Goal: Check status: Check status

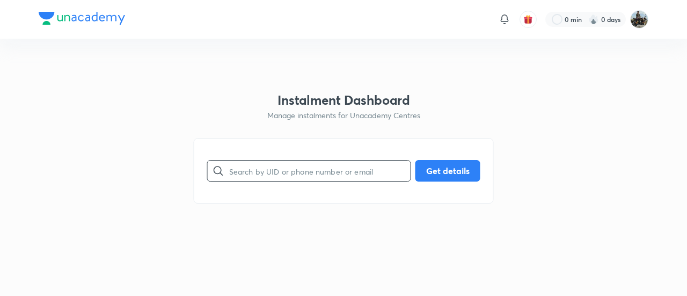
click at [329, 175] on input "text" at bounding box center [319, 170] width 181 height 27
paste input "7LH40N594G"
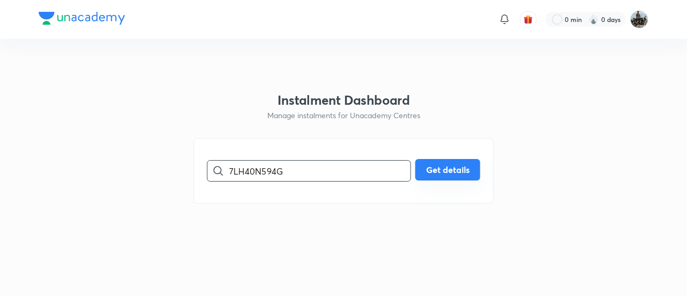
type input "7LH40N594G"
click at [422, 175] on button "Get details" at bounding box center [448, 169] width 65 height 21
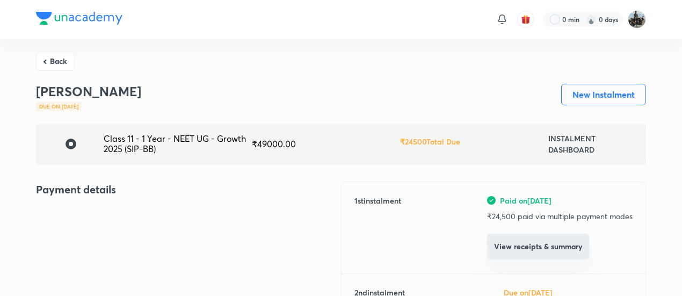
click at [509, 248] on button "View receipts & summary" at bounding box center [538, 247] width 102 height 26
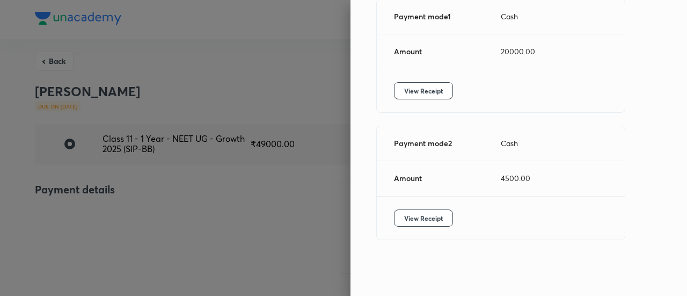
scroll to position [185, 0]
click at [408, 84] on button "View Receipt" at bounding box center [423, 90] width 59 height 17
click at [62, 63] on div at bounding box center [343, 148] width 687 height 296
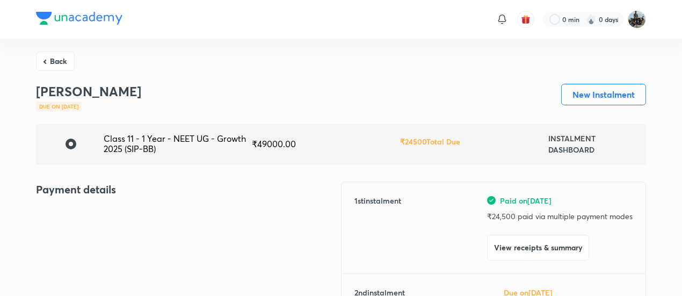
click at [62, 63] on button "Back" at bounding box center [55, 61] width 39 height 19
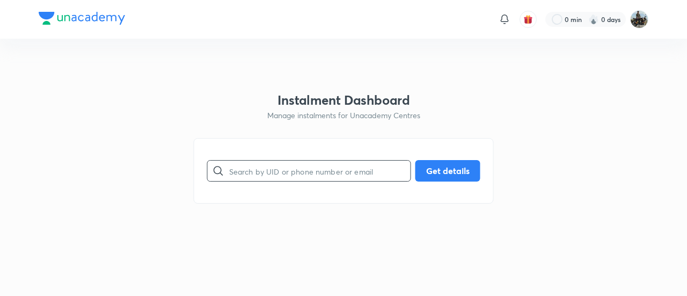
click at [310, 177] on input "text" at bounding box center [319, 170] width 181 height 27
paste input "AQ5GCEU2K6"
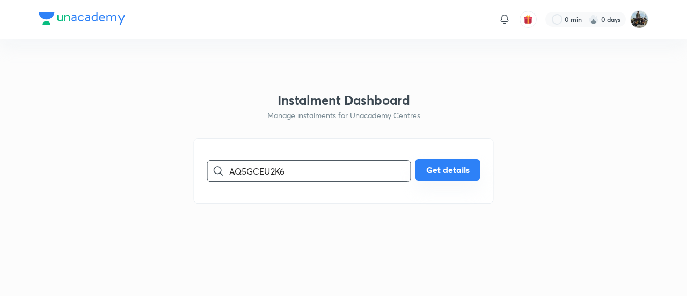
type input "AQ5GCEU2K6"
click at [442, 167] on button "Get details" at bounding box center [448, 169] width 65 height 21
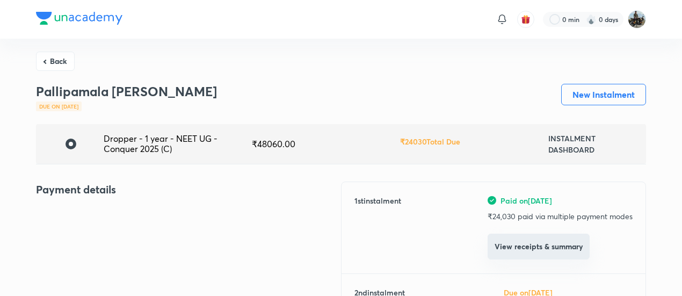
click at [510, 250] on button "View receipts & summary" at bounding box center [539, 247] width 102 height 26
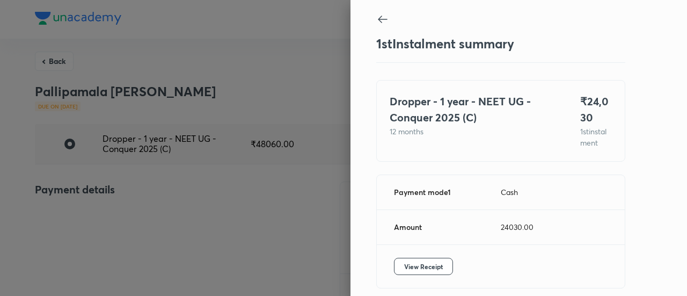
scroll to position [59, 0]
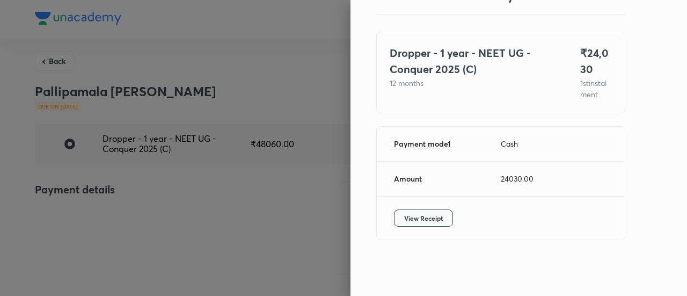
click at [432, 220] on span "View Receipt" at bounding box center [423, 218] width 39 height 11
click at [53, 60] on div at bounding box center [343, 148] width 687 height 296
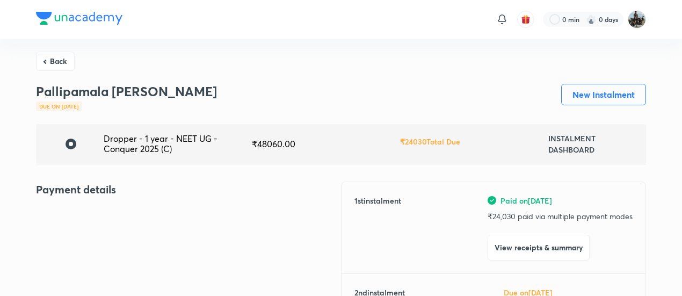
click at [53, 60] on button "Back" at bounding box center [55, 61] width 39 height 19
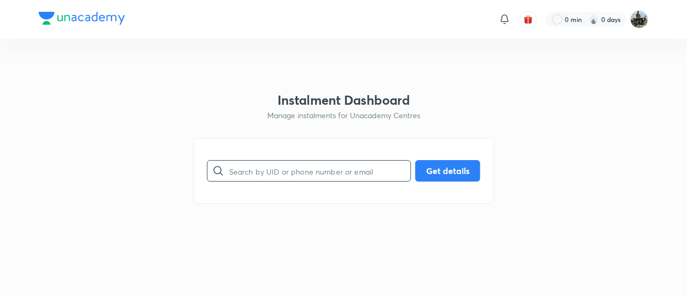
click at [284, 169] on input "text" at bounding box center [319, 170] width 181 height 27
paste input "CMH3Z27MSQ"
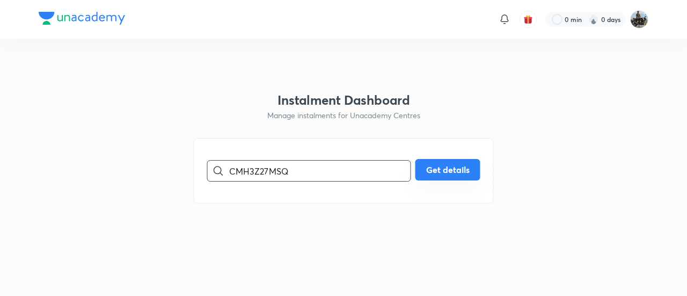
type input "CMH3Z27MSQ"
click at [432, 161] on button "Get details" at bounding box center [448, 169] width 65 height 21
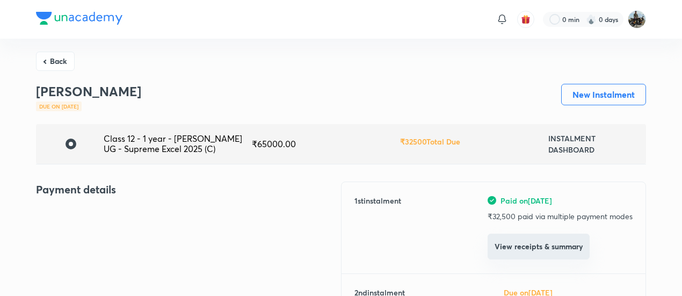
click at [505, 252] on button "View receipts & summary" at bounding box center [539, 247] width 102 height 26
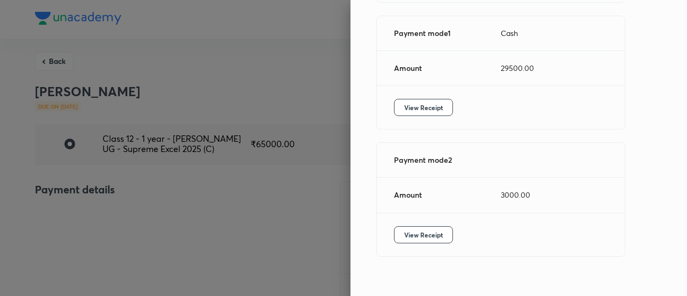
scroll to position [163, 0]
click at [394, 114] on button "View Receipt" at bounding box center [423, 107] width 59 height 17
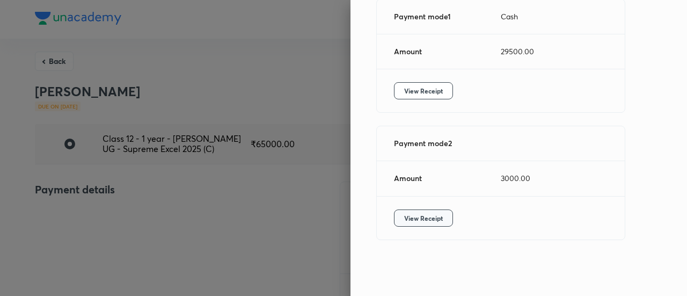
click at [408, 217] on span "View Receipt" at bounding box center [423, 218] width 39 height 11
click at [48, 60] on div at bounding box center [343, 148] width 687 height 296
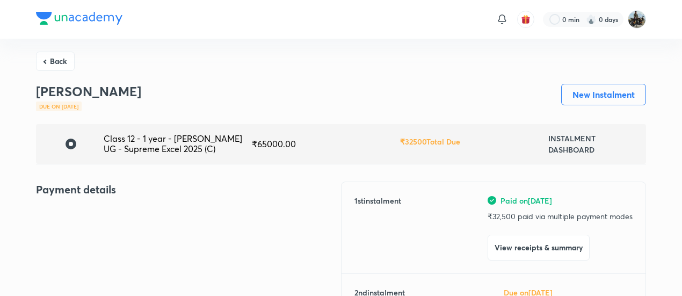
click at [48, 60] on button "Back" at bounding box center [55, 61] width 39 height 19
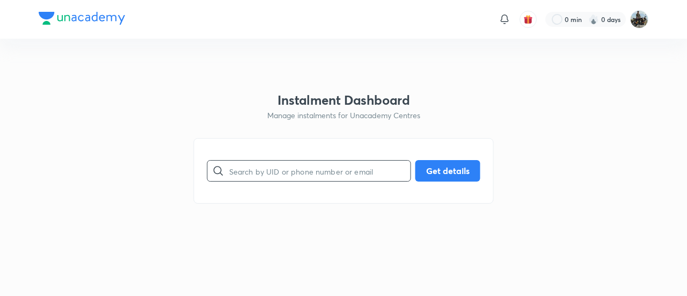
click at [306, 158] on input "text" at bounding box center [319, 170] width 181 height 27
paste input "2OIS2T0ZTX"
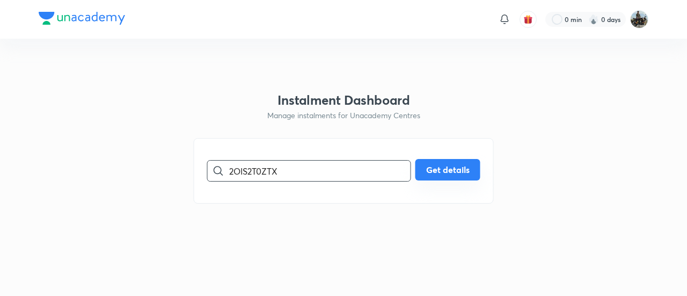
type input "2OIS2T0ZTX"
click at [440, 163] on button "Get details" at bounding box center [448, 169] width 65 height 21
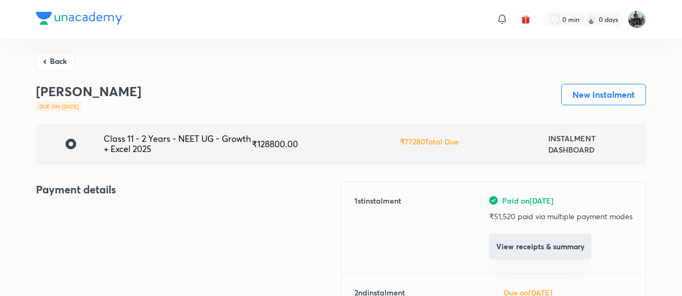
click at [500, 240] on button "View receipts & summary" at bounding box center [540, 247] width 102 height 26
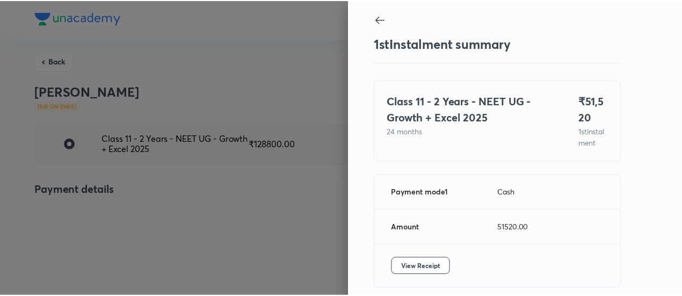
scroll to position [59, 0]
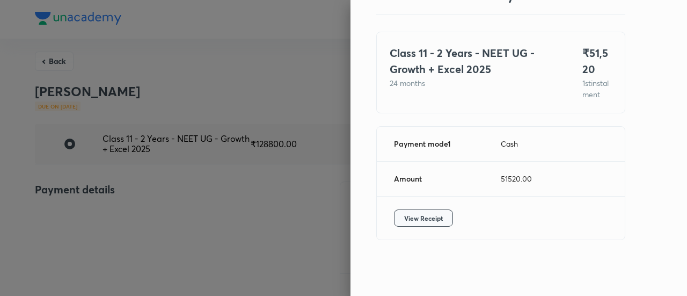
click at [404, 215] on span "View Receipt" at bounding box center [423, 218] width 39 height 11
click at [499, 210] on div "View Receipt" at bounding box center [501, 218] width 248 height 43
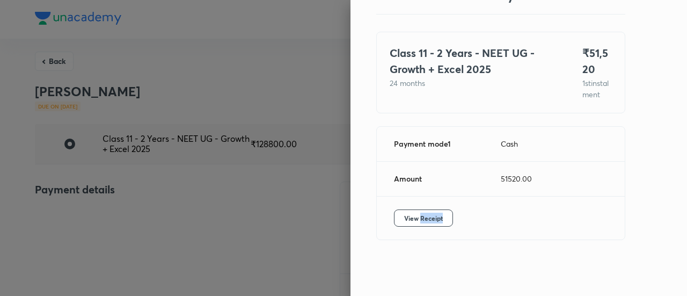
click at [499, 210] on div "View Receipt" at bounding box center [501, 218] width 248 height 43
click at [267, 203] on div at bounding box center [343, 148] width 687 height 296
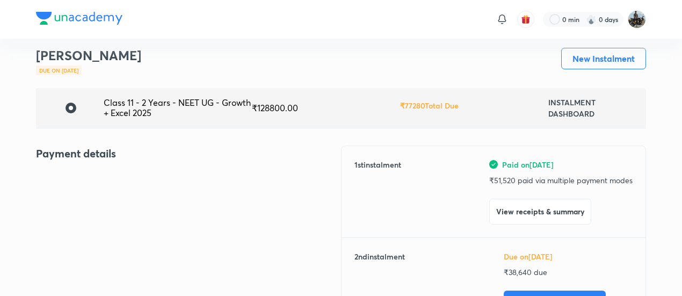
scroll to position [30, 0]
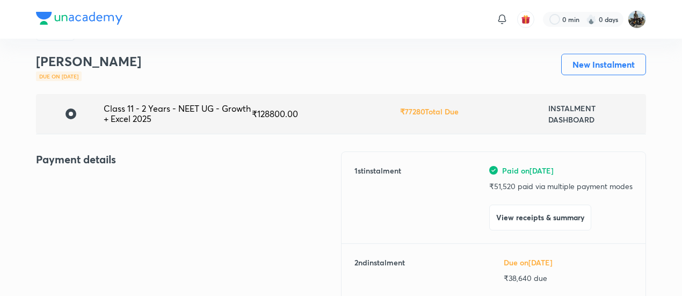
click at [183, 54] on div "Prathmesh Ghumre Due on Nov 26, 2025 New Instalment" at bounding box center [341, 74] width 610 height 40
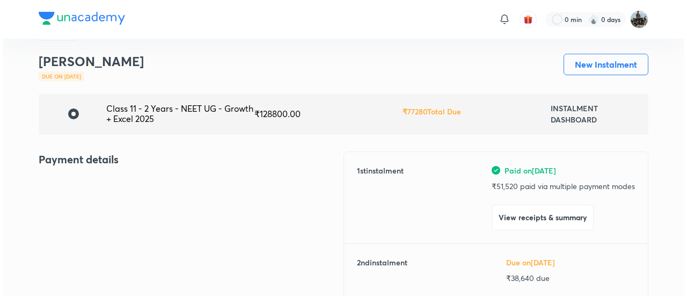
scroll to position [0, 0]
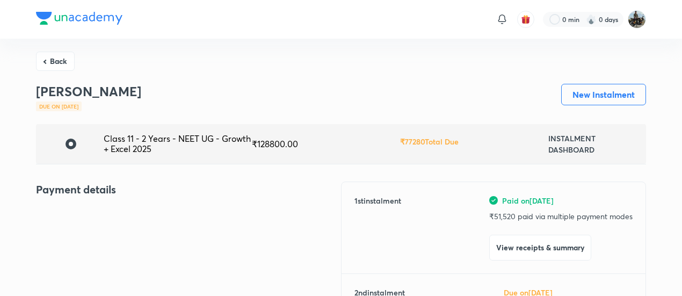
drag, startPoint x: 64, startPoint y: 56, endPoint x: 333, endPoint y: 171, distance: 293.2
click at [55, 52] on button "Back" at bounding box center [55, 59] width 39 height 19
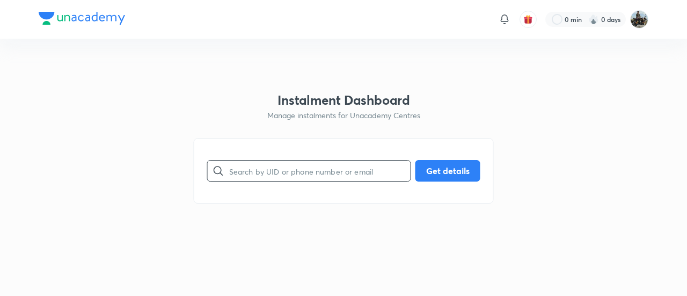
click at [289, 168] on input "text" at bounding box center [319, 170] width 181 height 27
paste input "CJEFD9QVT1"
type input "CJEFD9QVT1"
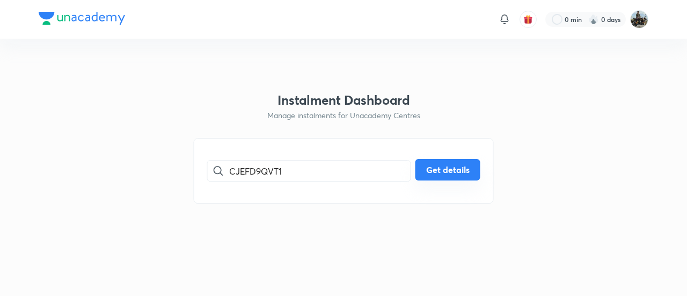
click at [456, 166] on button "Get details" at bounding box center [448, 169] width 65 height 21
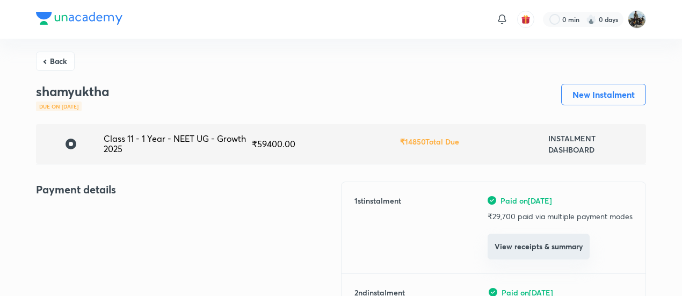
click at [508, 251] on button "View receipts & summary" at bounding box center [539, 247] width 102 height 26
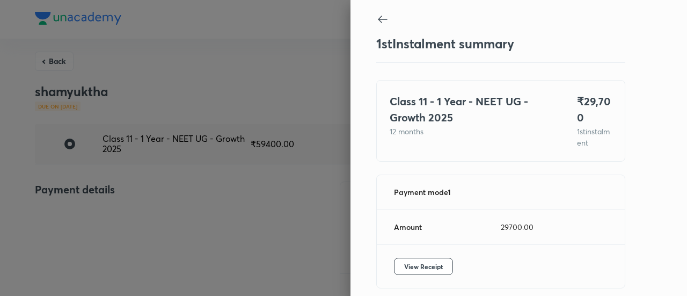
scroll to position [47, 0]
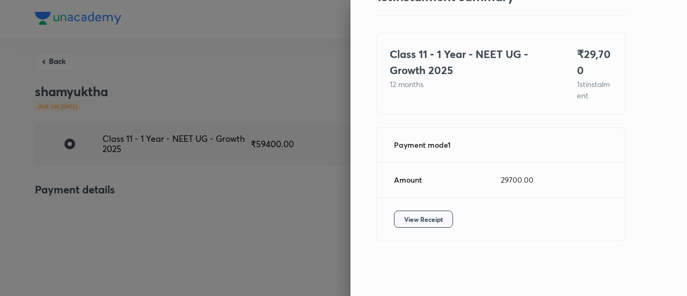
click at [409, 219] on span "View Receipt" at bounding box center [423, 219] width 39 height 11
click at [59, 54] on div at bounding box center [343, 148] width 687 height 296
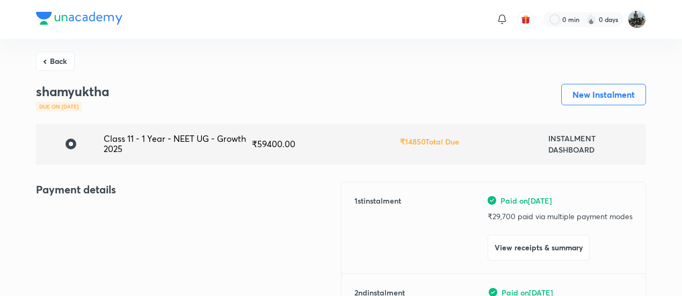
click at [59, 54] on button "Back" at bounding box center [55, 61] width 39 height 19
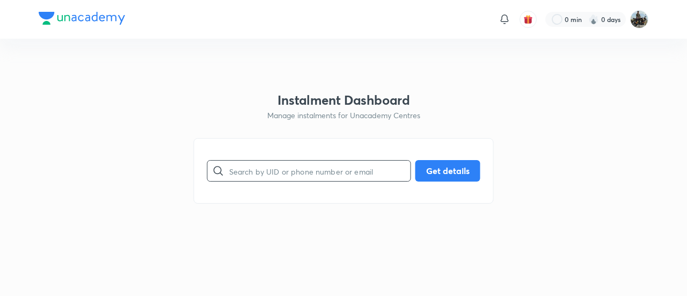
click at [286, 163] on input "text" at bounding box center [319, 170] width 181 height 27
paste input "Z0U61E77K7"
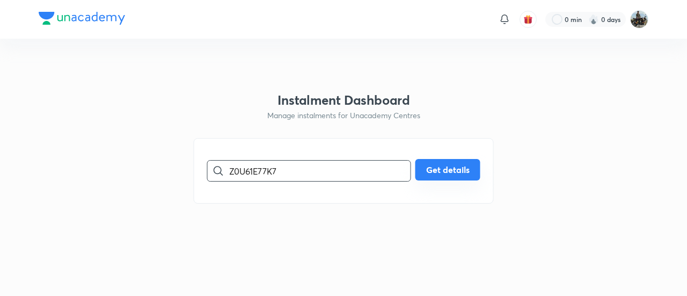
type input "Z0U61E77K7"
click at [458, 165] on button "Get details" at bounding box center [448, 169] width 65 height 21
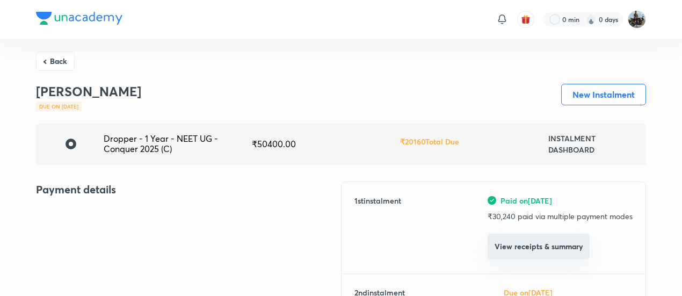
click at [512, 239] on button "View receipts & summary" at bounding box center [539, 247] width 102 height 26
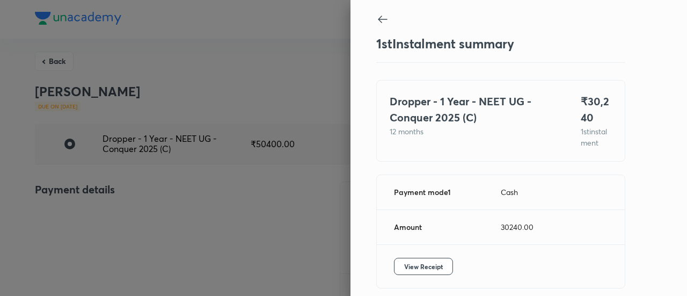
scroll to position [59, 0]
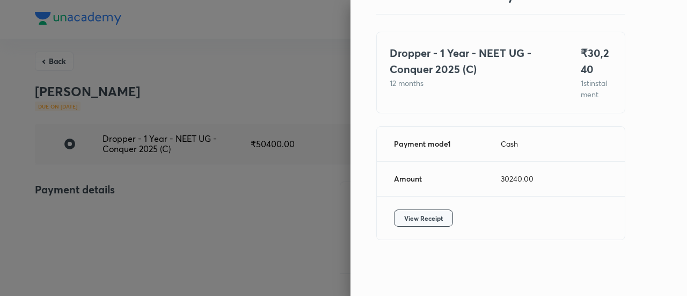
click at [404, 219] on span "View Receipt" at bounding box center [423, 218] width 39 height 11
click at [44, 56] on div at bounding box center [343, 148] width 687 height 296
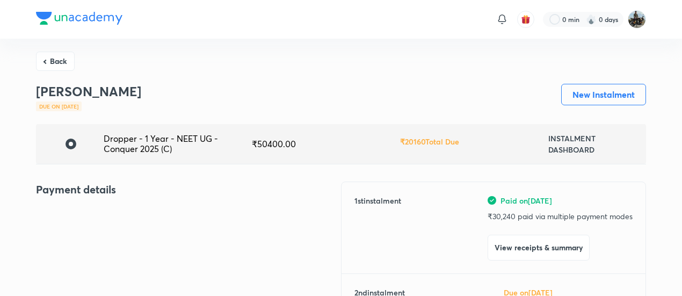
click at [44, 56] on button "Back" at bounding box center [55, 61] width 39 height 19
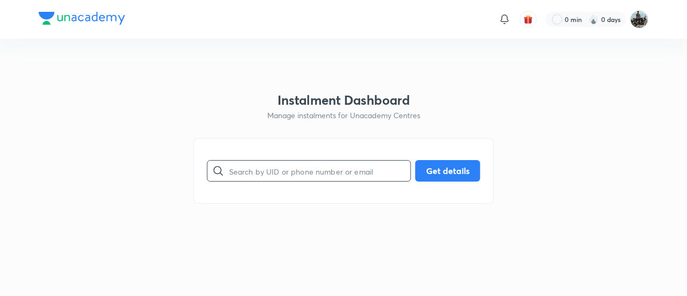
click at [305, 168] on input "text" at bounding box center [319, 170] width 181 height 27
paste input "SYFWRCQ2U4"
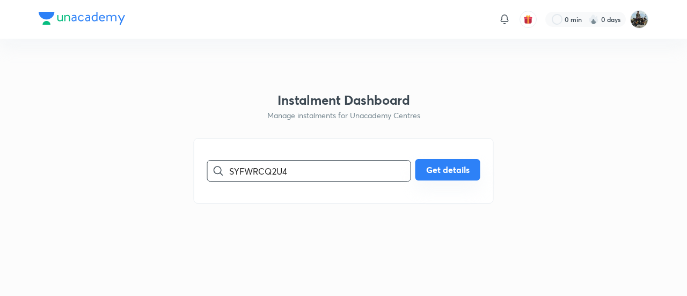
type input "SYFWRCQ2U4"
click at [447, 171] on button "Get details" at bounding box center [448, 169] width 65 height 21
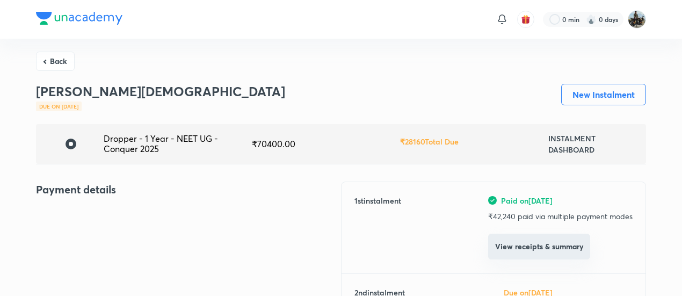
click at [514, 235] on button "View receipts & summary" at bounding box center [539, 247] width 102 height 26
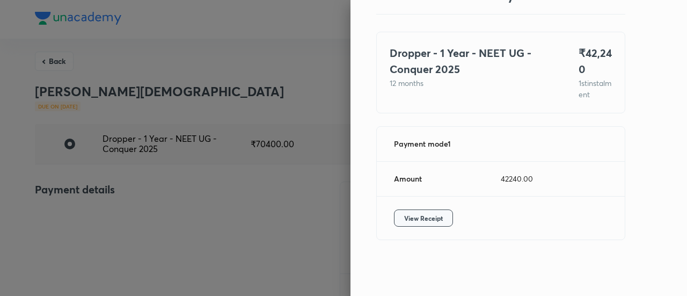
click at [421, 219] on span "View Receipt" at bounding box center [423, 218] width 39 height 11
click at [51, 60] on div at bounding box center [343, 148] width 687 height 296
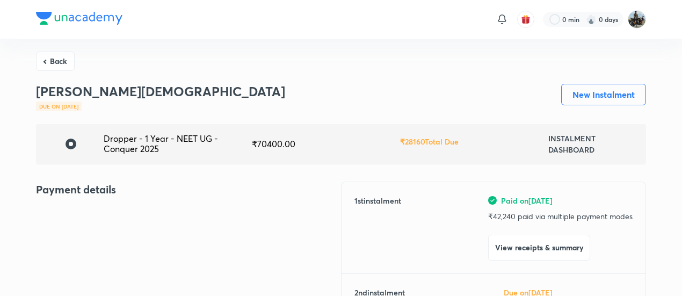
click at [51, 60] on button "Back" at bounding box center [55, 61] width 39 height 19
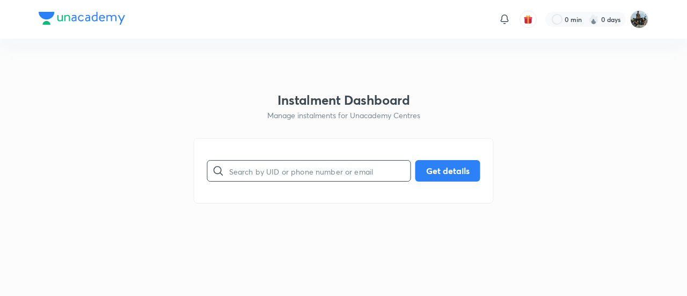
click at [294, 166] on input "text" at bounding box center [319, 170] width 181 height 27
paste input "29GT4FFEJD"
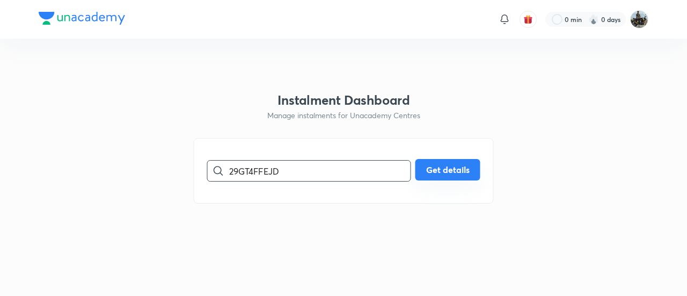
type input "29GT4FFEJD"
click at [436, 165] on button "Get details" at bounding box center [448, 169] width 65 height 21
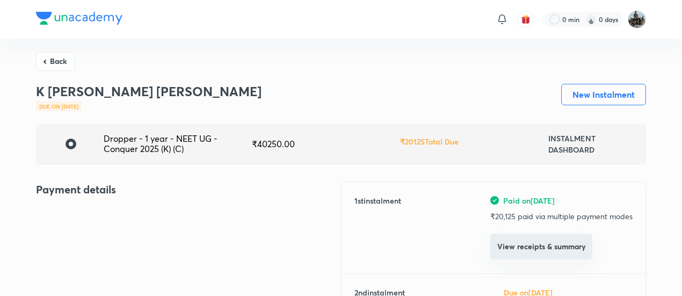
click at [524, 246] on button "View receipts & summary" at bounding box center [541, 247] width 102 height 26
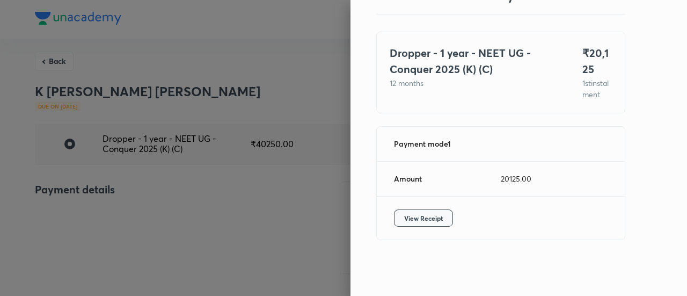
click at [437, 216] on button "View Receipt" at bounding box center [423, 217] width 59 height 17
click at [53, 62] on div at bounding box center [343, 148] width 687 height 296
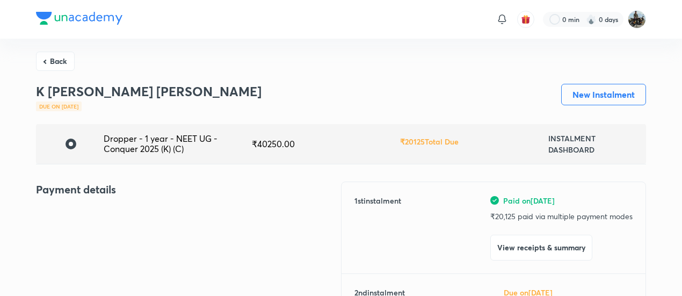
click at [53, 62] on button "Back" at bounding box center [55, 61] width 39 height 19
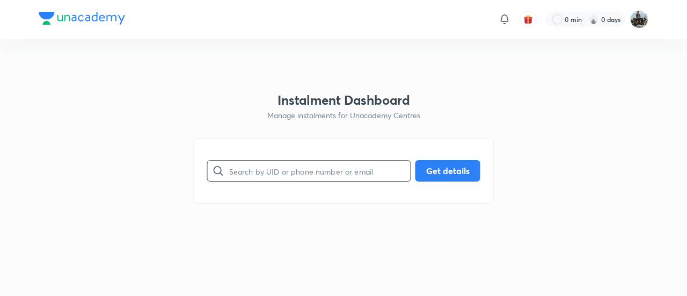
click at [297, 161] on input "text" at bounding box center [319, 170] width 181 height 27
paste input "EKE6DH7S91"
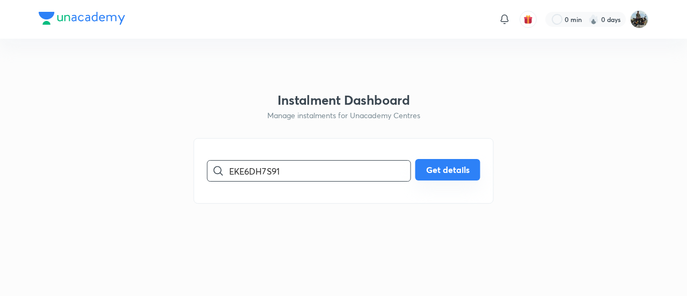
type input "EKE6DH7S91"
click at [463, 169] on button "Get details" at bounding box center [448, 169] width 65 height 21
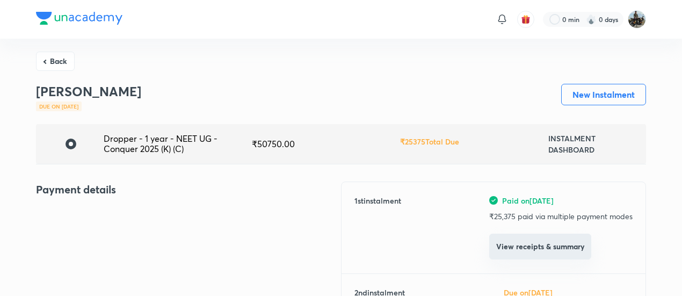
click at [533, 247] on button "View receipts & summary" at bounding box center [540, 247] width 102 height 26
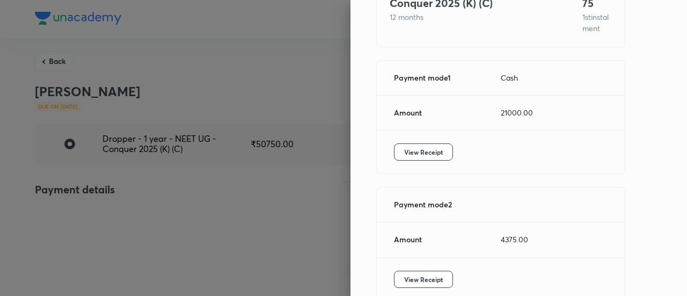
scroll to position [115, 0]
click at [403, 160] on button "View Receipt" at bounding box center [423, 151] width 59 height 17
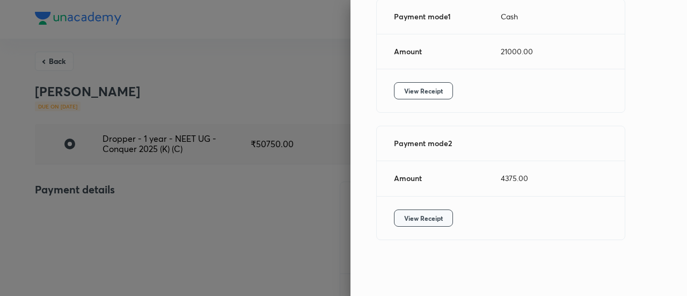
click at [414, 209] on button "View Receipt" at bounding box center [423, 217] width 59 height 17
click at [60, 58] on div at bounding box center [343, 148] width 687 height 296
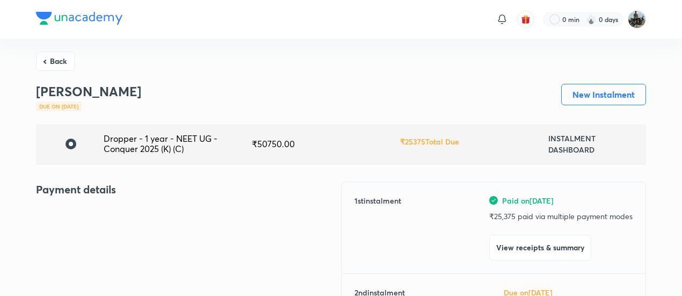
click at [60, 58] on button "Back" at bounding box center [55, 61] width 39 height 19
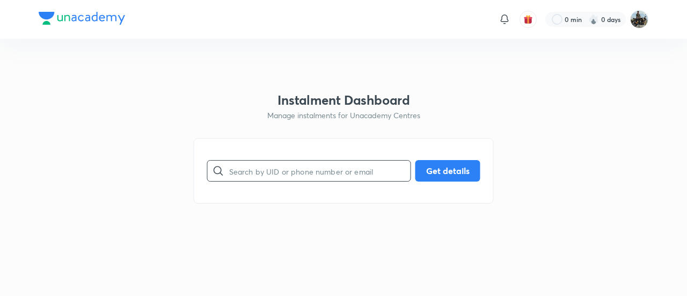
click at [302, 172] on input "text" at bounding box center [319, 170] width 181 height 27
paste input "GENDO0CE0L"
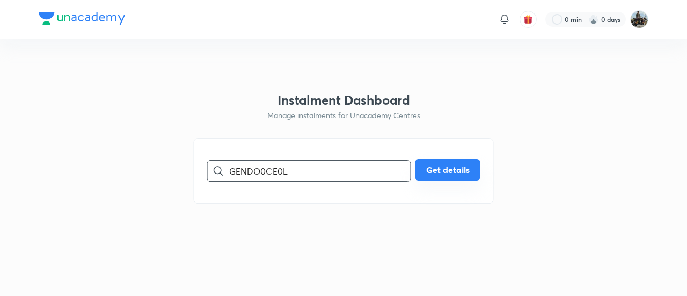
type input "GENDO0CE0L"
click at [452, 169] on button "Get details" at bounding box center [448, 169] width 65 height 21
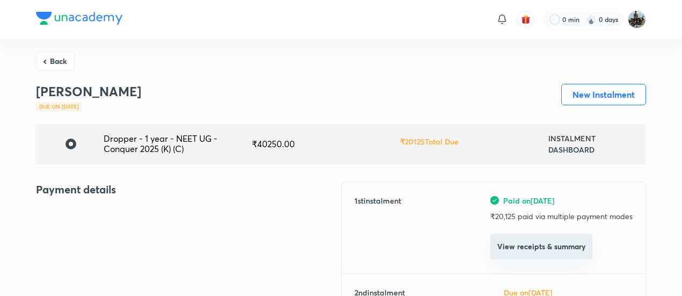
click at [527, 251] on button "View receipts & summary" at bounding box center [541, 247] width 102 height 26
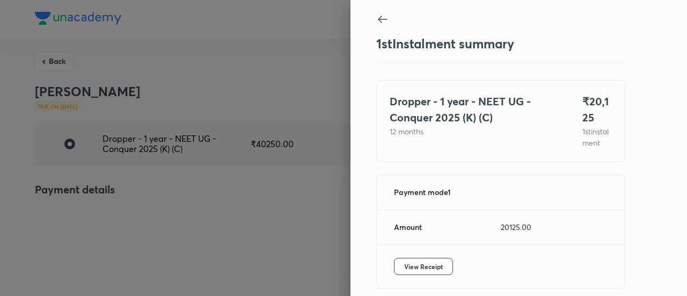
scroll to position [59, 0]
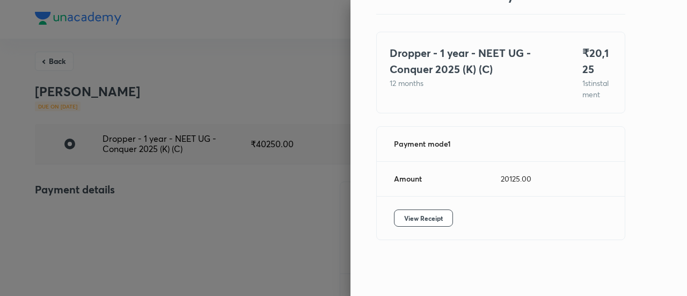
click at [403, 209] on div "View Receipt" at bounding box center [501, 218] width 248 height 43
click at [395, 219] on button "View Receipt" at bounding box center [423, 217] width 59 height 17
click at [52, 57] on div at bounding box center [343, 148] width 687 height 296
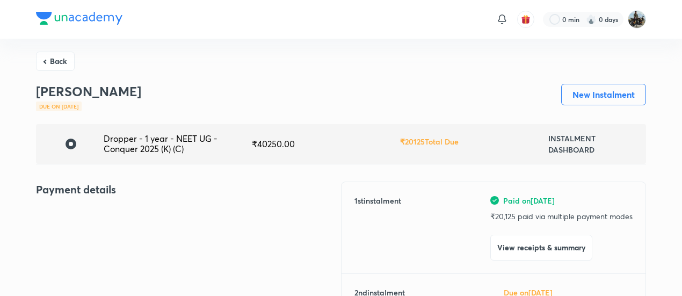
click at [52, 57] on button "Back" at bounding box center [55, 61] width 39 height 19
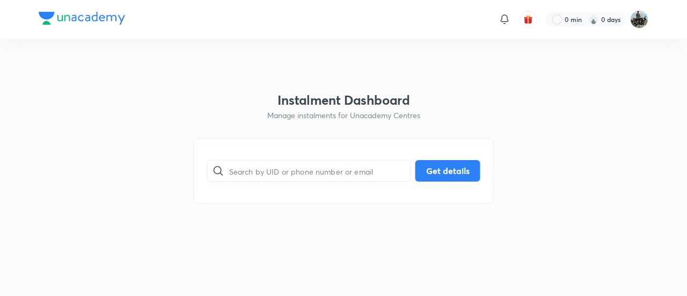
click at [283, 154] on div "​ Get details" at bounding box center [344, 171] width 300 height 66
click at [271, 171] on input "text" at bounding box center [319, 170] width 181 height 27
paste input "7HFVSK21K5"
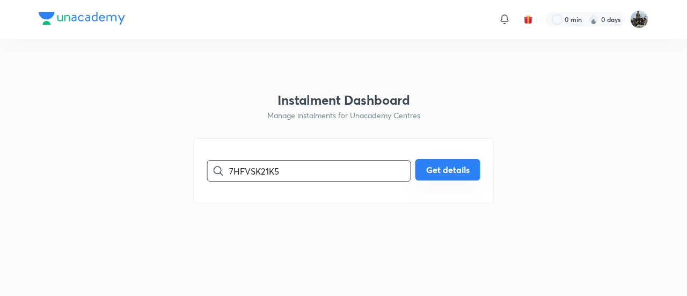
type input "7HFVSK21K5"
click at [472, 167] on button "Get details" at bounding box center [448, 169] width 65 height 21
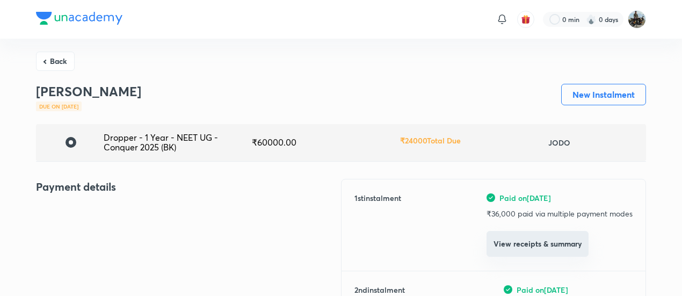
click at [518, 246] on button "View receipts & summary" at bounding box center [538, 244] width 102 height 26
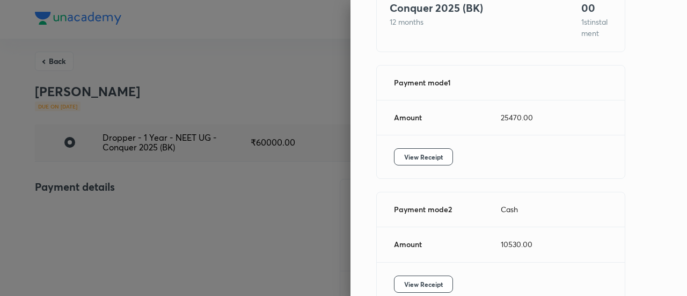
scroll to position [110, 0]
click at [416, 158] on button "View Receipt" at bounding box center [423, 156] width 59 height 17
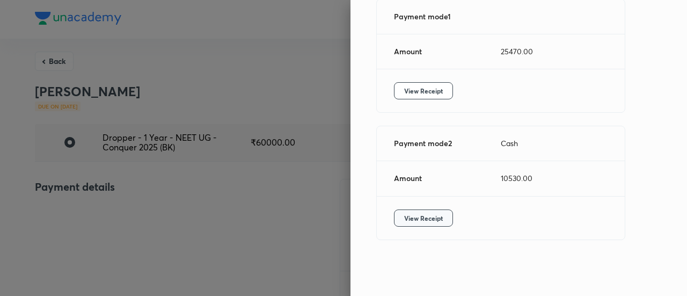
click at [413, 224] on button "View Receipt" at bounding box center [423, 217] width 59 height 17
click at [54, 56] on div at bounding box center [343, 148] width 687 height 296
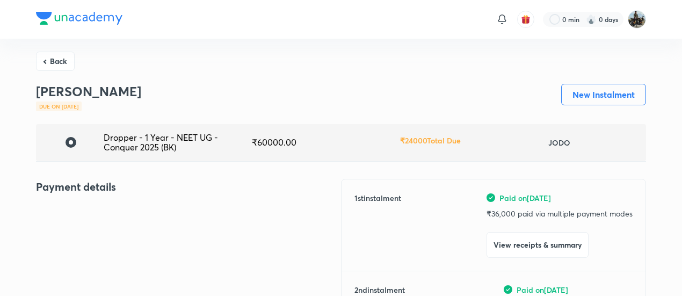
click at [54, 56] on button "Back" at bounding box center [55, 61] width 39 height 19
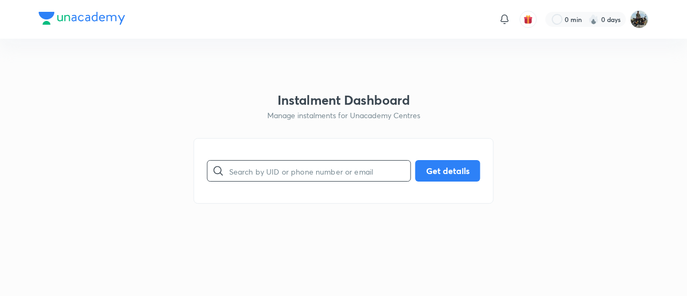
click at [318, 178] on input "text" at bounding box center [319, 170] width 181 height 27
paste input "TMYX86QQBS"
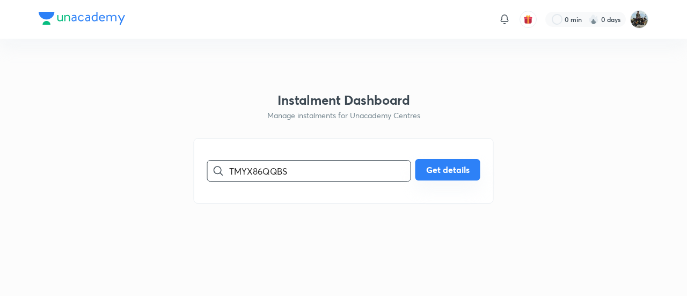
type input "TMYX86QQBS"
click at [438, 167] on button "Get details" at bounding box center [448, 169] width 65 height 21
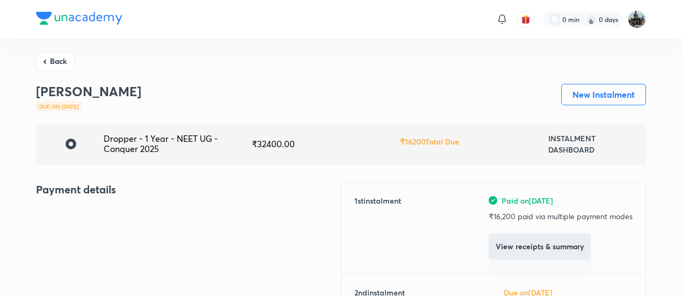
click at [507, 239] on button "View receipts & summary" at bounding box center [540, 247] width 102 height 26
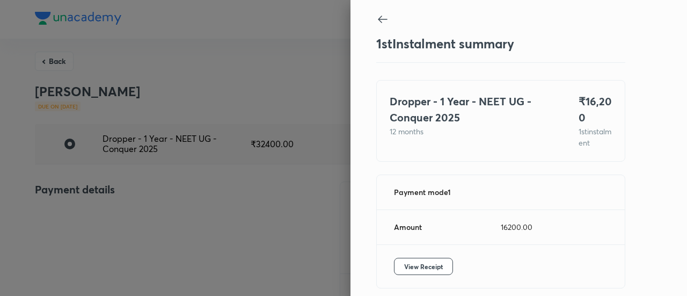
scroll to position [59, 0]
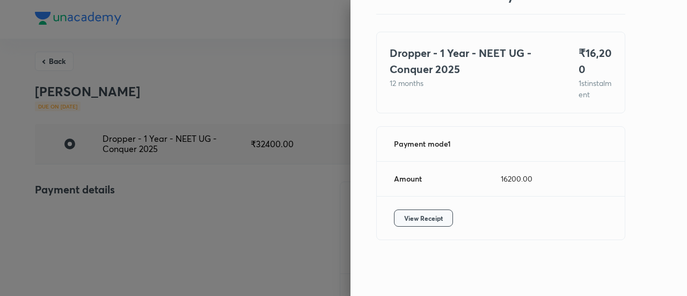
click at [427, 221] on span "View Receipt" at bounding box center [423, 218] width 39 height 11
click at [55, 55] on div at bounding box center [343, 148] width 687 height 296
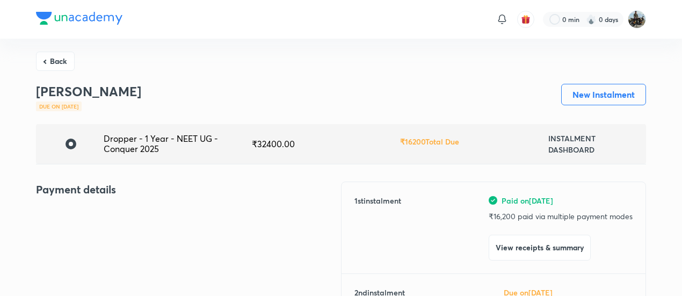
click at [55, 55] on button "Back" at bounding box center [55, 61] width 39 height 19
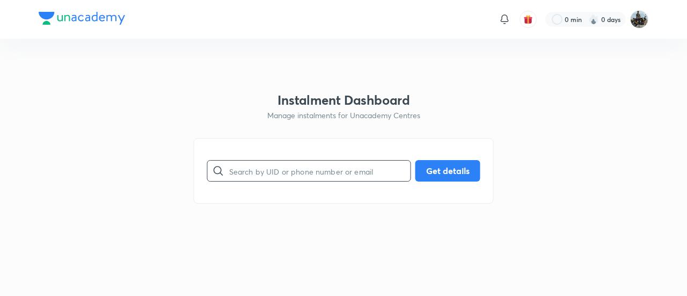
click at [300, 164] on input "text" at bounding box center [319, 170] width 181 height 27
paste input "4K7V11J62L"
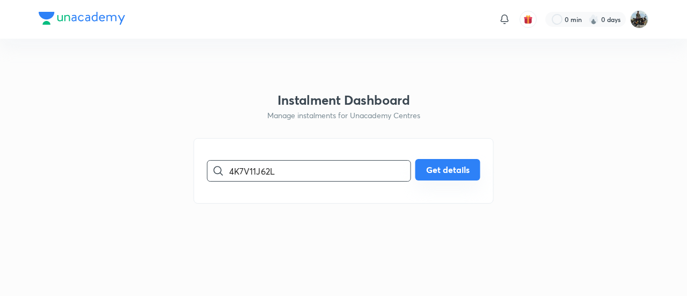
type input "4K7V11J62L"
click at [432, 169] on button "Get details" at bounding box center [448, 169] width 65 height 21
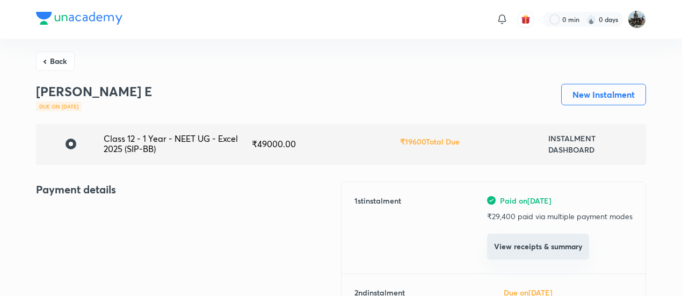
click at [518, 237] on button "View receipts & summary" at bounding box center [538, 247] width 102 height 26
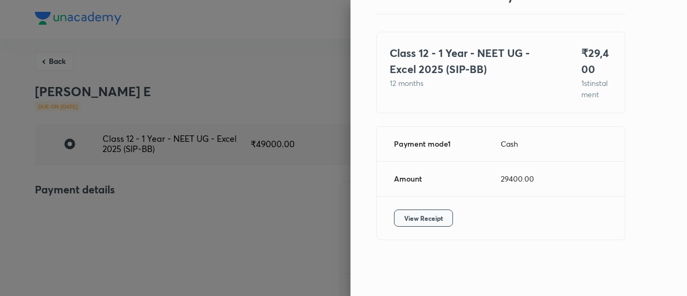
click at [404, 216] on span "View Receipt" at bounding box center [423, 218] width 39 height 11
click at [54, 61] on div at bounding box center [343, 148] width 687 height 296
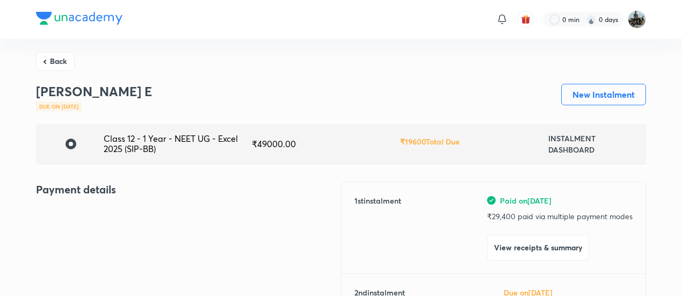
click at [54, 61] on button "Back" at bounding box center [55, 61] width 39 height 19
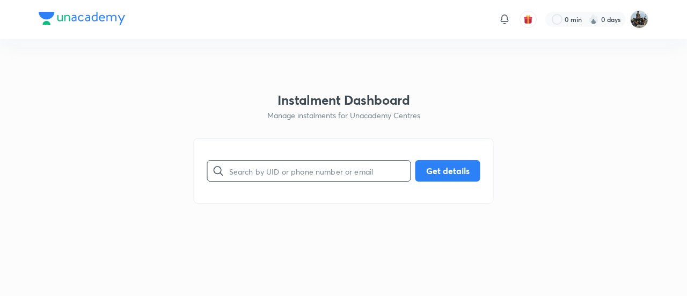
click at [274, 175] on input "text" at bounding box center [319, 170] width 181 height 27
paste input "0STFF1YIP2"
type input "0STFF1YIP2"
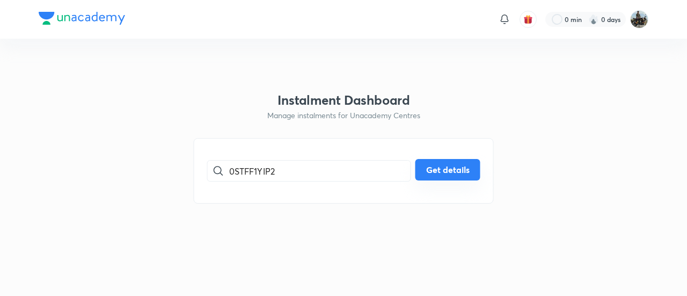
click at [441, 171] on button "Get details" at bounding box center [448, 169] width 65 height 21
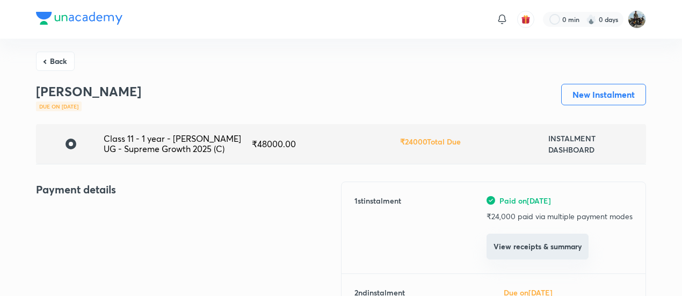
click at [523, 243] on button "View receipts & summary" at bounding box center [538, 247] width 102 height 26
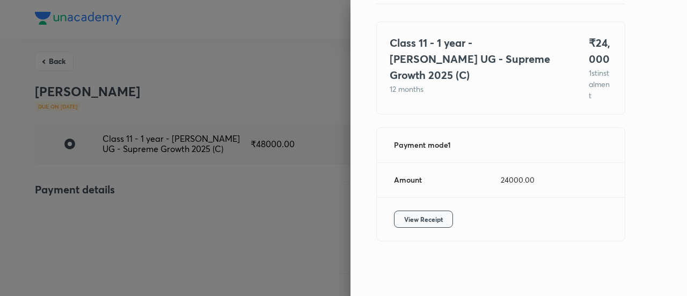
click at [439, 221] on button "View Receipt" at bounding box center [423, 218] width 59 height 17
click at [62, 54] on div at bounding box center [343, 148] width 687 height 296
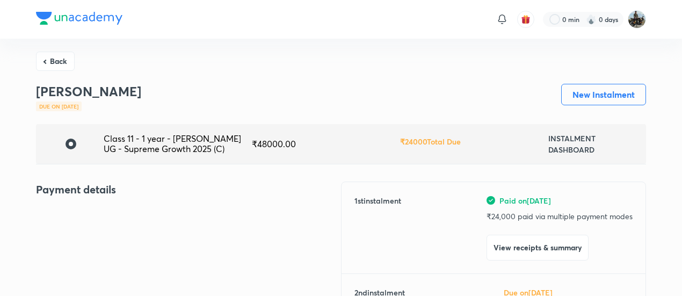
click at [62, 54] on button "Back" at bounding box center [55, 61] width 39 height 19
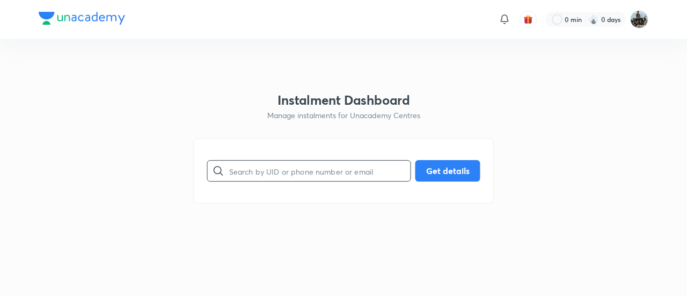
click at [316, 166] on input "text" at bounding box center [319, 170] width 181 height 27
paste input "7BHUB3V8IC"
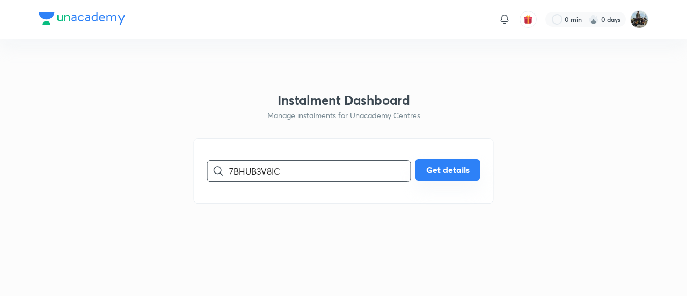
type input "7BHUB3V8IC"
click at [445, 176] on button "Get details" at bounding box center [448, 169] width 65 height 21
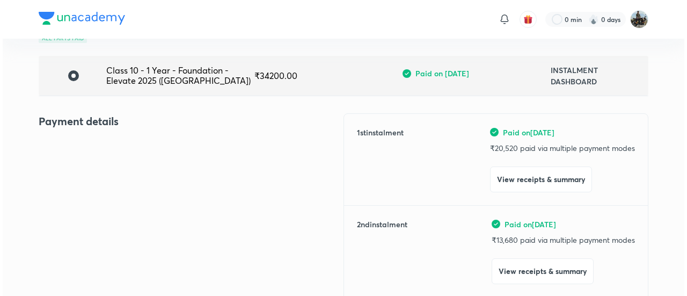
scroll to position [74, 0]
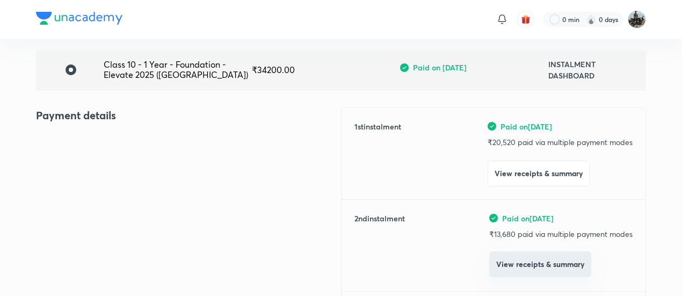
click at [523, 266] on button "View receipts & summary" at bounding box center [540, 264] width 102 height 26
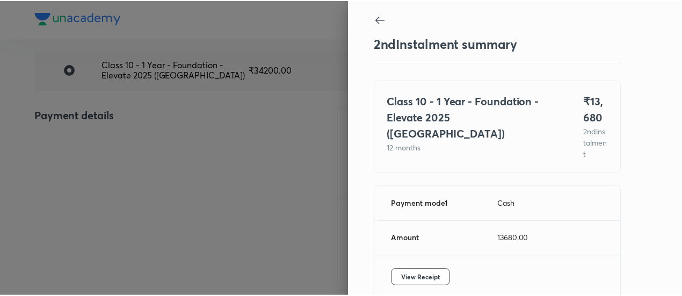
scroll to position [59, 0]
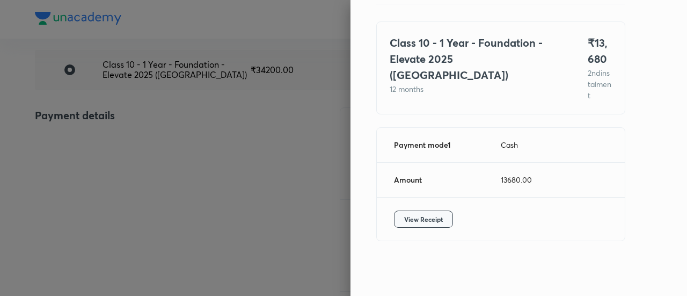
click at [405, 214] on span "View Receipt" at bounding box center [423, 219] width 39 height 11
click at [73, 136] on div at bounding box center [343, 148] width 687 height 296
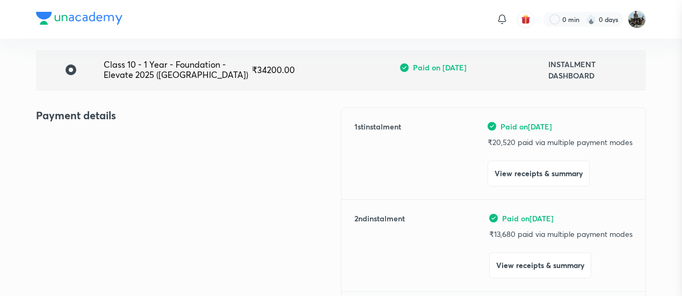
click at [73, 136] on div at bounding box center [341, 148] width 682 height 296
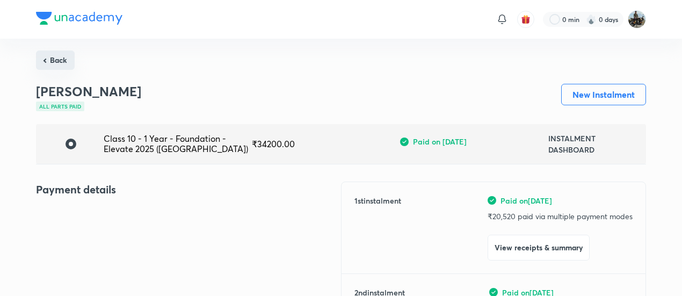
click at [37, 56] on button "Back" at bounding box center [55, 59] width 39 height 19
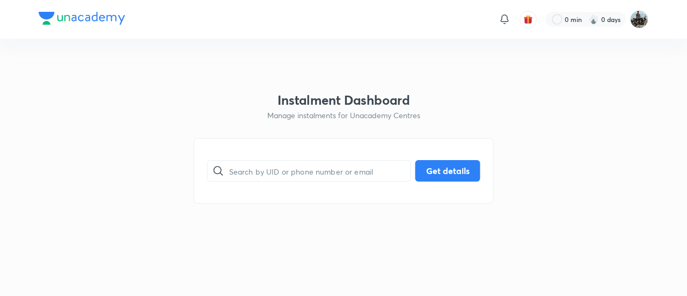
click at [37, 39] on html "0 min 0 days Instalment Dashboard Manage instalments for Unacademy Centres ​ Ge…" at bounding box center [343, 19] width 687 height 39
click at [272, 175] on input "text" at bounding box center [319, 170] width 181 height 27
paste input "FB1FZ86WSU"
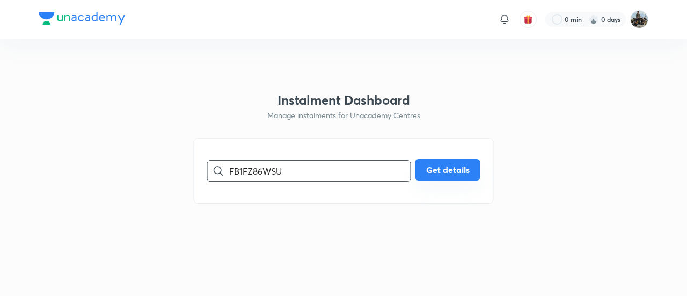
type input "FB1FZ86WSU"
click at [466, 166] on button "Get details" at bounding box center [448, 169] width 65 height 21
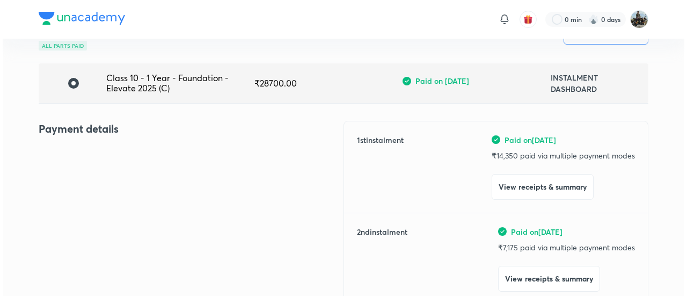
scroll to position [61, 0]
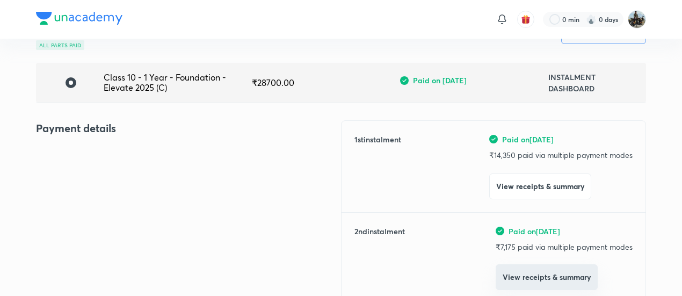
click at [518, 280] on button "View receipts & summary" at bounding box center [547, 277] width 102 height 26
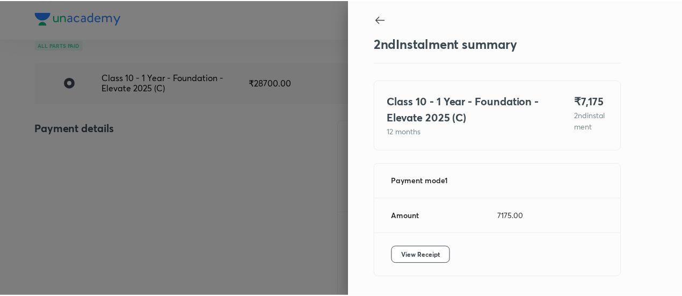
scroll to position [42, 0]
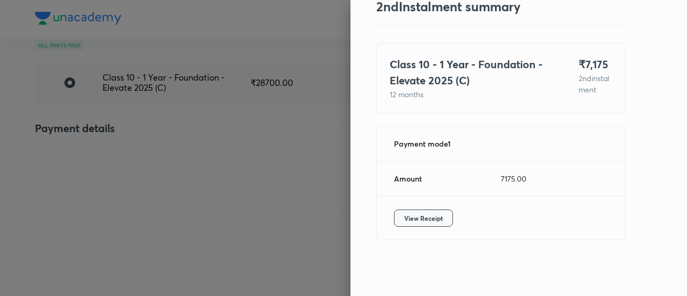
click at [406, 212] on button "View Receipt" at bounding box center [423, 217] width 59 height 17
click at [84, 162] on div at bounding box center [343, 148] width 687 height 296
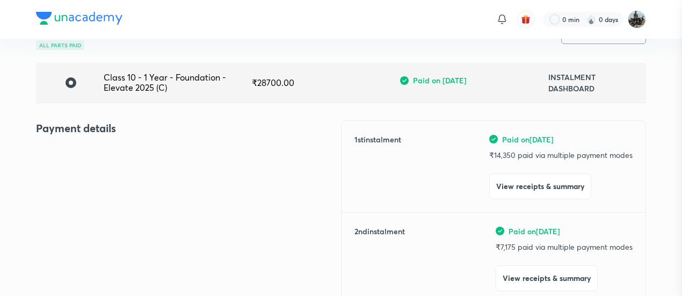
click at [84, 162] on div at bounding box center [341, 148] width 682 height 296
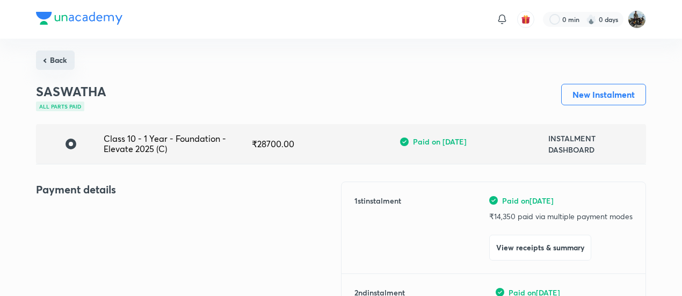
click at [57, 66] on button "Back" at bounding box center [55, 59] width 39 height 19
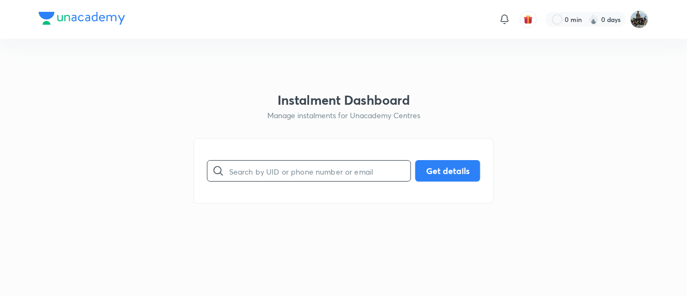
click at [365, 168] on input "text" at bounding box center [319, 170] width 181 height 27
paste input "12XB8JFEPS"
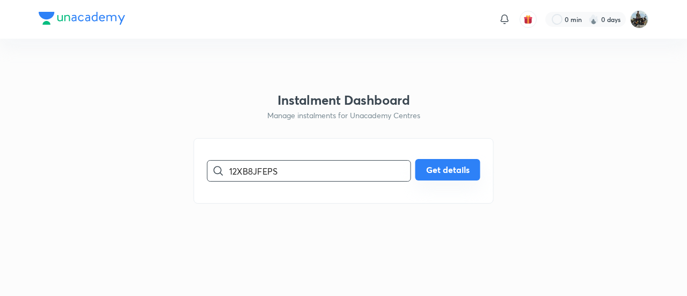
type input "12XB8JFEPS"
click at [425, 169] on button "Get details" at bounding box center [448, 169] width 65 height 21
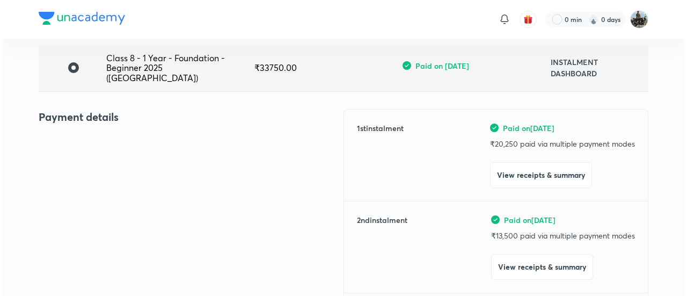
scroll to position [80, 0]
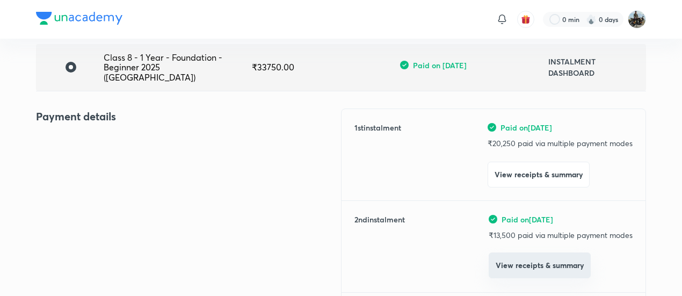
click at [505, 259] on button "View receipts & summary" at bounding box center [540, 265] width 102 height 26
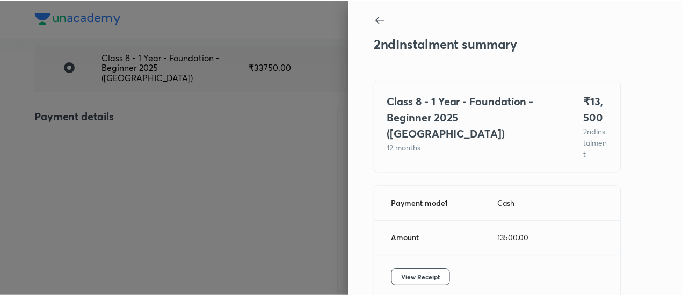
scroll to position [59, 0]
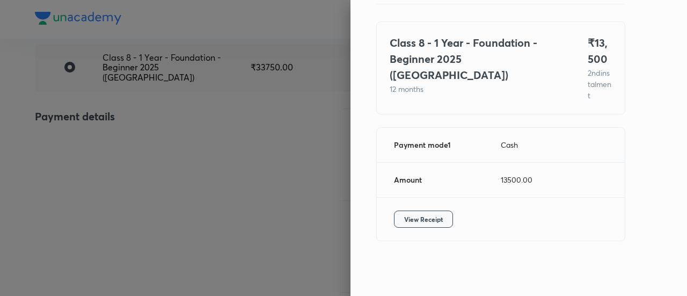
click at [417, 222] on span "View Receipt" at bounding box center [423, 219] width 39 height 11
click at [53, 143] on div at bounding box center [343, 148] width 687 height 296
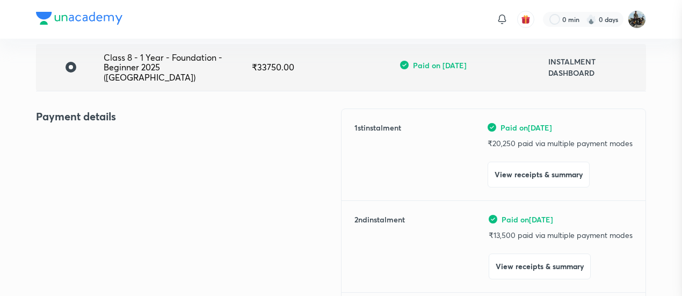
click at [53, 143] on div at bounding box center [341, 148] width 682 height 296
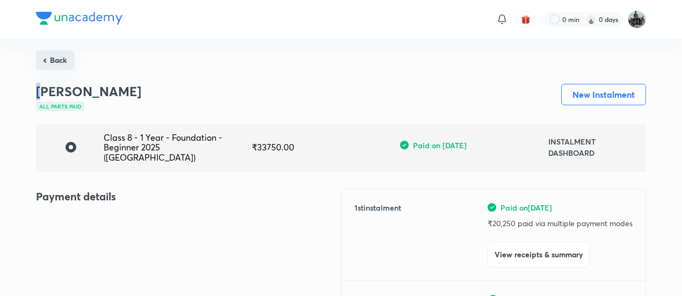
drag, startPoint x: 46, startPoint y: 74, endPoint x: 57, endPoint y: 55, distance: 21.9
click at [57, 55] on button "Back" at bounding box center [55, 59] width 39 height 19
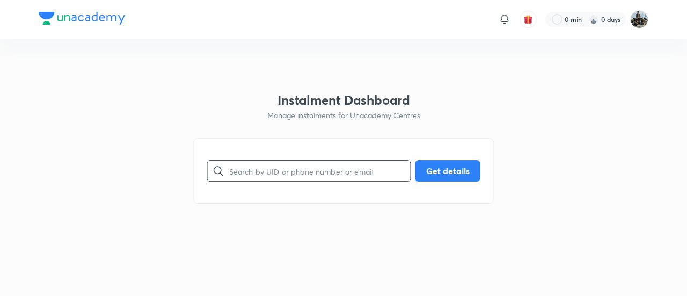
click at [329, 173] on input "text" at bounding box center [319, 170] width 181 height 27
paste input "U5I4VGOCAE"
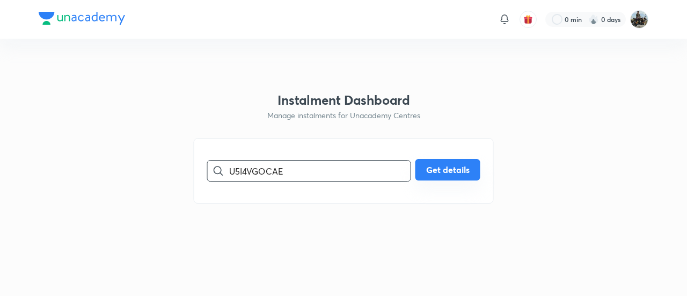
type input "U5I4VGOCAE"
click at [468, 172] on button "Get details" at bounding box center [448, 169] width 65 height 21
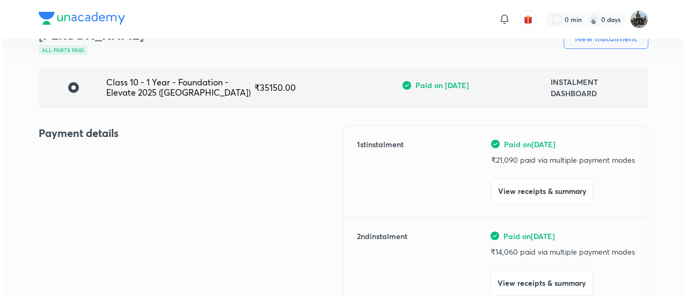
scroll to position [57, 0]
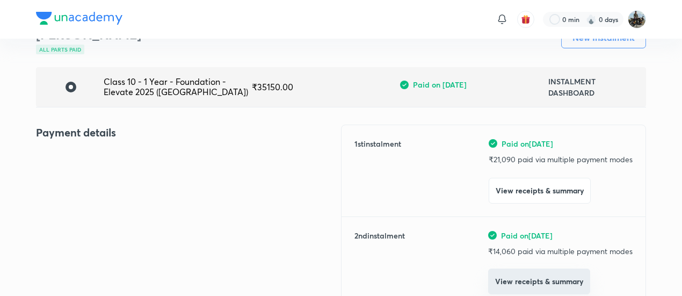
click at [511, 269] on button "View receipts & summary" at bounding box center [539, 281] width 102 height 26
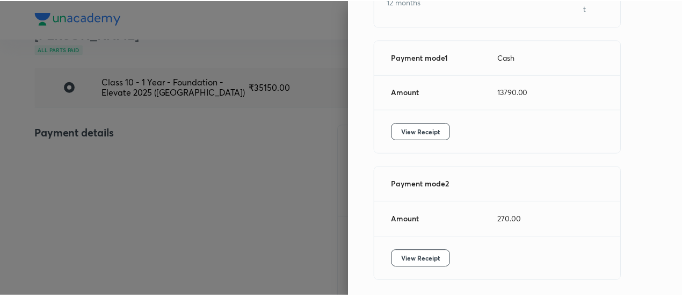
scroll to position [185, 0]
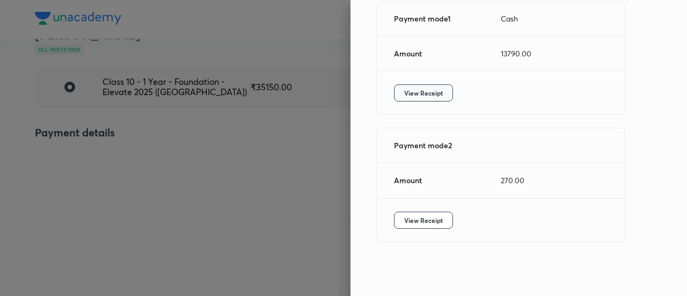
click at [404, 91] on span "View Receipt" at bounding box center [423, 93] width 39 height 11
click at [410, 219] on span "View Receipt" at bounding box center [423, 220] width 39 height 11
click at [139, 158] on div at bounding box center [343, 148] width 687 height 296
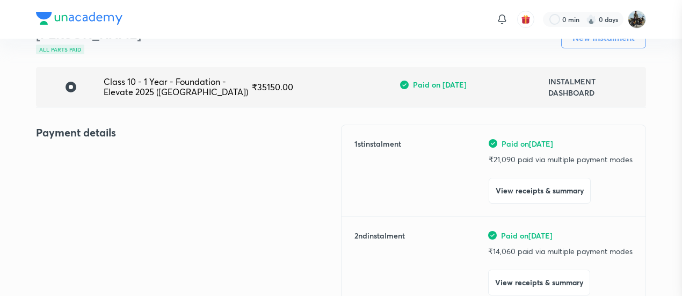
click at [139, 158] on div at bounding box center [341, 148] width 682 height 296
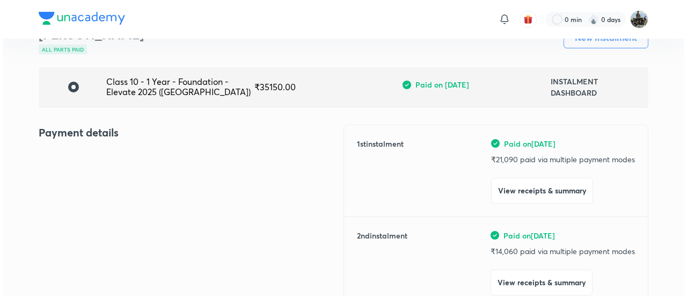
scroll to position [0, 0]
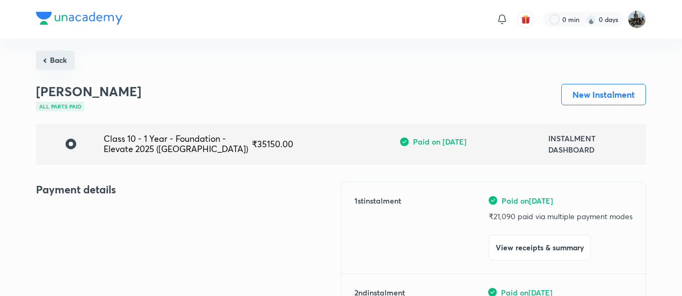
click at [62, 62] on button "Back" at bounding box center [55, 59] width 39 height 19
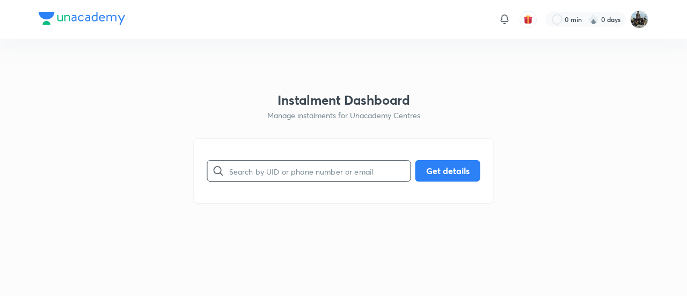
click at [353, 166] on input "text" at bounding box center [319, 170] width 181 height 27
paste input "EJPBRISA1F"
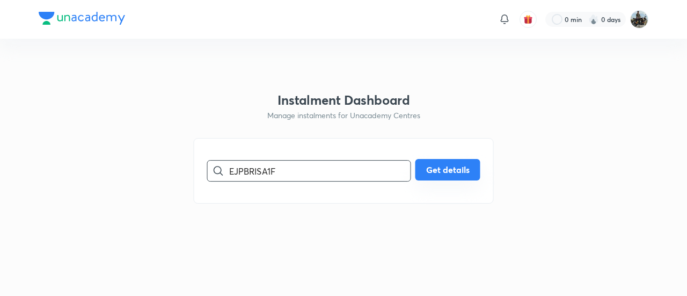
type input "EJPBRISA1F"
click at [473, 177] on button "Get details" at bounding box center [448, 169] width 65 height 21
click at [451, 172] on button "Get details" at bounding box center [448, 169] width 65 height 21
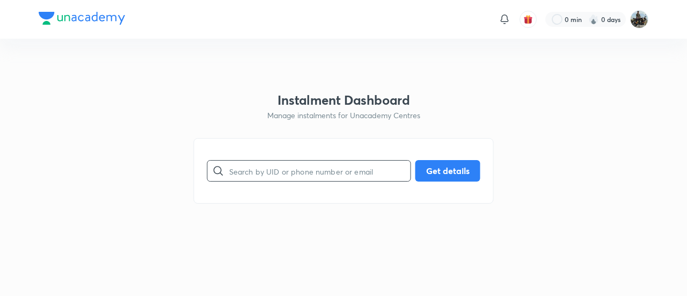
click at [287, 172] on input "text" at bounding box center [319, 170] width 181 height 27
paste input "EJPBRISA1F"
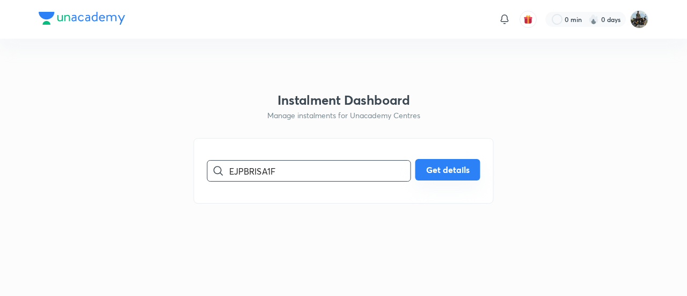
type input "EJPBRISA1F"
click at [463, 171] on button "Get details" at bounding box center [448, 169] width 65 height 21
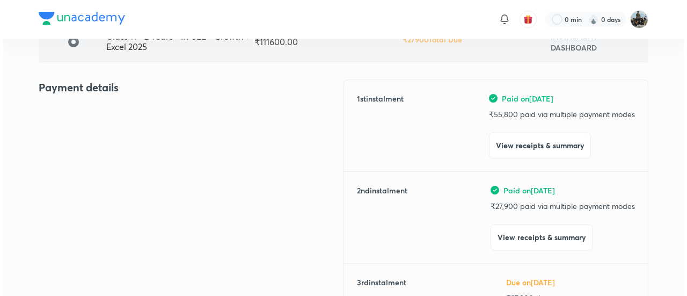
scroll to position [105, 0]
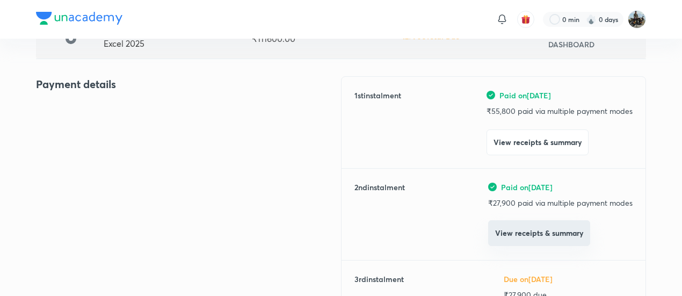
click at [490, 225] on button "View receipts & summary" at bounding box center [539, 233] width 102 height 26
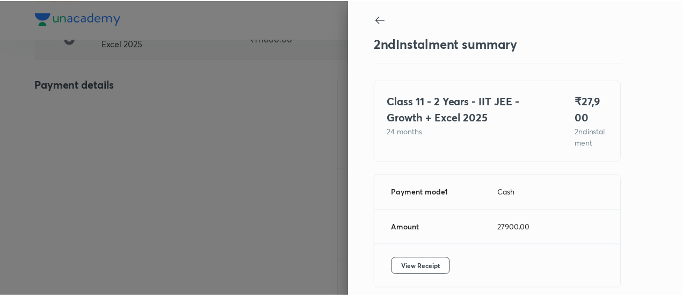
scroll to position [59, 0]
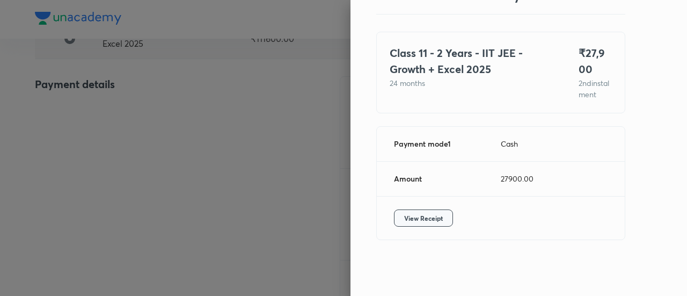
click at [423, 214] on span "View Receipt" at bounding box center [423, 218] width 39 height 11
click at [157, 119] on div at bounding box center [343, 148] width 687 height 296
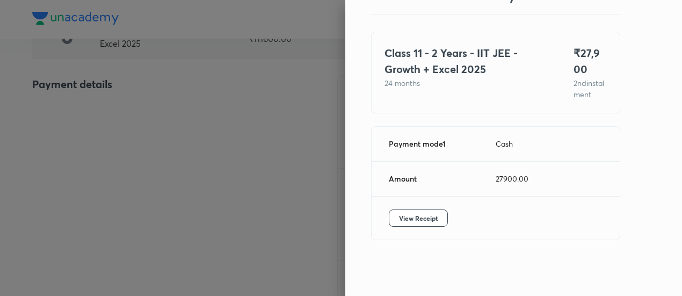
click at [157, 119] on div at bounding box center [341, 148] width 682 height 296
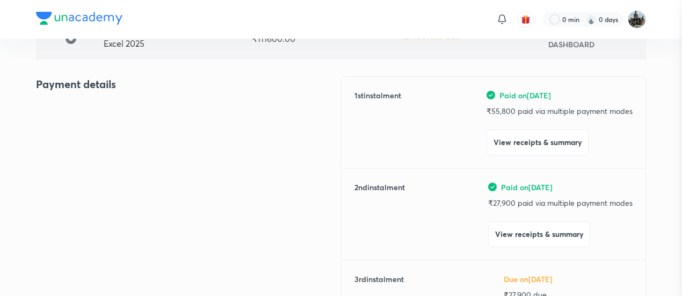
scroll to position [0, 0]
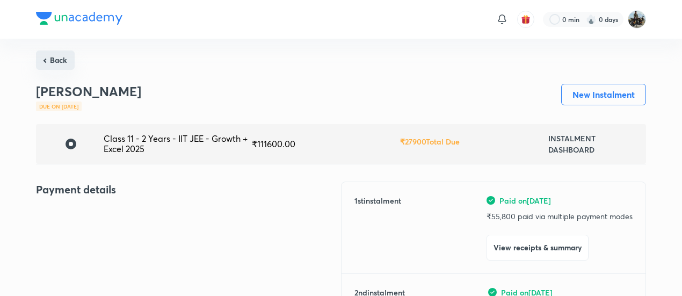
click at [50, 53] on button "Back" at bounding box center [55, 59] width 39 height 19
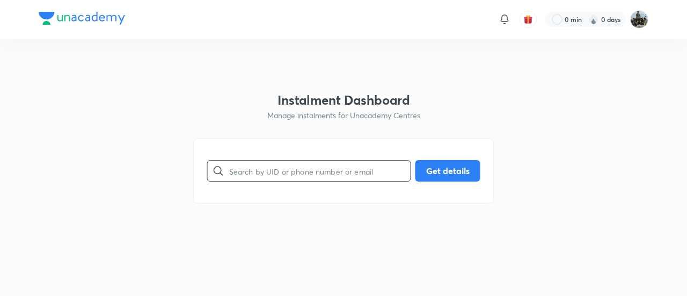
click at [293, 171] on input "text" at bounding box center [319, 170] width 181 height 27
paste input "UY10XD6QRP"
type input "UY10XD6QRP"
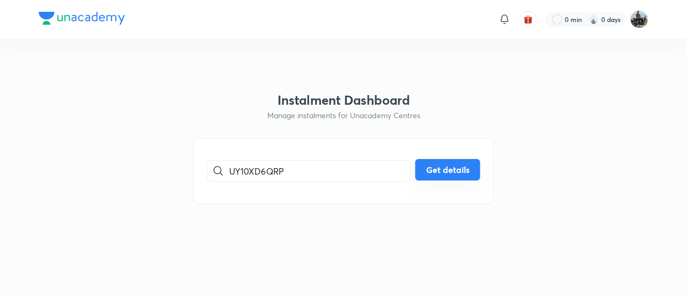
click at [444, 176] on button "Get details" at bounding box center [448, 169] width 65 height 21
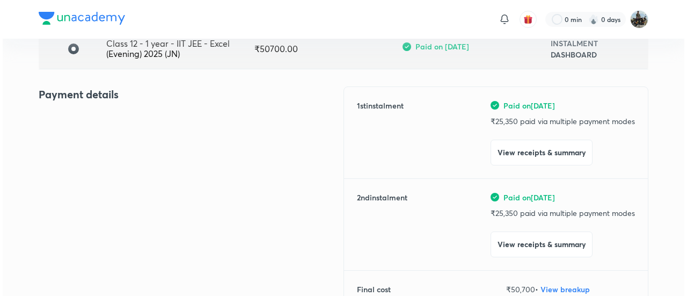
scroll to position [97, 0]
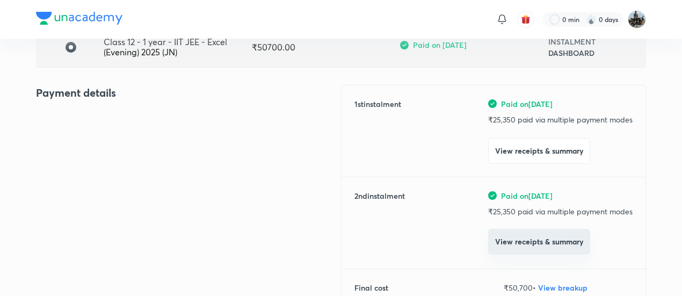
click at [502, 244] on button "View receipts & summary" at bounding box center [539, 242] width 102 height 26
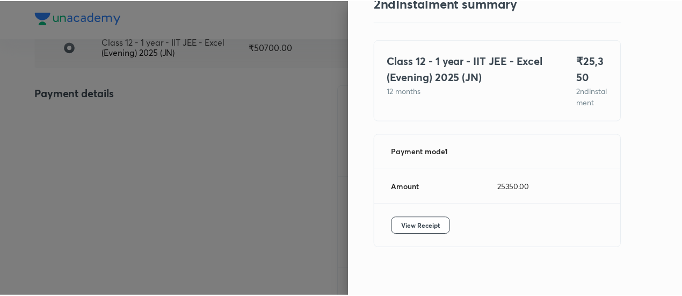
scroll to position [59, 0]
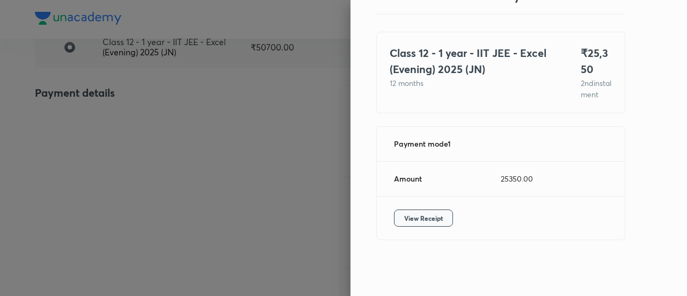
click at [431, 223] on span "View Receipt" at bounding box center [423, 218] width 39 height 11
click at [40, 150] on div at bounding box center [343, 148] width 687 height 296
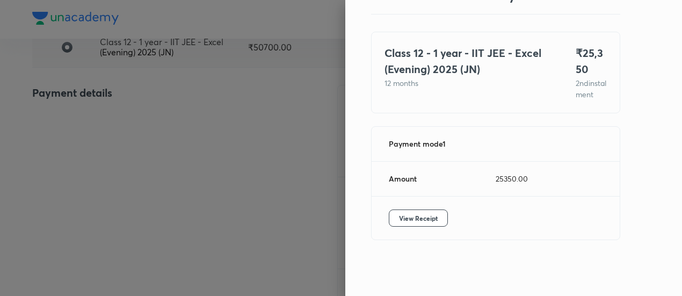
click at [40, 150] on div at bounding box center [341, 148] width 682 height 296
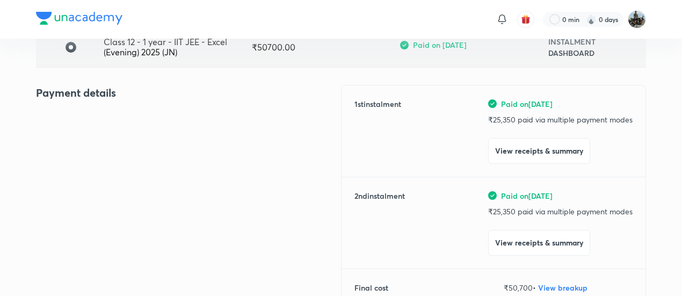
scroll to position [0, 0]
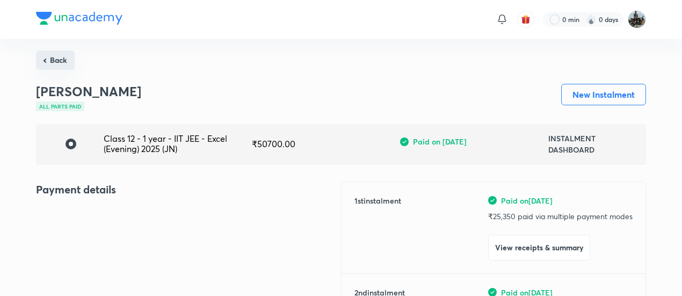
click at [55, 60] on button "Back" at bounding box center [55, 59] width 39 height 19
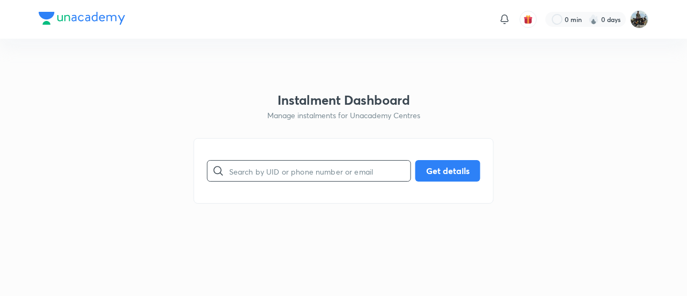
click at [271, 171] on input "text" at bounding box center [319, 170] width 181 height 27
paste input "GAPSH8R95R"
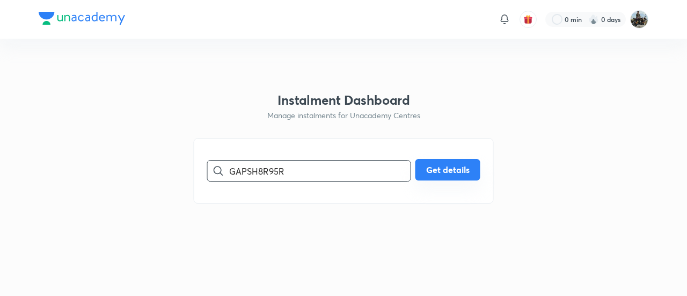
type input "GAPSH8R95R"
click at [425, 165] on button "Get details" at bounding box center [448, 169] width 65 height 21
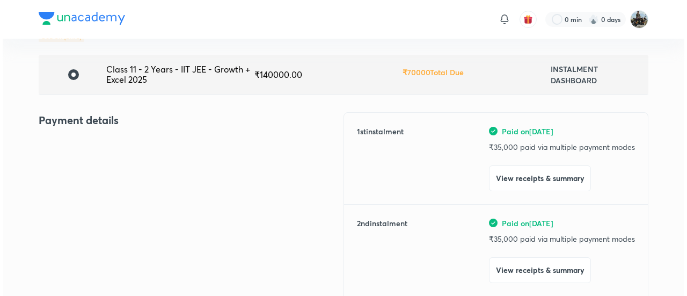
scroll to position [71, 0]
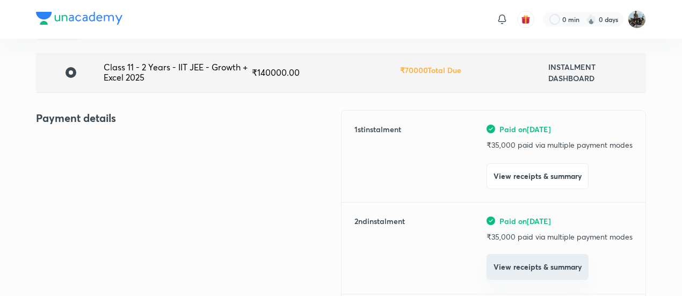
click at [510, 264] on button "View receipts & summary" at bounding box center [538, 267] width 102 height 26
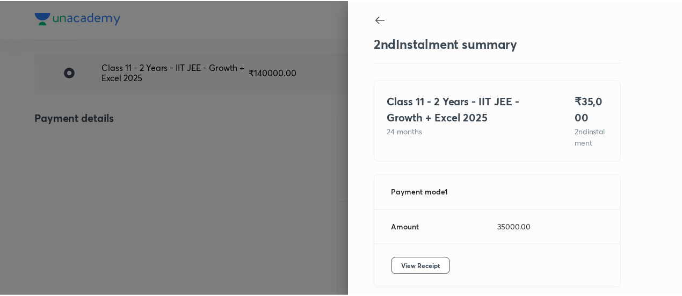
scroll to position [59, 0]
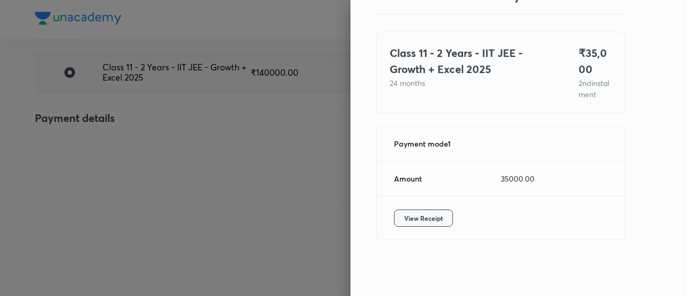
click at [427, 221] on span "View Receipt" at bounding box center [423, 218] width 39 height 11
click at [120, 85] on div at bounding box center [343, 148] width 687 height 296
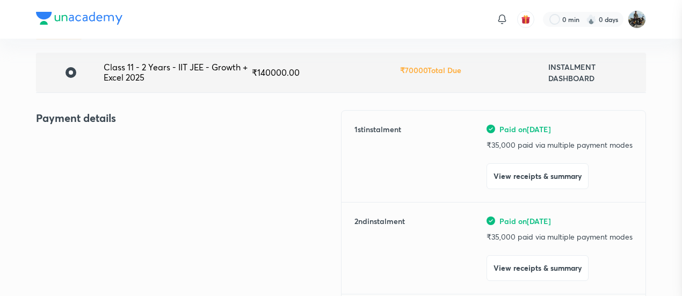
click at [120, 85] on div at bounding box center [341, 148] width 682 height 296
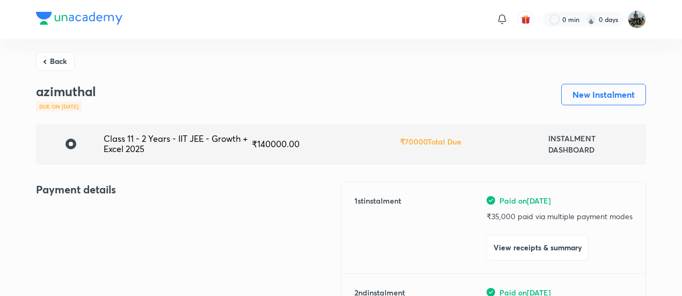
click at [64, 52] on button "Back" at bounding box center [55, 61] width 39 height 19
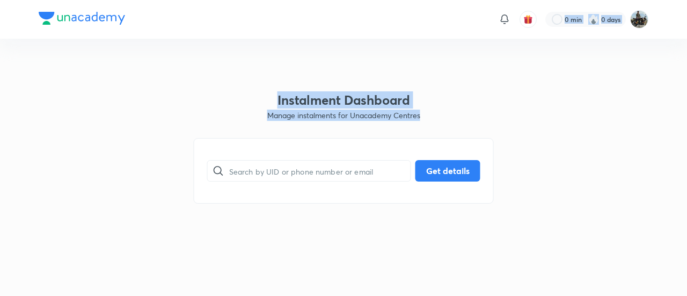
drag, startPoint x: 64, startPoint y: 51, endPoint x: 260, endPoint y: 137, distance: 213.7
click at [260, 39] on html "0 min 0 days Instalment Dashboard Manage instalments for Unacademy Centres ​ Ge…" at bounding box center [343, 19] width 687 height 39
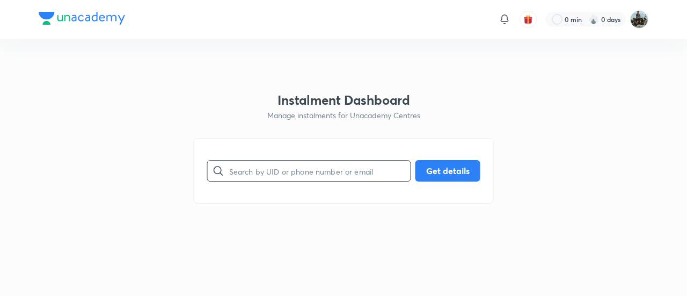
click at [253, 170] on input "text" at bounding box center [319, 170] width 181 height 27
paste input "UNR3GJUKHP"
type input "UNR3GJUKHP"
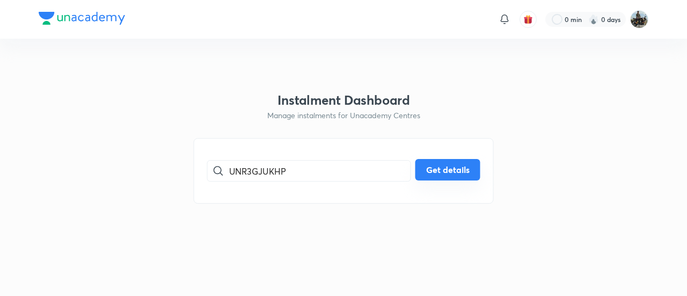
drag, startPoint x: 442, startPoint y: 153, endPoint x: 434, endPoint y: 161, distance: 11.0
click at [434, 161] on div "UNR3GJUKHP ​ Get details" at bounding box center [344, 171] width 300 height 66
click at [434, 161] on button "Get details" at bounding box center [448, 169] width 65 height 21
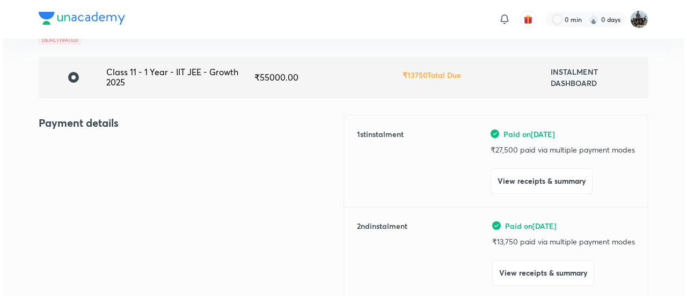
scroll to position [72, 0]
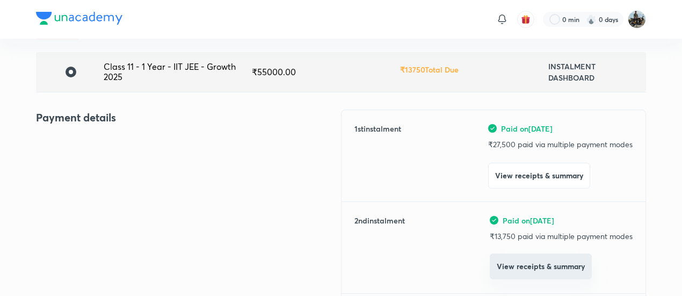
click at [502, 266] on button "View receipts & summary" at bounding box center [541, 266] width 102 height 26
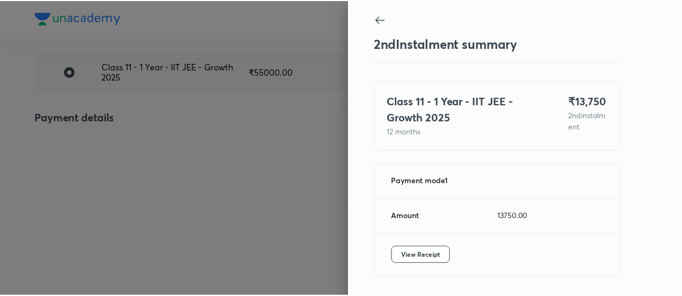
scroll to position [36, 0]
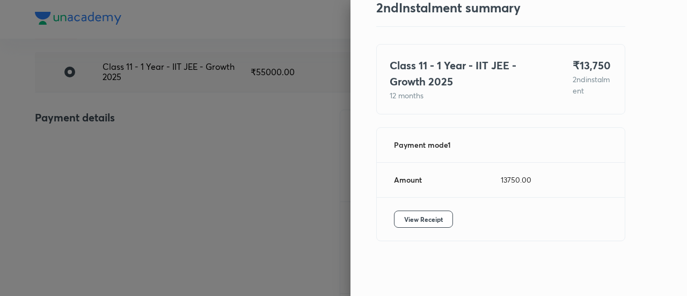
click at [400, 209] on div "View Receipt" at bounding box center [501, 219] width 248 height 43
click at [404, 215] on span "View Receipt" at bounding box center [423, 219] width 39 height 11
click at [93, 123] on div at bounding box center [343, 148] width 687 height 296
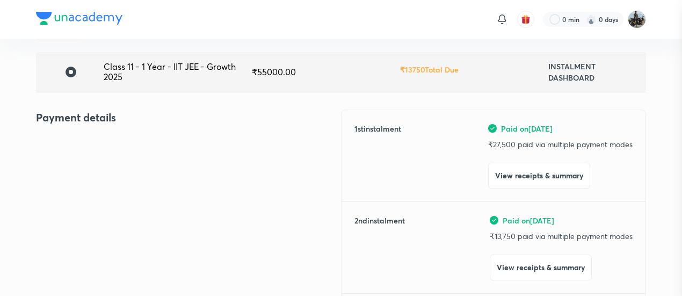
click at [93, 123] on div at bounding box center [341, 148] width 682 height 296
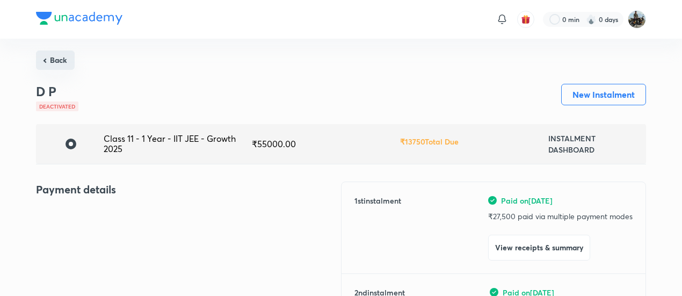
click at [53, 57] on button "Back" at bounding box center [55, 59] width 39 height 19
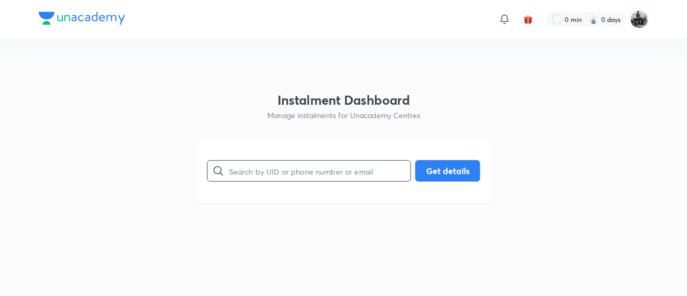
click at [280, 171] on input "text" at bounding box center [319, 170] width 181 height 27
paste input "P45UM59FBP"
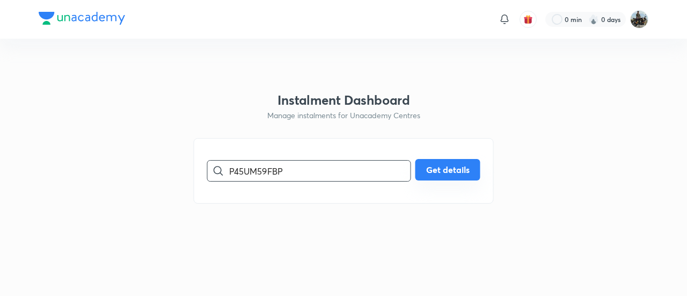
type input "P45UM59FBP"
click at [454, 177] on button "Get details" at bounding box center [448, 169] width 65 height 21
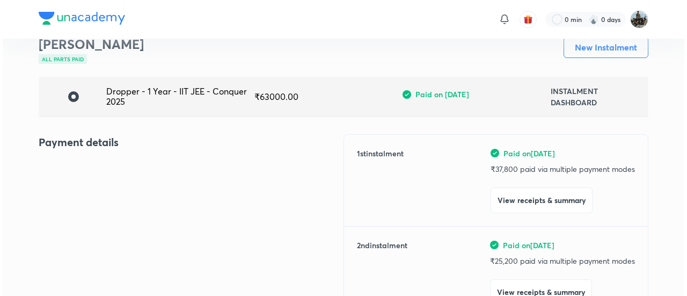
scroll to position [49, 0]
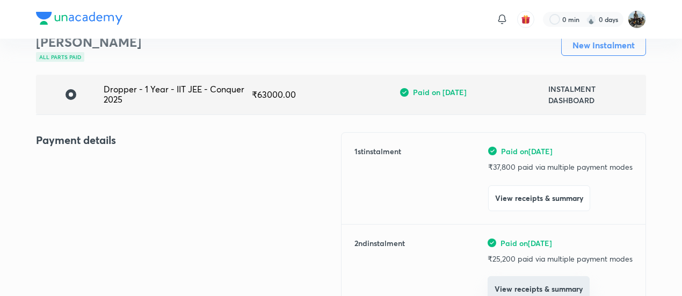
click at [518, 282] on button "View receipts & summary" at bounding box center [539, 289] width 102 height 26
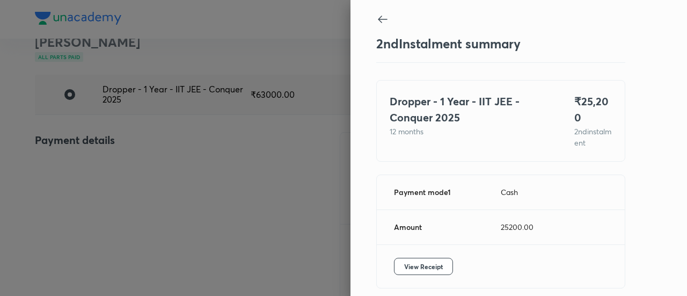
scroll to position [36, 0]
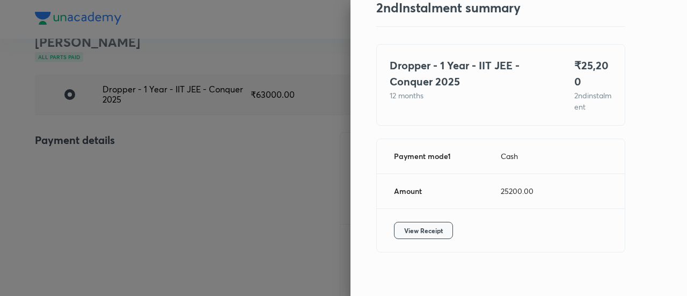
click at [424, 225] on span "View Receipt" at bounding box center [423, 230] width 39 height 11
click at [142, 147] on div at bounding box center [343, 148] width 687 height 296
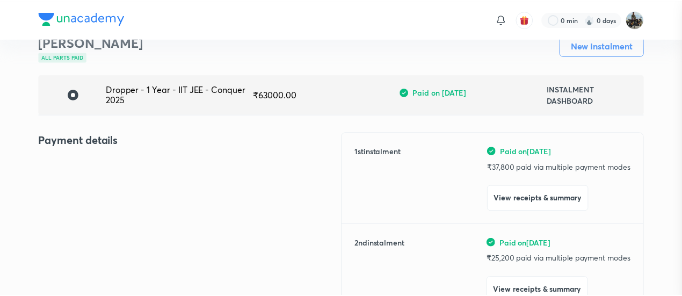
scroll to position [56, 0]
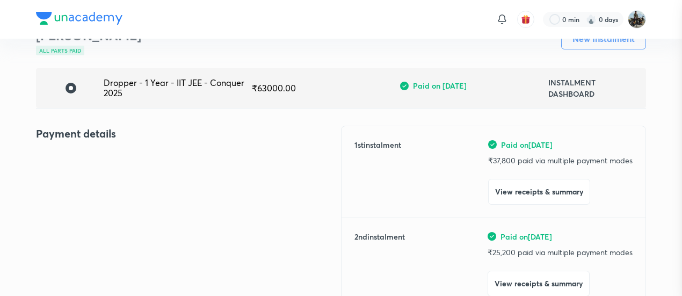
click at [142, 147] on div at bounding box center [341, 148] width 682 height 296
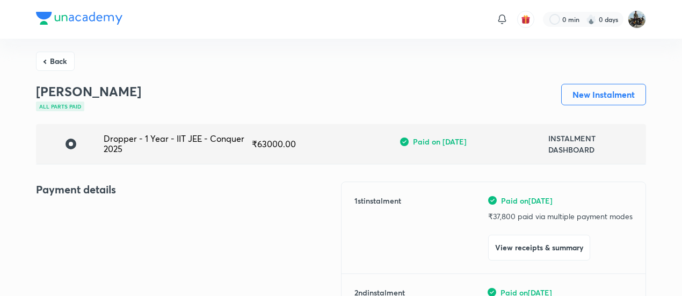
drag, startPoint x: 57, startPoint y: 63, endPoint x: 51, endPoint y: 57, distance: 8.4
click at [51, 57] on button "Back" at bounding box center [55, 61] width 39 height 19
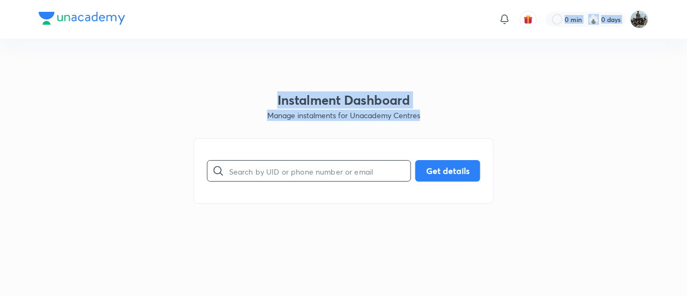
drag, startPoint x: 51, startPoint y: 57, endPoint x: 294, endPoint y: 177, distance: 270.9
click at [294, 39] on html "0 min 0 days Instalment Dashboard Manage instalments for Unacademy Centres ​ Ge…" at bounding box center [343, 19] width 687 height 39
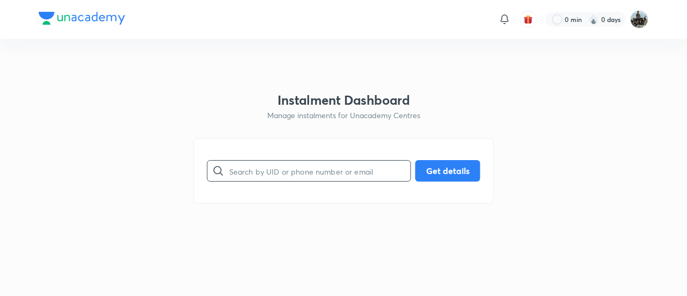
click at [294, 177] on input "text" at bounding box center [319, 170] width 181 height 27
paste input "PE05QFJ3XF"
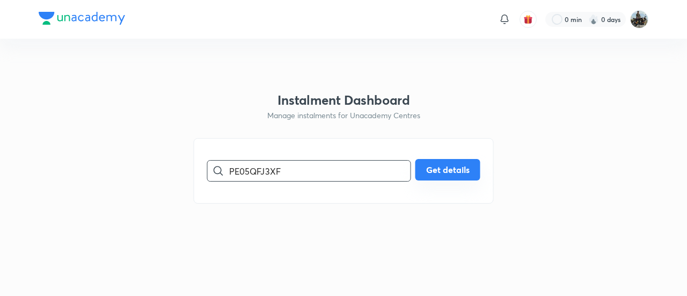
type input "PE05QFJ3XF"
click at [472, 172] on button "Get details" at bounding box center [448, 169] width 65 height 21
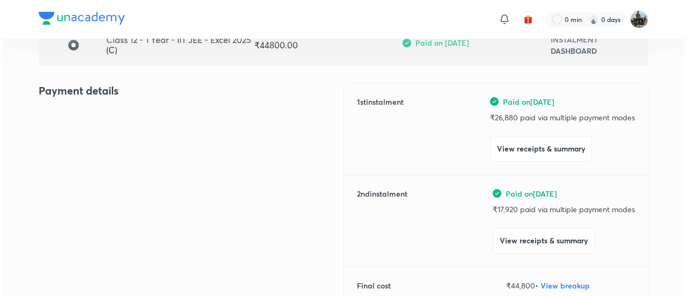
scroll to position [100, 0]
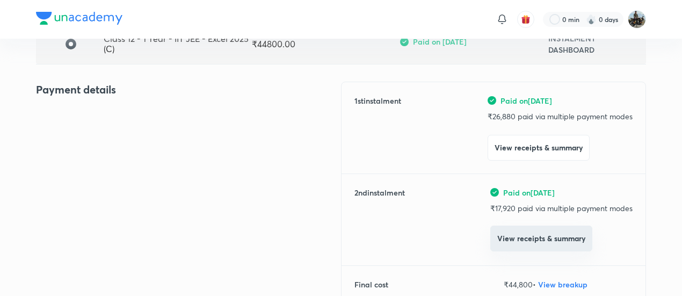
click at [514, 240] on button "View receipts & summary" at bounding box center [541, 239] width 102 height 26
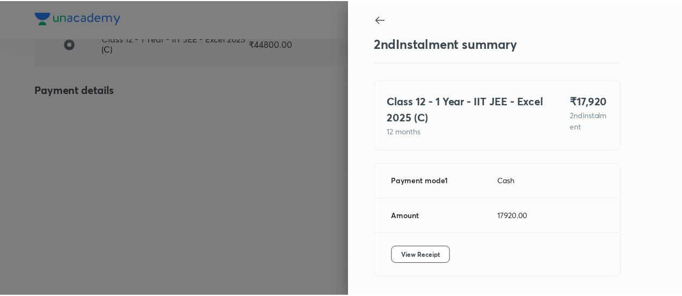
scroll to position [36, 0]
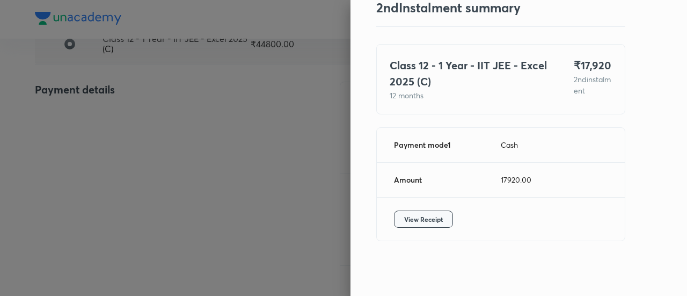
click at [429, 218] on span "View Receipt" at bounding box center [423, 219] width 39 height 11
click at [130, 129] on div at bounding box center [343, 148] width 687 height 296
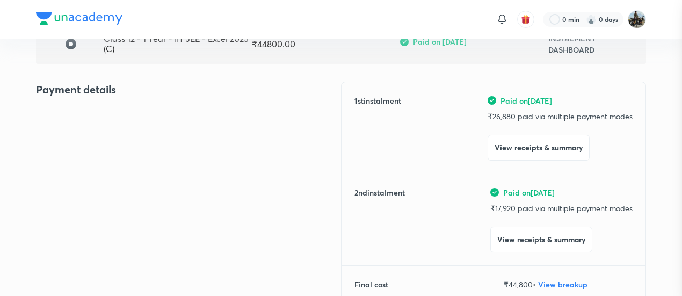
click at [130, 129] on div at bounding box center [341, 148] width 682 height 296
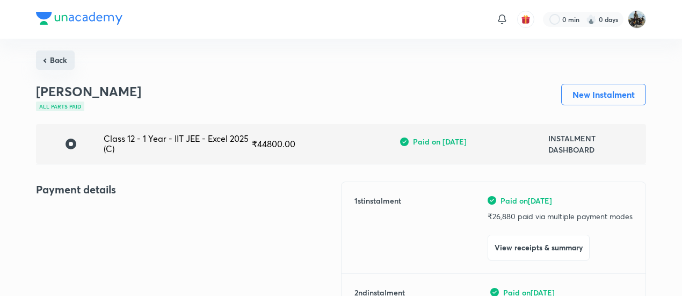
click at [62, 56] on button "Back" at bounding box center [55, 59] width 39 height 19
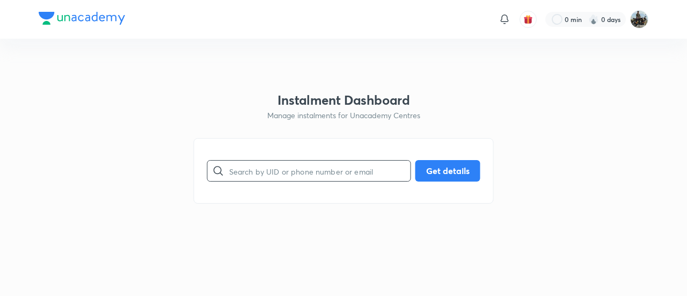
click at [295, 159] on input "text" at bounding box center [319, 170] width 181 height 27
paste input "FM7URB79PB"
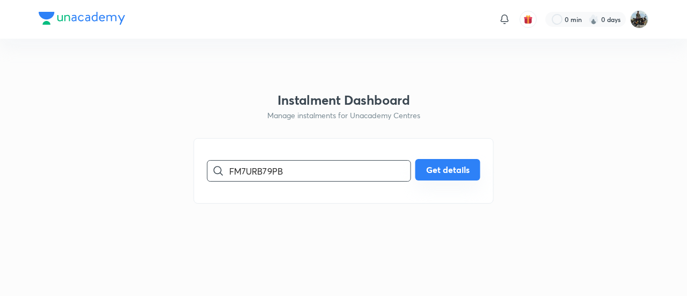
type input "FM7URB79PB"
click at [425, 165] on button "Get details" at bounding box center [448, 169] width 65 height 21
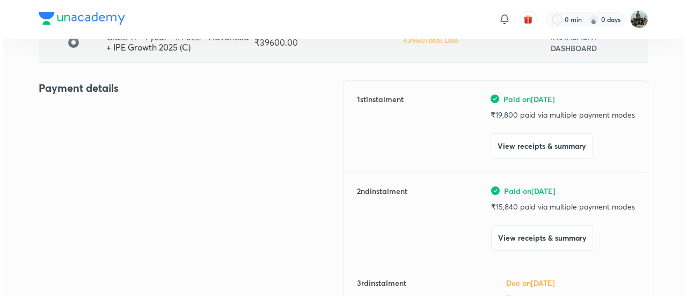
scroll to position [104, 0]
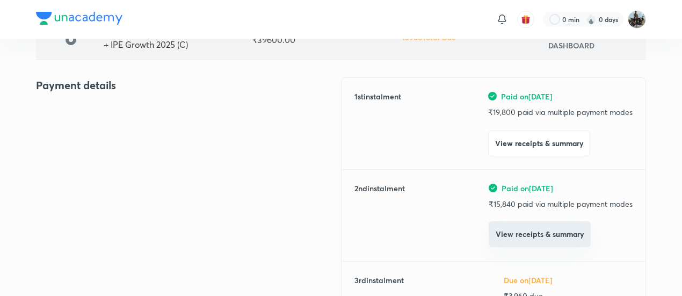
drag, startPoint x: 523, startPoint y: 252, endPoint x: 512, endPoint y: 234, distance: 21.5
click at [512, 234] on div "1 st instalment Paid on [DATE] ₹ 19,800 paid via multiple payment modes View re…" at bounding box center [493, 234] width 305 height 314
click at [512, 234] on button "View receipts & summary" at bounding box center [540, 234] width 102 height 26
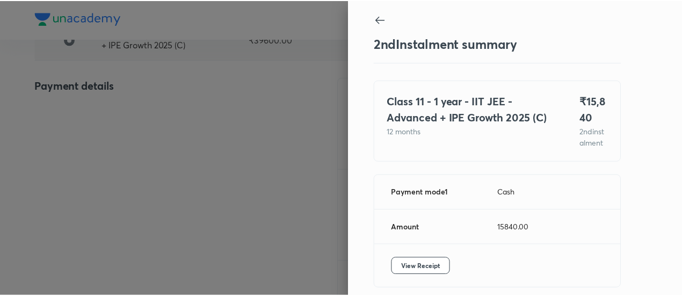
scroll to position [59, 0]
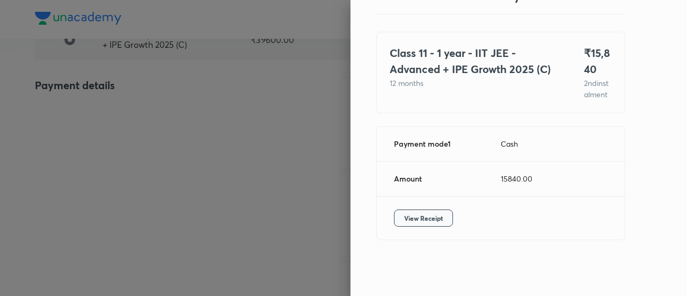
click at [422, 212] on button "View Receipt" at bounding box center [423, 217] width 59 height 17
click at [114, 90] on div at bounding box center [343, 148] width 687 height 296
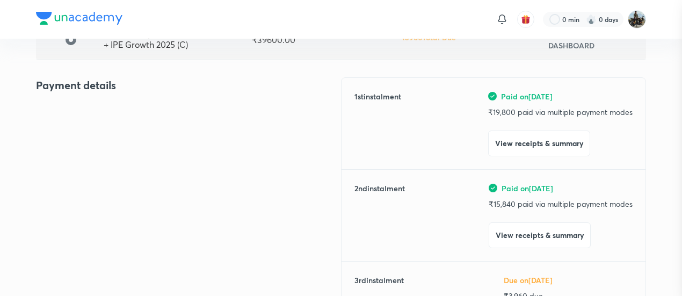
click at [114, 90] on div at bounding box center [341, 148] width 682 height 296
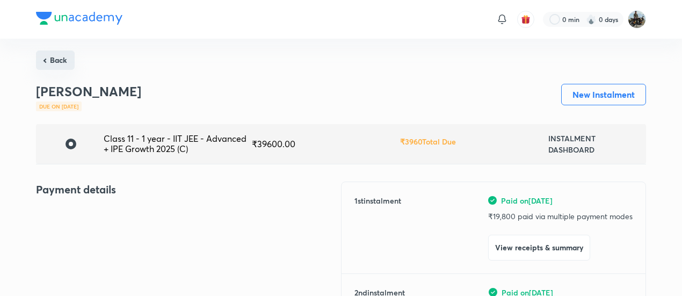
click at [52, 59] on button "Back" at bounding box center [55, 59] width 39 height 19
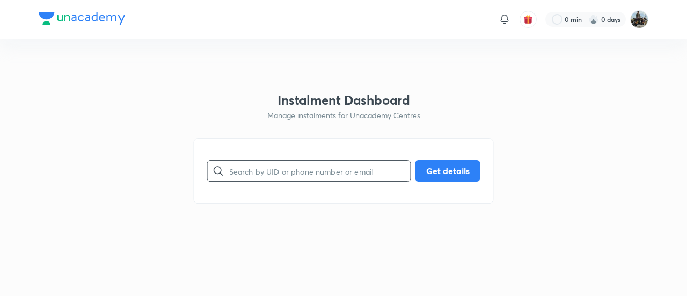
click at [284, 166] on input "text" at bounding box center [319, 170] width 181 height 27
paste input "P2JRHPZ7HV"
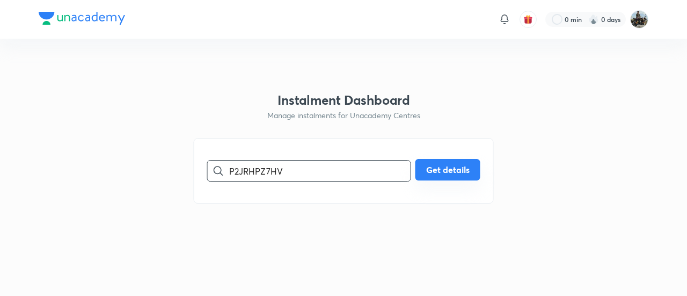
type input "P2JRHPZ7HV"
click at [448, 178] on button "Get details" at bounding box center [448, 169] width 65 height 21
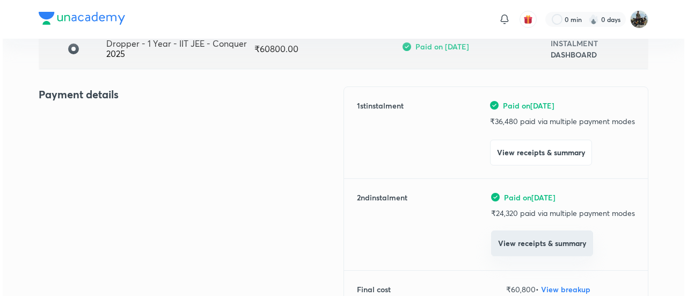
scroll to position [96, 0]
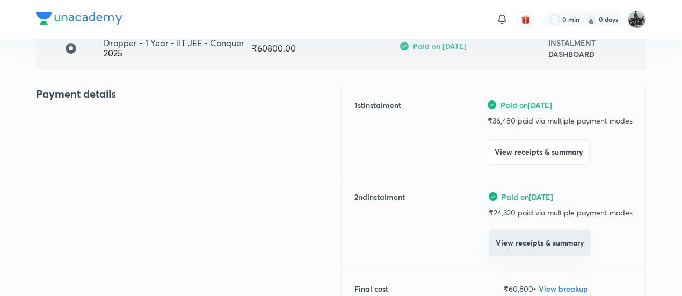
click at [504, 244] on button "View receipts & summary" at bounding box center [540, 243] width 102 height 26
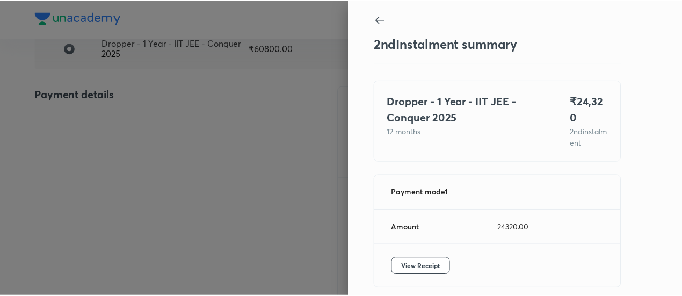
scroll to position [36, 0]
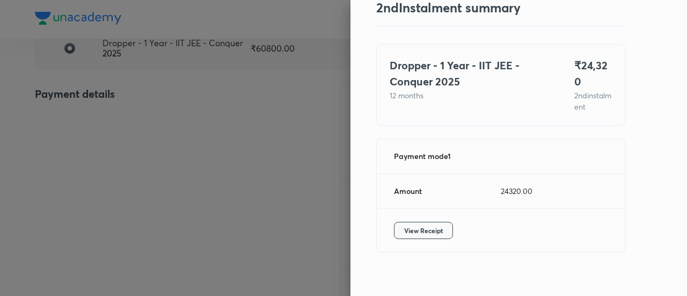
click at [427, 225] on span "View Receipt" at bounding box center [423, 230] width 39 height 11
click at [307, 82] on div at bounding box center [343, 148] width 687 height 296
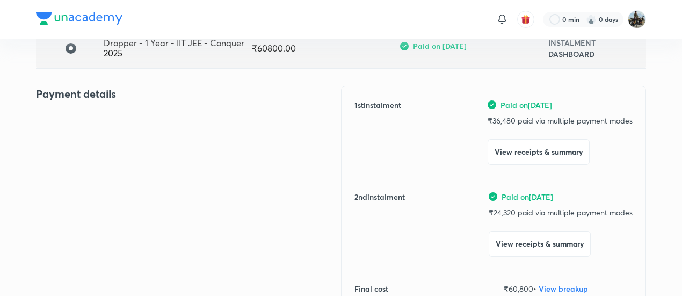
scroll to position [0, 0]
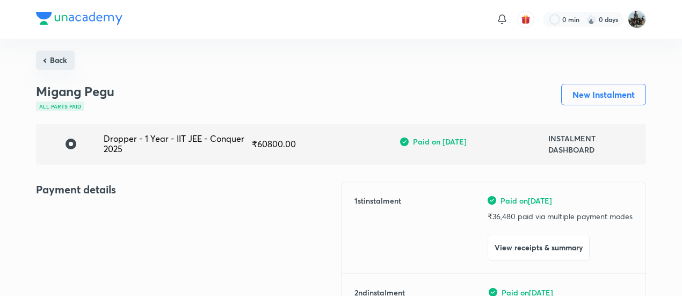
click at [62, 64] on button "Back" at bounding box center [55, 59] width 39 height 19
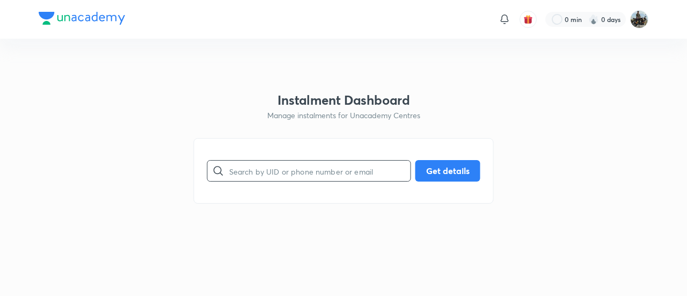
click at [265, 166] on input "text" at bounding box center [319, 170] width 181 height 27
paste input "QKJP29ZHP0"
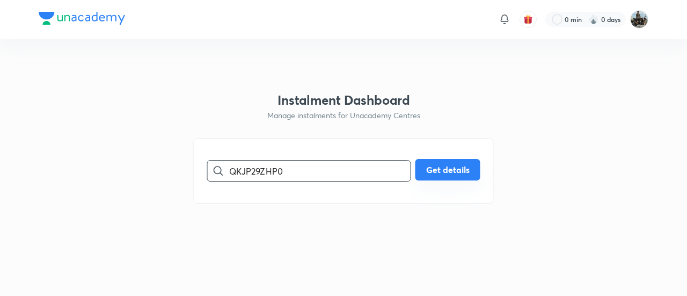
type input "QKJP29ZHP0"
click at [435, 175] on button "Get details" at bounding box center [448, 169] width 65 height 21
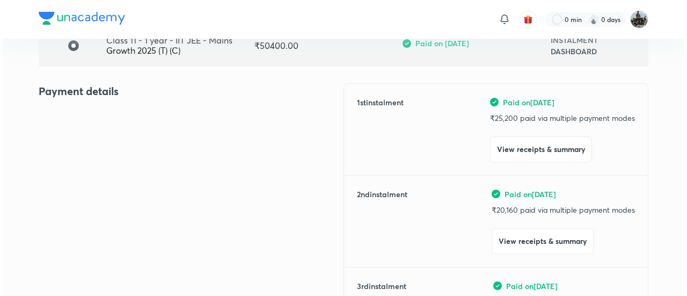
scroll to position [100, 0]
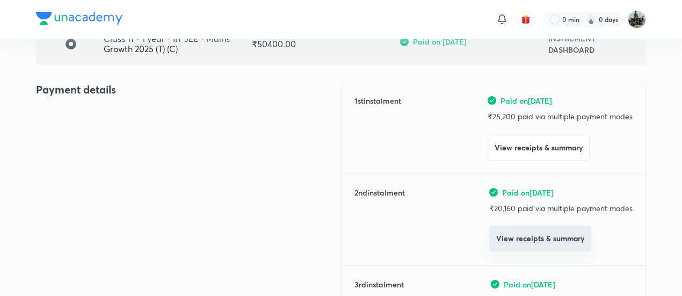
click at [504, 241] on button "View receipts & summary" at bounding box center [540, 239] width 102 height 26
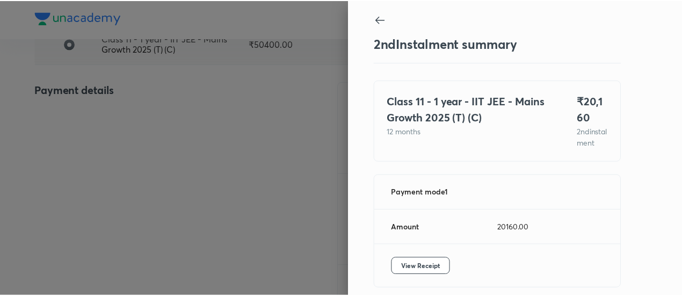
scroll to position [59, 0]
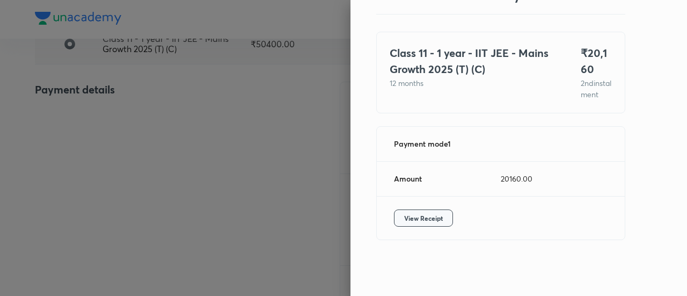
click at [436, 212] on button "View Receipt" at bounding box center [423, 217] width 59 height 17
click at [41, 168] on div at bounding box center [343, 148] width 687 height 296
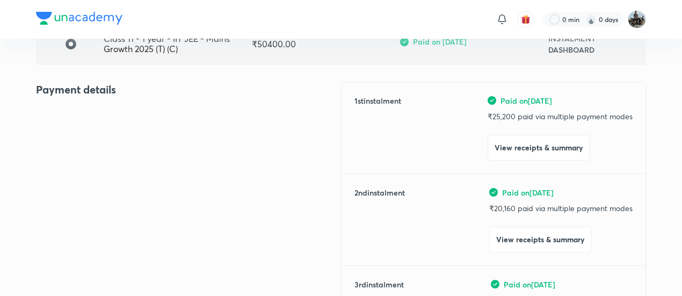
scroll to position [0, 0]
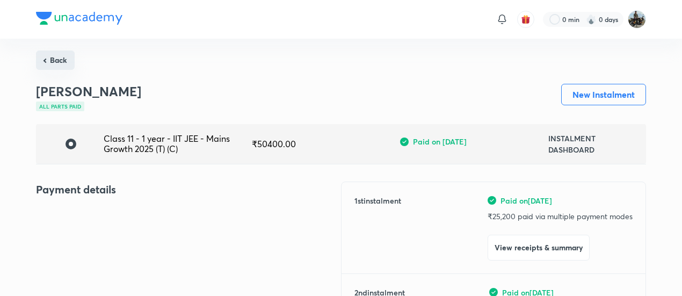
click at [53, 59] on button "Back" at bounding box center [55, 59] width 39 height 19
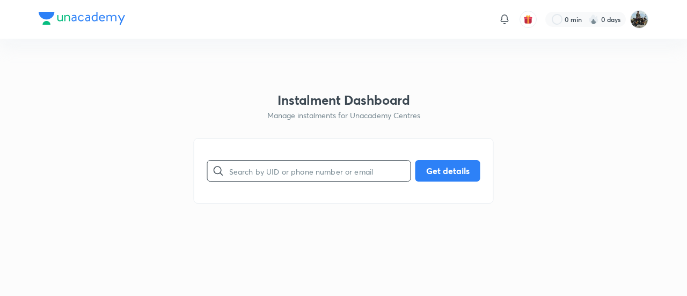
click at [294, 177] on input "text" at bounding box center [319, 170] width 181 height 27
paste input "PHU3QS4PHY"
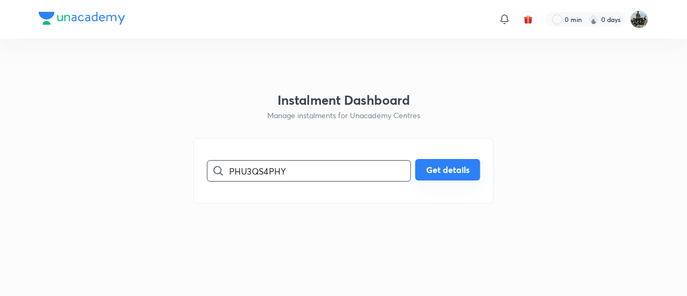
type input "PHU3QS4PHY"
click at [456, 170] on button "Get details" at bounding box center [448, 169] width 65 height 21
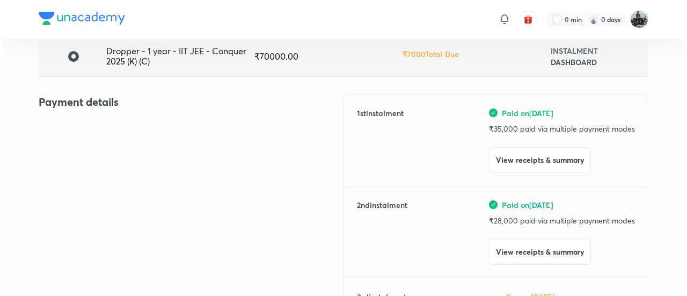
scroll to position [91, 0]
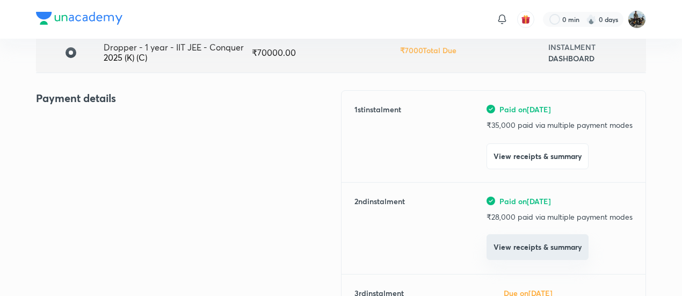
click at [502, 238] on button "View receipts & summary" at bounding box center [538, 247] width 102 height 26
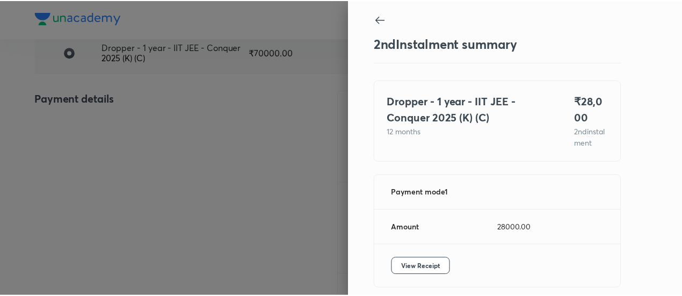
scroll to position [59, 0]
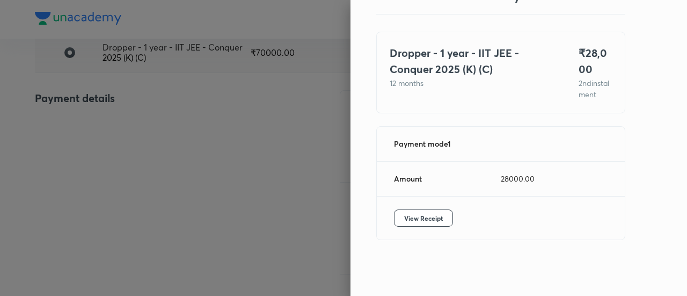
click at [424, 227] on div "View Receipt" at bounding box center [501, 218] width 248 height 43
click at [420, 223] on span "View Receipt" at bounding box center [423, 218] width 39 height 11
click at [121, 112] on div at bounding box center [343, 148] width 687 height 296
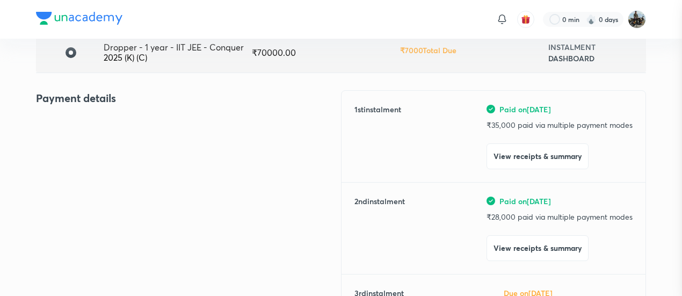
click at [121, 112] on div at bounding box center [341, 148] width 682 height 296
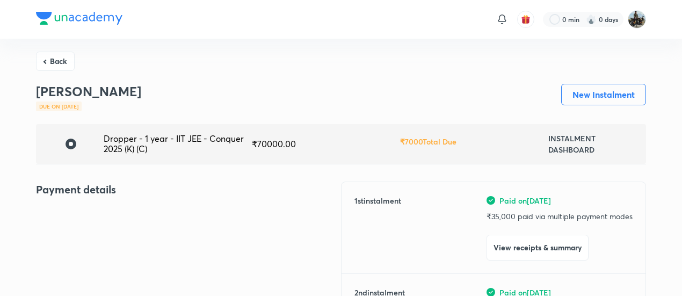
drag, startPoint x: 68, startPoint y: 61, endPoint x: 62, endPoint y: 54, distance: 8.4
click at [62, 54] on button "Back" at bounding box center [55, 61] width 39 height 19
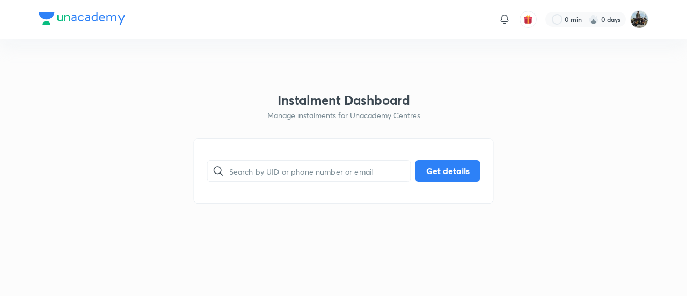
click at [62, 39] on html "0 min 0 days Instalment Dashboard Manage instalments for Unacademy Centres ​ Ge…" at bounding box center [343, 19] width 687 height 39
click at [257, 164] on input "text" at bounding box center [319, 170] width 181 height 27
paste input "BZA6EQ7LVZ"
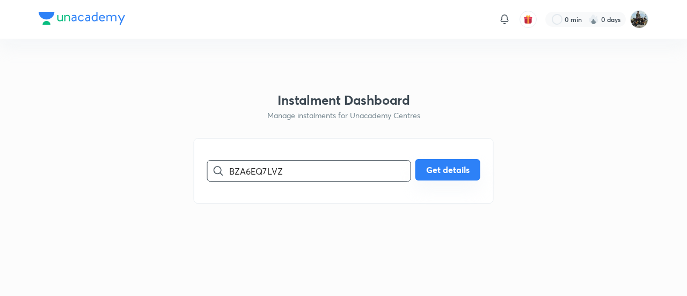
type input "BZA6EQ7LVZ"
click at [465, 160] on button "Get details" at bounding box center [448, 169] width 65 height 21
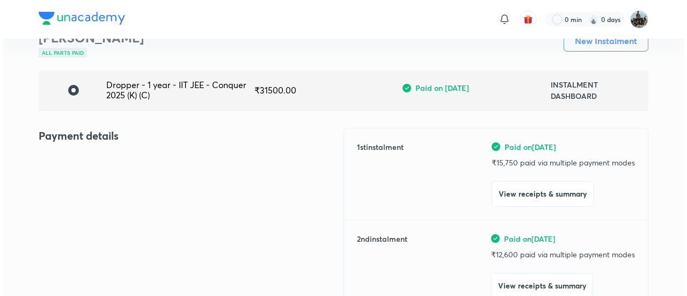
scroll to position [54, 0]
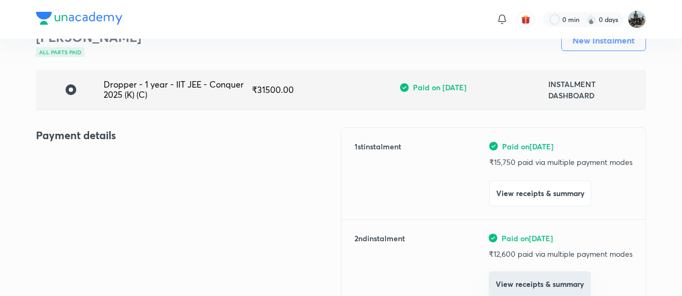
click at [537, 279] on button "View receipts & summary" at bounding box center [540, 284] width 102 height 26
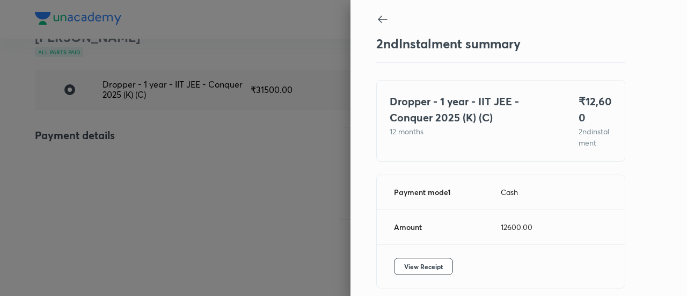
scroll to position [59, 0]
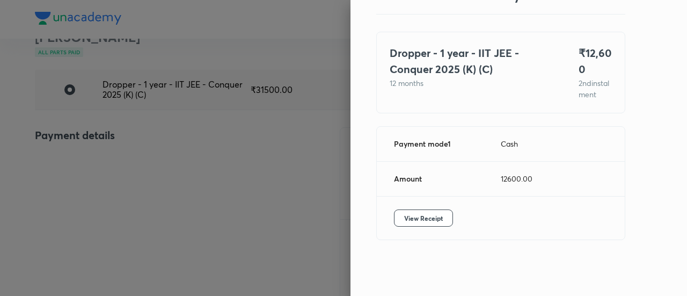
click at [445, 222] on div "View Receipt" at bounding box center [501, 218] width 248 height 43
click at [431, 217] on span "View Receipt" at bounding box center [423, 218] width 39 height 11
click at [168, 151] on div at bounding box center [343, 148] width 687 height 296
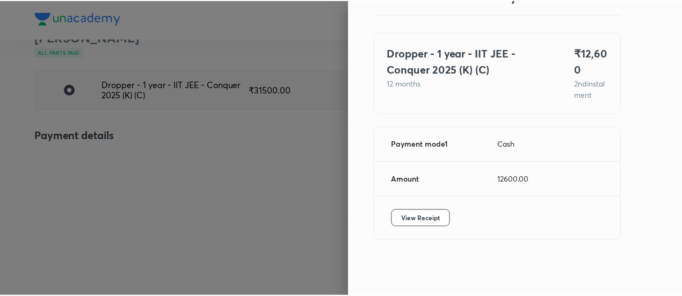
scroll to position [56, 0]
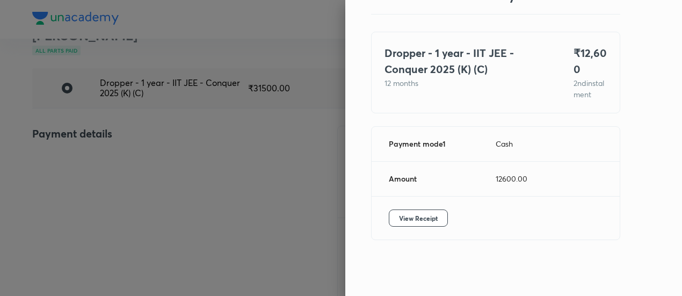
click at [168, 151] on div at bounding box center [341, 148] width 682 height 296
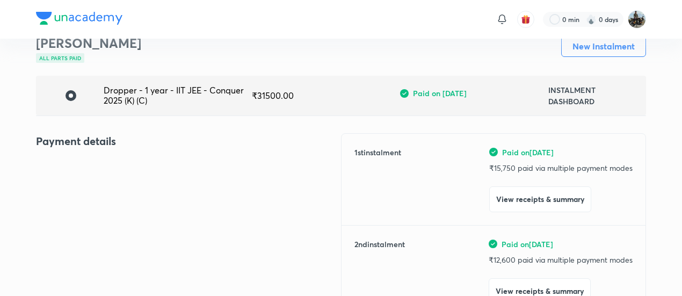
scroll to position [63, 0]
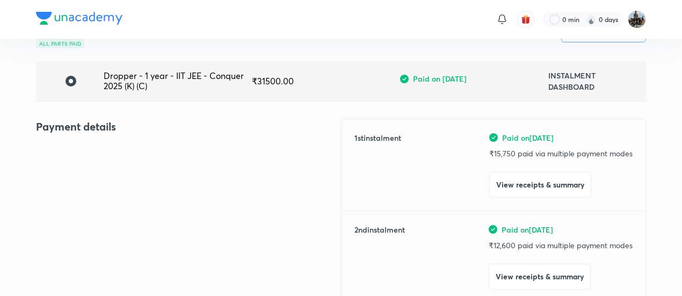
click at [115, 137] on div "Payment details" at bounding box center [188, 282] width 305 height 326
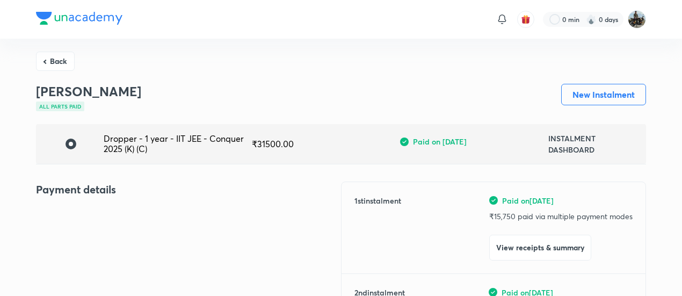
click at [57, 59] on button "Back" at bounding box center [55, 61] width 39 height 19
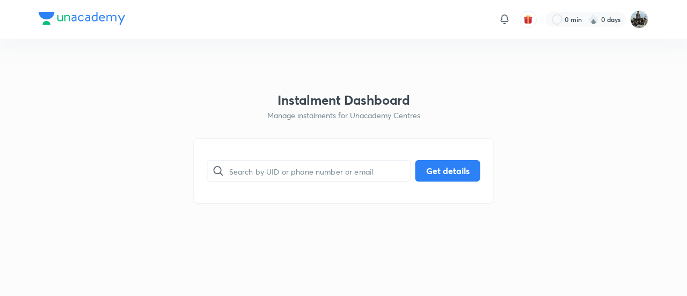
click at [57, 39] on html "0 min 0 days Instalment Dashboard Manage instalments for Unacademy Centres ​ Ge…" at bounding box center [343, 19] width 687 height 39
click at [270, 178] on input "text" at bounding box center [319, 170] width 181 height 27
paste input "HA8TSDLRUP"
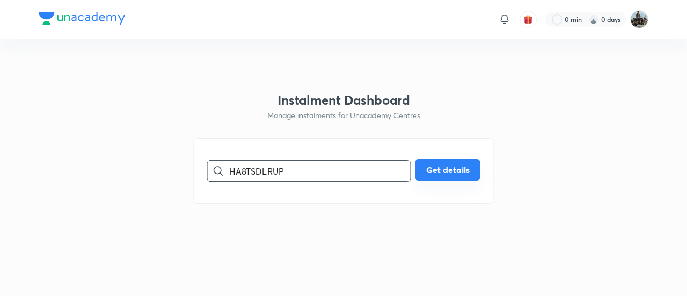
type input "HA8TSDLRUP"
click at [471, 173] on button "Get details" at bounding box center [448, 169] width 65 height 21
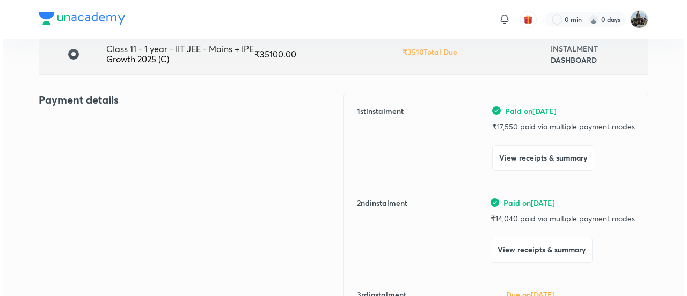
scroll to position [90, 0]
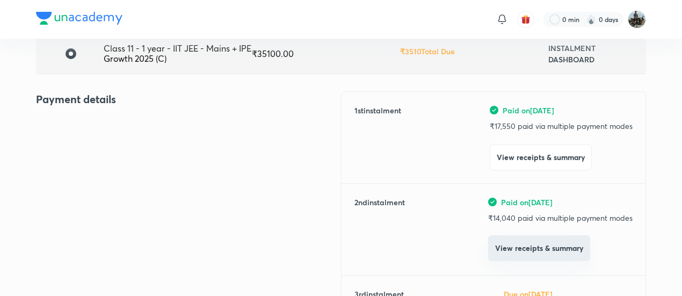
click at [516, 249] on button "View receipts & summary" at bounding box center [539, 248] width 102 height 26
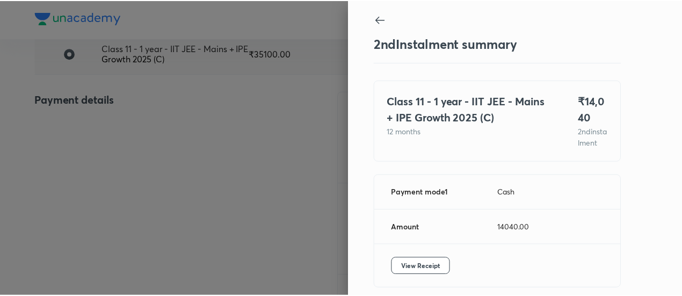
scroll to position [59, 0]
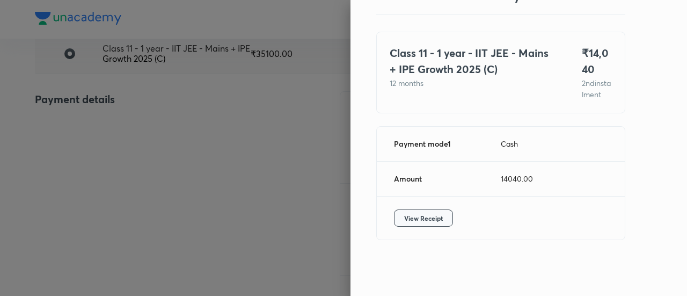
click at [408, 212] on button "View Receipt" at bounding box center [423, 217] width 59 height 17
click at [77, 152] on div at bounding box center [343, 148] width 687 height 296
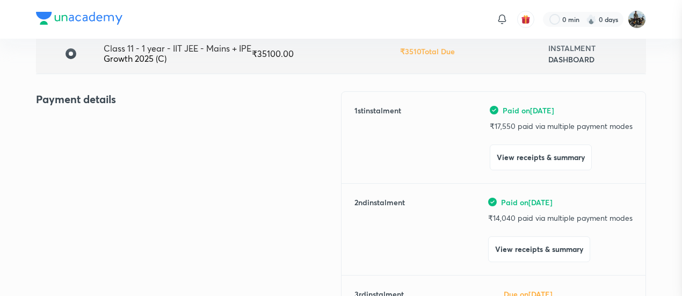
click at [77, 152] on div at bounding box center [341, 148] width 682 height 296
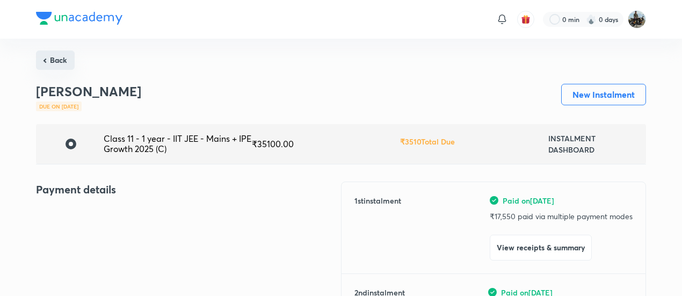
click at [55, 51] on button "Back" at bounding box center [55, 59] width 39 height 19
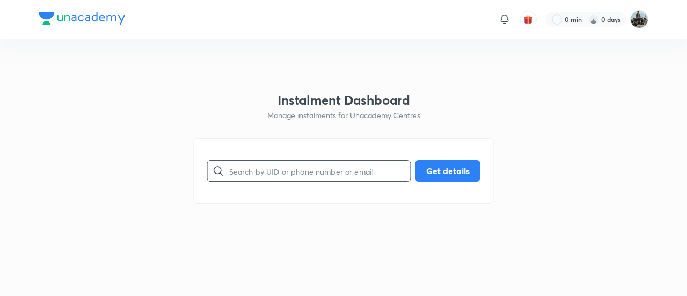
drag, startPoint x: 291, startPoint y: 155, endPoint x: 266, endPoint y: 164, distance: 26.2
click at [266, 164] on div "​ Get details" at bounding box center [344, 171] width 300 height 66
click at [266, 164] on input "text" at bounding box center [319, 170] width 181 height 27
paste input "39UAWNN4UJ"
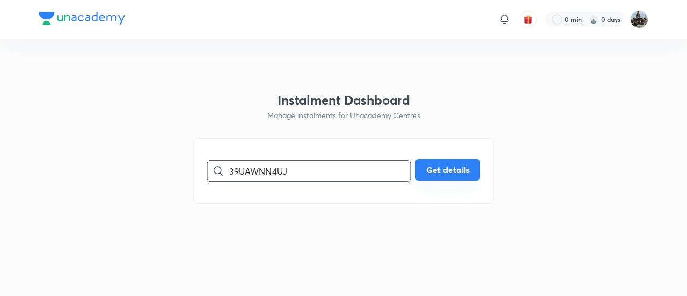
type input "39UAWNN4UJ"
click at [429, 166] on button "Get details" at bounding box center [448, 169] width 65 height 21
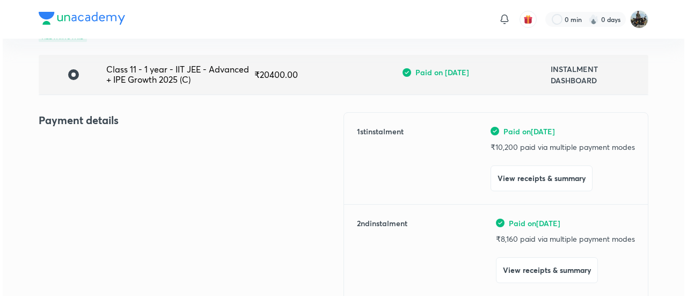
scroll to position [71, 0]
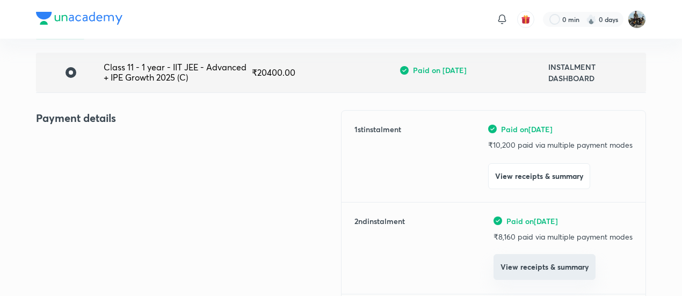
click at [521, 266] on button "View receipts & summary" at bounding box center [544, 267] width 102 height 26
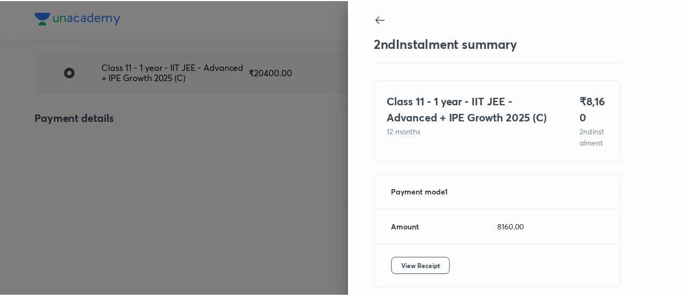
scroll to position [59, 0]
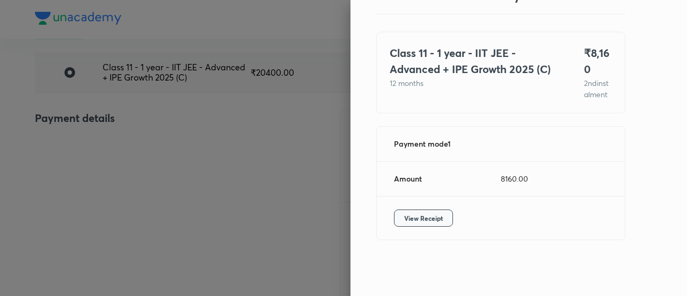
click at [425, 221] on span "View Receipt" at bounding box center [423, 218] width 39 height 11
click at [125, 161] on div at bounding box center [343, 148] width 687 height 296
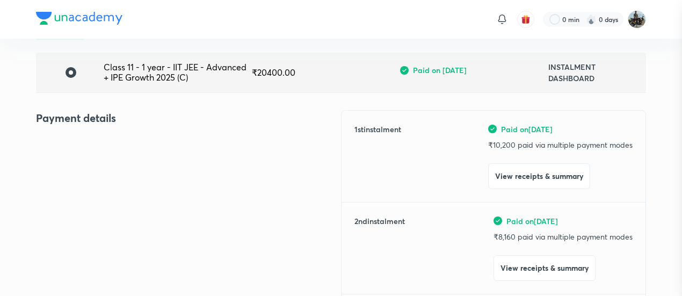
click at [125, 161] on div at bounding box center [341, 148] width 682 height 296
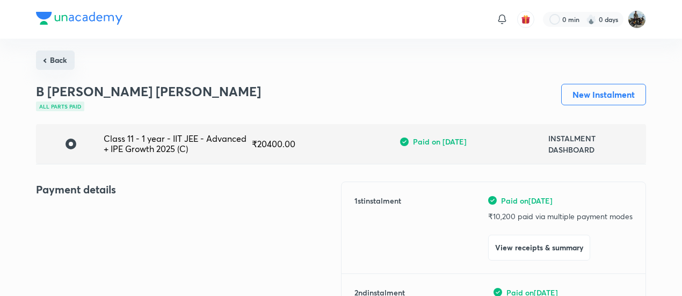
click at [66, 56] on button "Back" at bounding box center [55, 59] width 39 height 19
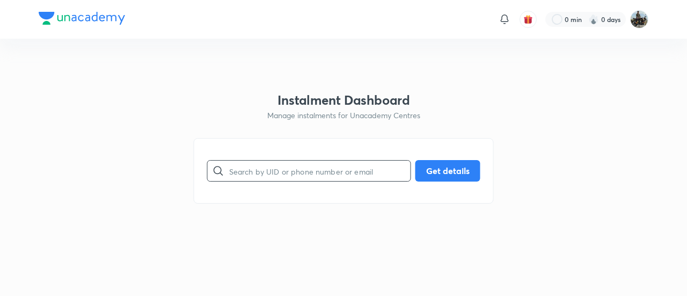
click at [239, 164] on input "text" at bounding box center [319, 170] width 181 height 27
paste input "TT03TQTK7X"
type input "TT03TQTK7X"
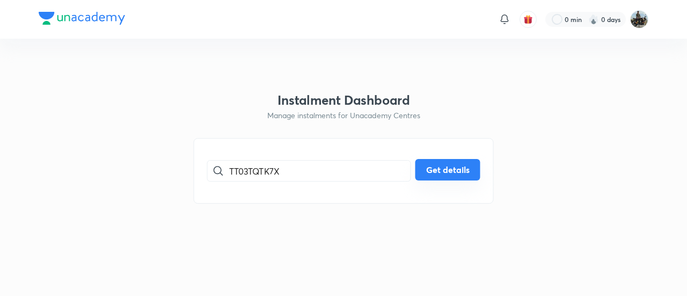
click at [440, 169] on button "Get details" at bounding box center [448, 169] width 65 height 21
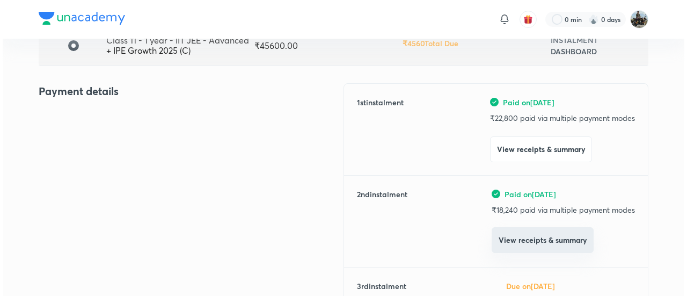
scroll to position [99, 0]
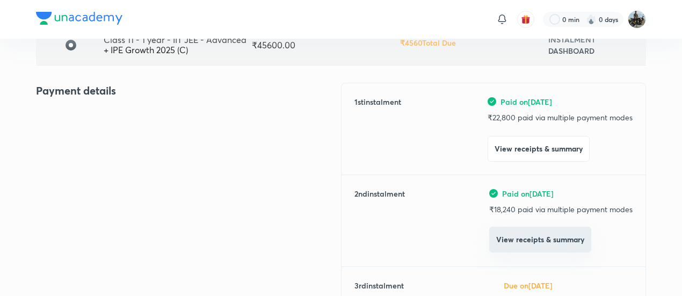
click at [500, 248] on button "View receipts & summary" at bounding box center [540, 240] width 102 height 26
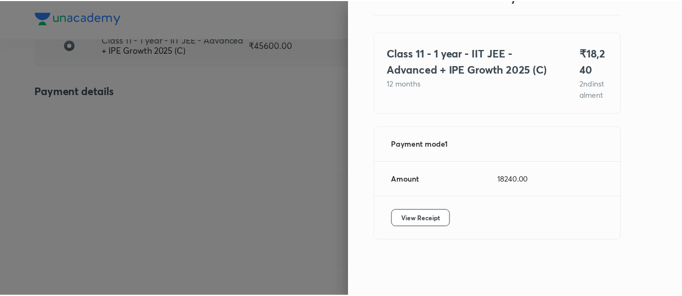
scroll to position [59, 0]
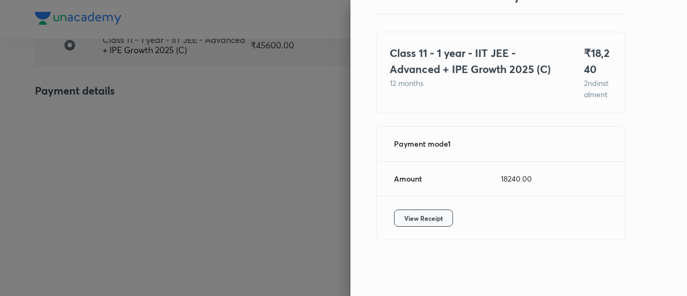
click at [417, 218] on span "View Receipt" at bounding box center [423, 218] width 39 height 11
click at [99, 110] on div at bounding box center [343, 148] width 687 height 296
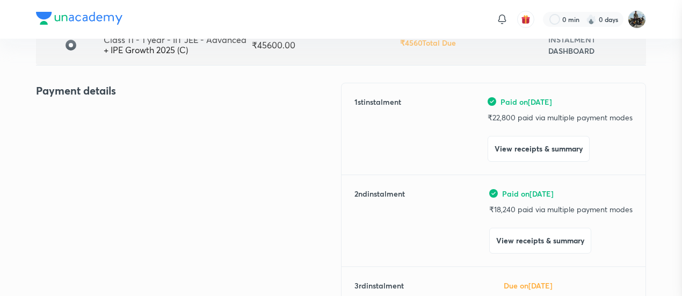
scroll to position [0, 0]
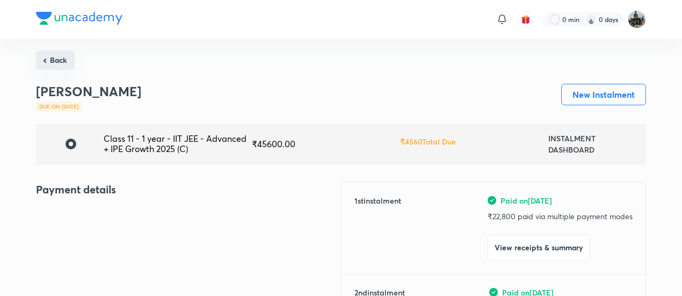
click at [53, 57] on button "Back" at bounding box center [55, 59] width 39 height 19
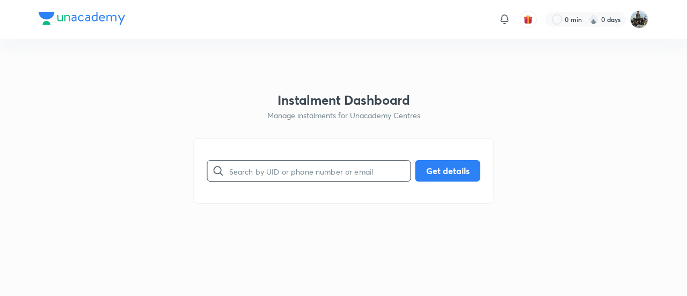
click at [304, 172] on input "text" at bounding box center [319, 170] width 181 height 27
paste input "NXJ09T90TK"
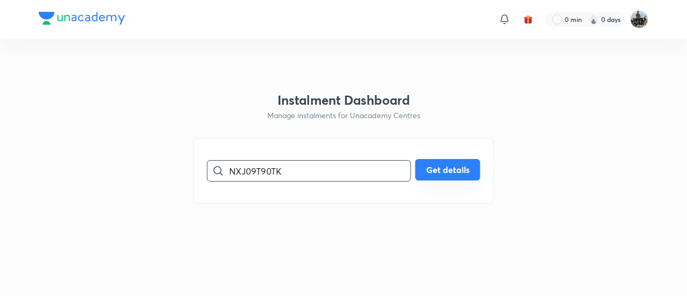
type input "NXJ09T90TK"
click at [429, 179] on button "Get details" at bounding box center [448, 169] width 65 height 21
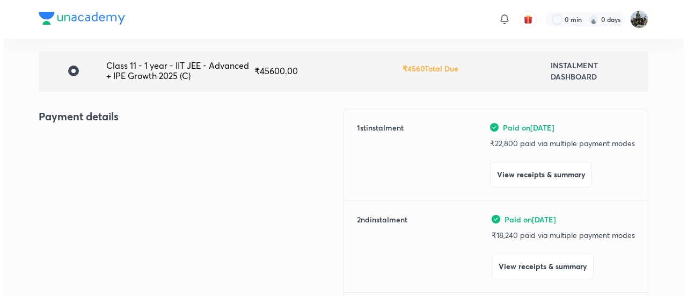
scroll to position [74, 0]
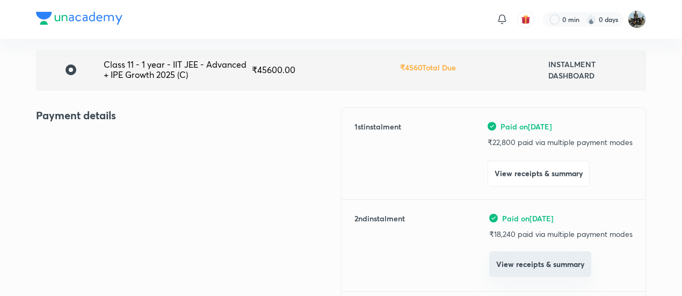
click at [503, 266] on button "View receipts & summary" at bounding box center [540, 264] width 102 height 26
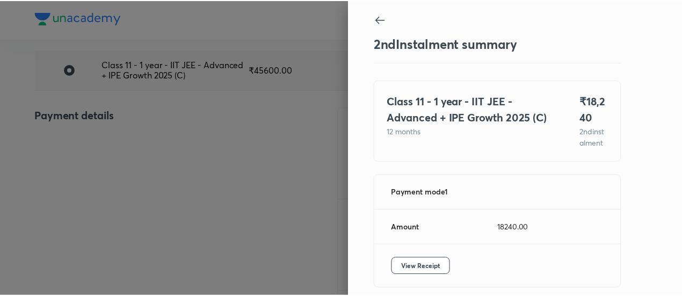
scroll to position [59, 0]
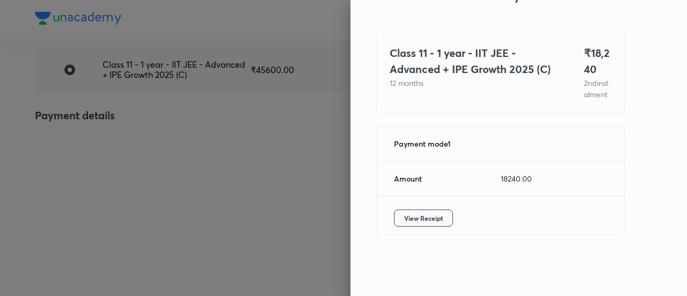
click at [411, 219] on span "View Receipt" at bounding box center [423, 218] width 39 height 11
click at [118, 121] on div at bounding box center [343, 148] width 687 height 296
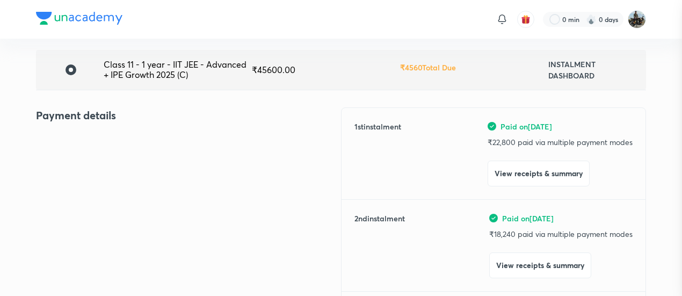
click at [118, 121] on div at bounding box center [341, 148] width 682 height 296
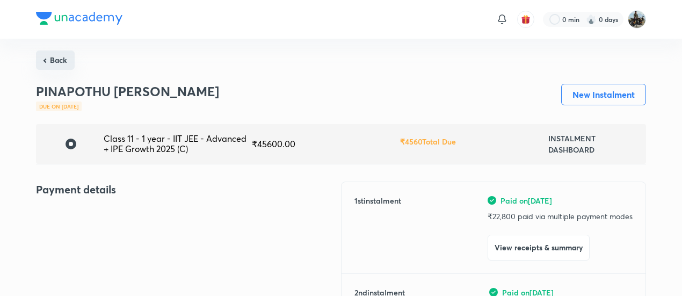
click at [57, 60] on button "Back" at bounding box center [55, 59] width 39 height 19
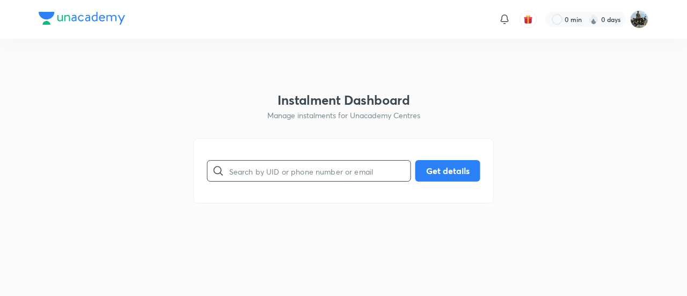
click at [248, 170] on input "text" at bounding box center [319, 170] width 181 height 27
paste input "AKSVK8DG1X"
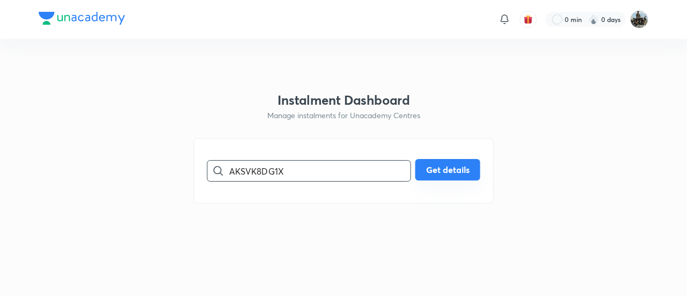
type input "AKSVK8DG1X"
click at [432, 171] on button "Get details" at bounding box center [448, 169] width 65 height 21
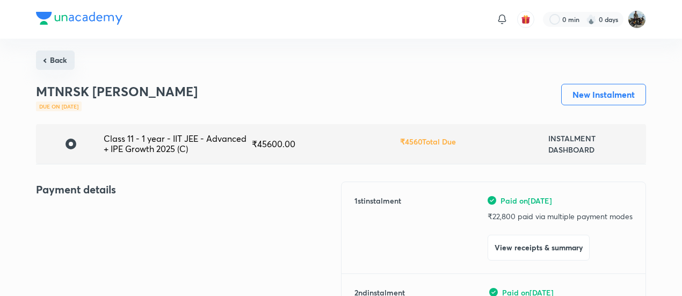
click at [56, 54] on button "Back" at bounding box center [55, 59] width 39 height 19
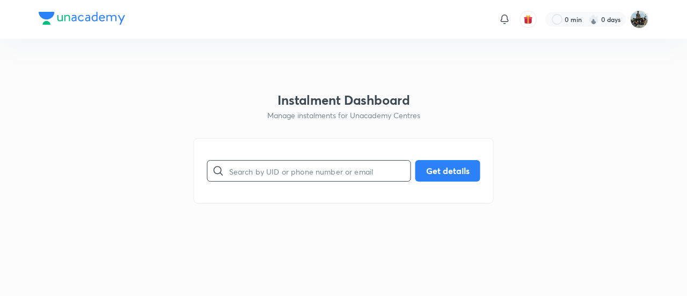
click at [293, 159] on input "text" at bounding box center [319, 170] width 181 height 27
paste input "AKSVK8DG1X"
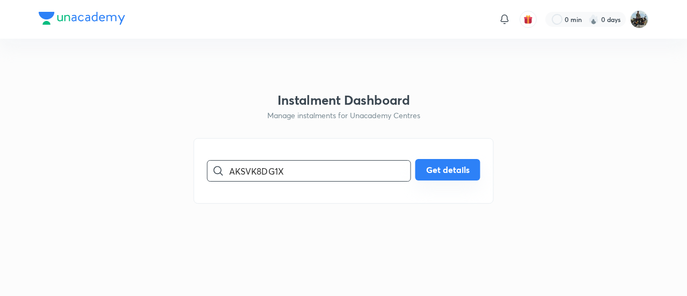
type input "AKSVK8DG1X"
click at [460, 170] on button "Get details" at bounding box center [448, 169] width 65 height 21
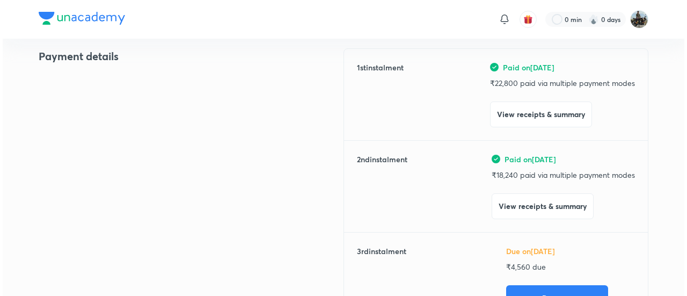
scroll to position [139, 0]
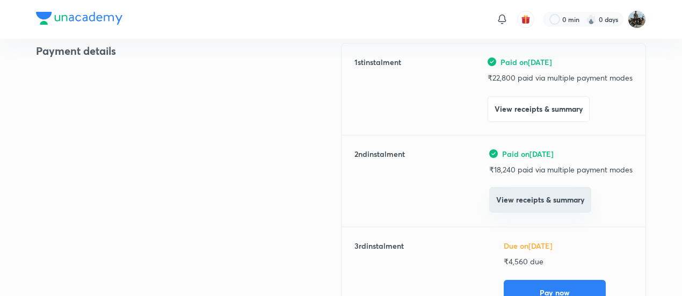
click at [524, 196] on button "View receipts & summary" at bounding box center [540, 200] width 102 height 26
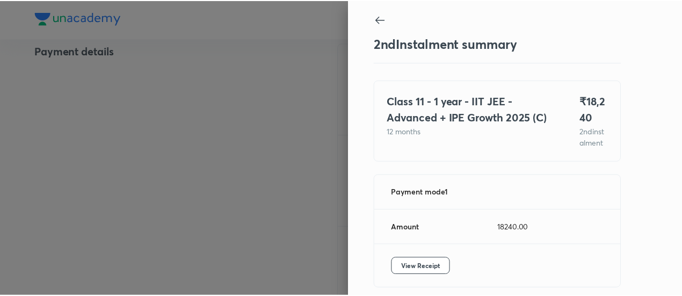
scroll to position [59, 0]
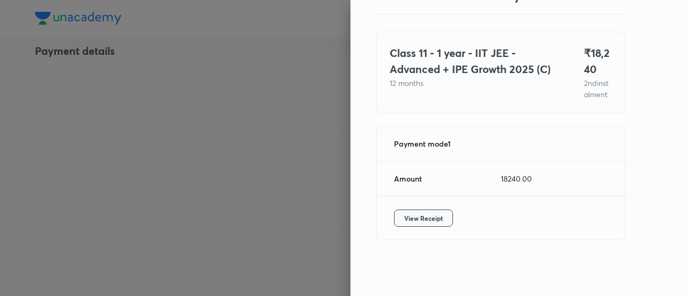
click at [406, 211] on button "View Receipt" at bounding box center [423, 217] width 59 height 17
click at [89, 137] on div at bounding box center [343, 148] width 687 height 296
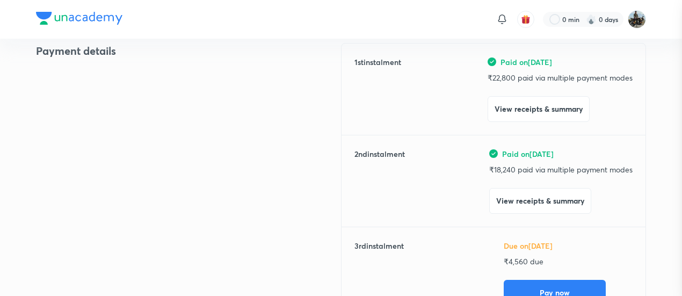
click at [89, 137] on div at bounding box center [341, 148] width 682 height 296
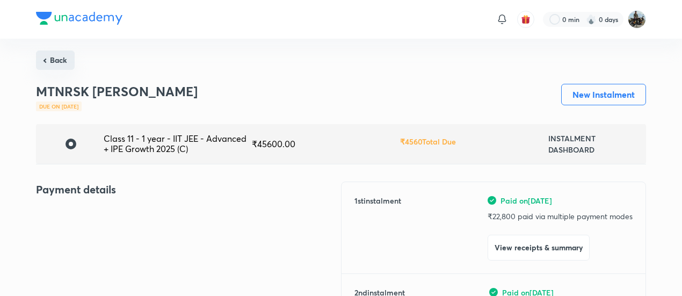
click at [40, 67] on button "Back" at bounding box center [55, 59] width 39 height 19
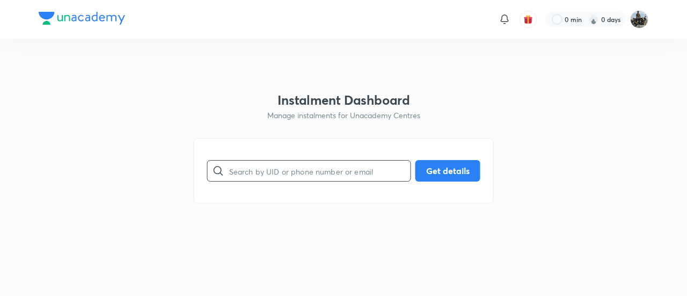
click at [262, 172] on input "text" at bounding box center [319, 170] width 181 height 27
paste input "8QPR43D679"
type input "8QPR43D679"
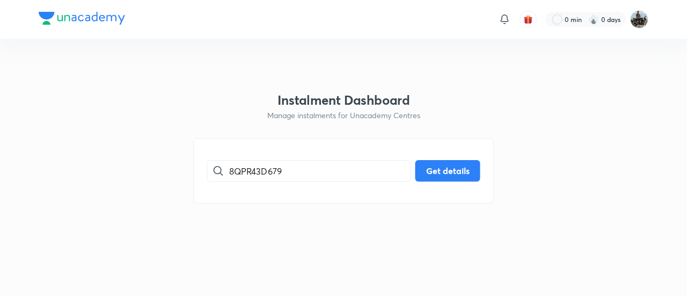
click at [464, 157] on div "8QPR43D679 ​ Get details" at bounding box center [344, 171] width 300 height 66
click at [442, 175] on button "Get details" at bounding box center [448, 169] width 65 height 21
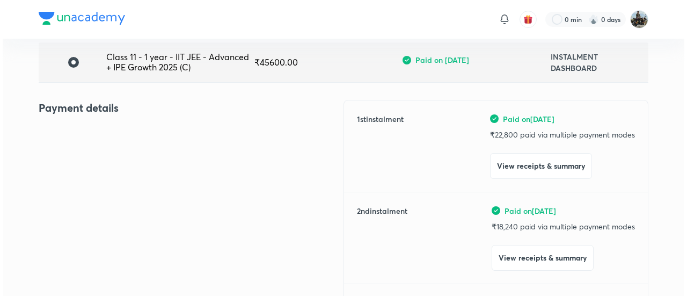
scroll to position [83, 0]
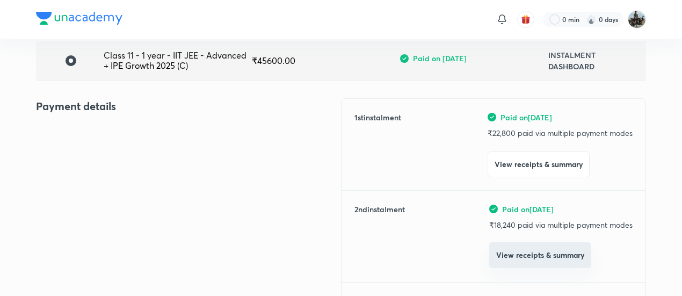
click at [499, 256] on button "View receipts & summary" at bounding box center [540, 255] width 102 height 26
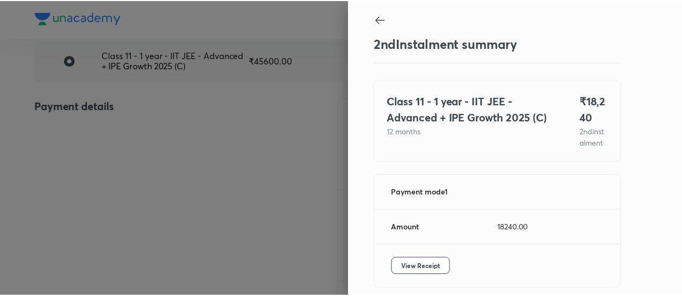
scroll to position [59, 0]
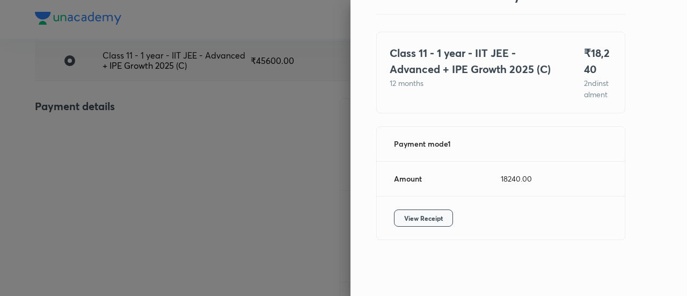
click at [420, 222] on span "View Receipt" at bounding box center [423, 218] width 39 height 11
click at [171, 179] on div at bounding box center [343, 148] width 687 height 296
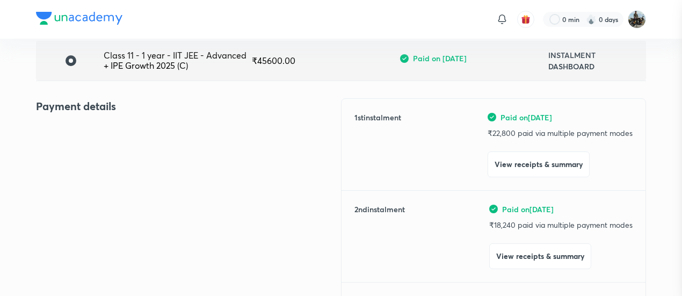
click at [171, 179] on div at bounding box center [341, 148] width 682 height 296
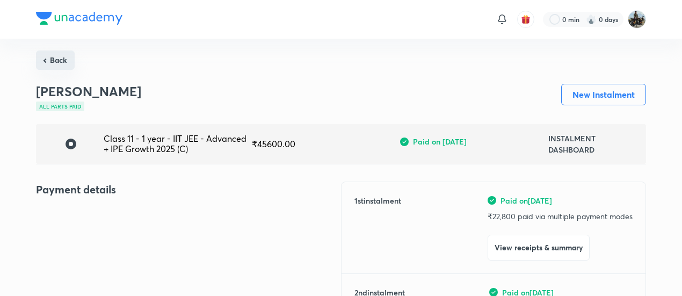
click at [60, 60] on button "Back" at bounding box center [55, 59] width 39 height 19
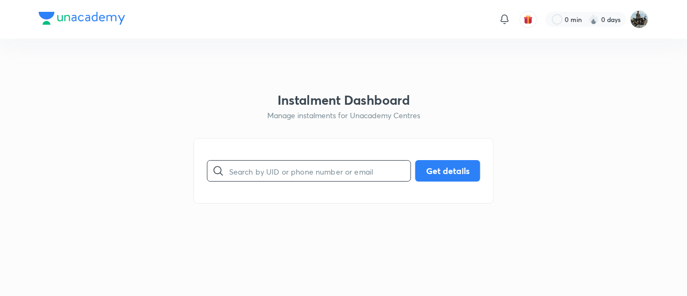
click at [304, 169] on input "text" at bounding box center [319, 170] width 181 height 27
paste input "ID9Z0TAXDP"
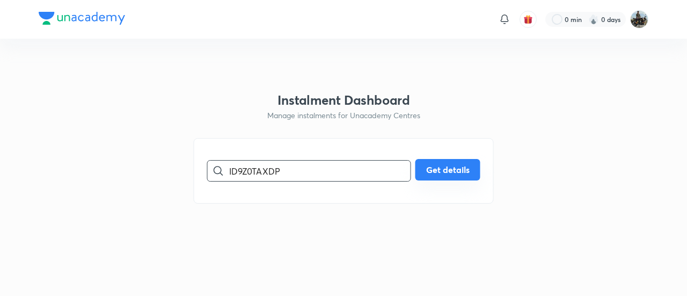
type input "ID9Z0TAXDP"
click at [442, 176] on button "Get details" at bounding box center [448, 169] width 65 height 21
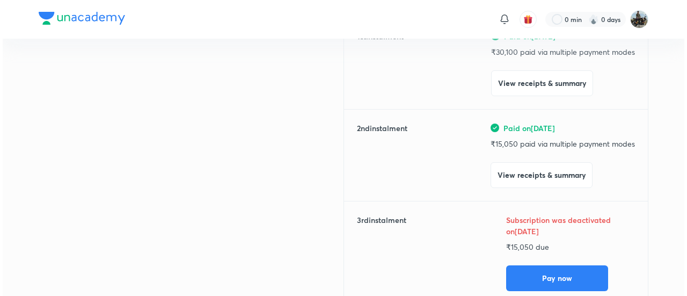
scroll to position [168, 0]
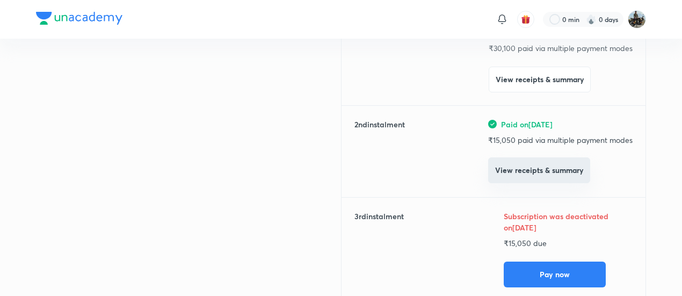
click at [506, 163] on button "View receipts & summary" at bounding box center [539, 170] width 102 height 26
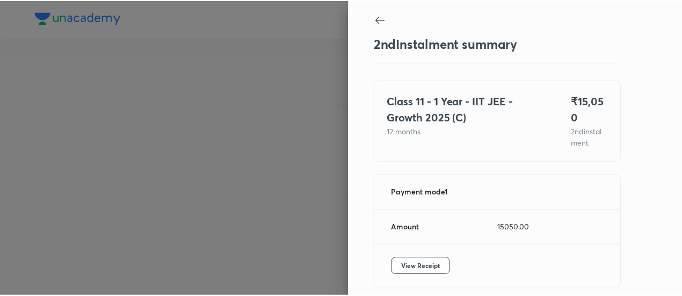
scroll to position [36, 0]
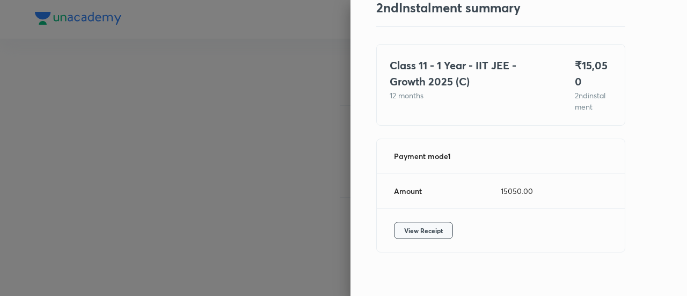
click at [410, 225] on span "View Receipt" at bounding box center [423, 230] width 39 height 11
click at [100, 98] on div at bounding box center [343, 148] width 687 height 296
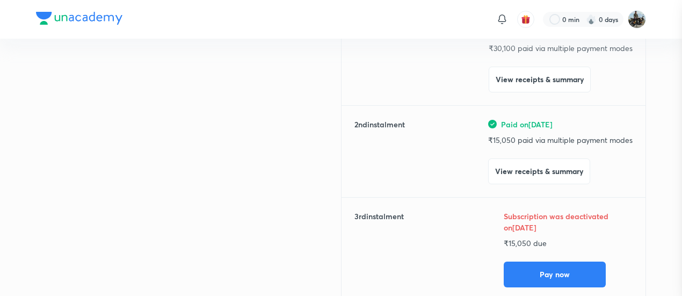
click at [100, 98] on div at bounding box center [341, 148] width 682 height 296
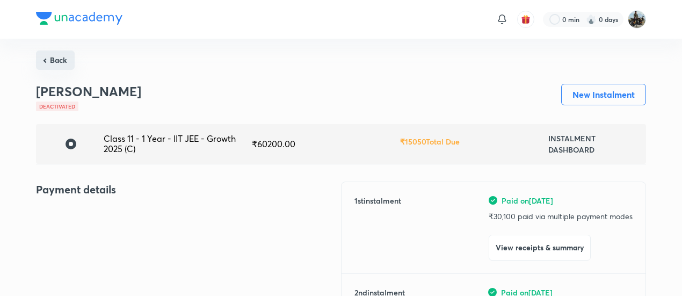
click at [53, 69] on button "Back" at bounding box center [55, 59] width 39 height 19
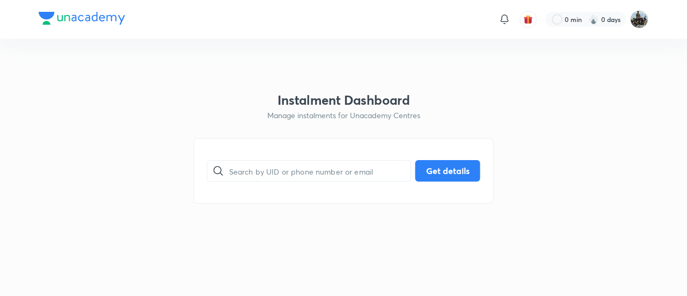
click at [288, 187] on div "​ Get details" at bounding box center [344, 171] width 300 height 66
click at [268, 173] on input "text" at bounding box center [319, 170] width 181 height 27
paste input "K0F8N86KV8"
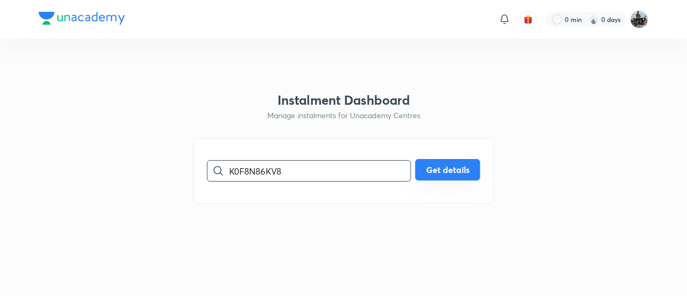
type input "K0F8N86KV8"
click at [466, 161] on button "Get details" at bounding box center [448, 169] width 65 height 21
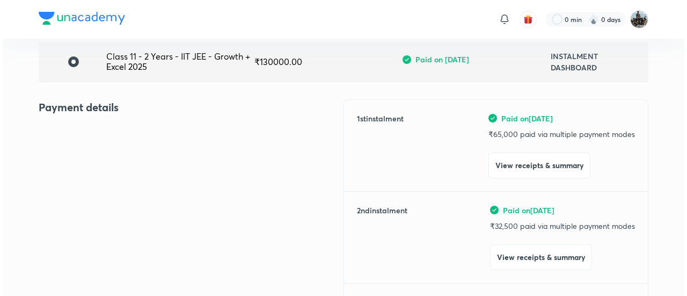
scroll to position [86, 0]
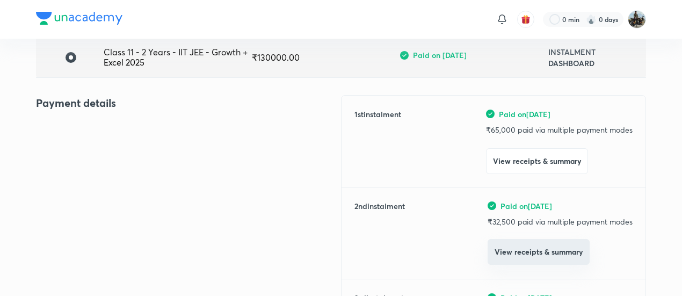
click at [506, 253] on button "View receipts & summary" at bounding box center [539, 252] width 102 height 26
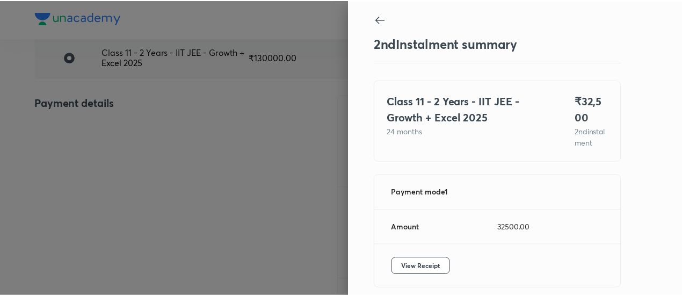
scroll to position [59, 0]
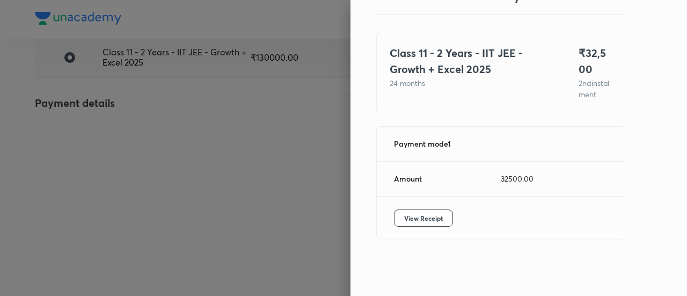
click at [410, 204] on div "View Receipt" at bounding box center [501, 218] width 248 height 43
click at [394, 211] on button "View Receipt" at bounding box center [423, 217] width 59 height 17
click at [135, 147] on div at bounding box center [343, 148] width 687 height 296
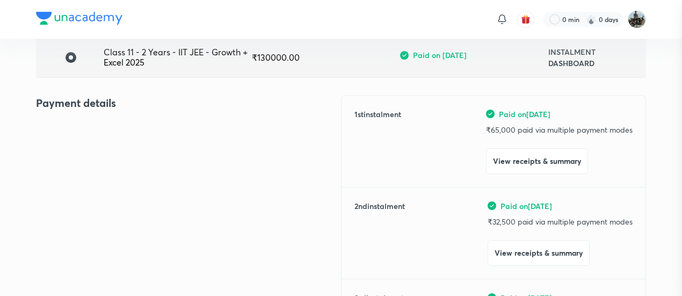
click at [135, 147] on div at bounding box center [341, 148] width 682 height 296
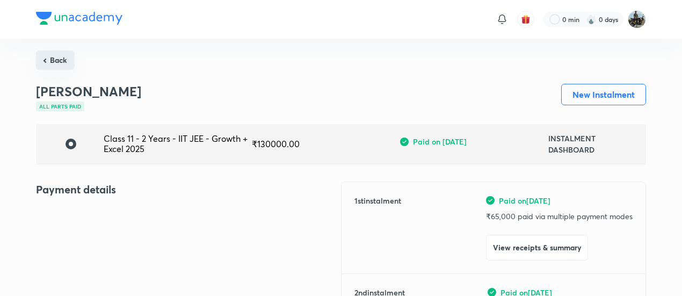
click at [59, 61] on button "Back" at bounding box center [55, 59] width 39 height 19
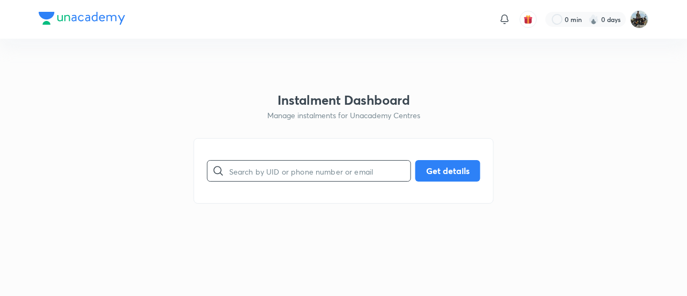
click at [293, 175] on input "text" at bounding box center [319, 170] width 181 height 27
paste input "D6HMLTY0FS"
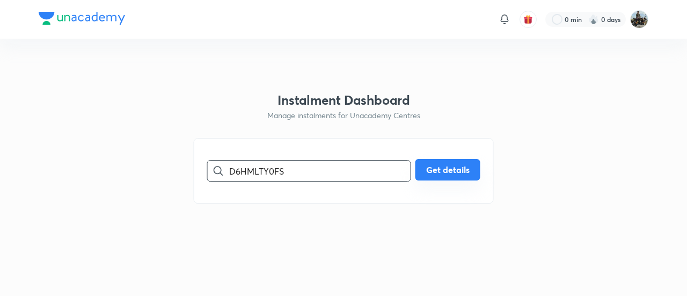
type input "D6HMLTY0FS"
click at [450, 167] on button "Get details" at bounding box center [448, 169] width 65 height 21
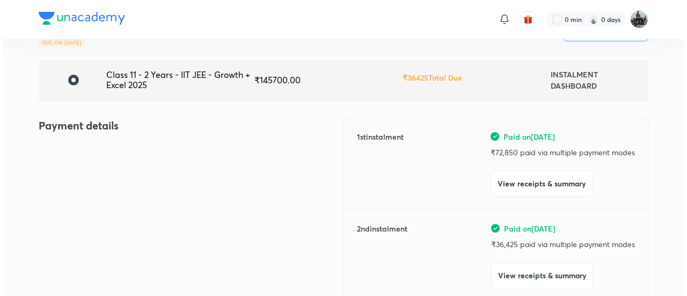
scroll to position [64, 0]
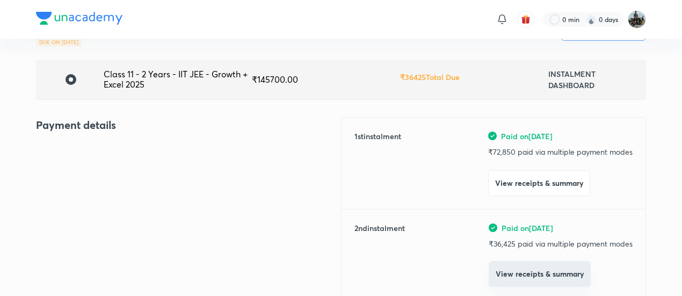
click at [511, 273] on button "View receipts & summary" at bounding box center [540, 274] width 102 height 26
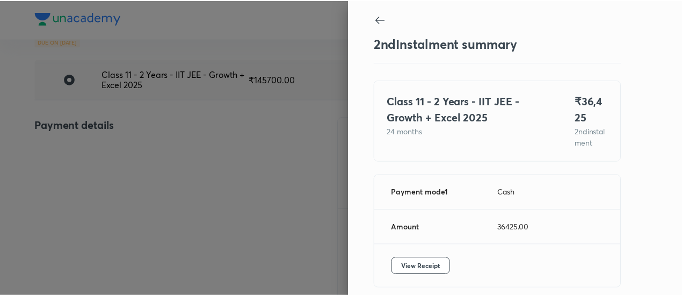
scroll to position [59, 0]
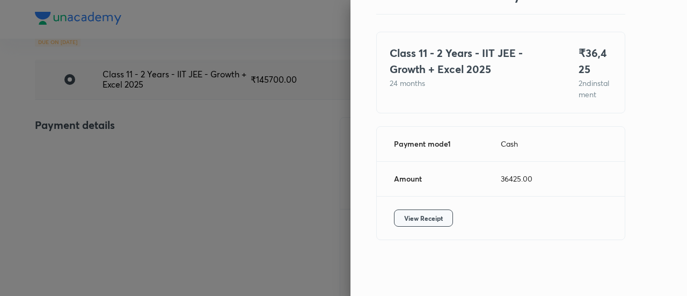
click at [418, 218] on span "View Receipt" at bounding box center [423, 218] width 39 height 11
click at [159, 133] on div at bounding box center [343, 148] width 687 height 296
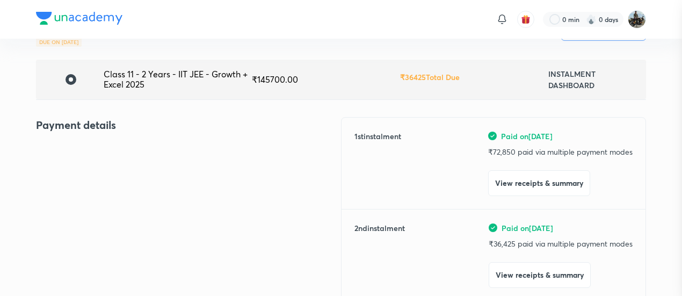
click at [159, 133] on div at bounding box center [341, 148] width 682 height 296
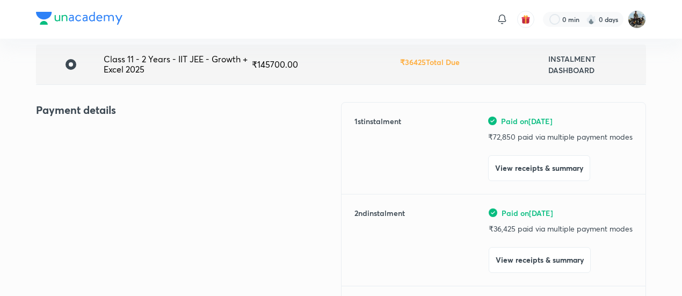
scroll to position [84, 0]
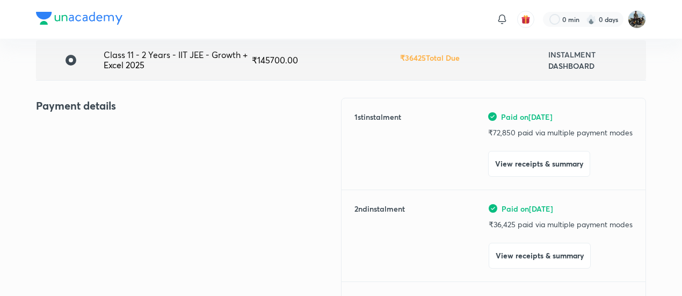
click at [121, 135] on div "Payment details" at bounding box center [188, 261] width 305 height 326
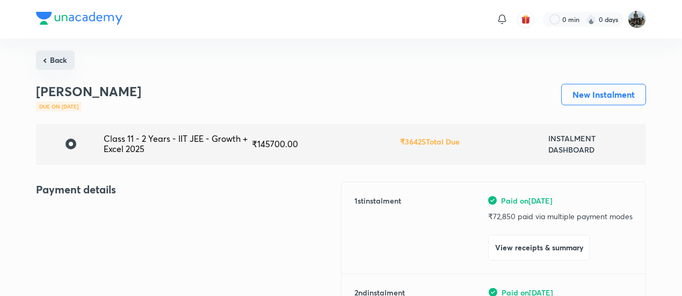
click at [60, 56] on button "Back" at bounding box center [55, 59] width 39 height 19
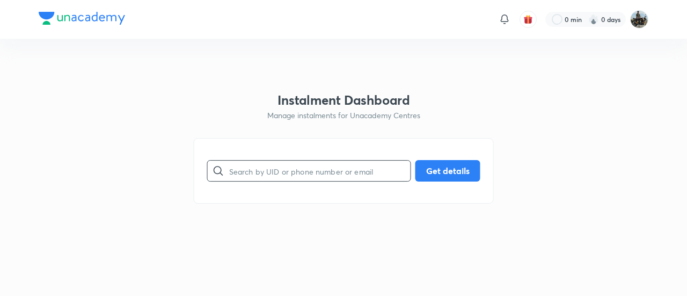
click at [330, 173] on input "text" at bounding box center [319, 170] width 181 height 27
paste input "QUDQL3A28Z"
type input "QUDQL3A28Z"
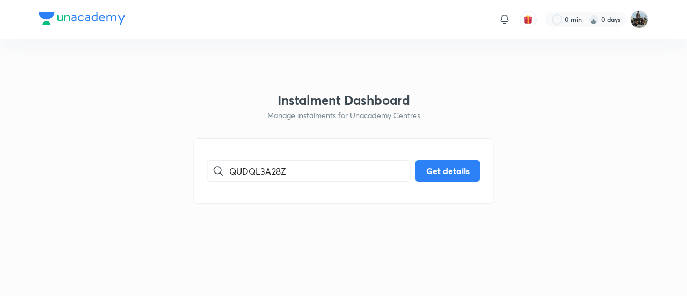
drag, startPoint x: 330, startPoint y: 173, endPoint x: 552, endPoint y: 170, distance: 222.3
click at [552, 39] on html "0 min 0 days Instalment Dashboard Manage instalments for Unacademy Centres QUDQ…" at bounding box center [343, 19] width 687 height 39
click at [421, 178] on button "Get details" at bounding box center [448, 169] width 65 height 21
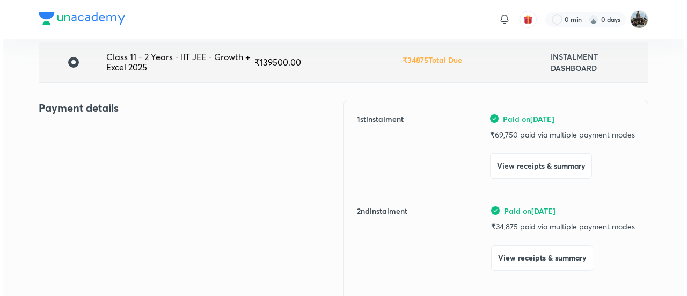
scroll to position [83, 0]
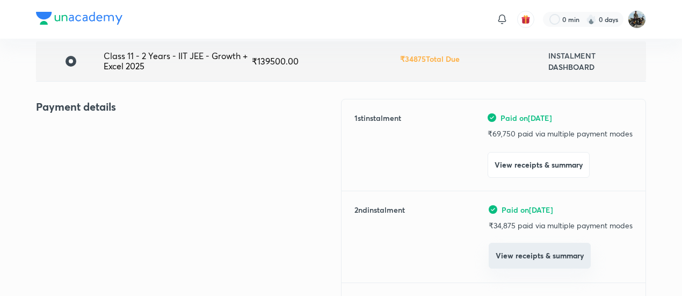
click at [515, 265] on button "View receipts & summary" at bounding box center [540, 256] width 102 height 26
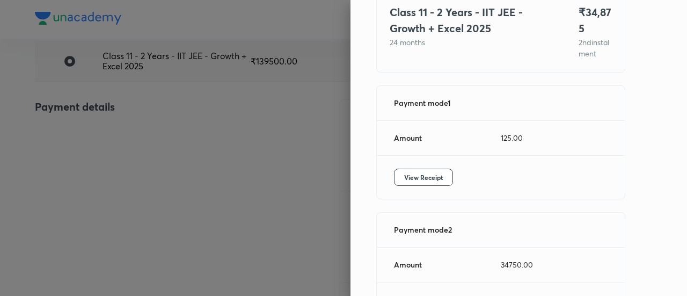
scroll to position [92, 0]
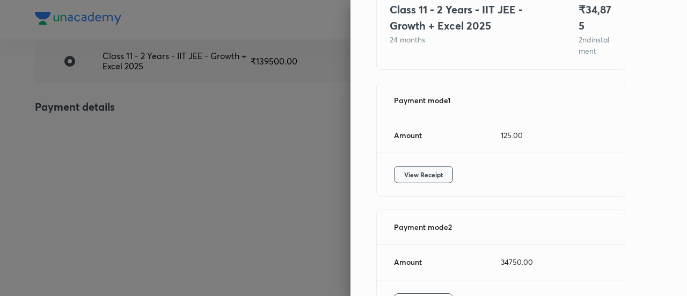
click at [423, 180] on span "View Receipt" at bounding box center [423, 174] width 39 height 11
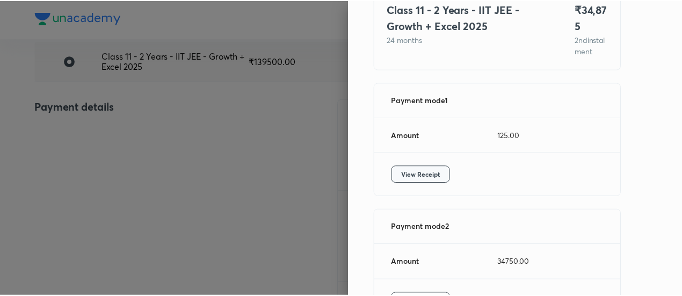
scroll to position [185, 0]
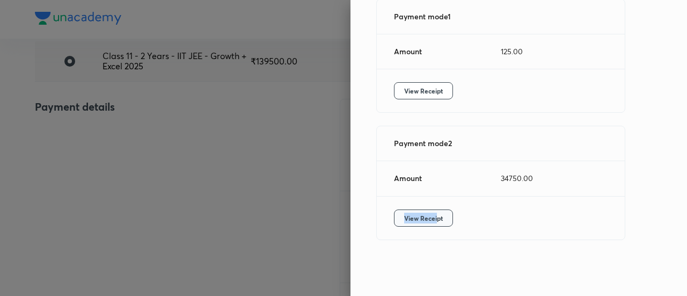
drag, startPoint x: 430, startPoint y: 208, endPoint x: 390, endPoint y: 226, distance: 43.7
click at [390, 226] on div "View Receipt" at bounding box center [501, 218] width 248 height 43
click at [394, 226] on button "View Receipt" at bounding box center [423, 217] width 59 height 17
click at [132, 129] on div at bounding box center [343, 148] width 687 height 296
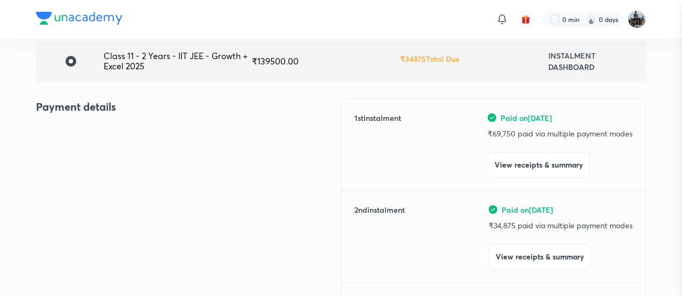
click at [132, 129] on div at bounding box center [341, 148] width 682 height 296
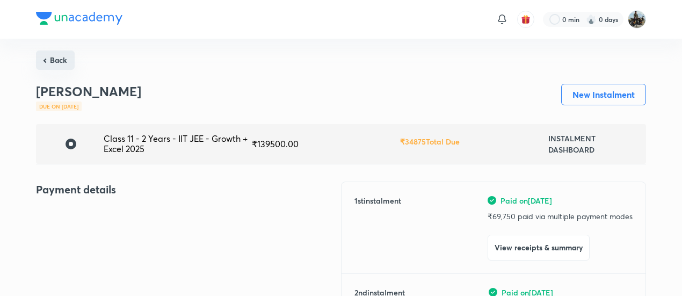
click at [54, 57] on button "Back" at bounding box center [55, 59] width 39 height 19
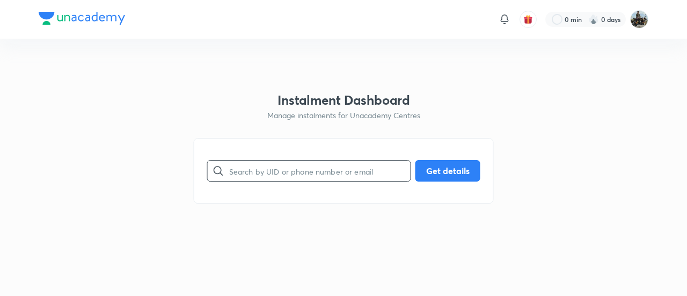
click at [296, 183] on input "text" at bounding box center [319, 170] width 181 height 27
paste input "8H7DEYPKFA"
type input "8H7DEYPKFA"
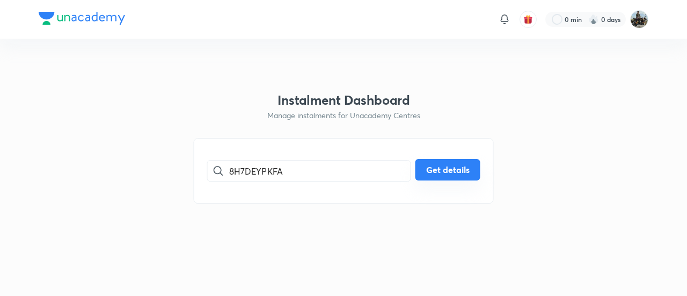
drag, startPoint x: 447, startPoint y: 158, endPoint x: 439, endPoint y: 170, distance: 14.3
click at [439, 170] on div "8H7DEYPKFA ​ Get details" at bounding box center [344, 171] width 300 height 66
click at [439, 170] on button "Get details" at bounding box center [448, 169] width 65 height 21
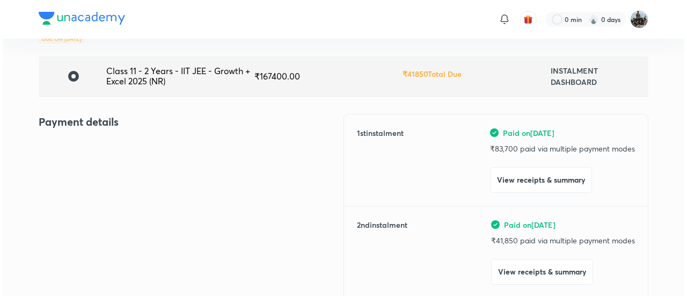
scroll to position [71, 0]
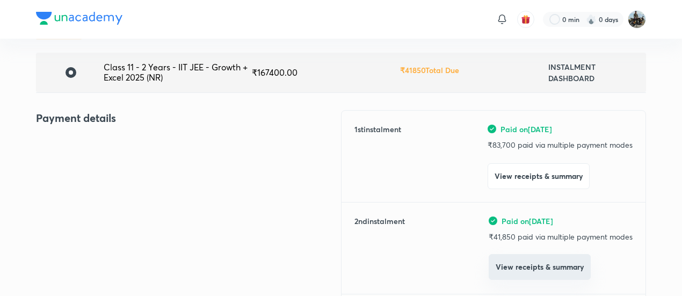
click at [532, 266] on button "View receipts & summary" at bounding box center [540, 267] width 102 height 26
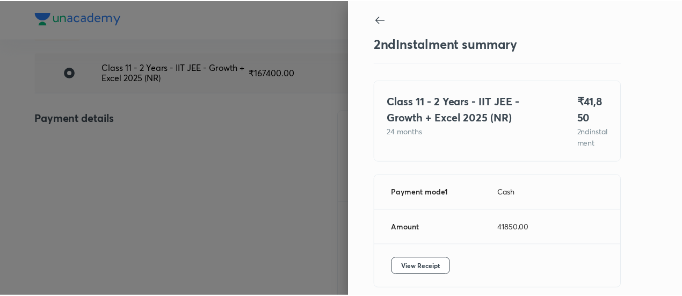
scroll to position [59, 0]
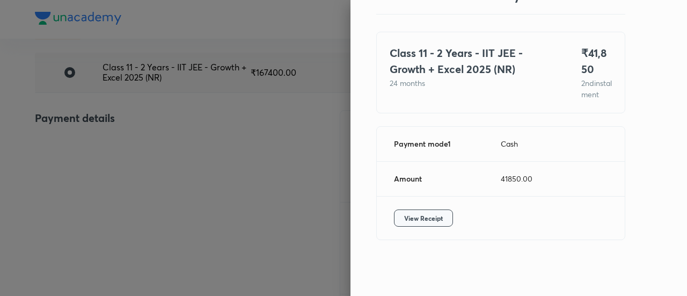
click at [404, 212] on button "View Receipt" at bounding box center [423, 217] width 59 height 17
click at [163, 117] on div at bounding box center [343, 148] width 687 height 296
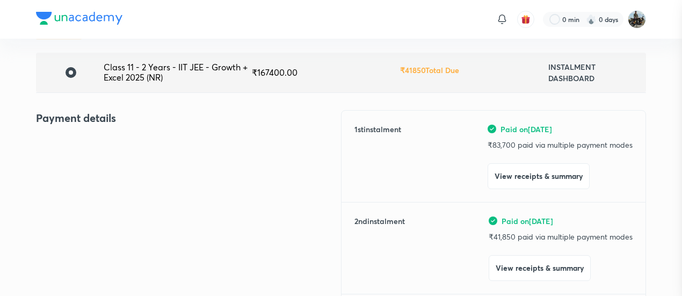
click at [163, 117] on div at bounding box center [341, 148] width 682 height 296
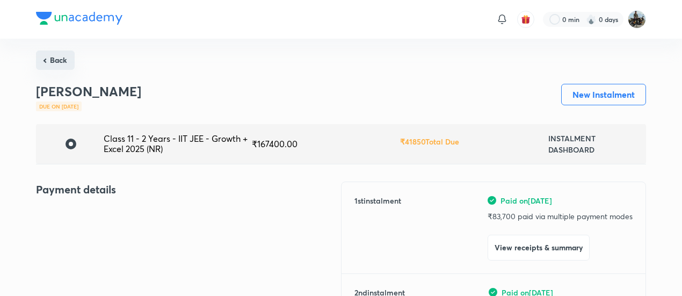
click at [61, 55] on button "Back" at bounding box center [55, 59] width 39 height 19
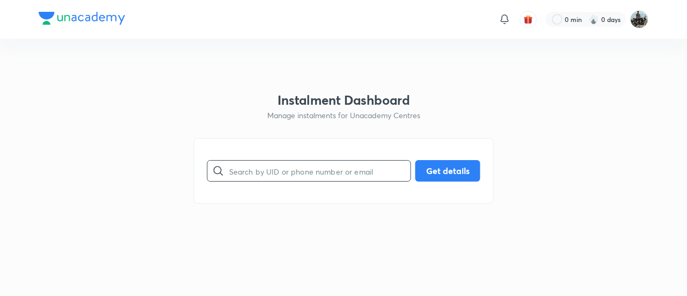
click at [275, 169] on input "text" at bounding box center [319, 170] width 181 height 27
paste input "WDRKHGR1SO"
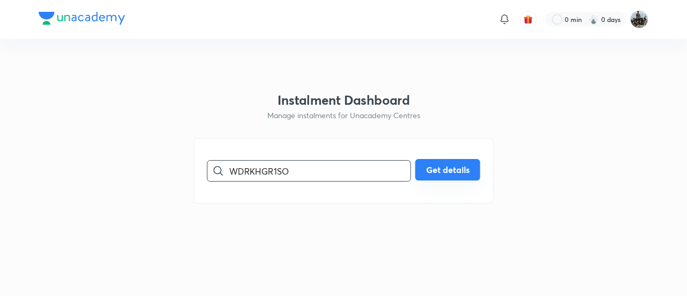
type input "WDRKHGR1SO"
click at [446, 171] on button "Get details" at bounding box center [448, 169] width 65 height 21
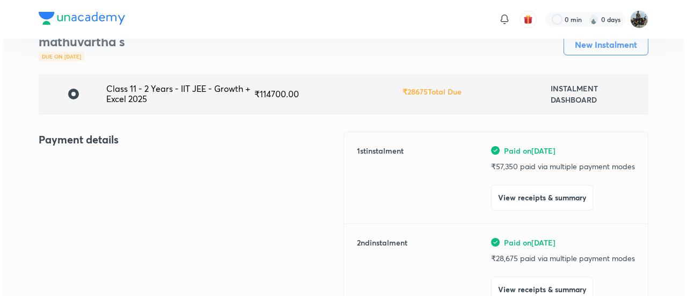
scroll to position [50, 0]
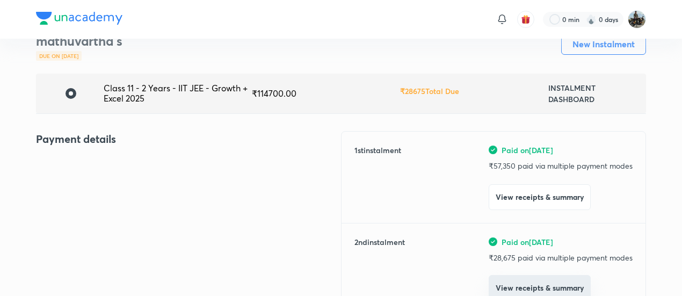
click at [532, 276] on button "View receipts & summary" at bounding box center [540, 288] width 102 height 26
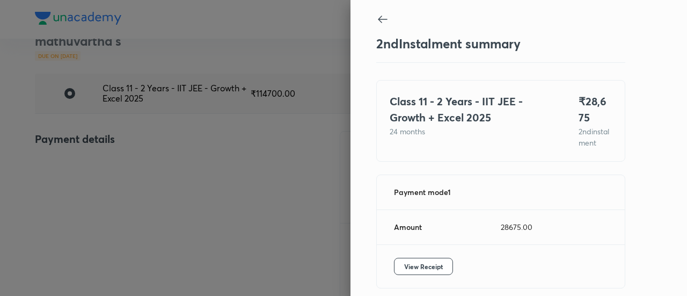
scroll to position [59, 0]
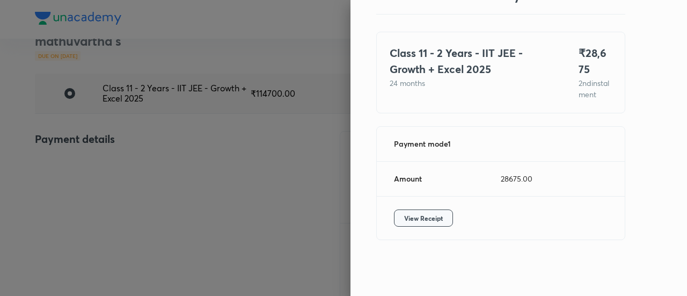
click at [421, 210] on button "View Receipt" at bounding box center [423, 217] width 59 height 17
click at [130, 151] on div at bounding box center [343, 148] width 687 height 296
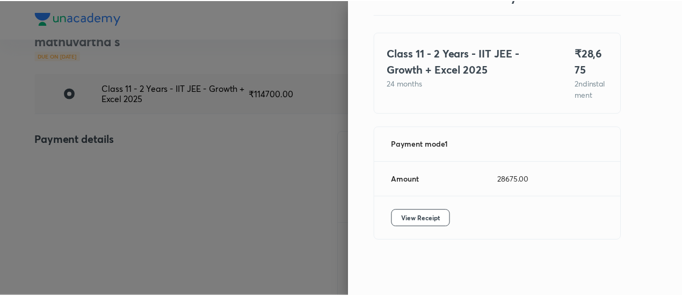
scroll to position [56, 0]
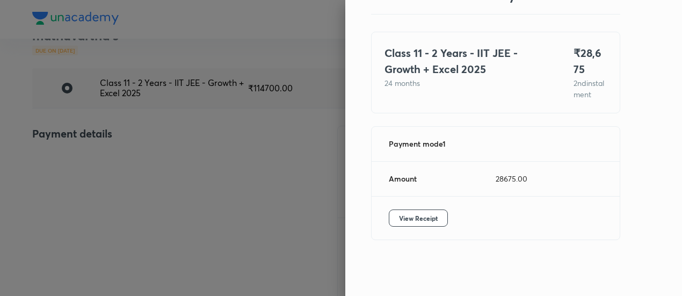
click at [130, 151] on div at bounding box center [341, 148] width 682 height 296
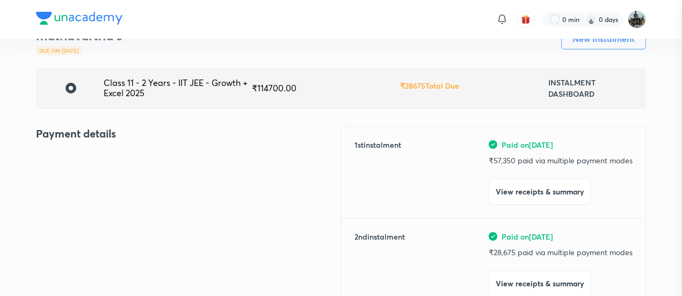
scroll to position [0, 0]
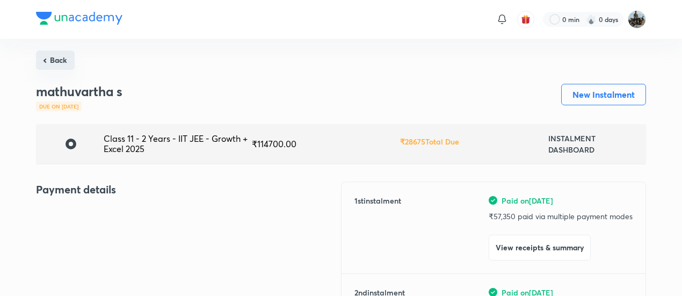
click at [46, 54] on button "Back" at bounding box center [55, 59] width 39 height 19
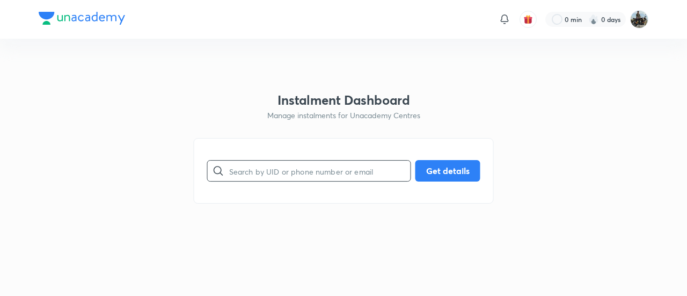
click at [343, 169] on input "text" at bounding box center [319, 170] width 181 height 27
paste input "GK7P86M31J"
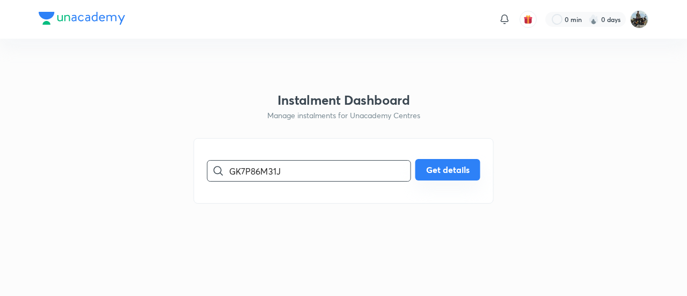
type input "GK7P86M31J"
click at [444, 173] on button "Get details" at bounding box center [448, 169] width 65 height 21
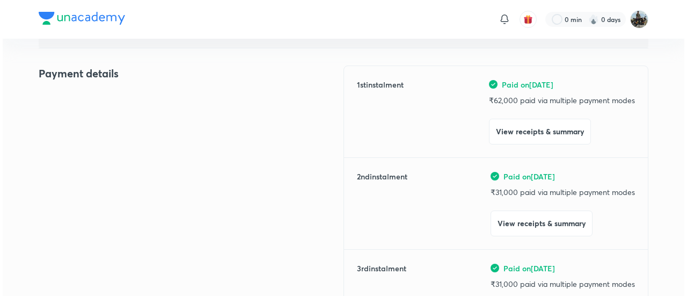
scroll to position [122, 0]
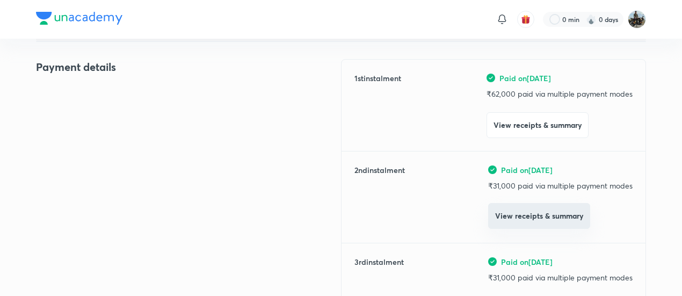
click at [524, 213] on button "View receipts & summary" at bounding box center [539, 216] width 102 height 26
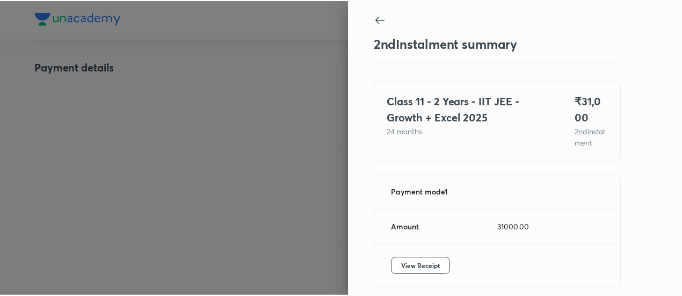
scroll to position [59, 0]
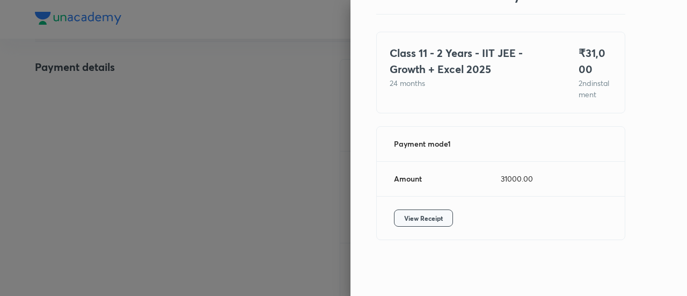
click at [417, 215] on span "View Receipt" at bounding box center [423, 218] width 39 height 11
click at [93, 148] on div at bounding box center [343, 148] width 687 height 296
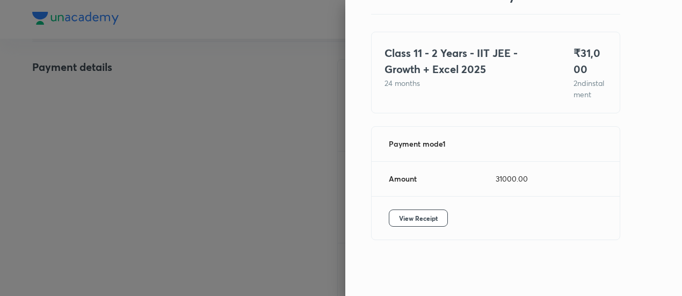
click at [93, 148] on div at bounding box center [341, 148] width 682 height 296
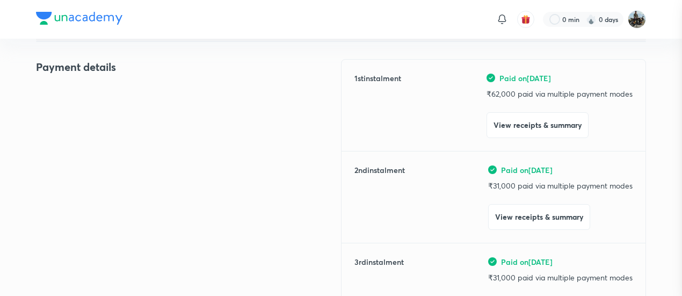
scroll to position [0, 0]
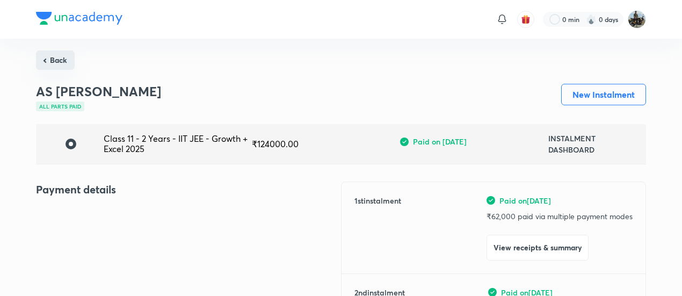
click at [55, 65] on button "Back" at bounding box center [55, 59] width 39 height 19
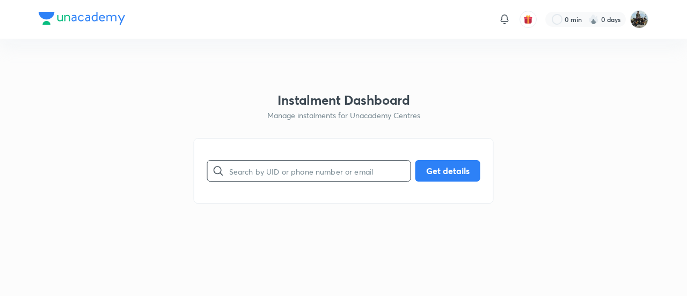
click at [260, 168] on input "text" at bounding box center [319, 170] width 181 height 27
paste input "BX20TRFLFH"
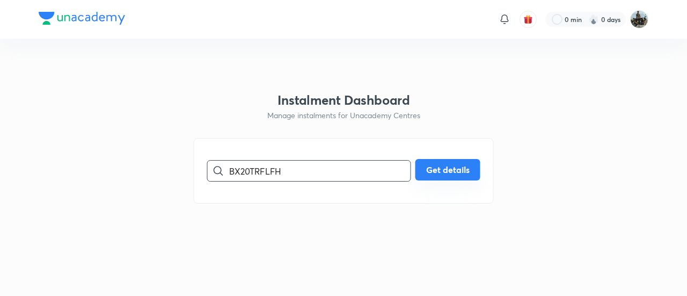
type input "BX20TRFLFH"
click at [445, 168] on button "Get details" at bounding box center [448, 169] width 65 height 21
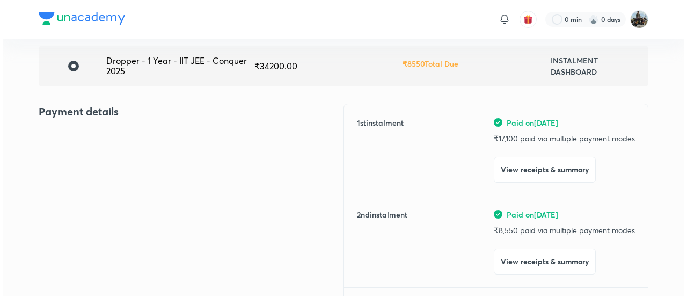
scroll to position [78, 0]
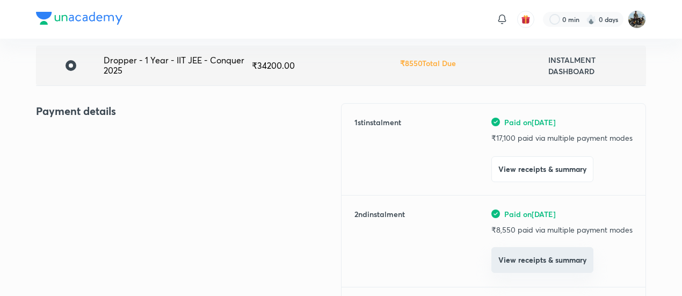
click at [502, 255] on button "View receipts & summary" at bounding box center [542, 260] width 102 height 26
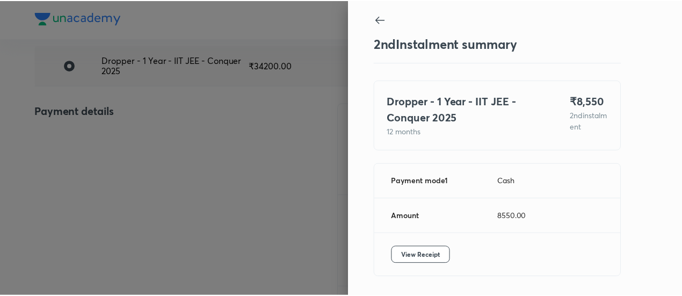
scroll to position [36, 0]
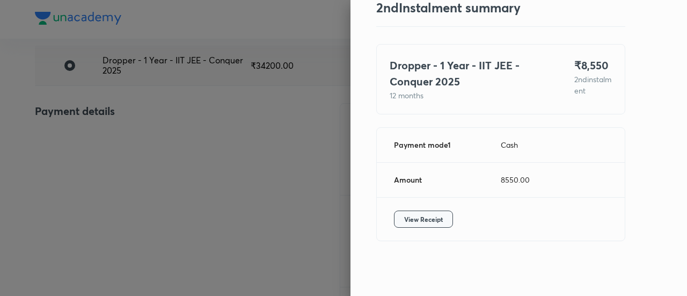
click at [415, 214] on span "View Receipt" at bounding box center [423, 219] width 39 height 11
click at [200, 112] on div at bounding box center [343, 148] width 687 height 296
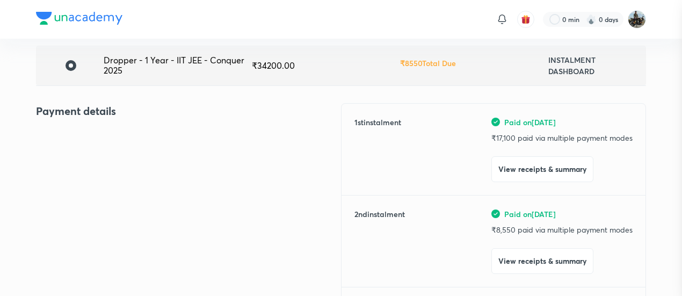
click at [200, 112] on div at bounding box center [341, 148] width 682 height 296
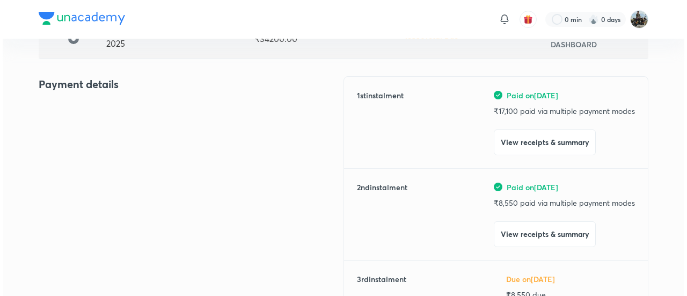
scroll to position [107, 0]
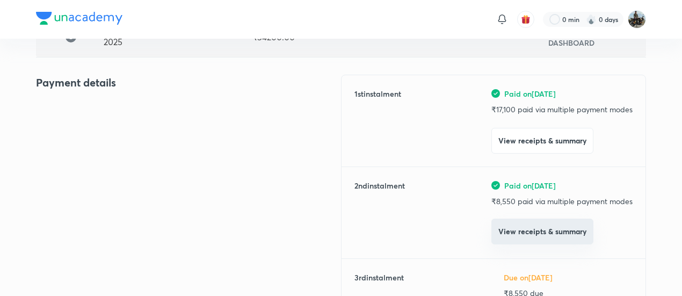
click at [517, 235] on button "View receipts & summary" at bounding box center [542, 232] width 102 height 26
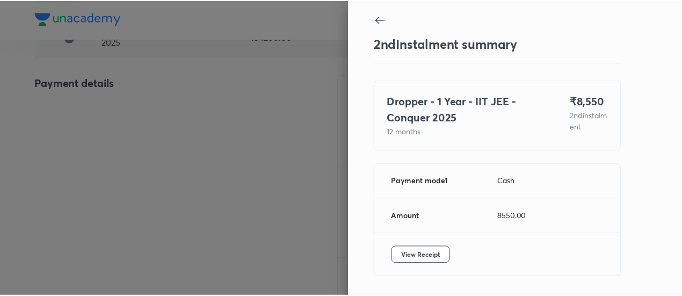
scroll to position [36, 0]
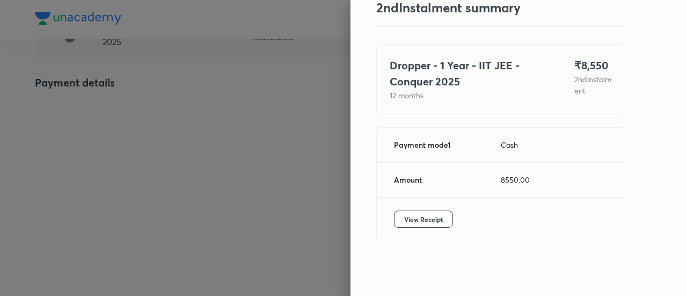
click at [405, 227] on div "View Receipt" at bounding box center [501, 219] width 248 height 43
click at [404, 222] on span "View Receipt" at bounding box center [423, 219] width 39 height 11
click at [187, 92] on div at bounding box center [343, 148] width 687 height 296
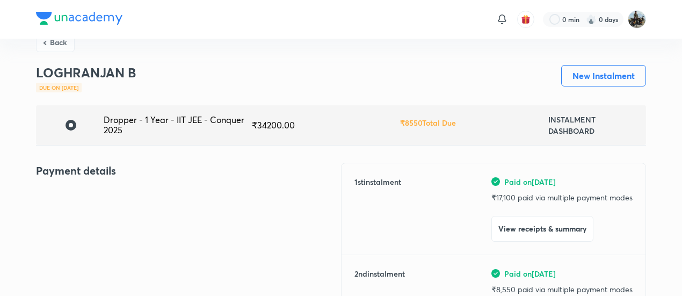
scroll to position [27, 0]
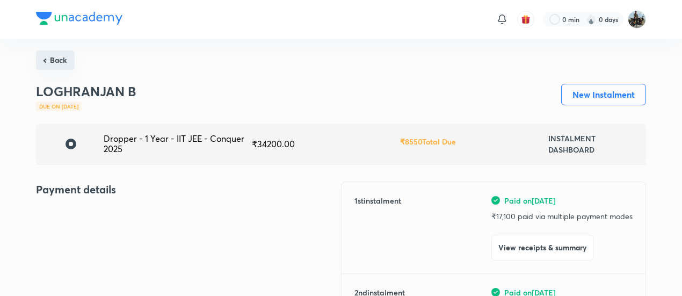
click at [59, 61] on button "Back" at bounding box center [55, 59] width 39 height 19
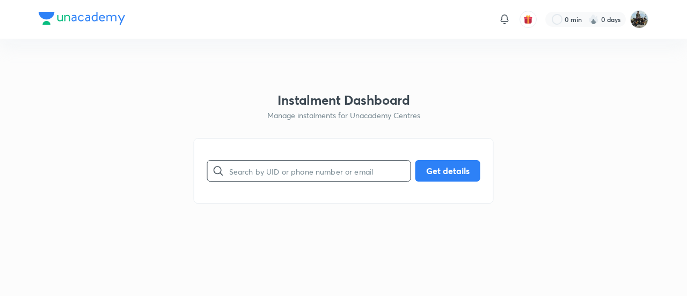
click at [318, 172] on input "text" at bounding box center [319, 170] width 181 height 27
paste input "6USSEJNL84"
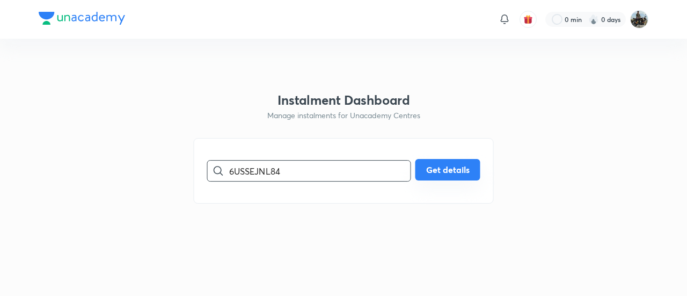
type input "6USSEJNL84"
click at [434, 163] on button "Get details" at bounding box center [448, 169] width 65 height 21
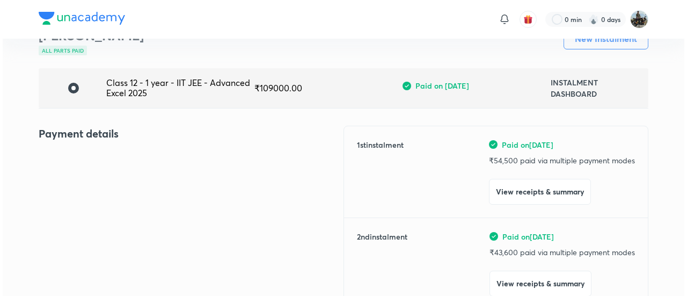
scroll to position [57, 0]
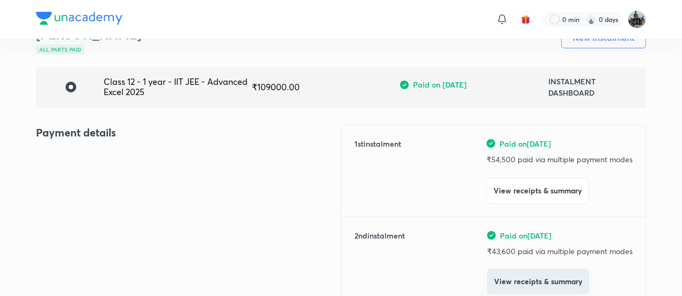
click at [514, 271] on button "View receipts & summary" at bounding box center [538, 281] width 102 height 26
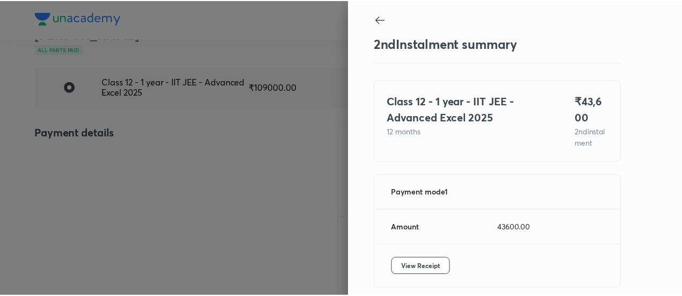
scroll to position [59, 0]
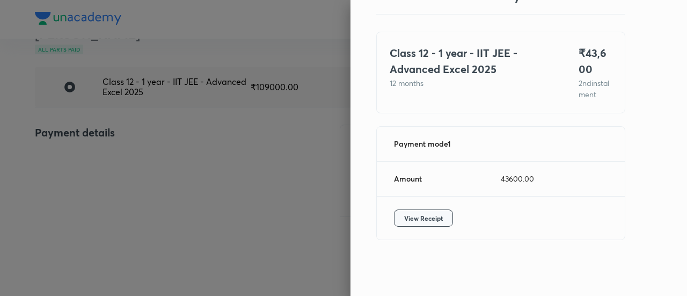
click at [419, 217] on span "View Receipt" at bounding box center [423, 218] width 39 height 11
click at [170, 183] on div at bounding box center [343, 148] width 687 height 296
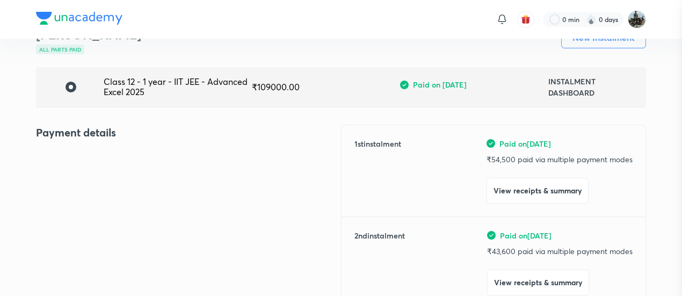
click at [170, 183] on div at bounding box center [341, 148] width 682 height 296
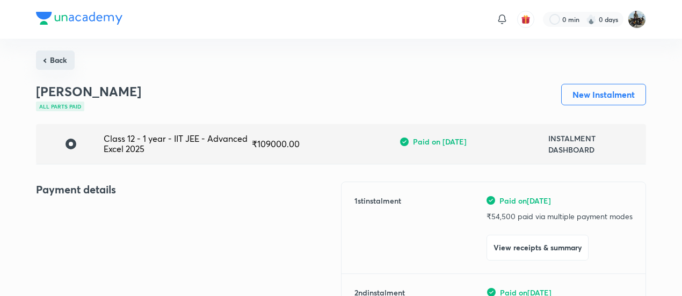
click at [52, 56] on button "Back" at bounding box center [55, 59] width 39 height 19
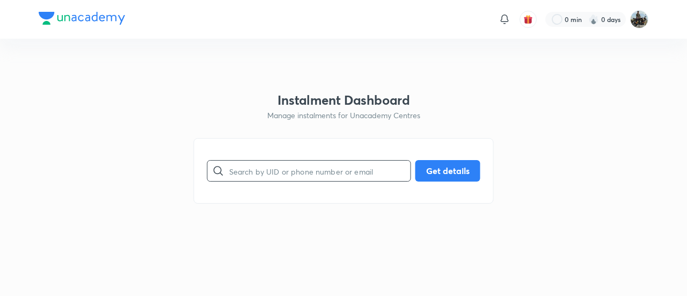
click at [280, 174] on input "text" at bounding box center [319, 170] width 181 height 27
paste input "03MIY5Q8CF"
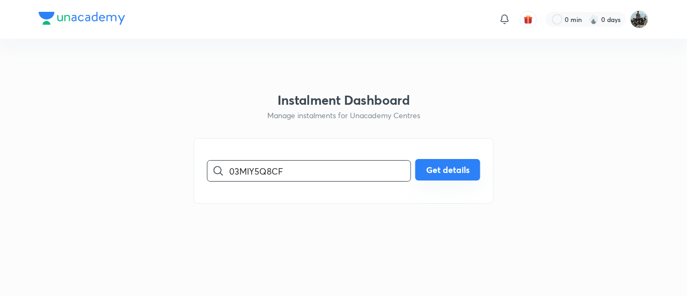
type input "03MIY5Q8CF"
click at [447, 177] on button "Get details" at bounding box center [448, 169] width 65 height 21
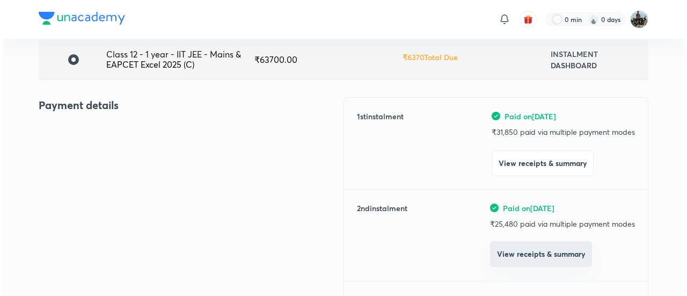
scroll to position [85, 0]
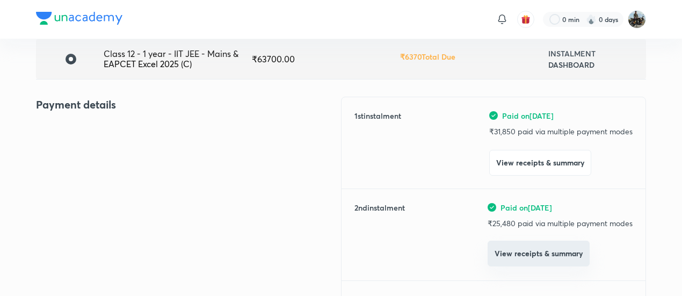
click at [513, 251] on button "View receipts & summary" at bounding box center [539, 254] width 102 height 26
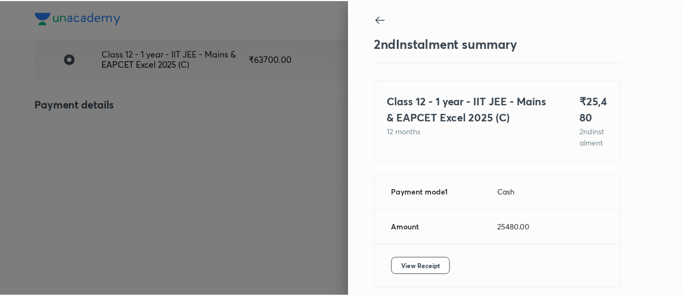
scroll to position [59, 0]
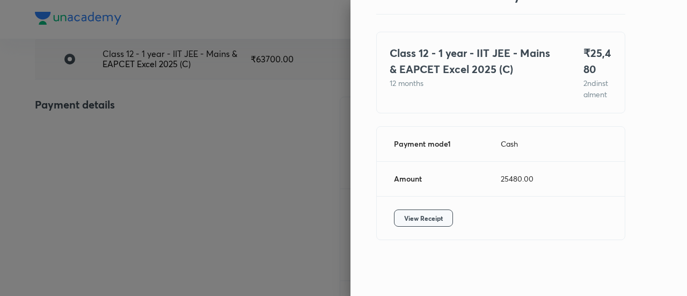
click at [419, 221] on span "View Receipt" at bounding box center [423, 218] width 39 height 11
click at [115, 154] on div at bounding box center [343, 148] width 687 height 296
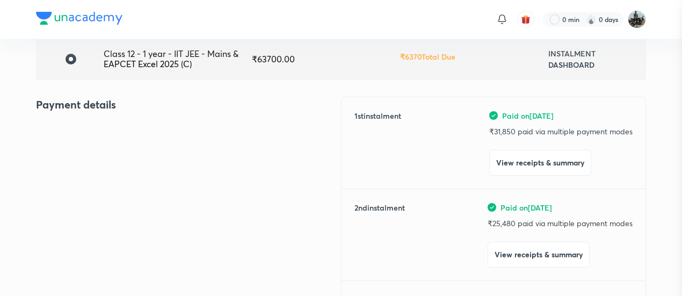
click at [115, 154] on div at bounding box center [341, 148] width 682 height 296
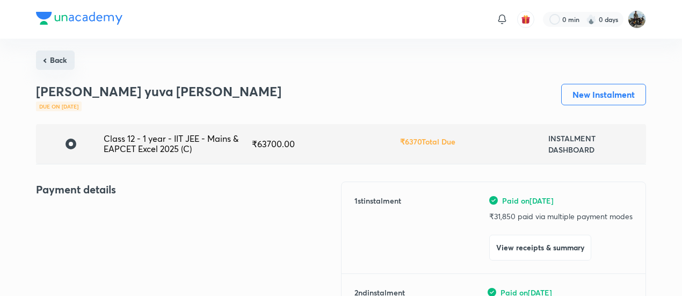
drag, startPoint x: 75, startPoint y: 69, endPoint x: 54, endPoint y: 59, distance: 23.8
click at [54, 59] on button "Back" at bounding box center [55, 59] width 39 height 19
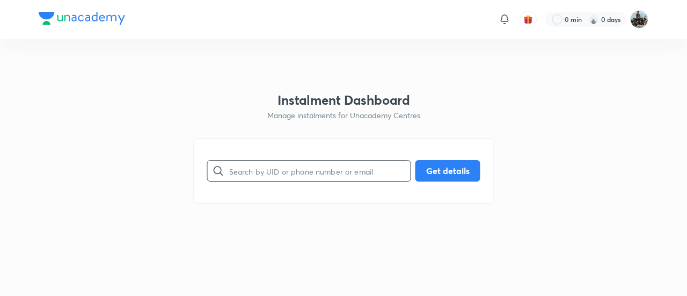
click at [367, 162] on input "text" at bounding box center [319, 170] width 181 height 27
paste input "NPDLBLD0D5"
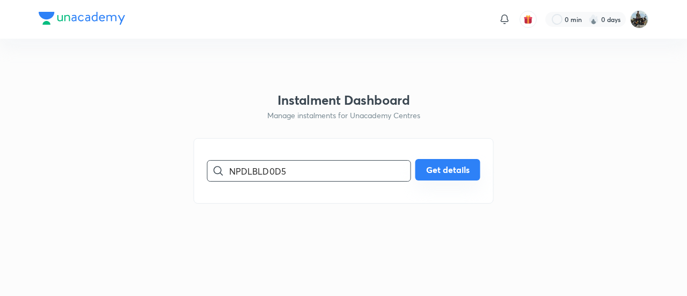
type input "NPDLBLD0D5"
click at [424, 170] on button "Get details" at bounding box center [448, 169] width 65 height 21
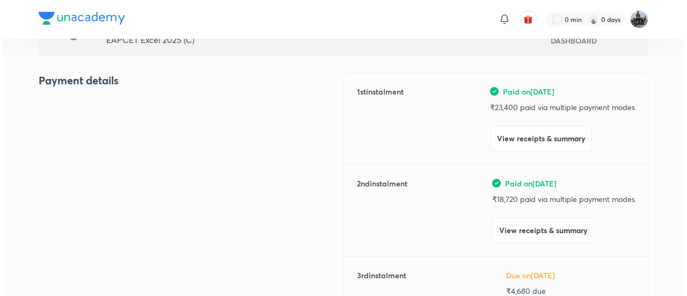
scroll to position [110, 0]
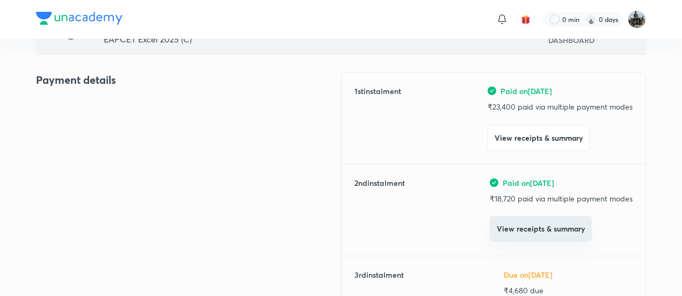
click at [505, 224] on button "View receipts & summary" at bounding box center [541, 229] width 102 height 26
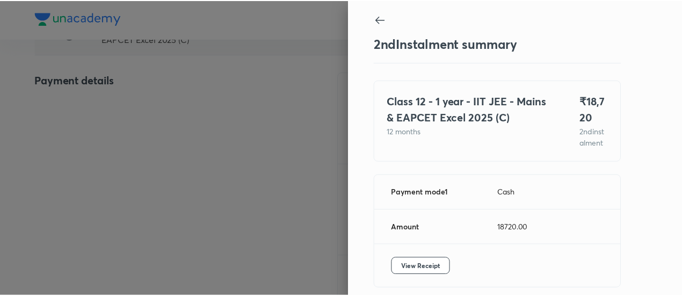
scroll to position [59, 0]
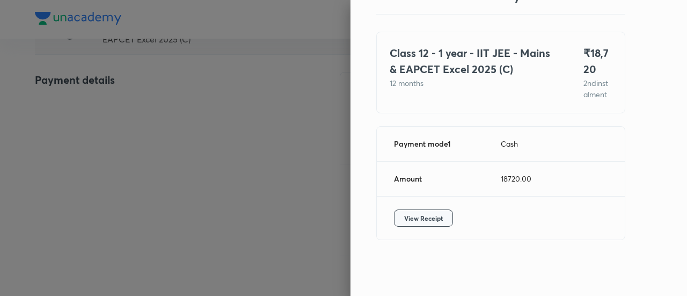
click at [410, 214] on span "View Receipt" at bounding box center [423, 218] width 39 height 11
click at [179, 71] on div at bounding box center [343, 148] width 687 height 296
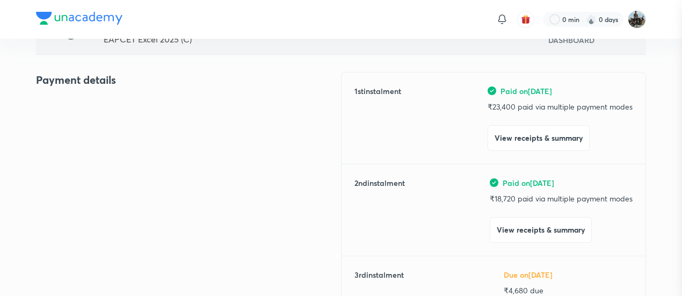
click at [179, 71] on div at bounding box center [341, 148] width 682 height 296
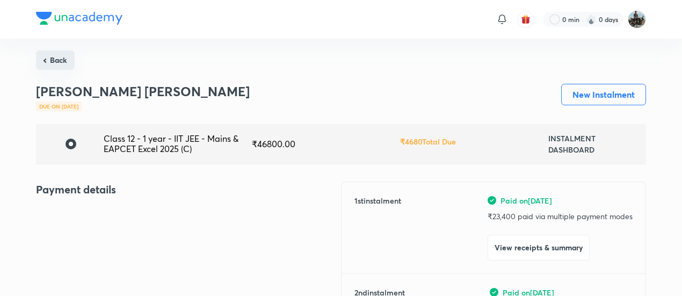
click at [42, 61] on button "Back" at bounding box center [55, 59] width 39 height 19
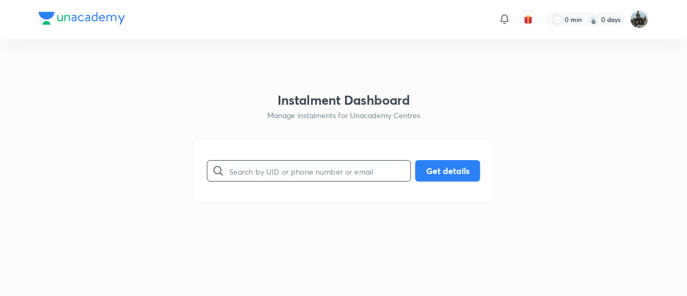
click at [285, 167] on input "text" at bounding box center [319, 170] width 181 height 27
paste input "W42LYELCN2"
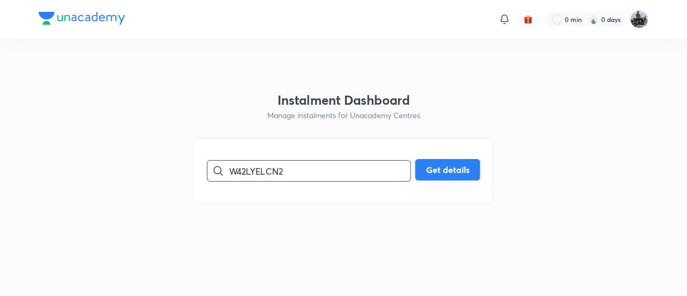
type input "W42LYELCN2"
click at [437, 169] on button "Get details" at bounding box center [448, 169] width 65 height 21
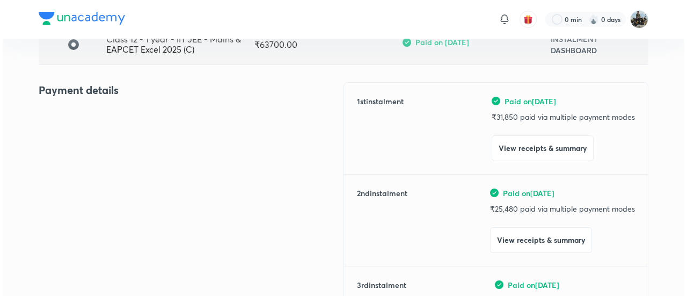
scroll to position [101, 0]
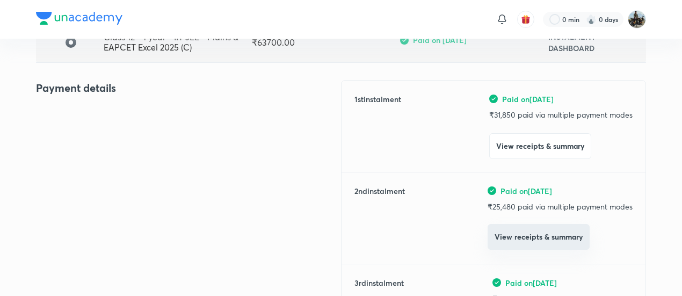
click at [498, 245] on button "View receipts & summary" at bounding box center [539, 237] width 102 height 26
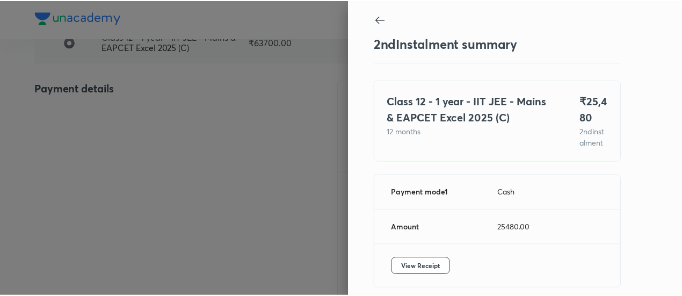
scroll to position [59, 0]
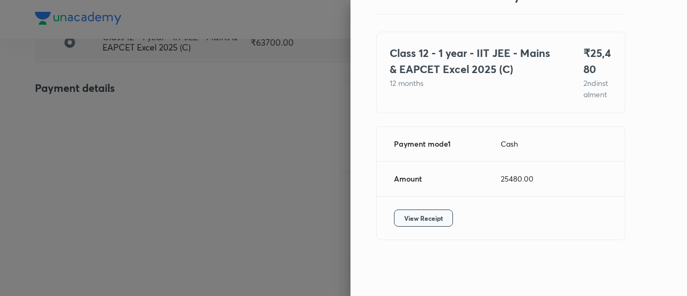
click at [420, 224] on button "View Receipt" at bounding box center [423, 217] width 59 height 17
click at [133, 153] on div at bounding box center [343, 148] width 687 height 296
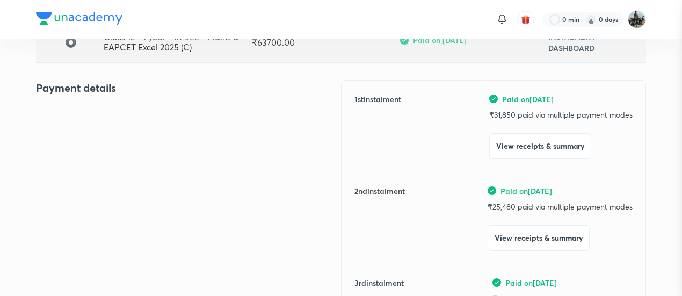
click at [133, 153] on div at bounding box center [341, 148] width 682 height 296
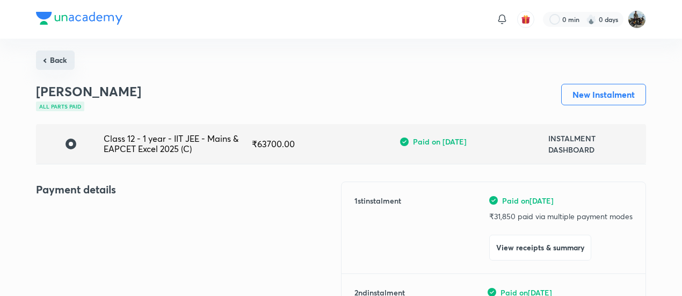
click at [59, 56] on button "Back" at bounding box center [55, 59] width 39 height 19
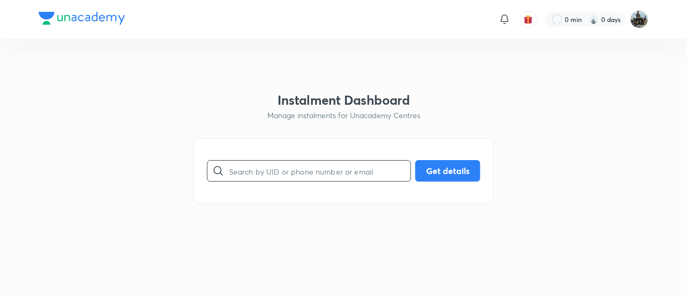
click at [297, 172] on input "text" at bounding box center [319, 170] width 181 height 27
paste input "8OFST5168E"
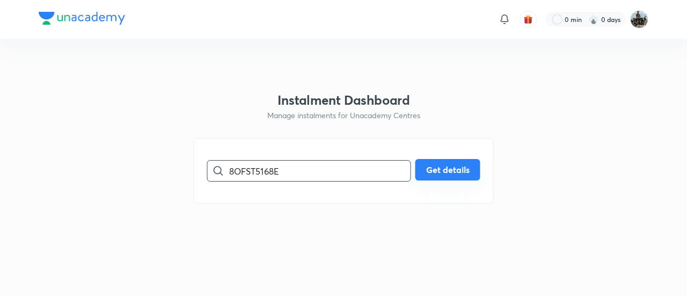
type input "8OFST5168E"
click at [443, 172] on button "Get details" at bounding box center [448, 169] width 65 height 21
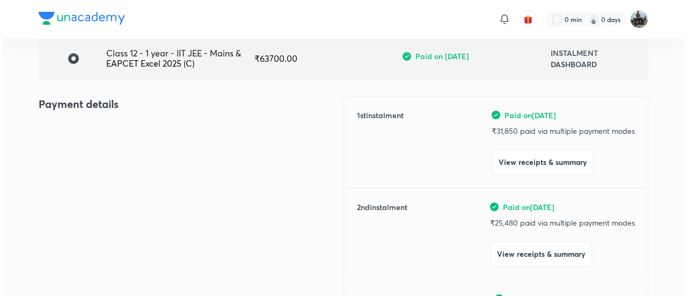
scroll to position [86, 0]
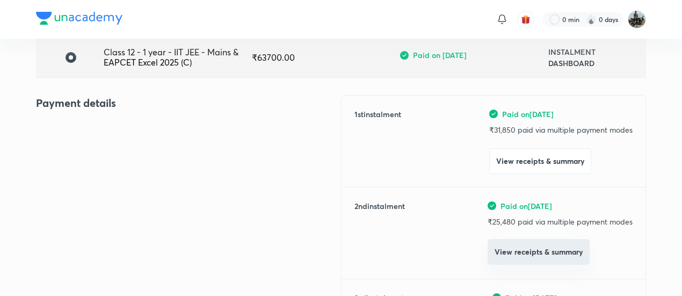
click at [510, 258] on button "View receipts & summary" at bounding box center [539, 252] width 102 height 26
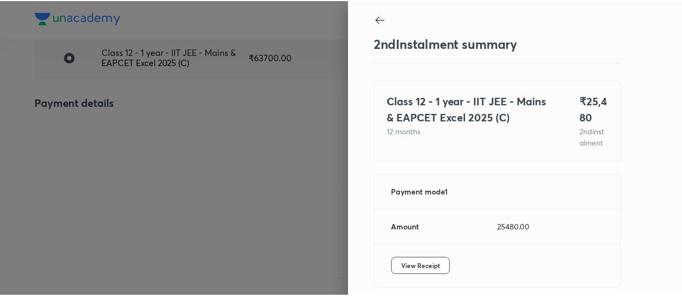
scroll to position [59, 0]
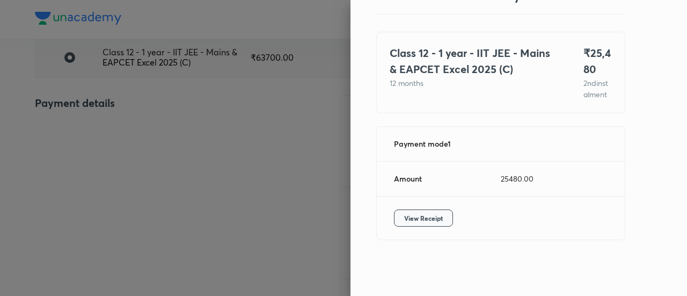
click at [422, 221] on span "View Receipt" at bounding box center [423, 218] width 39 height 11
click at [227, 94] on div at bounding box center [343, 148] width 687 height 296
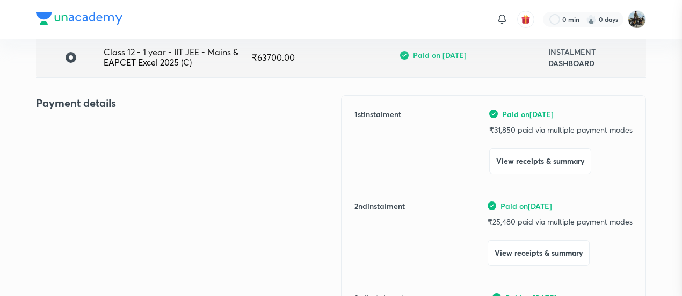
click at [227, 94] on div at bounding box center [341, 148] width 682 height 296
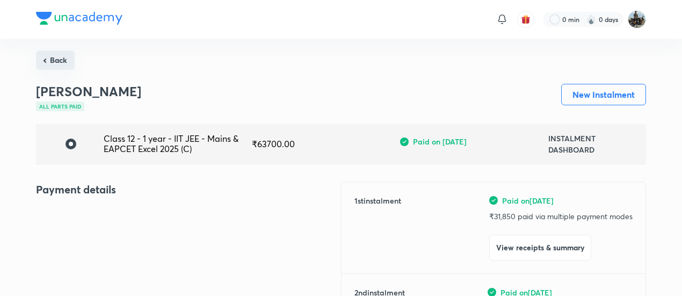
click at [60, 59] on button "Back" at bounding box center [55, 59] width 39 height 19
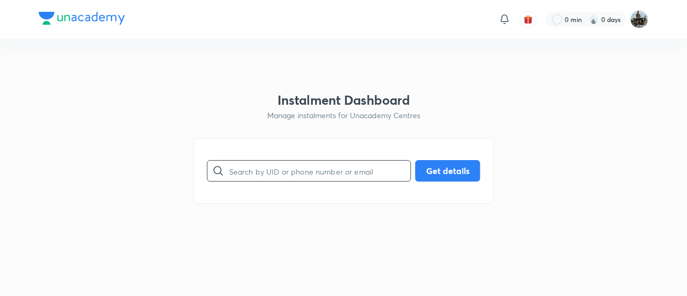
click at [301, 180] on input "text" at bounding box center [319, 170] width 181 height 27
paste input "HNQSSAVL28"
type input "HNQSSAVL28"
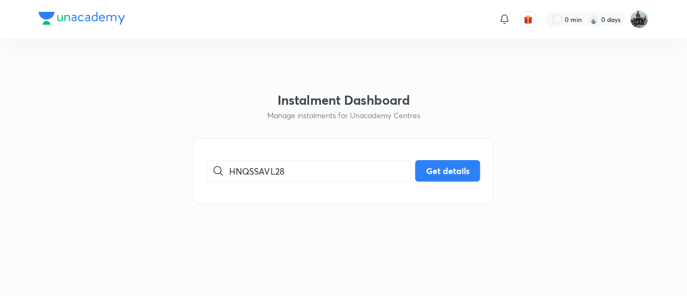
click at [454, 158] on div "HNQSSAVL28 ​ Get details" at bounding box center [344, 171] width 300 height 66
click at [442, 161] on button "Get details" at bounding box center [448, 169] width 65 height 21
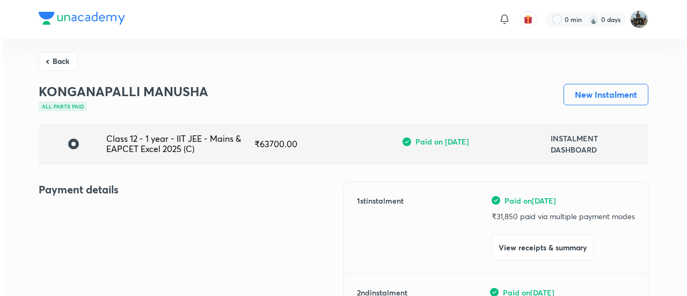
scroll to position [80, 0]
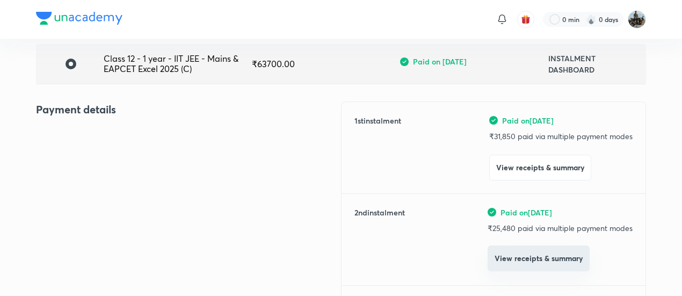
click at [509, 246] on button "View receipts & summary" at bounding box center [539, 258] width 102 height 26
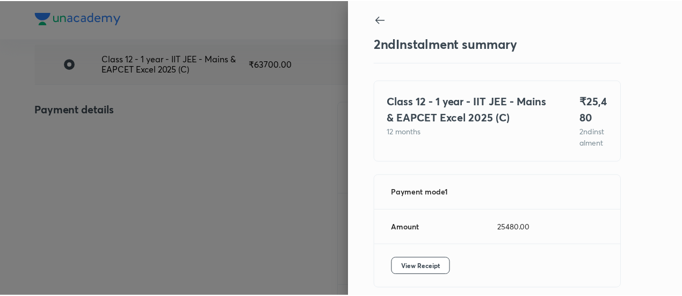
scroll to position [59, 0]
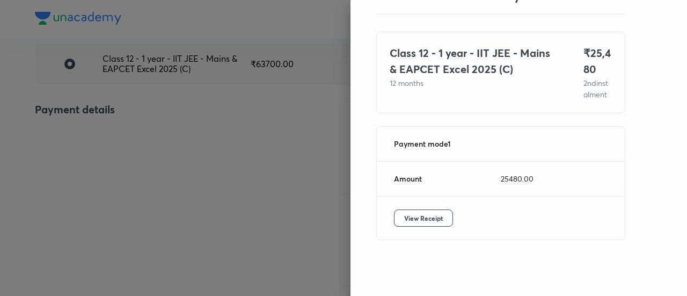
click at [425, 207] on div "View Receipt" at bounding box center [501, 218] width 248 height 43
drag, startPoint x: 425, startPoint y: 207, endPoint x: 413, endPoint y: 210, distance: 12.4
click at [413, 210] on div "View Receipt" at bounding box center [501, 218] width 248 height 43
click at [413, 210] on button "View Receipt" at bounding box center [423, 217] width 59 height 17
click at [192, 113] on div at bounding box center [343, 148] width 687 height 296
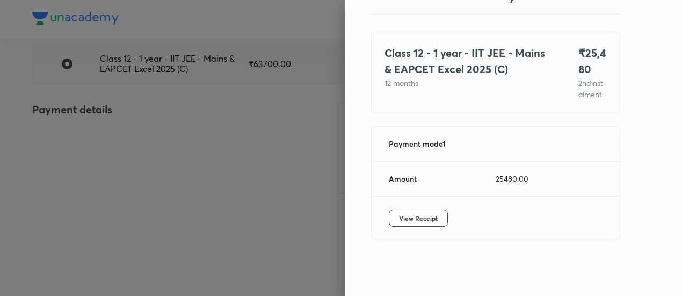
click at [192, 113] on div at bounding box center [341, 148] width 682 height 296
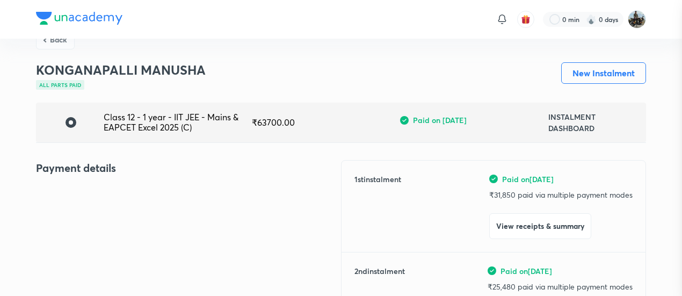
scroll to position [0, 0]
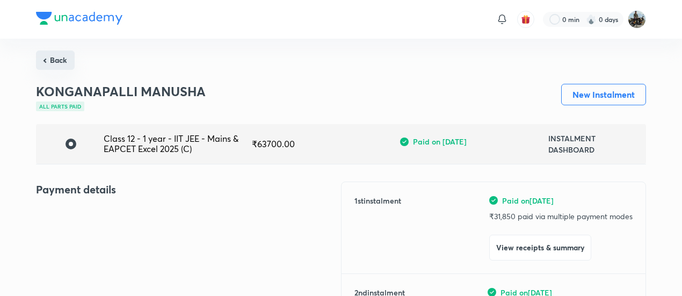
click at [62, 66] on button "Back" at bounding box center [55, 59] width 39 height 19
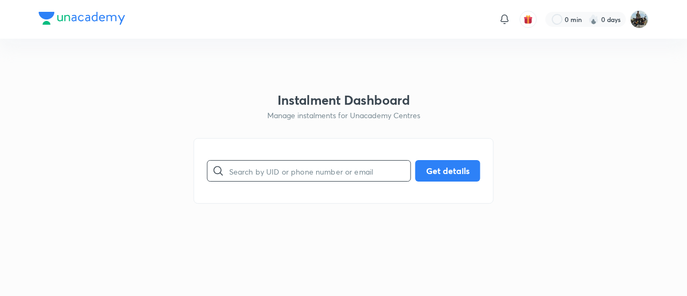
click at [313, 158] on input "text" at bounding box center [319, 170] width 181 height 27
paste input "Q4ENG7WTEI"
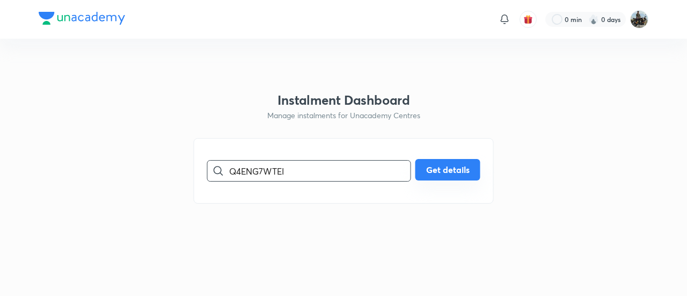
type input "Q4ENG7WTEI"
click at [440, 165] on button "Get details" at bounding box center [448, 169] width 65 height 21
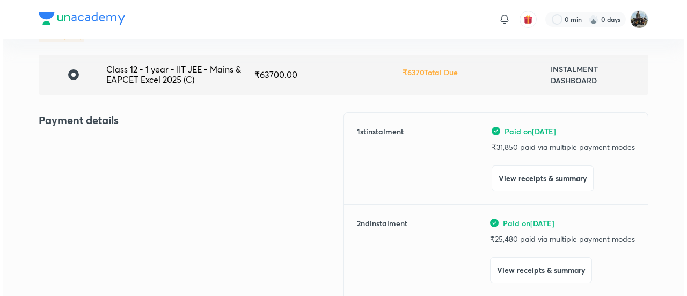
scroll to position [70, 0]
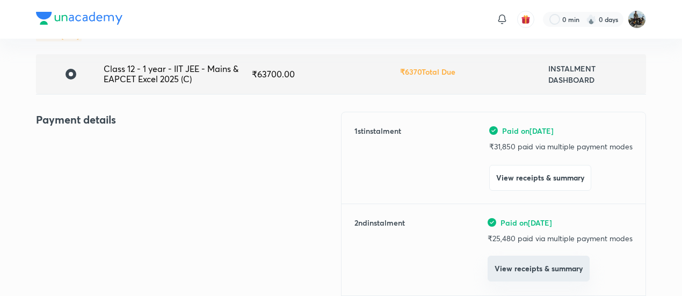
click at [512, 265] on button "View receipts & summary" at bounding box center [539, 269] width 102 height 26
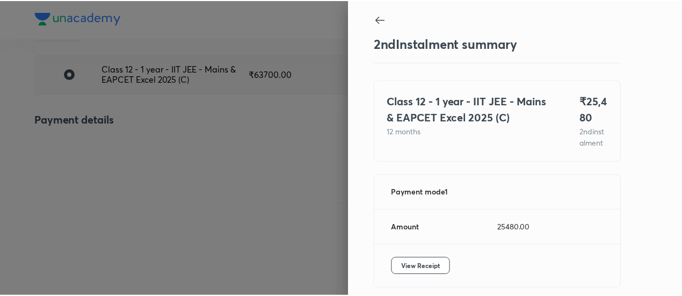
scroll to position [59, 0]
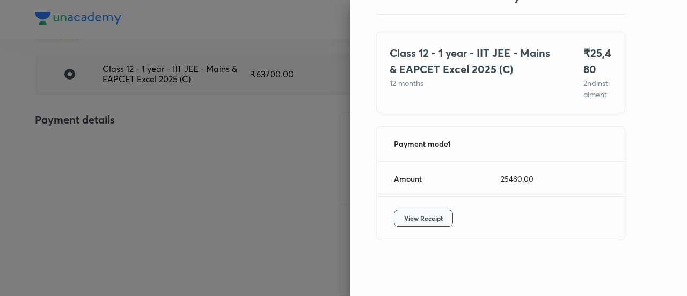
click at [420, 217] on span "View Receipt" at bounding box center [423, 218] width 39 height 11
click at [150, 138] on div at bounding box center [343, 148] width 687 height 296
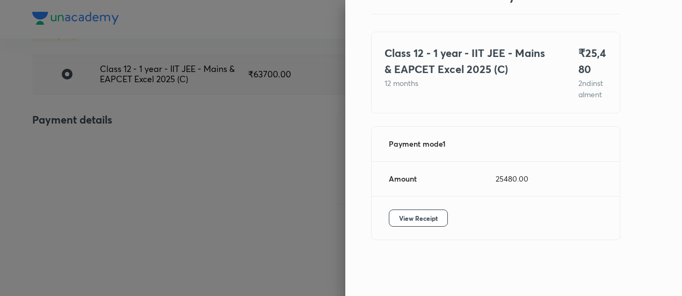
click at [150, 138] on div at bounding box center [341, 148] width 682 height 296
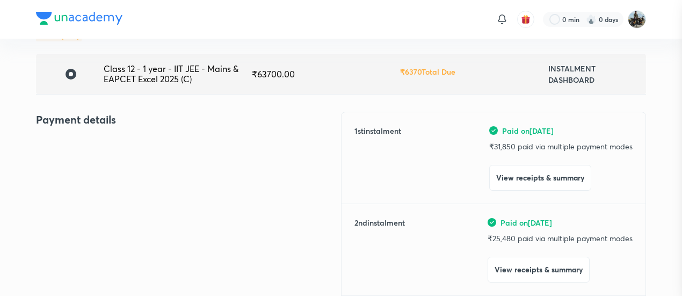
scroll to position [0, 0]
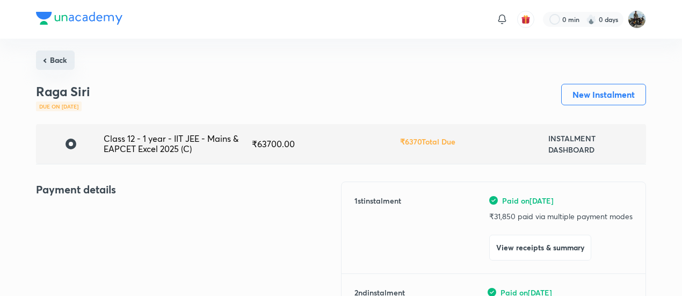
drag, startPoint x: 55, startPoint y: 50, endPoint x: 54, endPoint y: 57, distance: 7.5
click at [54, 57] on button "Back" at bounding box center [55, 59] width 39 height 19
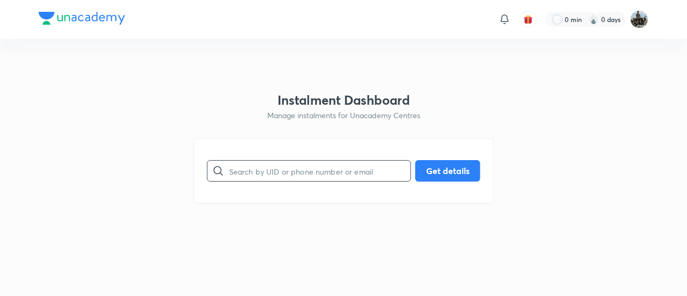
drag, startPoint x: 386, startPoint y: 191, endPoint x: 333, endPoint y: 169, distance: 57.0
click at [333, 169] on div "​ Get details" at bounding box center [344, 171] width 300 height 66
click at [333, 169] on input "text" at bounding box center [319, 170] width 181 height 27
paste input "87F70WE5JU"
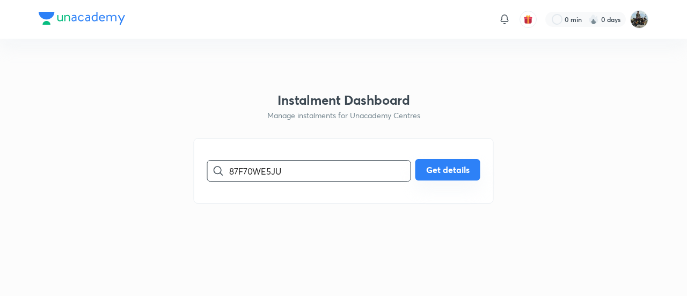
type input "87F70WE5JU"
click at [449, 175] on button "Get details" at bounding box center [448, 169] width 65 height 21
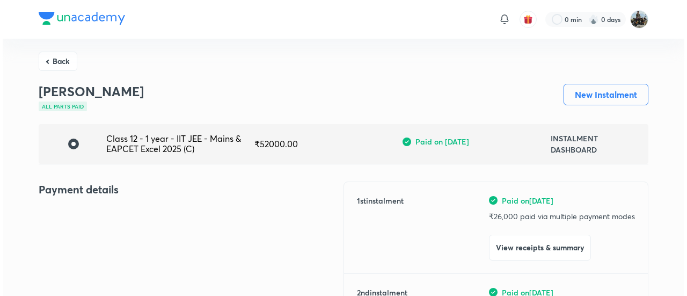
scroll to position [68, 0]
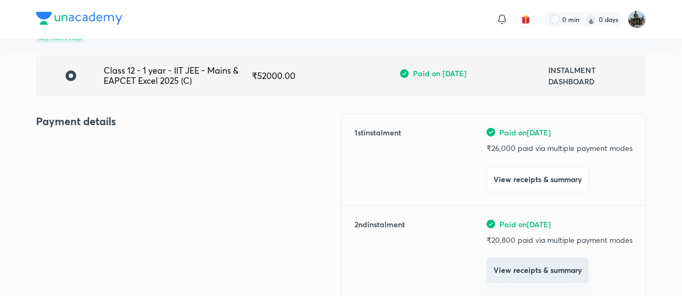
click at [524, 266] on button "View receipts & summary" at bounding box center [538, 270] width 102 height 26
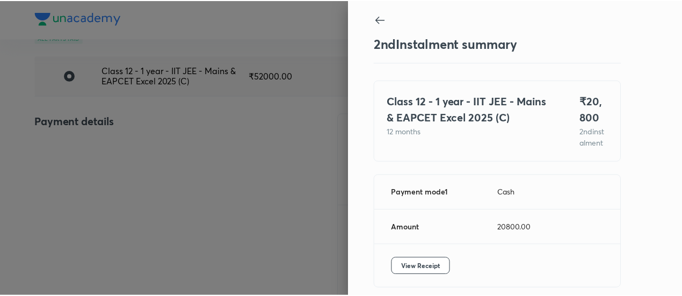
scroll to position [59, 0]
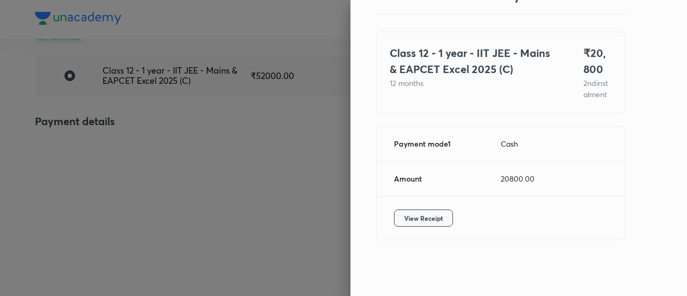
click at [419, 212] on button "View Receipt" at bounding box center [423, 217] width 59 height 17
drag, startPoint x: 165, startPoint y: 78, endPoint x: 153, endPoint y: 119, distance: 43.2
click at [153, 119] on div at bounding box center [343, 148] width 687 height 296
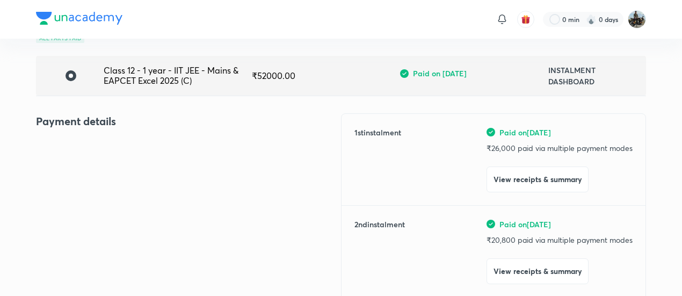
click at [153, 119] on h4 "Payment details" at bounding box center [188, 121] width 305 height 16
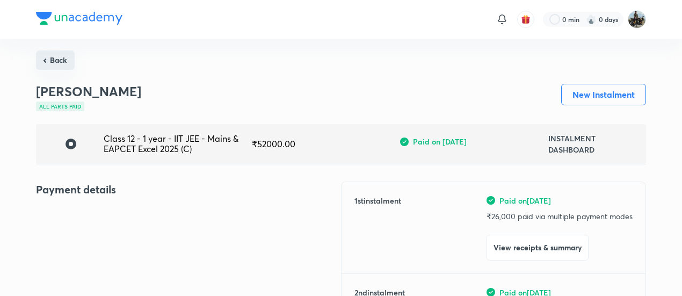
click at [56, 61] on button "Back" at bounding box center [55, 59] width 39 height 19
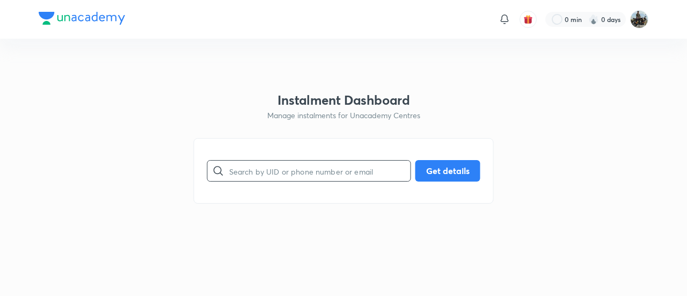
click at [271, 171] on input "text" at bounding box center [319, 170] width 181 height 27
paste input "IWMGDAREEU"
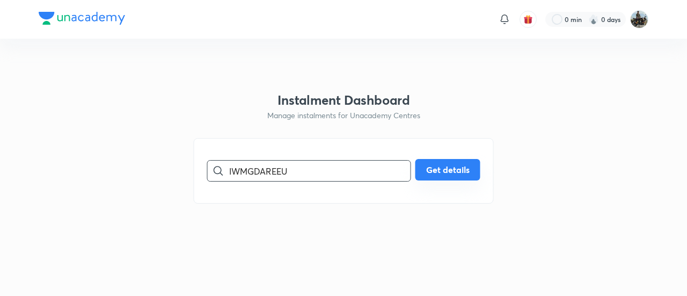
type input "IWMGDAREEU"
click at [437, 174] on button "Get details" at bounding box center [448, 169] width 65 height 21
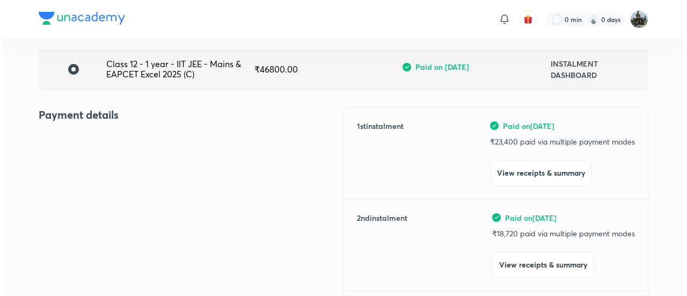
scroll to position [75, 0]
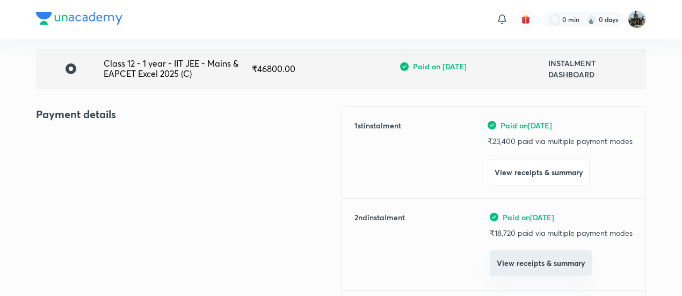
click at [499, 258] on button "View receipts & summary" at bounding box center [541, 263] width 102 height 26
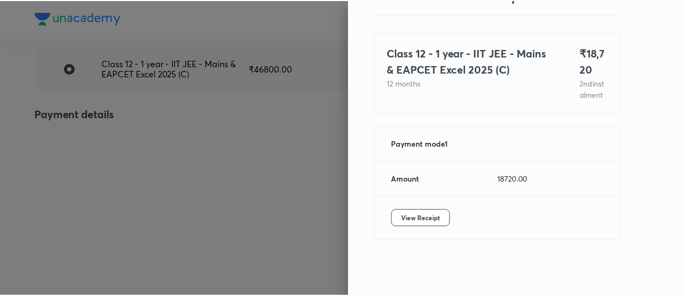
scroll to position [59, 0]
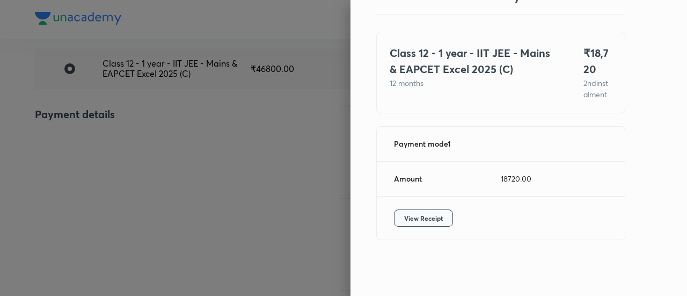
click at [414, 217] on span "View Receipt" at bounding box center [423, 218] width 39 height 11
click at [173, 120] on div at bounding box center [343, 148] width 687 height 296
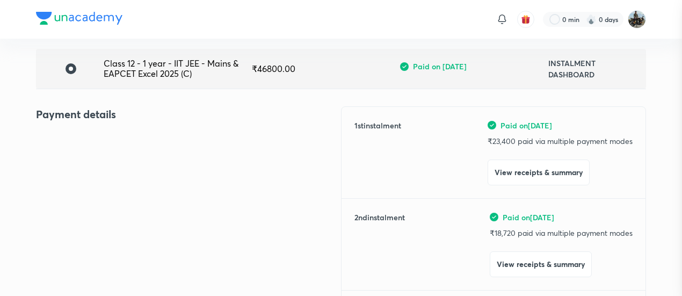
click at [173, 120] on div at bounding box center [341, 148] width 682 height 296
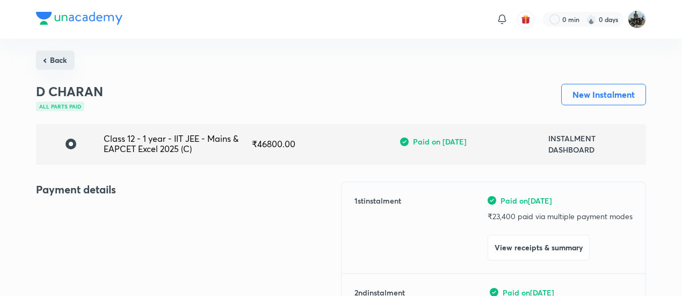
click at [62, 59] on button "Back" at bounding box center [55, 59] width 39 height 19
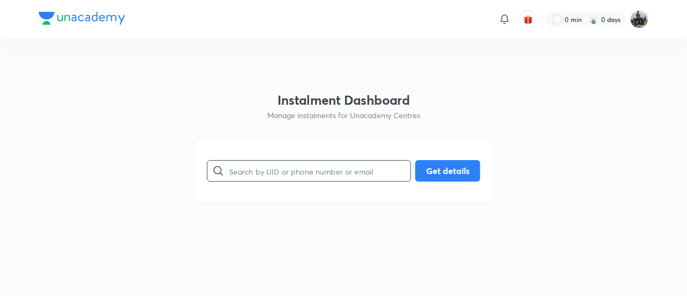
click at [299, 171] on input "text" at bounding box center [319, 170] width 181 height 27
paste input "K37R3V89EI"
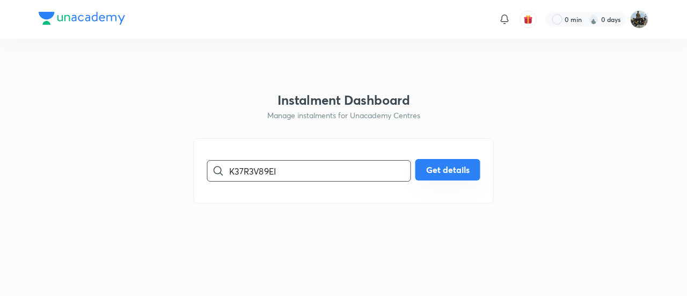
type input "K37R3V89EI"
click at [440, 163] on button "Get details" at bounding box center [448, 169] width 65 height 21
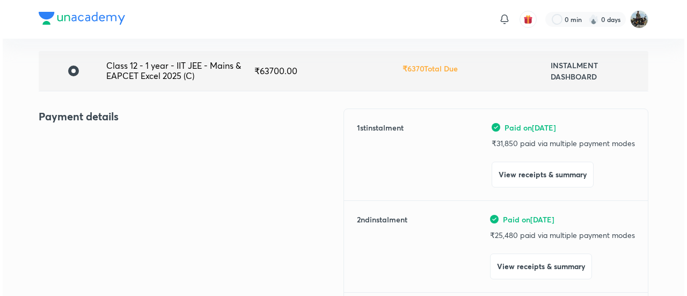
scroll to position [74, 0]
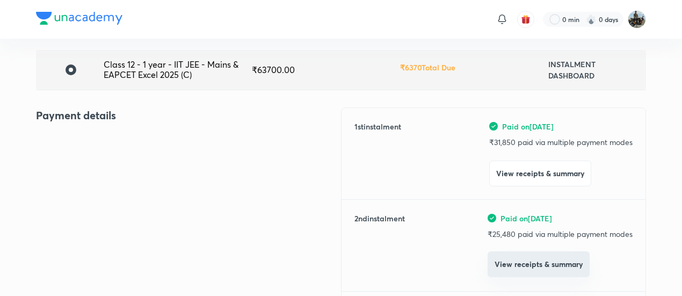
click at [522, 262] on button "View receipts & summary" at bounding box center [539, 264] width 102 height 26
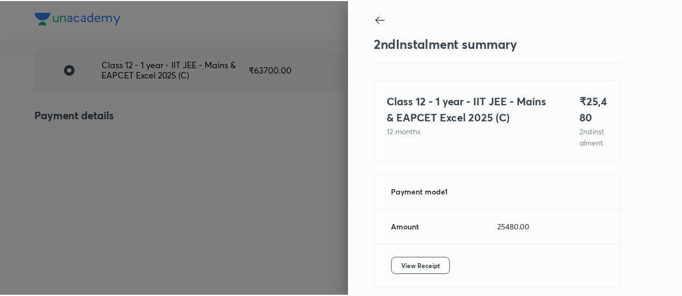
scroll to position [59, 0]
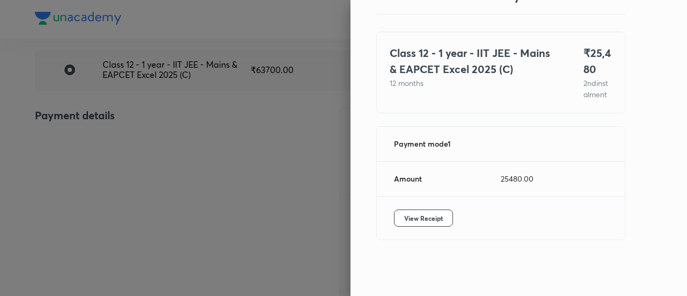
click at [401, 208] on div "View Receipt" at bounding box center [501, 218] width 248 height 43
click at [401, 212] on button "View Receipt" at bounding box center [423, 217] width 59 height 17
click at [147, 140] on div at bounding box center [343, 148] width 687 height 296
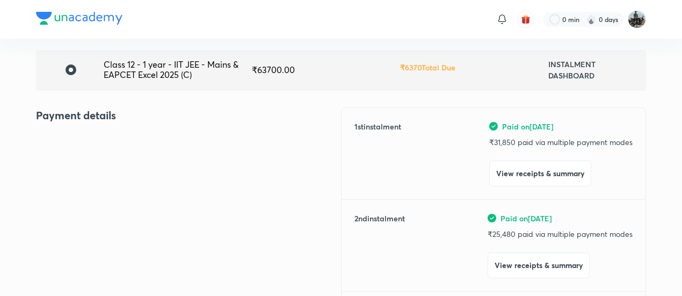
scroll to position [0, 0]
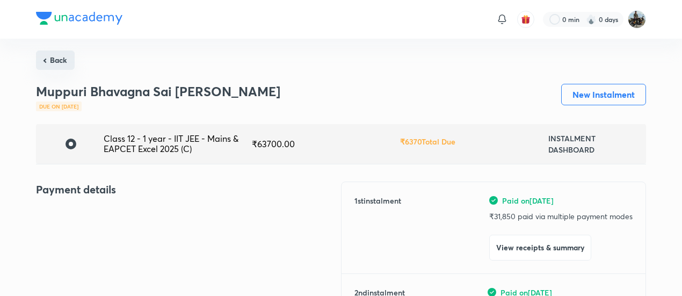
click at [49, 51] on button "Back" at bounding box center [55, 59] width 39 height 19
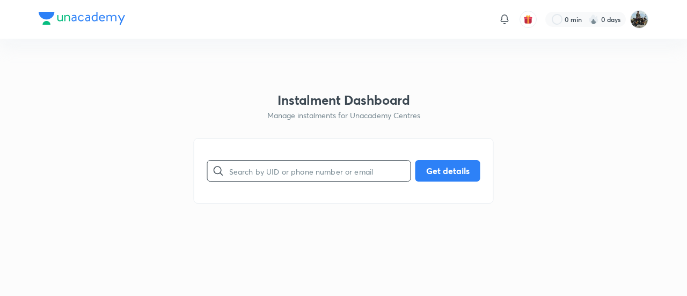
click at [288, 181] on input "text" at bounding box center [319, 170] width 181 height 27
paste input "WPUOKCO4S5"
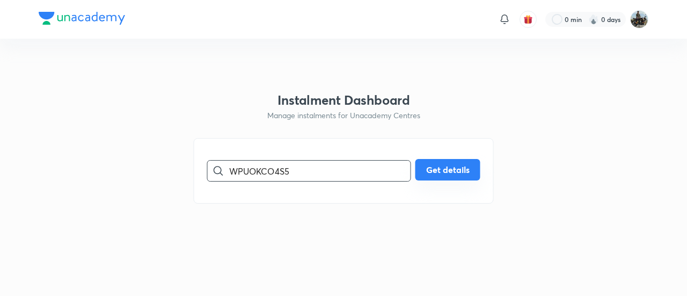
type input "WPUOKCO4S5"
click at [463, 170] on button "Get details" at bounding box center [448, 169] width 65 height 21
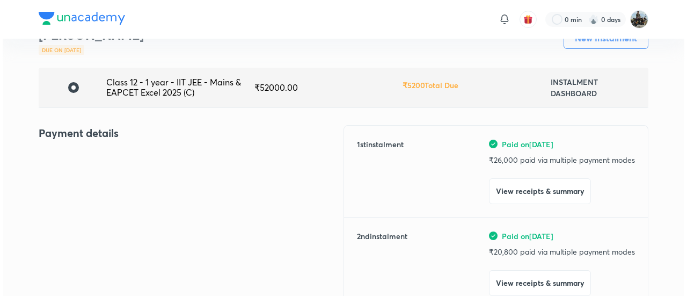
scroll to position [60, 0]
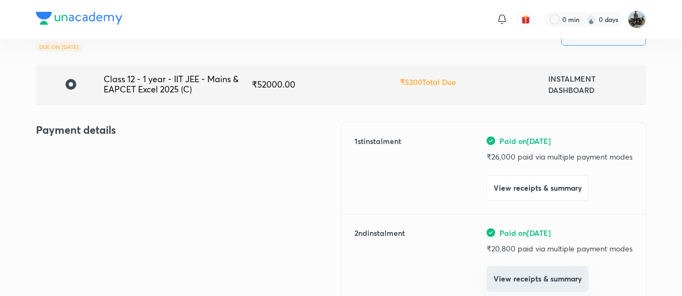
click at [514, 267] on button "View receipts & summary" at bounding box center [538, 279] width 102 height 26
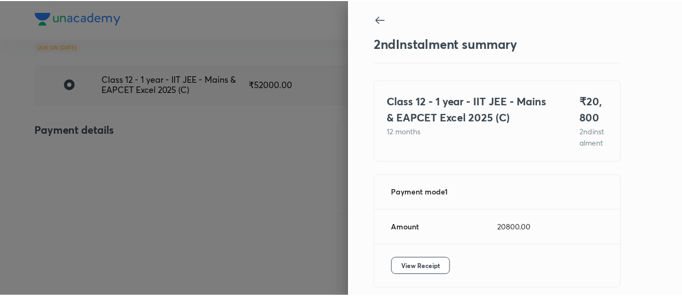
scroll to position [59, 0]
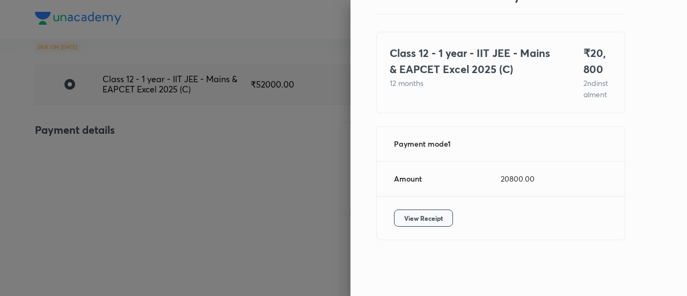
click at [426, 225] on button "View Receipt" at bounding box center [423, 217] width 59 height 17
click at [163, 103] on div at bounding box center [343, 148] width 687 height 296
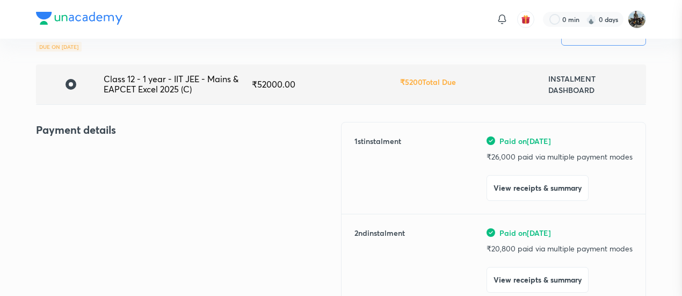
click at [163, 103] on div at bounding box center [341, 148] width 682 height 296
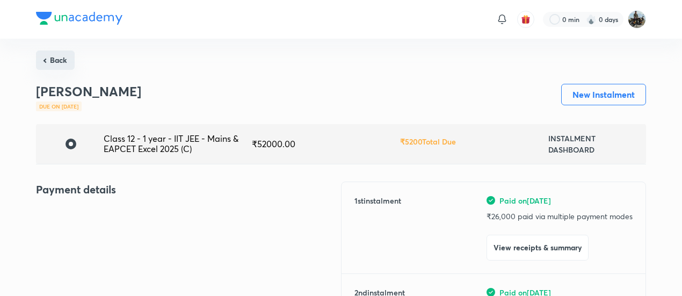
click at [62, 56] on button "Back" at bounding box center [55, 59] width 39 height 19
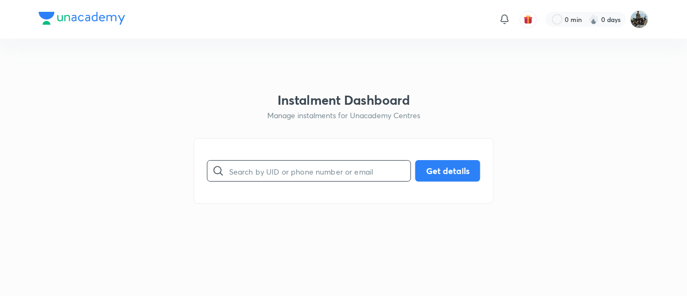
click at [258, 158] on input "text" at bounding box center [319, 170] width 181 height 27
paste input "Y3V0PM6C3L"
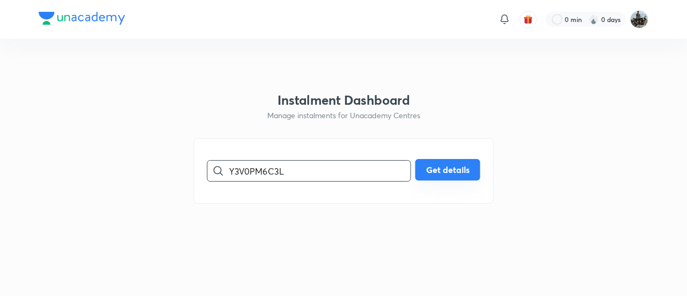
type input "Y3V0PM6C3L"
click at [441, 177] on button "Get details" at bounding box center [448, 169] width 65 height 21
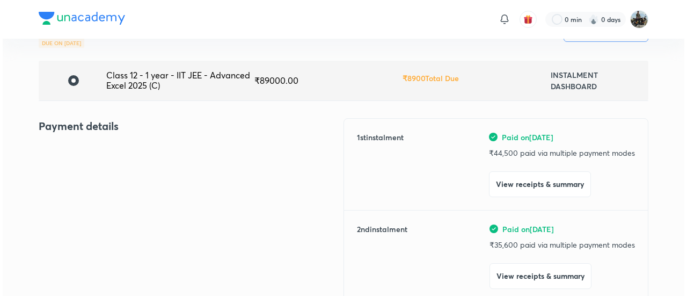
scroll to position [68, 0]
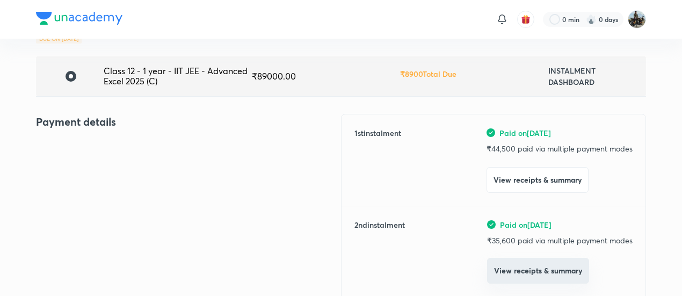
click at [498, 269] on button "View receipts & summary" at bounding box center [538, 271] width 102 height 26
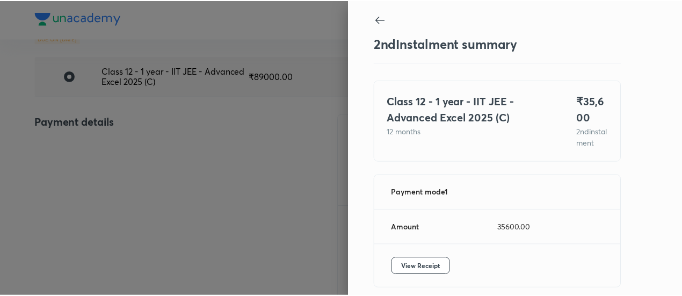
scroll to position [59, 0]
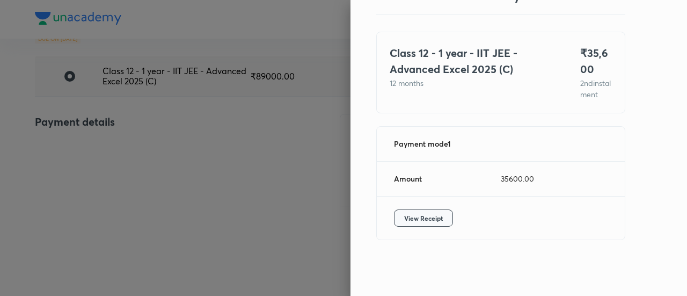
click at [404, 215] on span "View Receipt" at bounding box center [423, 218] width 39 height 11
click at [128, 183] on div at bounding box center [343, 148] width 687 height 296
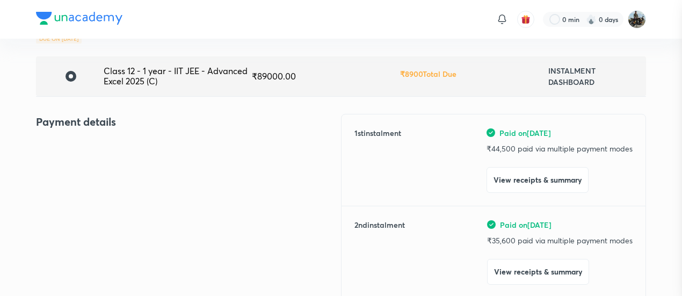
click at [128, 183] on div at bounding box center [341, 148] width 682 height 296
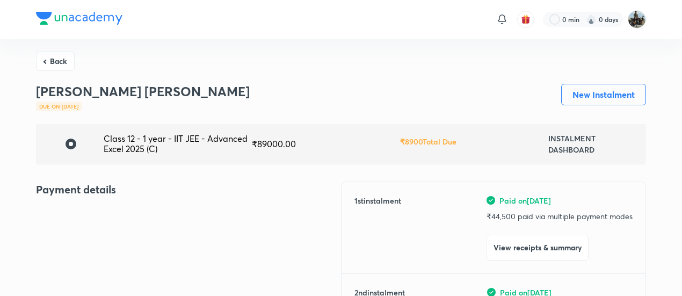
drag, startPoint x: 52, startPoint y: 61, endPoint x: 299, endPoint y: 182, distance: 275.7
click at [58, 67] on button "Back" at bounding box center [55, 59] width 39 height 19
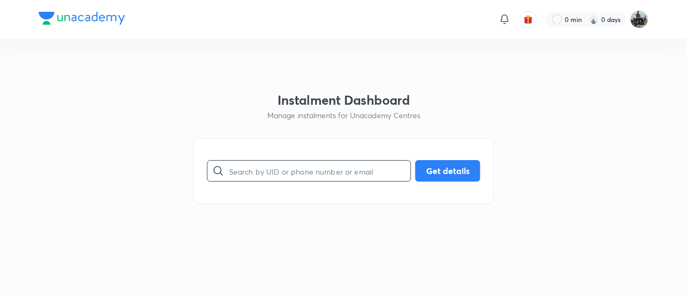
click at [282, 161] on input "text" at bounding box center [319, 170] width 181 height 27
paste input "RWZEG775SS"
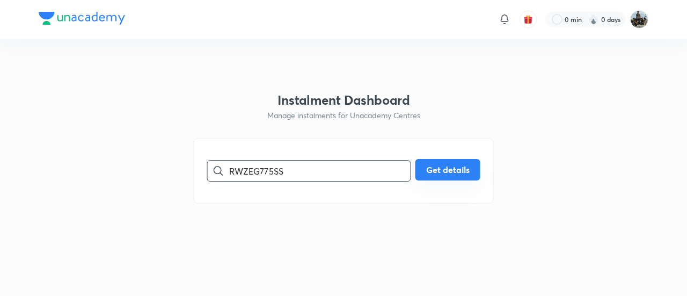
type input "RWZEG775SS"
click at [456, 172] on button "Get details" at bounding box center [448, 169] width 65 height 21
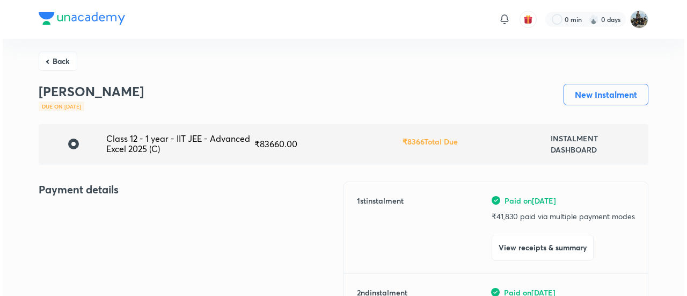
scroll to position [66, 0]
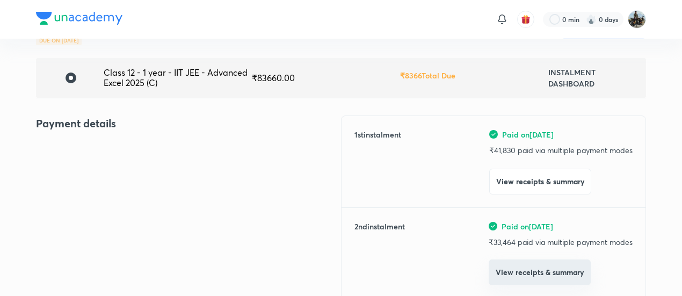
click at [513, 265] on button "View receipts & summary" at bounding box center [540, 272] width 102 height 26
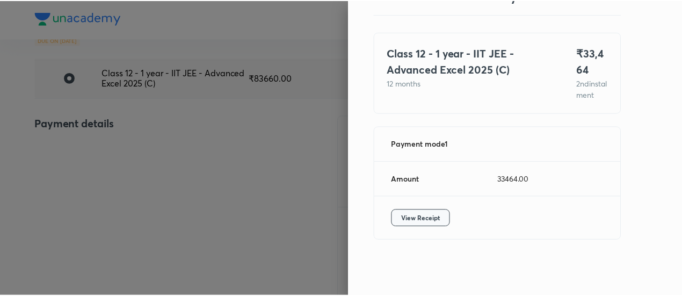
scroll to position [52, 0]
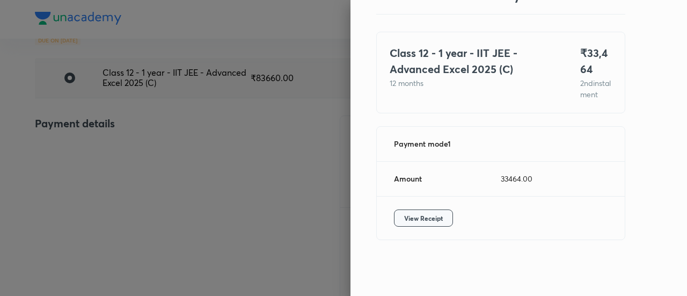
click at [432, 223] on span "View Receipt" at bounding box center [423, 218] width 39 height 11
click at [145, 138] on div at bounding box center [343, 148] width 687 height 296
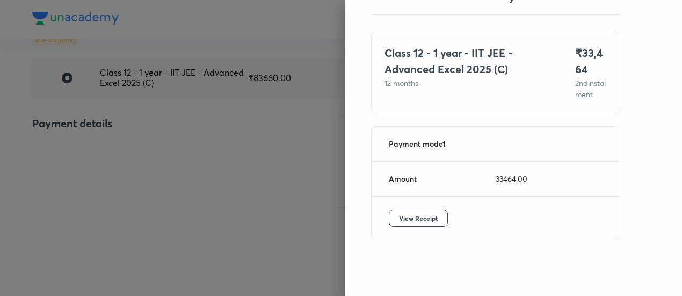
click at [145, 138] on div at bounding box center [341, 148] width 682 height 296
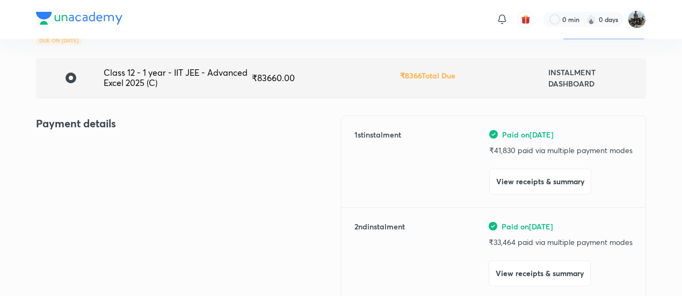
scroll to position [0, 0]
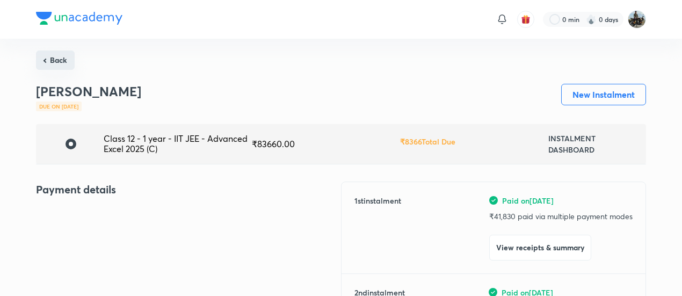
click at [46, 52] on button "Back" at bounding box center [55, 59] width 39 height 19
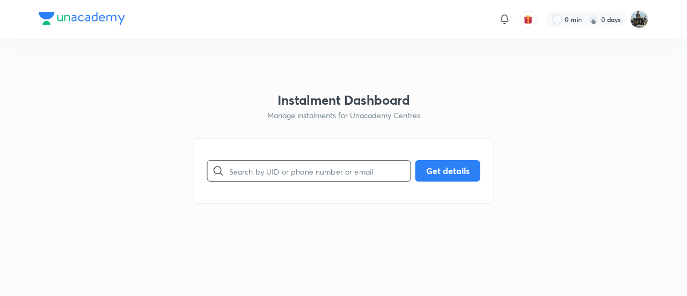
click at [276, 166] on input "text" at bounding box center [319, 170] width 181 height 27
paste input "ISGCS1IROH"
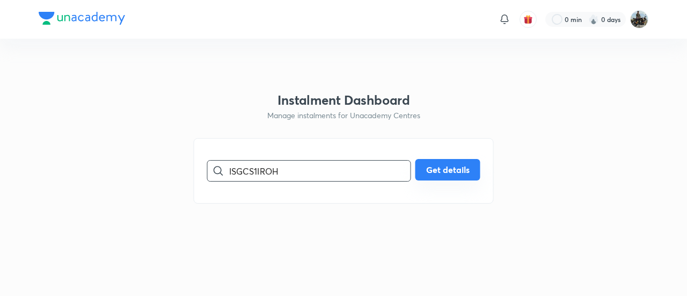
type input "ISGCS1IROH"
click at [434, 172] on button "Get details" at bounding box center [448, 169] width 65 height 21
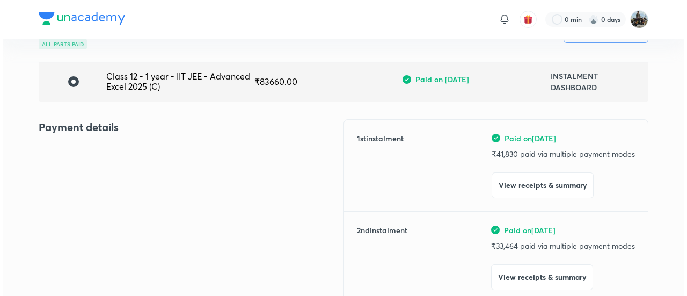
scroll to position [63, 0]
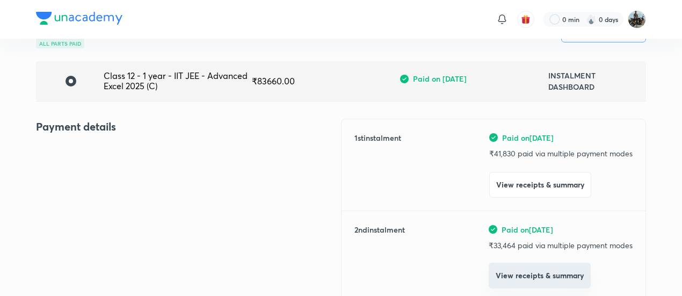
click at [506, 266] on button "View receipts & summary" at bounding box center [540, 276] width 102 height 26
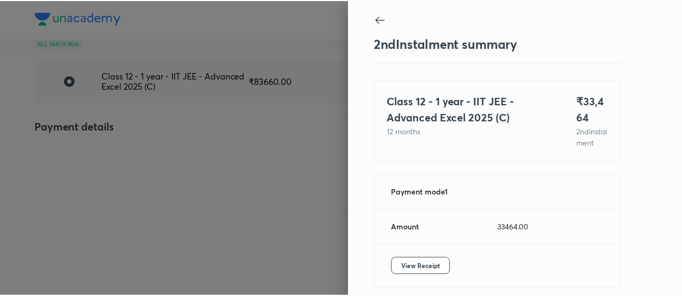
scroll to position [59, 0]
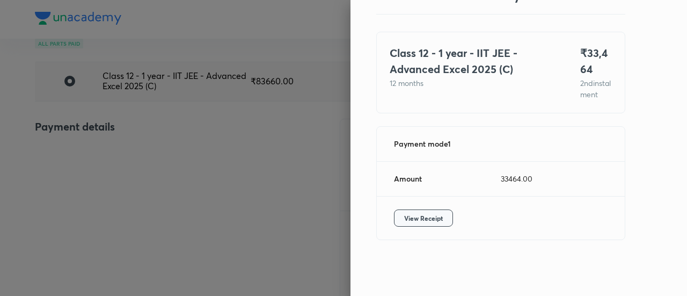
click at [433, 219] on span "View Receipt" at bounding box center [423, 218] width 39 height 11
click at [159, 170] on div at bounding box center [343, 148] width 687 height 296
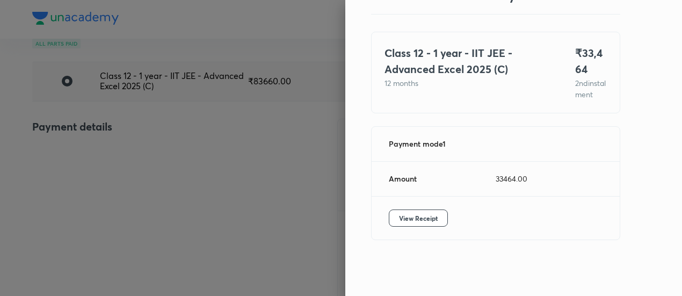
click at [159, 170] on div at bounding box center [341, 148] width 682 height 296
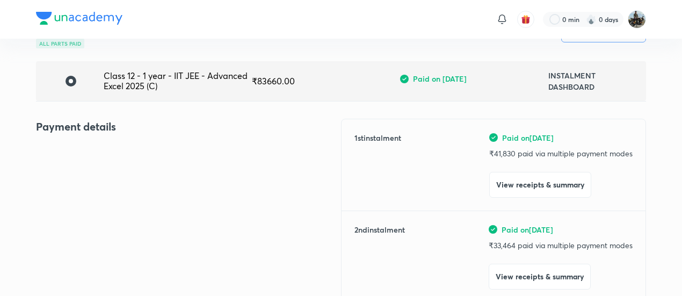
scroll to position [0, 0]
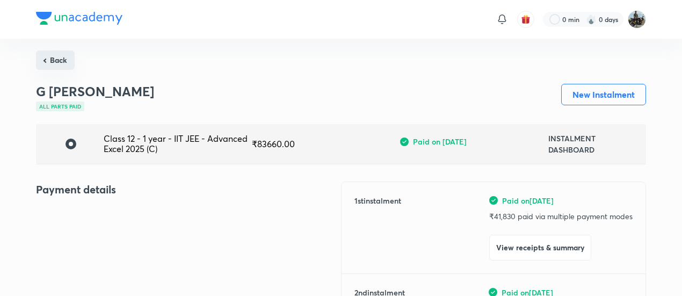
click at [45, 52] on button "Back" at bounding box center [55, 59] width 39 height 19
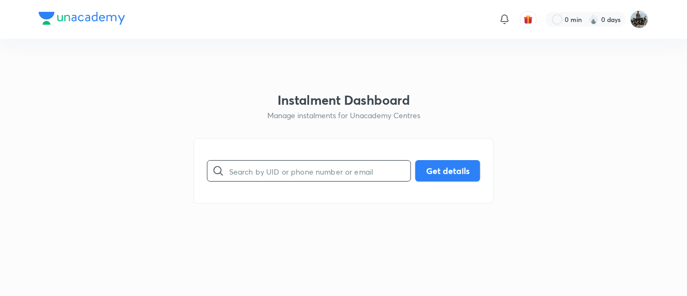
click at [266, 163] on input "text" at bounding box center [319, 170] width 181 height 27
paste input "7WS6ZHA15L"
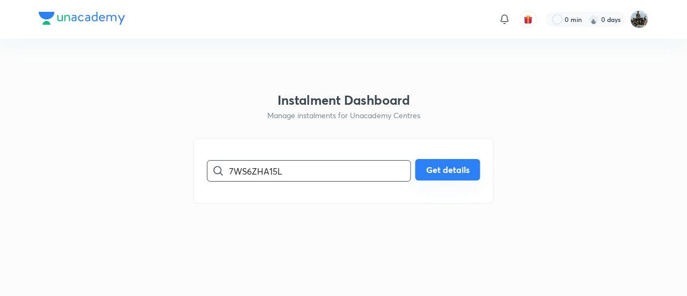
type input "7WS6ZHA15L"
click at [461, 169] on button "Get details" at bounding box center [448, 169] width 65 height 21
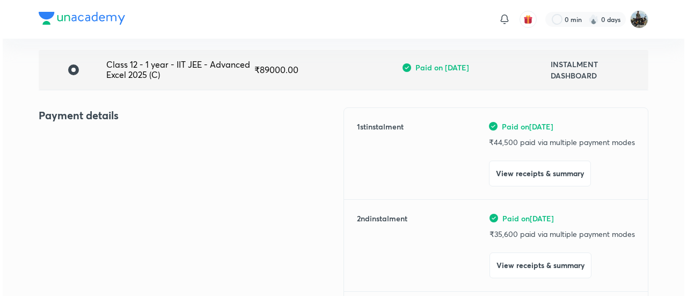
scroll to position [75, 0]
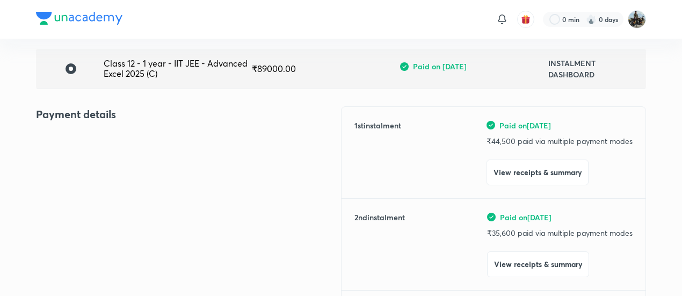
click at [487, 260] on div "2 nd instalment Paid on [DATE] ₹ 35,600 paid via multiple payment modes View re…" at bounding box center [493, 245] width 278 height 66
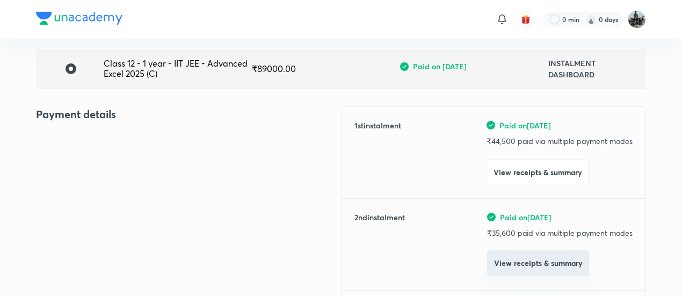
click at [499, 266] on button "View receipts & summary" at bounding box center [538, 263] width 102 height 26
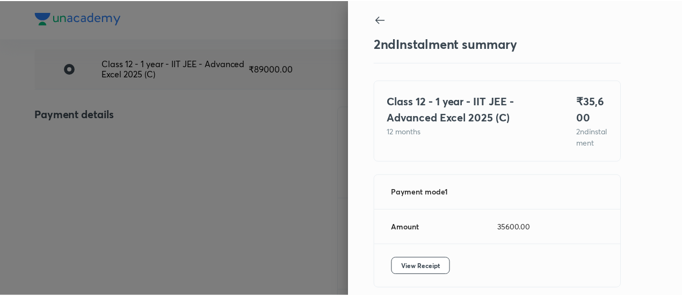
scroll to position [59, 0]
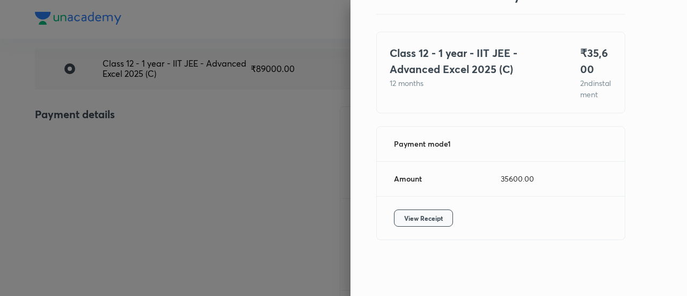
click at [423, 219] on span "View Receipt" at bounding box center [423, 218] width 39 height 11
click at [141, 127] on div at bounding box center [343, 148] width 687 height 296
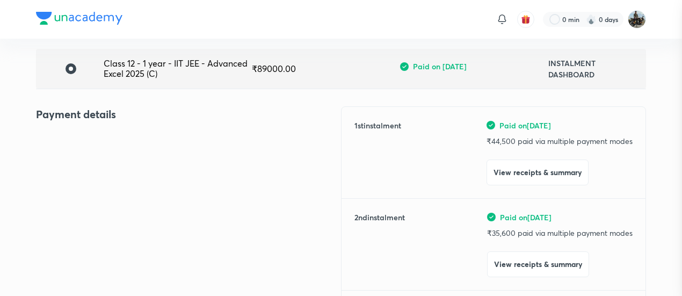
click at [141, 127] on div at bounding box center [341, 148] width 682 height 296
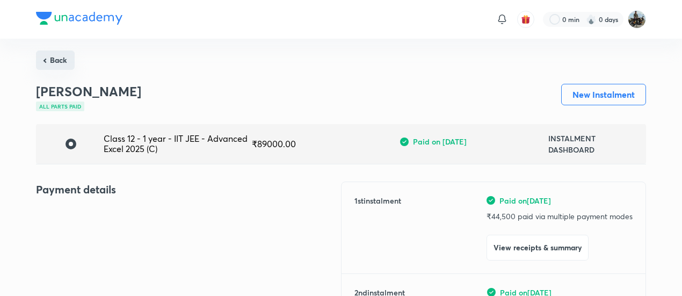
click at [50, 61] on button "Back" at bounding box center [55, 59] width 39 height 19
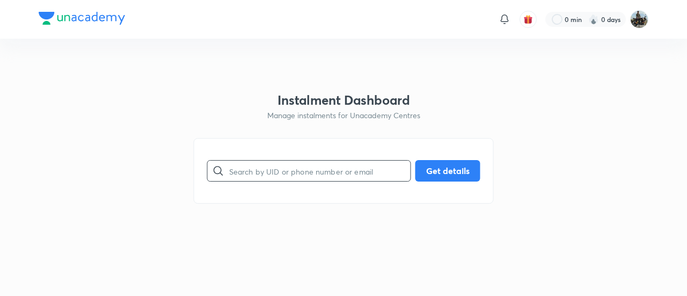
drag, startPoint x: 294, startPoint y: 154, endPoint x: 250, endPoint y: 167, distance: 45.9
click at [250, 167] on div "​ Get details" at bounding box center [344, 171] width 300 height 66
click at [250, 167] on input "text" at bounding box center [319, 170] width 181 height 27
paste input "9W8BJBTSS4"
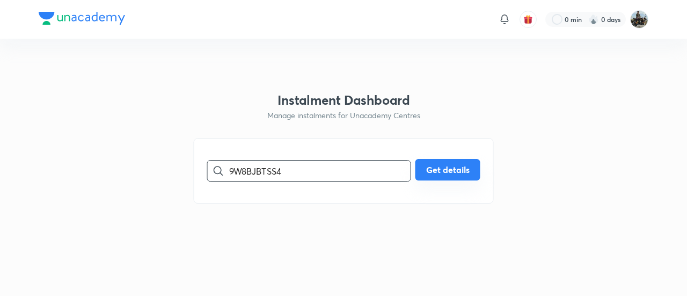
type input "9W8BJBTSS4"
click at [466, 177] on button "Get details" at bounding box center [448, 169] width 65 height 21
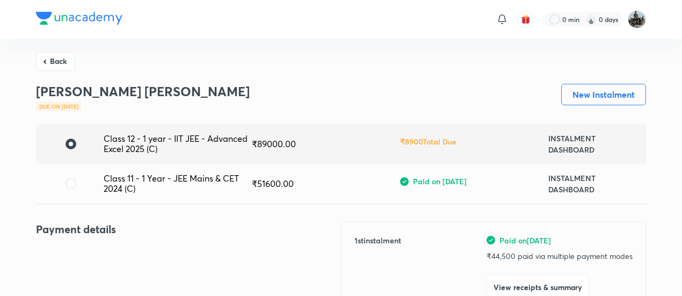
click at [466, 177] on span "Paid on [DATE]" at bounding box center [440, 181] width 54 height 11
click at [381, 154] on div "Class 12 - 1 year - IIT JEE - Advanced Excel 2025 (C) ₹ 89000.00 ₹ 8900 Total D…" at bounding box center [341, 144] width 610 height 40
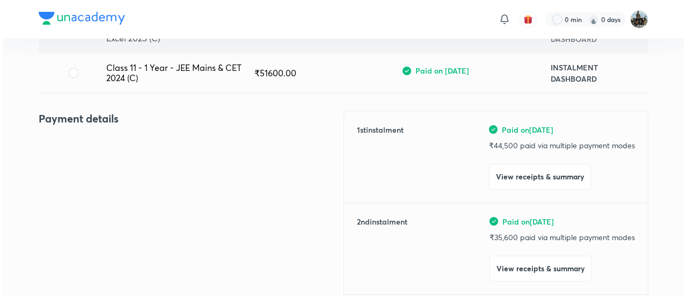
scroll to position [114, 0]
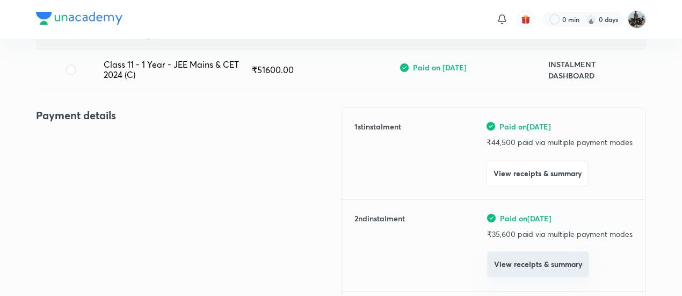
click at [515, 258] on button "View receipts & summary" at bounding box center [538, 264] width 102 height 26
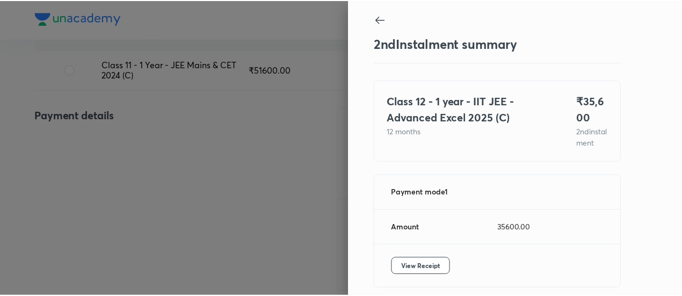
scroll to position [59, 0]
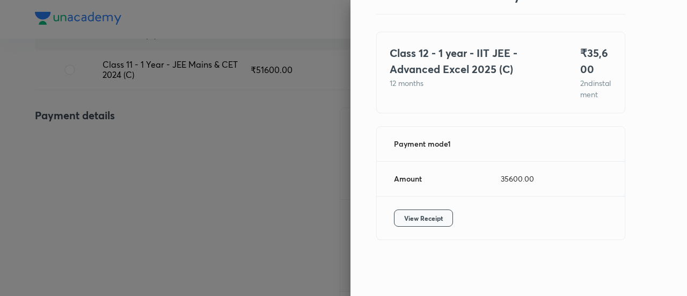
click at [427, 227] on button "View Receipt" at bounding box center [423, 217] width 59 height 17
click at [164, 127] on div at bounding box center [343, 148] width 687 height 296
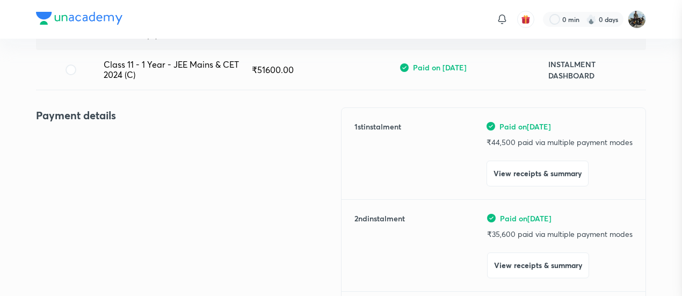
click at [164, 127] on div at bounding box center [341, 148] width 682 height 296
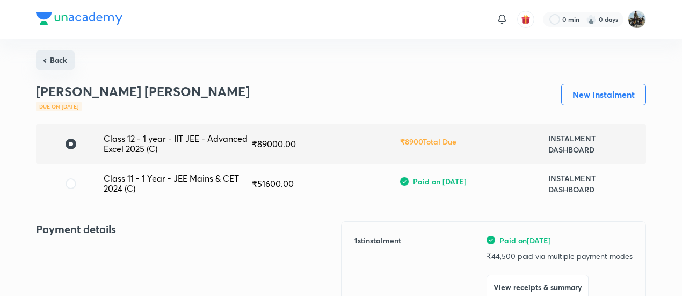
click at [67, 67] on button "Back" at bounding box center [55, 59] width 39 height 19
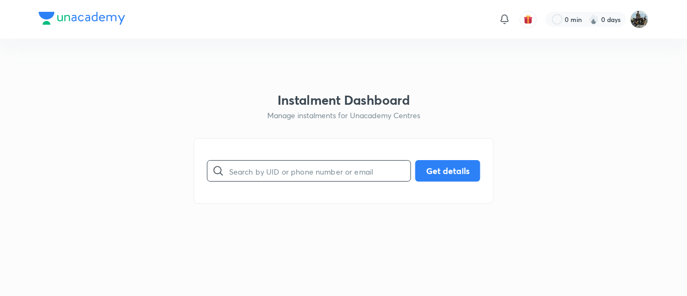
click at [272, 164] on input "text" at bounding box center [319, 170] width 181 height 27
paste input "SE235968RV"
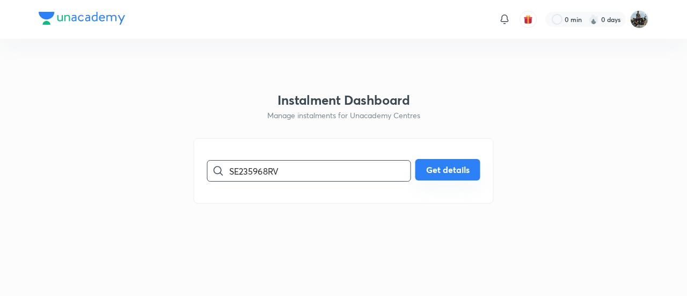
type input "SE235968RV"
click at [438, 173] on button "Get details" at bounding box center [448, 169] width 65 height 21
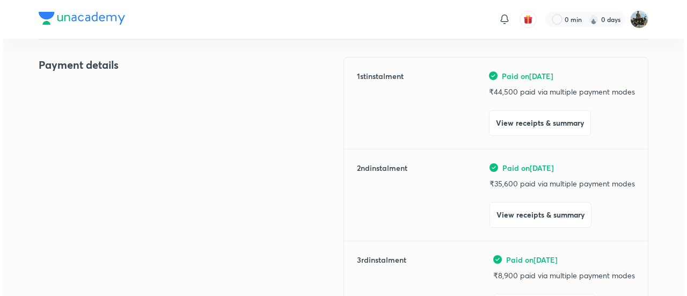
scroll to position [131, 0]
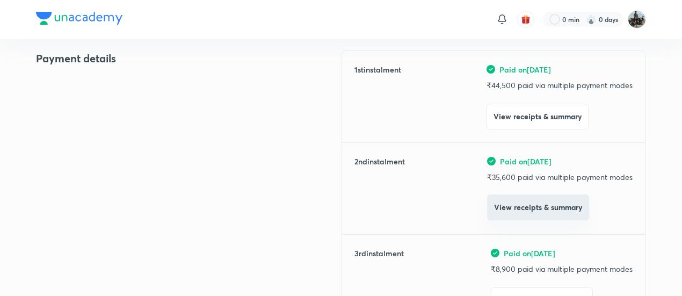
click at [513, 208] on button "View receipts & summary" at bounding box center [538, 207] width 102 height 26
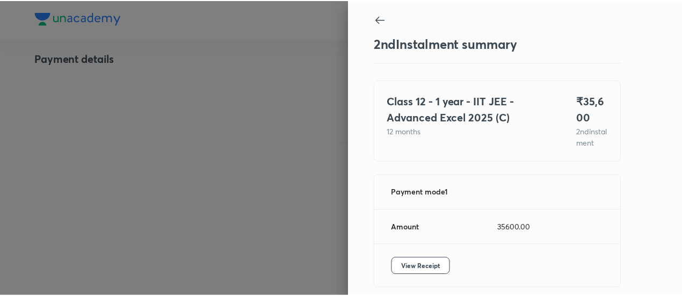
scroll to position [59, 0]
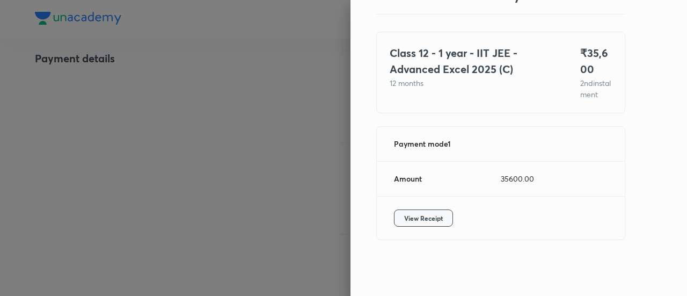
click at [415, 215] on span "View Receipt" at bounding box center [423, 218] width 39 height 11
click at [171, 155] on div at bounding box center [343, 148] width 687 height 296
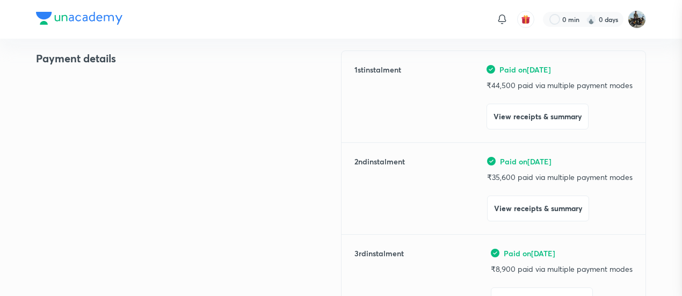
click at [171, 155] on div at bounding box center [341, 148] width 682 height 296
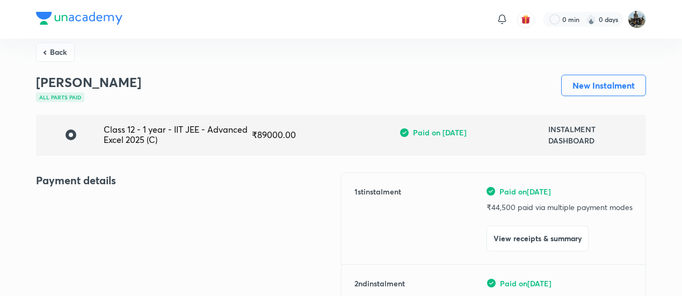
scroll to position [0, 0]
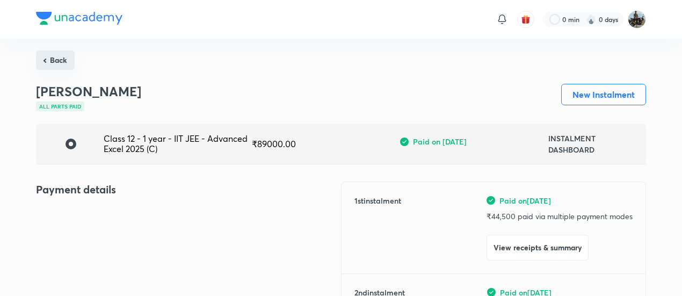
click at [60, 54] on button "Back" at bounding box center [55, 59] width 39 height 19
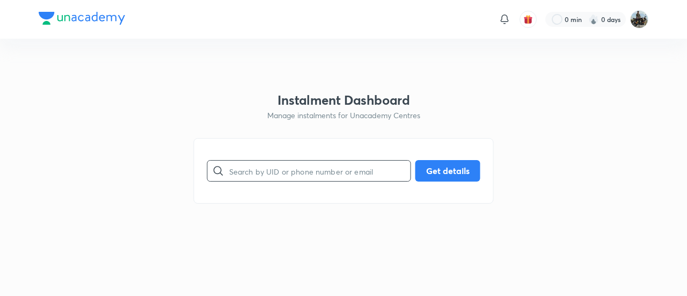
click at [267, 162] on input "text" at bounding box center [319, 170] width 181 height 27
paste input "QTUSZ6QGQA"
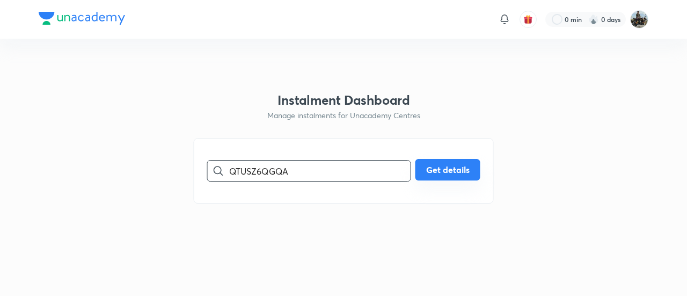
type input "QTUSZ6QGQA"
click at [444, 181] on div "QTUSZ6QGQA ​ Get details" at bounding box center [343, 170] width 273 height 21
click at [442, 173] on button "Get details" at bounding box center [448, 169] width 65 height 21
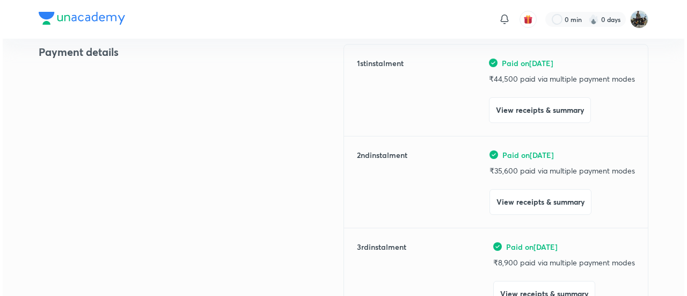
scroll to position [138, 0]
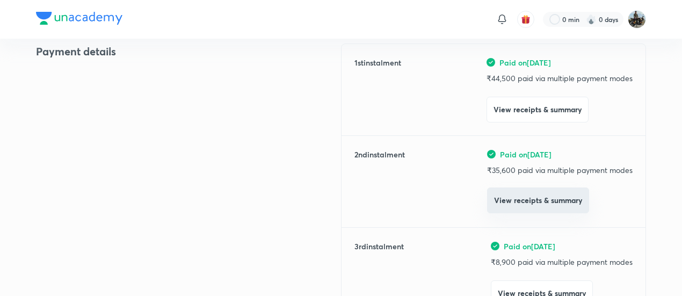
click at [512, 201] on button "View receipts & summary" at bounding box center [538, 200] width 102 height 26
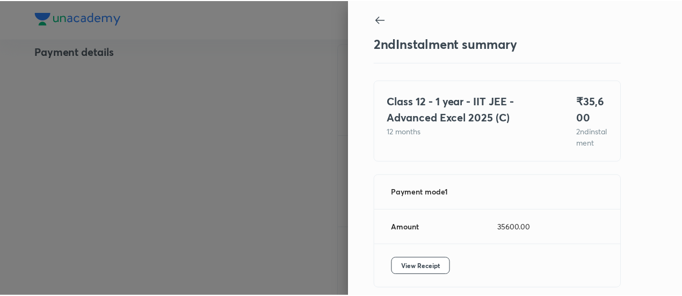
scroll to position [59, 0]
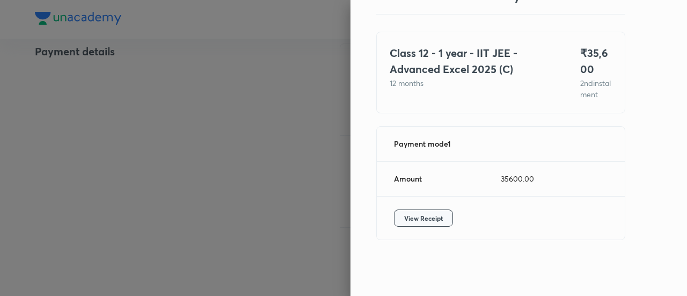
click at [397, 210] on button "View Receipt" at bounding box center [423, 217] width 59 height 17
click at [122, 76] on div at bounding box center [343, 148] width 687 height 296
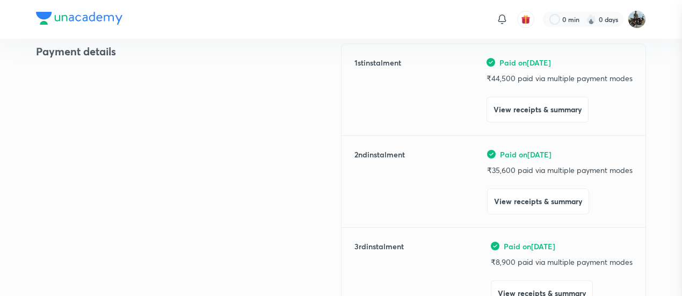
click at [122, 76] on div at bounding box center [341, 148] width 682 height 296
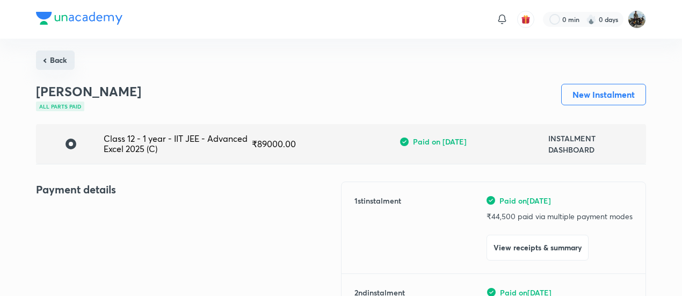
click at [60, 62] on button "Back" at bounding box center [55, 59] width 39 height 19
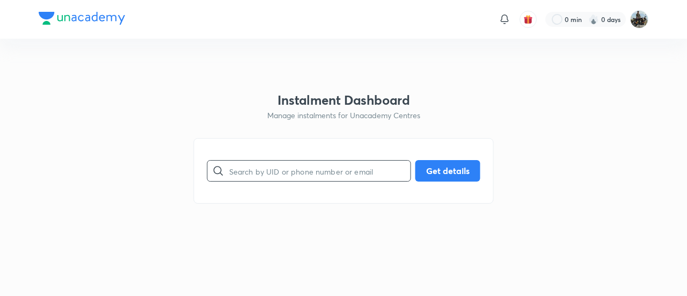
click at [261, 172] on input "text" at bounding box center [319, 170] width 181 height 27
paste input "SP417EYD3B"
type input "SP417EYD3B"
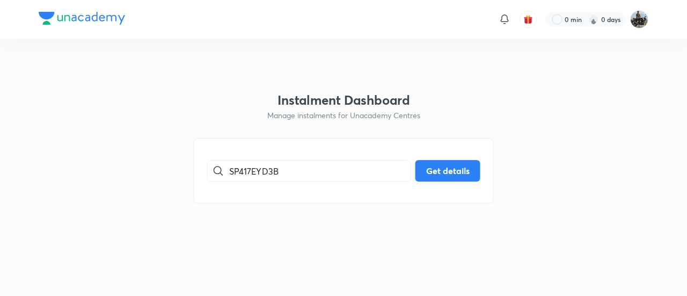
click at [470, 159] on div "SP417EYD3B ​ Get details" at bounding box center [344, 171] width 300 height 66
click at [447, 165] on button "Get details" at bounding box center [448, 169] width 65 height 21
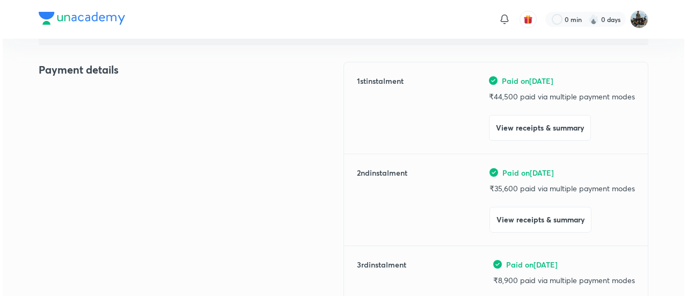
scroll to position [120, 0]
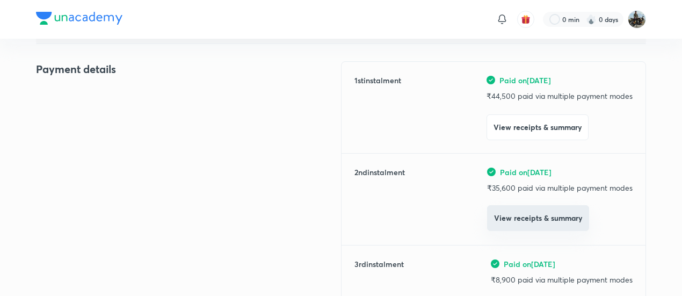
click at [514, 216] on button "View receipts & summary" at bounding box center [538, 218] width 102 height 26
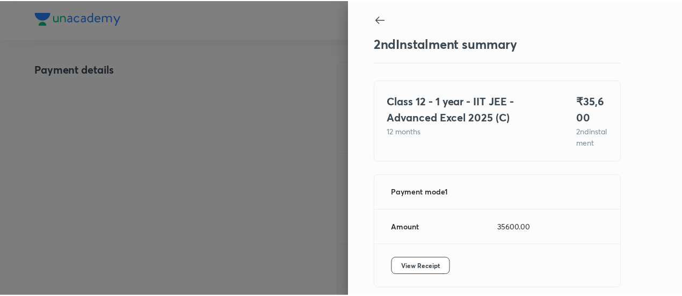
scroll to position [59, 0]
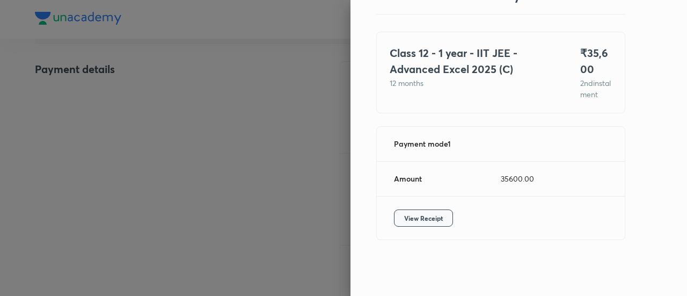
click at [422, 217] on span "View Receipt" at bounding box center [423, 218] width 39 height 11
click at [154, 130] on div at bounding box center [343, 148] width 687 height 296
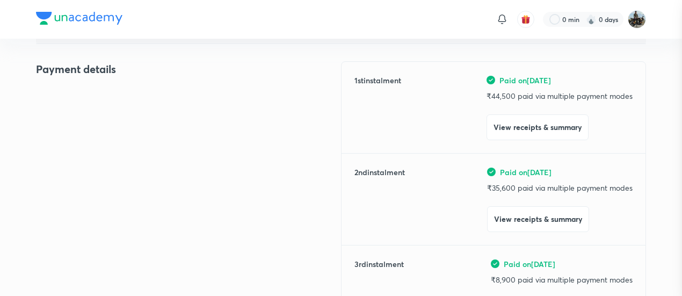
click at [154, 130] on div at bounding box center [341, 148] width 682 height 296
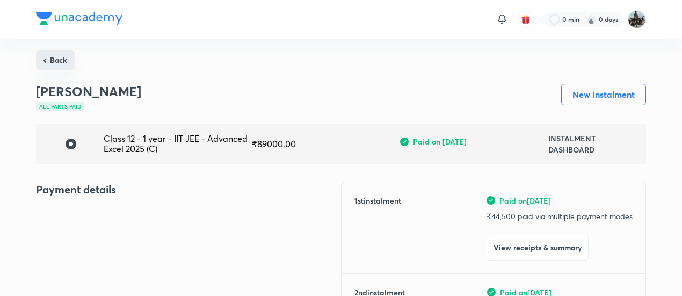
click at [57, 55] on button "Back" at bounding box center [55, 59] width 39 height 19
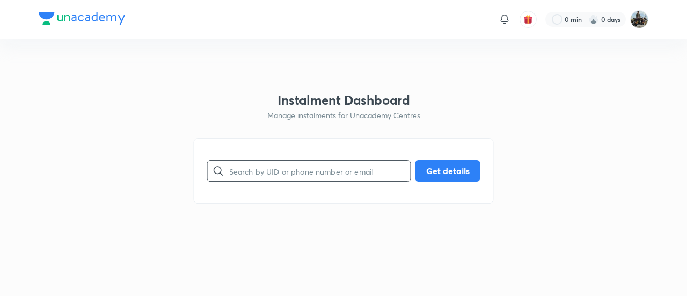
click at [322, 175] on input "text" at bounding box center [319, 170] width 181 height 27
paste input "11RI4YKU7X"
type input "11RI4YKU7X"
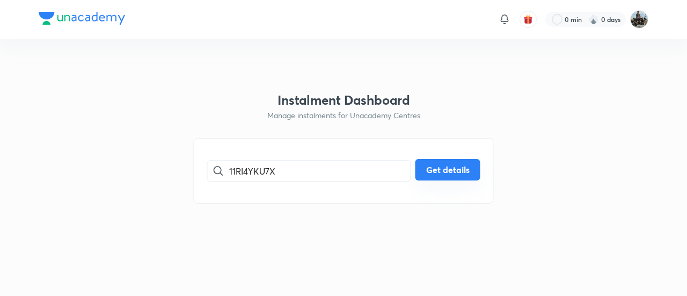
click at [450, 163] on button "Get details" at bounding box center [448, 169] width 65 height 21
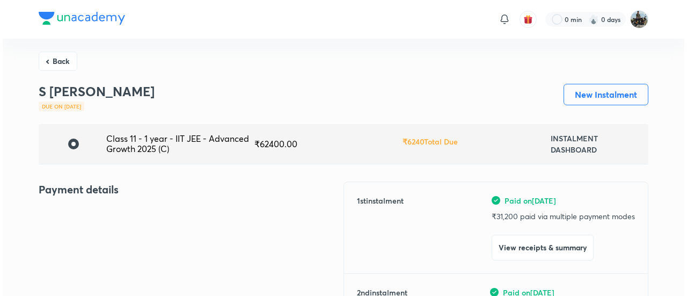
scroll to position [48, 0]
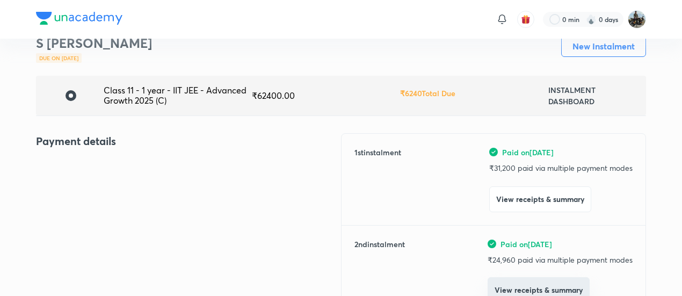
click at [495, 285] on button "View receipts & summary" at bounding box center [539, 290] width 102 height 26
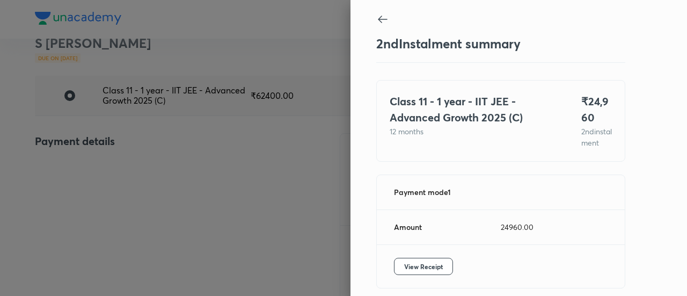
scroll to position [59, 0]
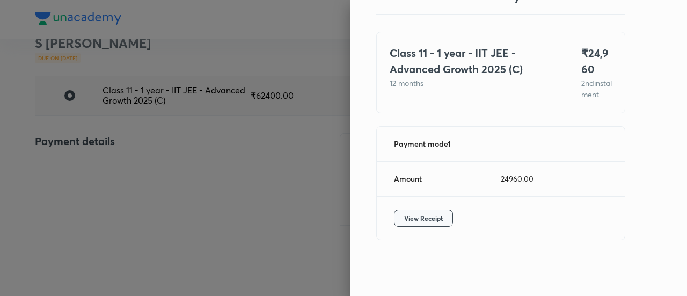
click at [419, 215] on span "View Receipt" at bounding box center [423, 218] width 39 height 11
click at [129, 132] on div at bounding box center [343, 148] width 687 height 296
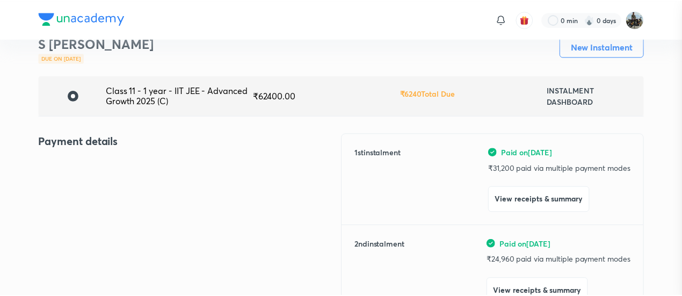
scroll to position [56, 0]
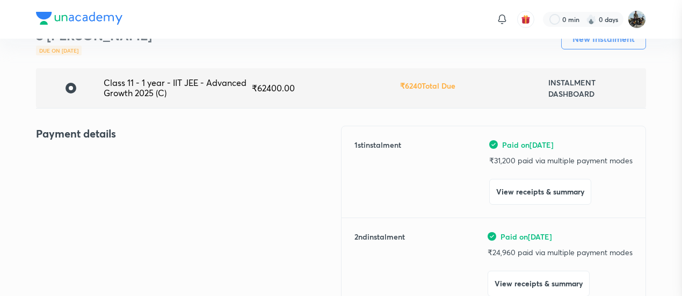
click at [129, 132] on div at bounding box center [341, 148] width 682 height 296
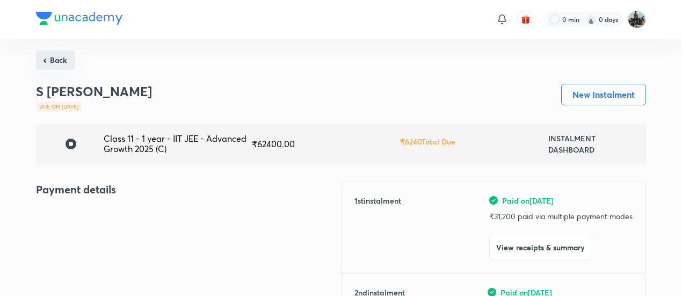
click at [60, 63] on button "Back" at bounding box center [55, 59] width 39 height 19
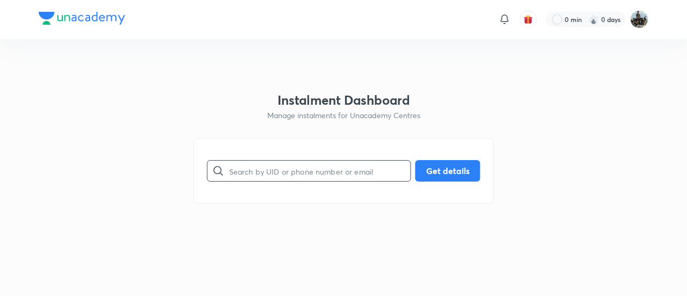
click at [256, 167] on input "text" at bounding box center [319, 170] width 181 height 27
paste input "T7NRLF1OHX"
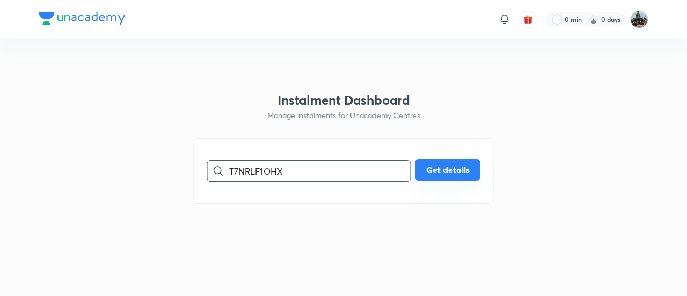
type input "T7NRLF1OHX"
click at [435, 176] on button "Get details" at bounding box center [448, 169] width 65 height 21
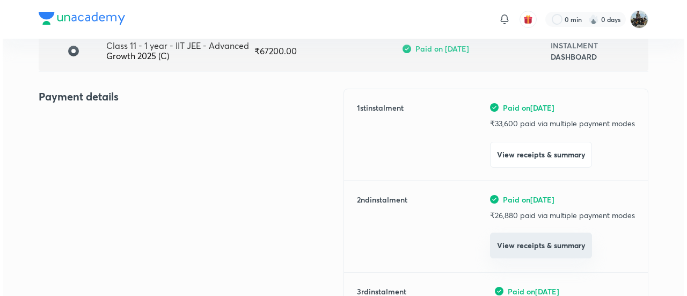
scroll to position [93, 0]
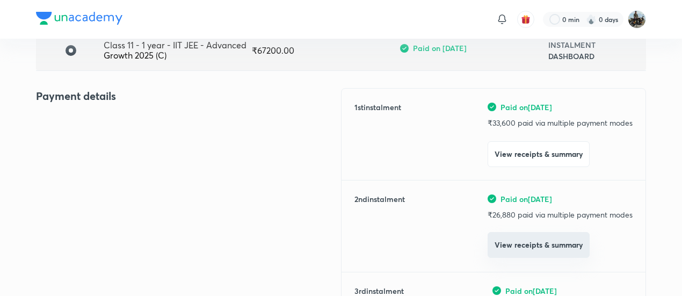
click at [517, 246] on button "View receipts & summary" at bounding box center [539, 245] width 102 height 26
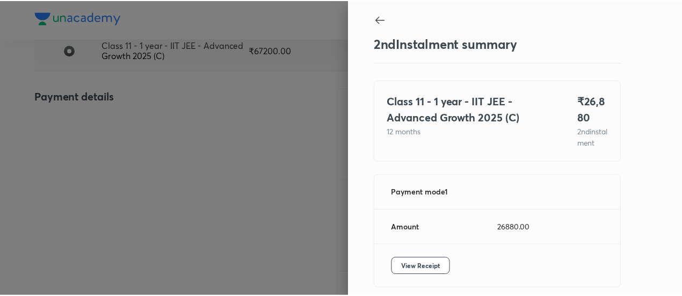
scroll to position [59, 0]
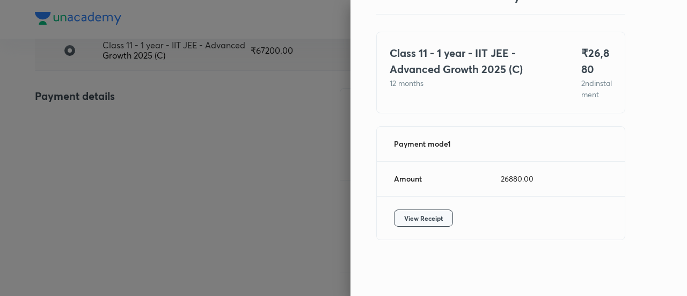
drag, startPoint x: 424, startPoint y: 228, endPoint x: 412, endPoint y: 220, distance: 14.3
click at [412, 220] on div "View Receipt" at bounding box center [501, 218] width 248 height 43
click at [412, 220] on span "View Receipt" at bounding box center [423, 218] width 39 height 11
click at [110, 119] on div at bounding box center [343, 148] width 687 height 296
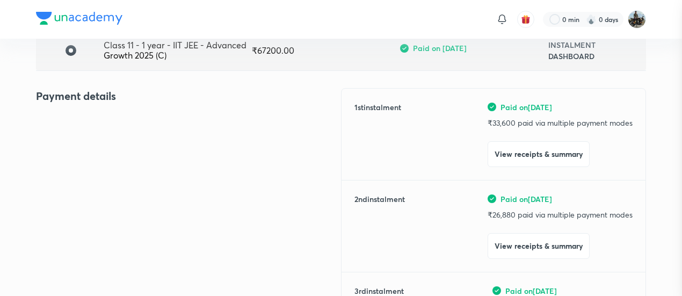
click at [110, 119] on div at bounding box center [341, 148] width 682 height 296
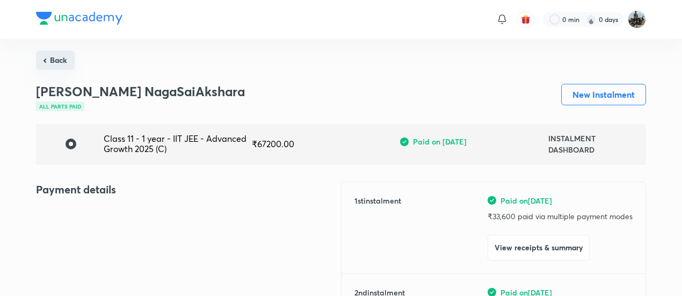
click at [57, 61] on button "Back" at bounding box center [55, 59] width 39 height 19
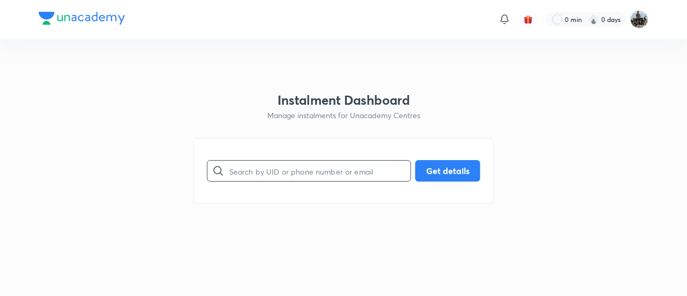
click at [250, 173] on input "text" at bounding box center [319, 170] width 181 height 27
paste input "J49SBT165E"
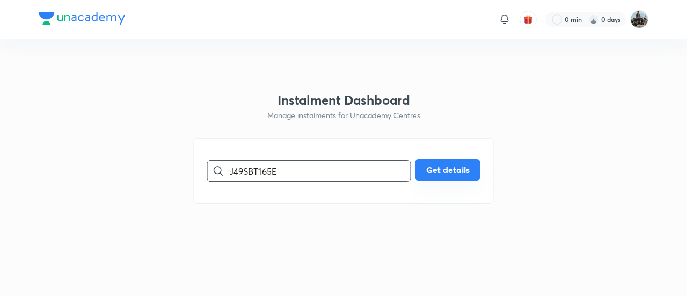
type input "J49SBT165E"
click at [451, 169] on button "Get details" at bounding box center [448, 169] width 65 height 21
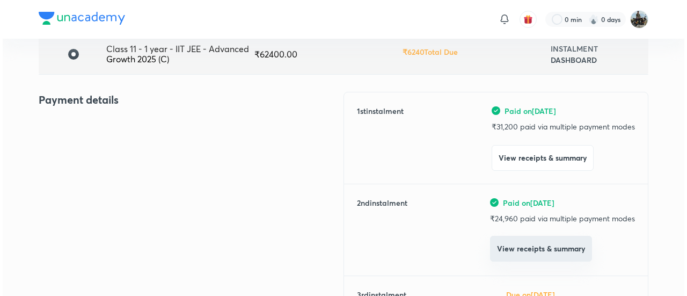
scroll to position [90, 0]
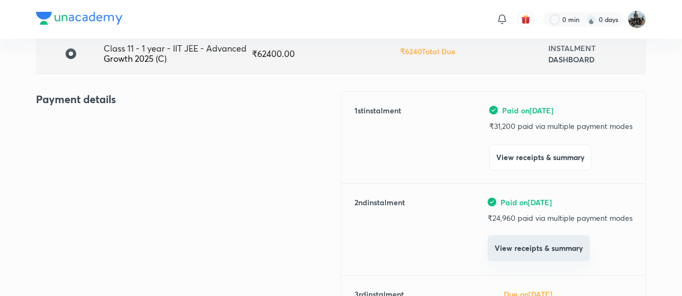
click at [523, 254] on button "View receipts & summary" at bounding box center [539, 248] width 102 height 26
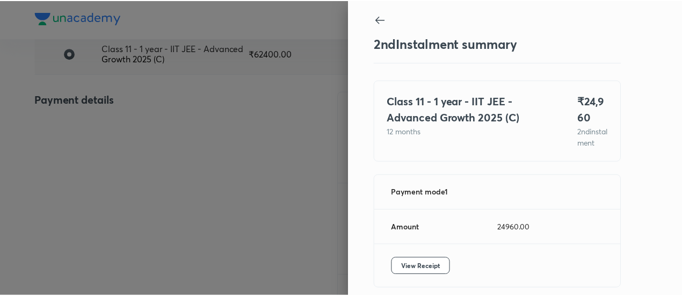
scroll to position [59, 0]
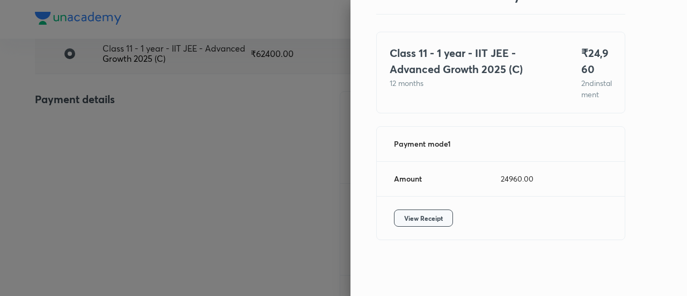
click at [412, 217] on span "View Receipt" at bounding box center [423, 218] width 39 height 11
click at [134, 140] on div at bounding box center [343, 148] width 687 height 296
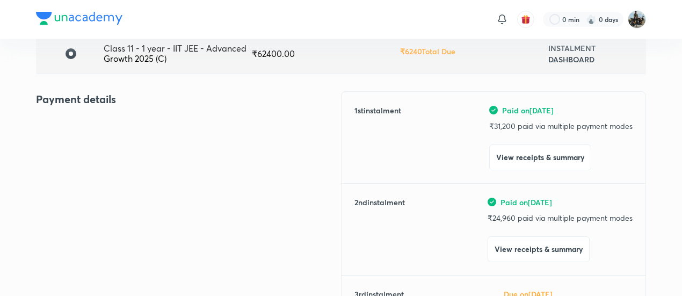
scroll to position [0, 0]
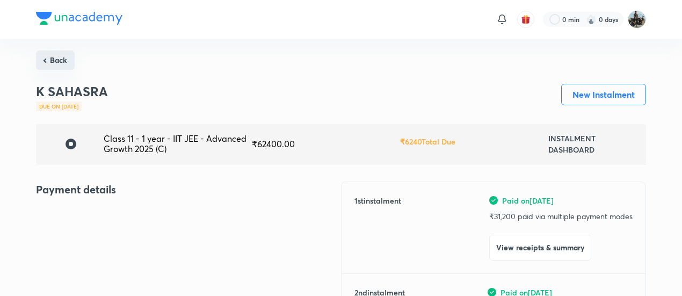
click at [63, 57] on button "Back" at bounding box center [55, 59] width 39 height 19
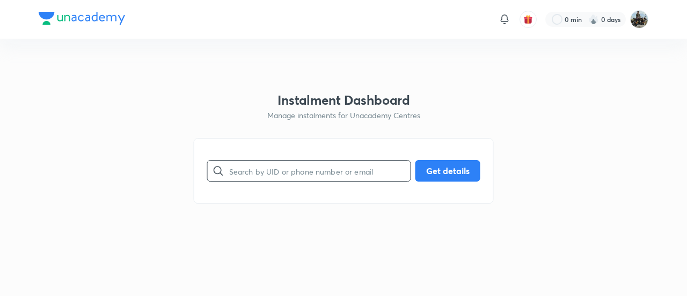
click at [277, 177] on input "text" at bounding box center [319, 170] width 181 height 27
paste input "I5HF5UQYXU"
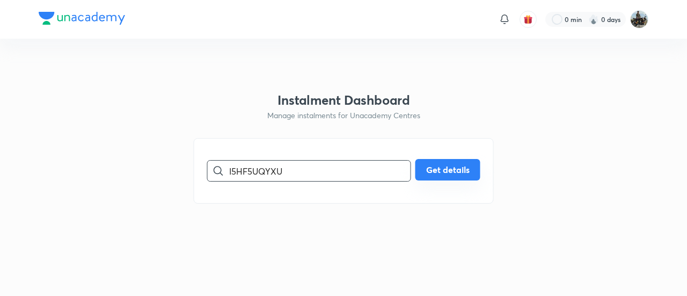
type input "I5HF5UQYXU"
click at [439, 170] on button "Get details" at bounding box center [448, 169] width 65 height 21
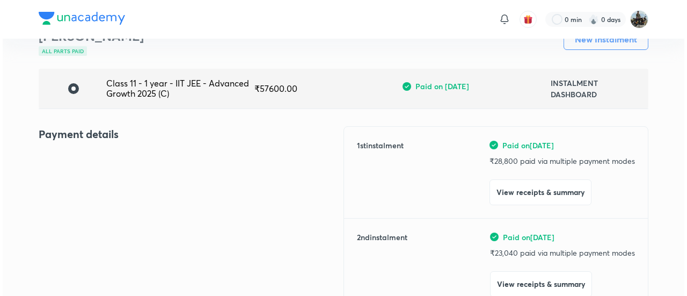
scroll to position [56, 0]
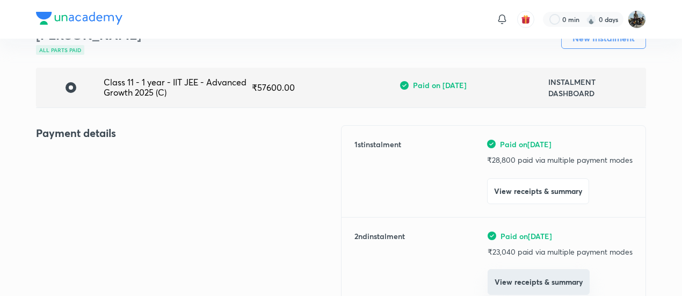
click at [519, 278] on button "View receipts & summary" at bounding box center [539, 282] width 102 height 26
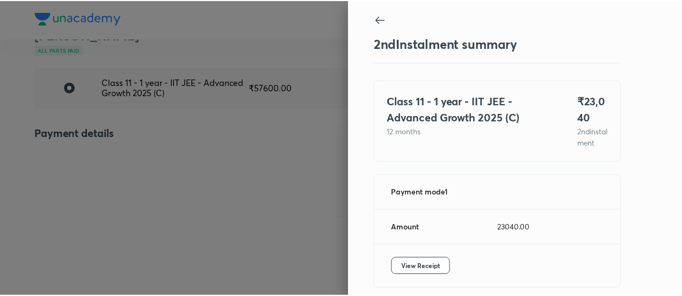
scroll to position [59, 0]
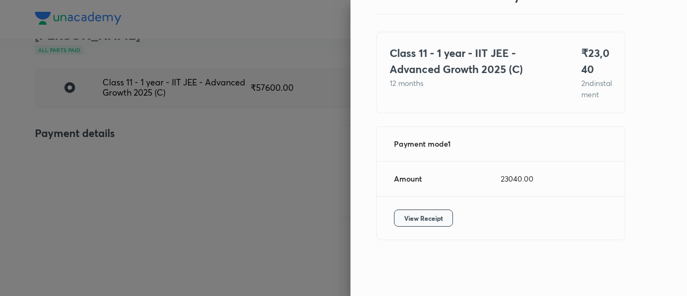
click at [410, 214] on span "View Receipt" at bounding box center [423, 218] width 39 height 11
click at [112, 143] on div at bounding box center [343, 148] width 687 height 296
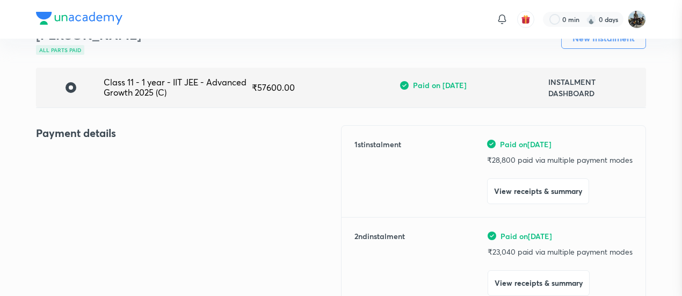
click at [112, 143] on div at bounding box center [341, 148] width 682 height 296
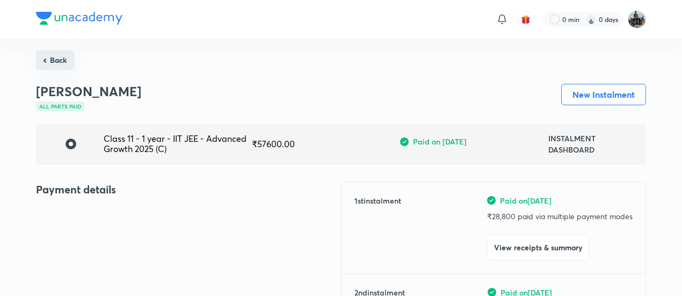
click at [60, 61] on button "Back" at bounding box center [55, 59] width 39 height 19
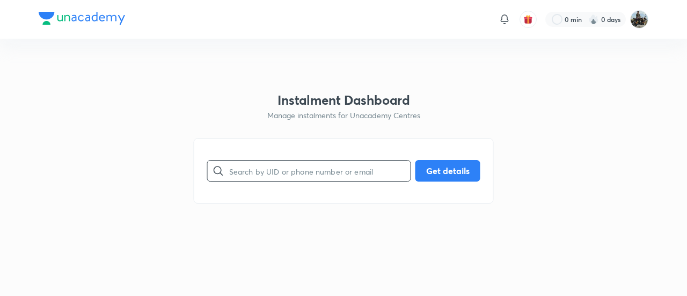
click at [292, 169] on input "text" at bounding box center [319, 170] width 181 height 27
paste input "D1D3CZBFSN"
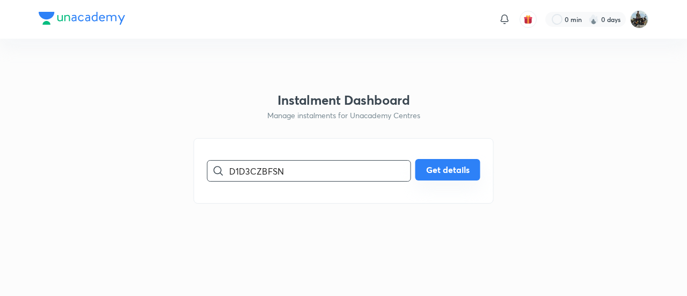
type input "D1D3CZBFSN"
click at [460, 174] on button "Get details" at bounding box center [448, 169] width 65 height 21
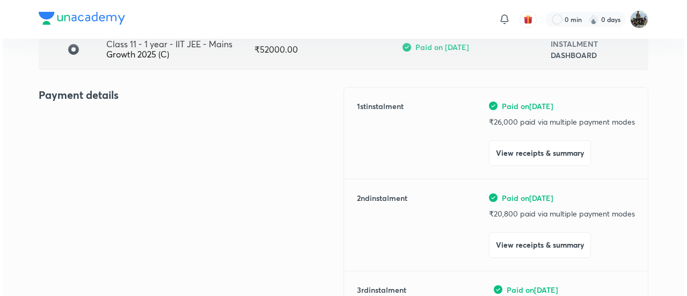
scroll to position [97, 0]
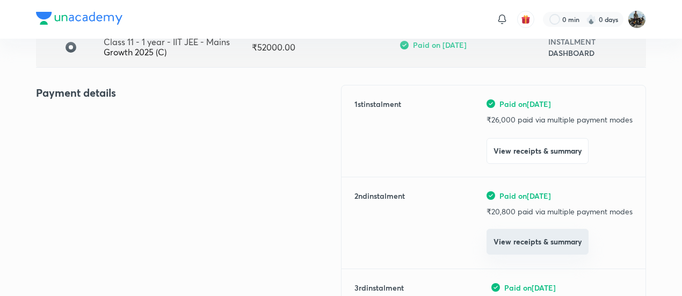
click at [519, 241] on button "View receipts & summary" at bounding box center [538, 242] width 102 height 26
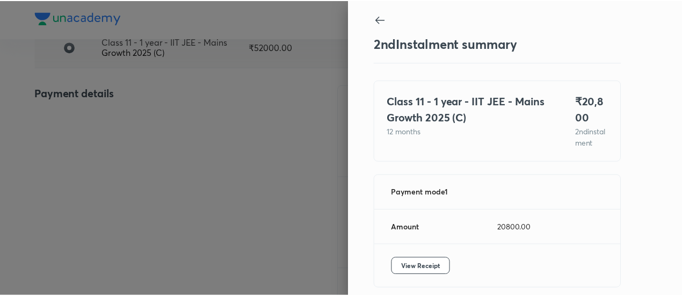
scroll to position [59, 0]
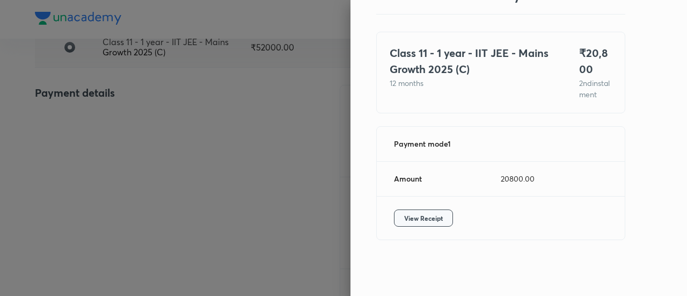
click at [418, 222] on span "View Receipt" at bounding box center [423, 218] width 39 height 11
click at [146, 133] on div at bounding box center [343, 148] width 687 height 296
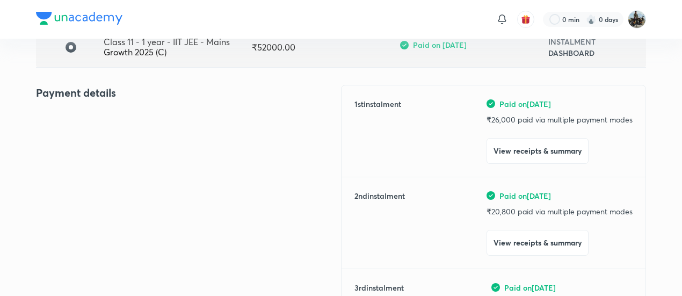
scroll to position [0, 0]
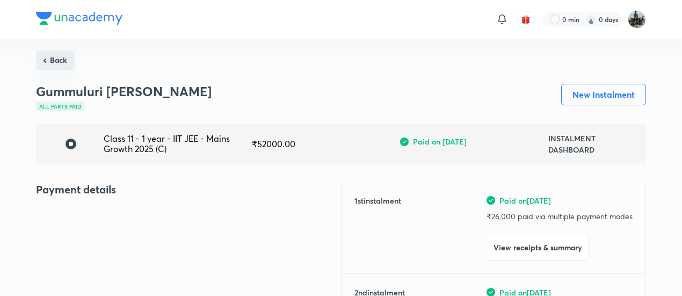
click at [67, 59] on button "Back" at bounding box center [55, 59] width 39 height 19
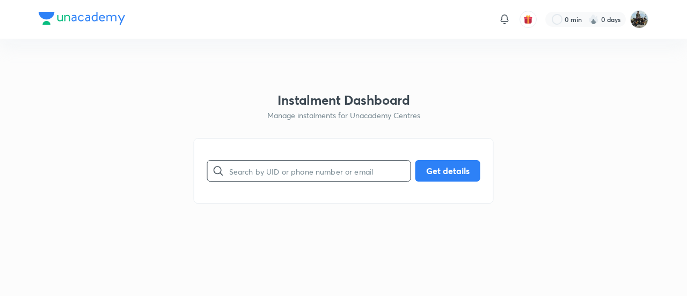
click at [303, 175] on input "text" at bounding box center [319, 170] width 181 height 27
paste input "SXQV5V6GYL"
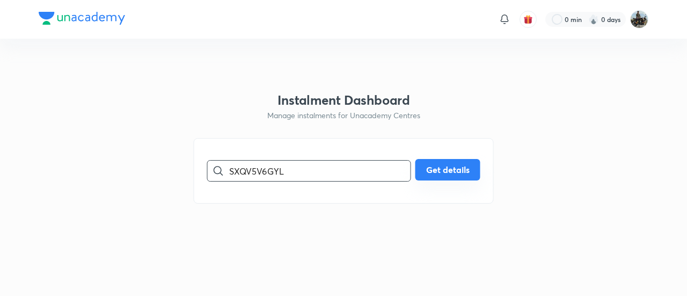
type input "SXQV5V6GYL"
click at [441, 170] on button "Get details" at bounding box center [448, 169] width 65 height 21
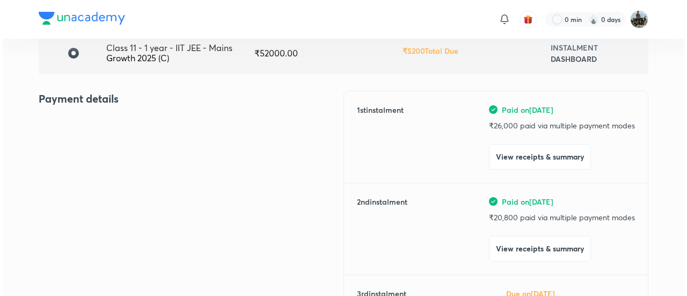
scroll to position [91, 0]
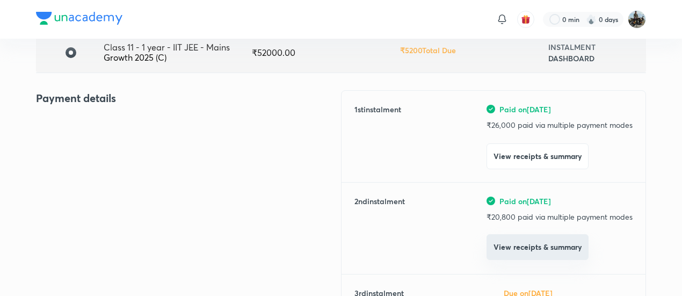
click at [513, 249] on button "View receipts & summary" at bounding box center [538, 247] width 102 height 26
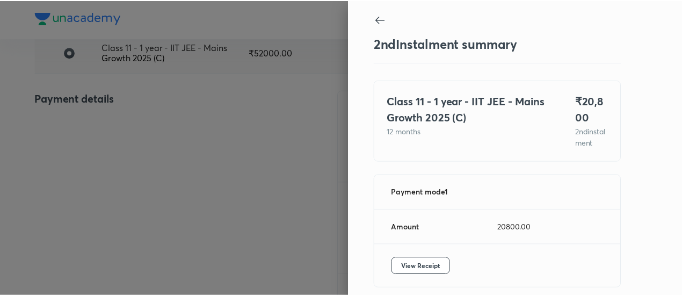
scroll to position [59, 0]
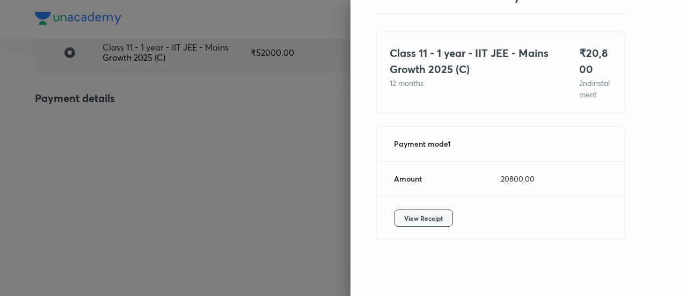
click at [408, 212] on button "View Receipt" at bounding box center [423, 217] width 59 height 17
click at [101, 114] on div at bounding box center [343, 148] width 687 height 296
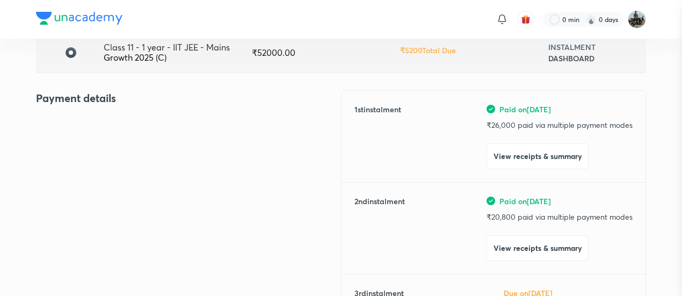
click at [101, 114] on div at bounding box center [341, 148] width 682 height 296
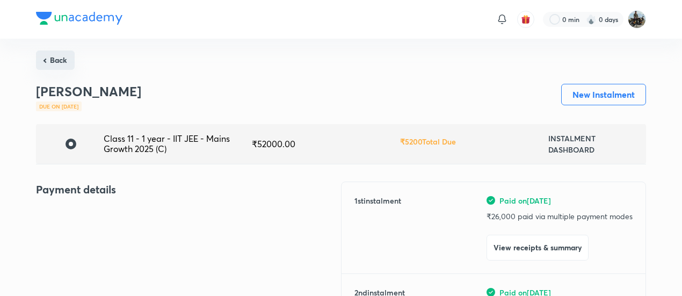
click at [67, 65] on button "Back" at bounding box center [55, 59] width 39 height 19
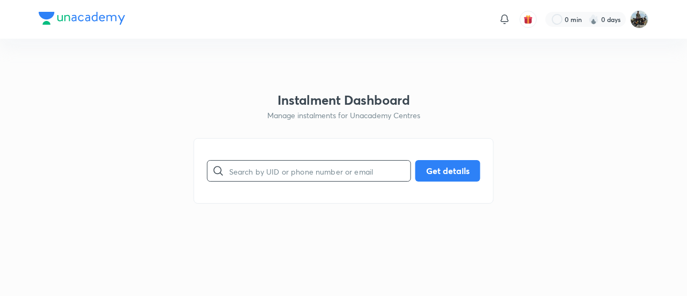
click at [266, 167] on input "text" at bounding box center [319, 170] width 181 height 27
paste input "TBEKIJ9RCX"
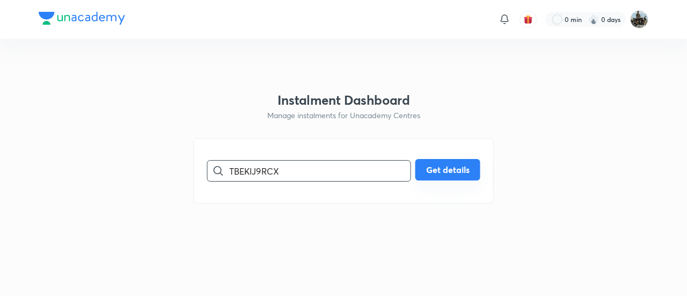
type input "TBEKIJ9RCX"
click at [463, 169] on button "Get details" at bounding box center [448, 169] width 65 height 21
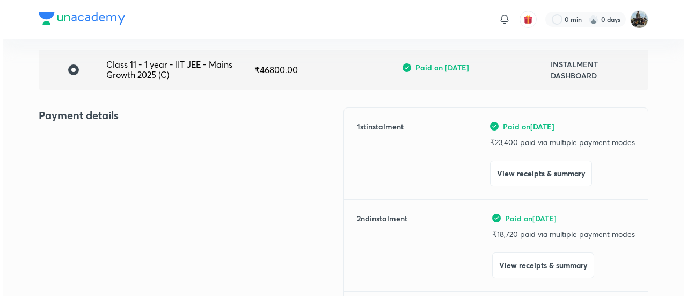
scroll to position [77, 0]
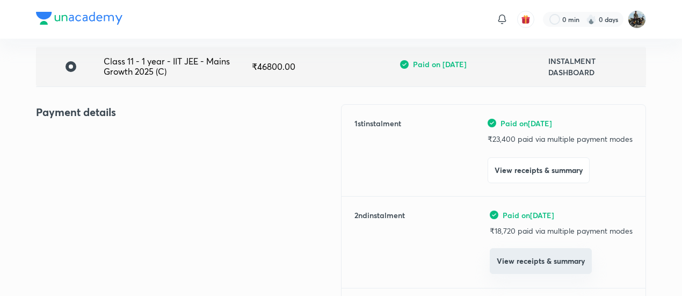
click at [503, 260] on button "View receipts & summary" at bounding box center [541, 261] width 102 height 26
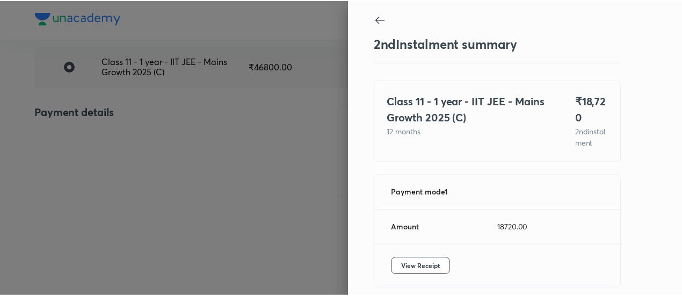
scroll to position [59, 0]
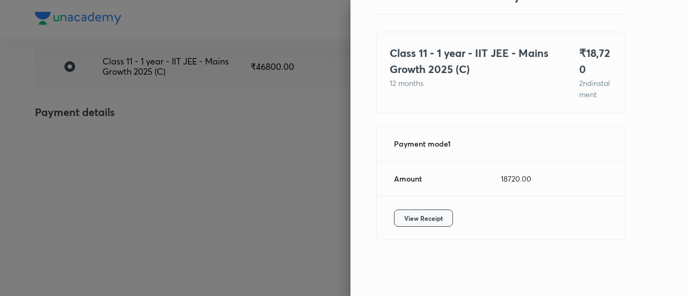
click at [422, 223] on span "View Receipt" at bounding box center [423, 218] width 39 height 11
click at [124, 162] on div at bounding box center [343, 148] width 687 height 296
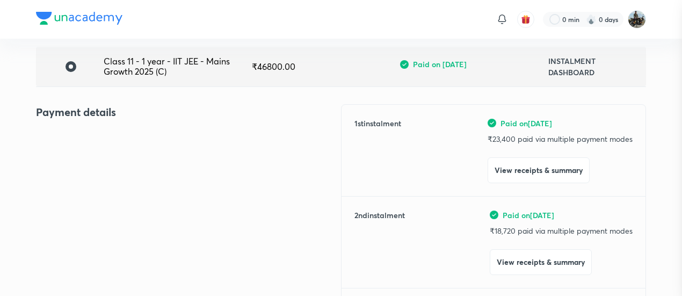
scroll to position [0, 0]
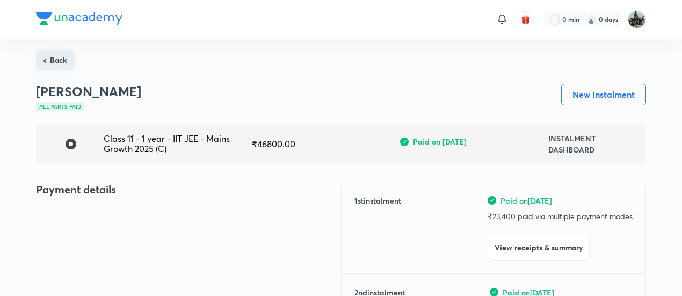
click at [63, 56] on button "Back" at bounding box center [55, 59] width 39 height 19
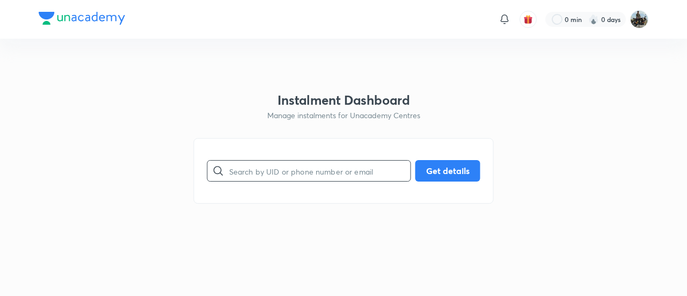
click at [284, 176] on input "text" at bounding box center [319, 170] width 181 height 27
paste input "3N839XQCS1"
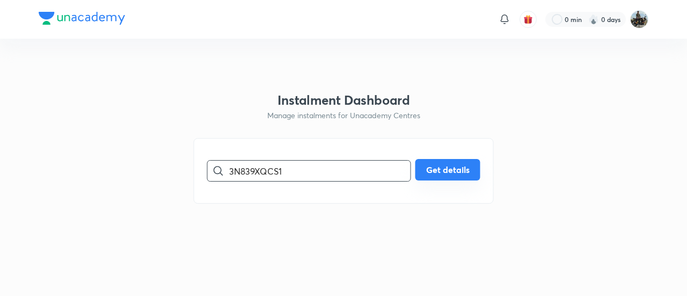
type input "3N839XQCS1"
click at [468, 171] on button "Get details" at bounding box center [448, 169] width 65 height 21
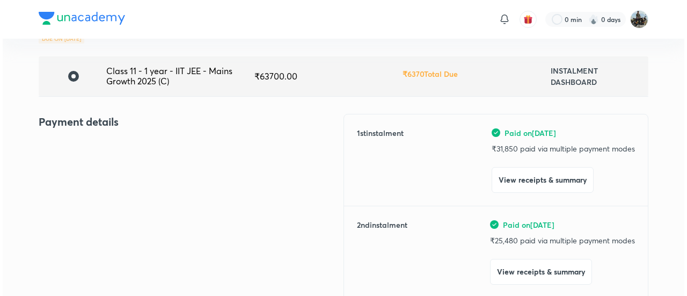
scroll to position [69, 0]
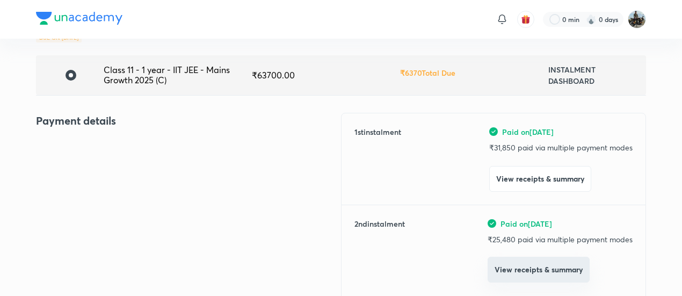
click at [506, 270] on button "View receipts & summary" at bounding box center [539, 270] width 102 height 26
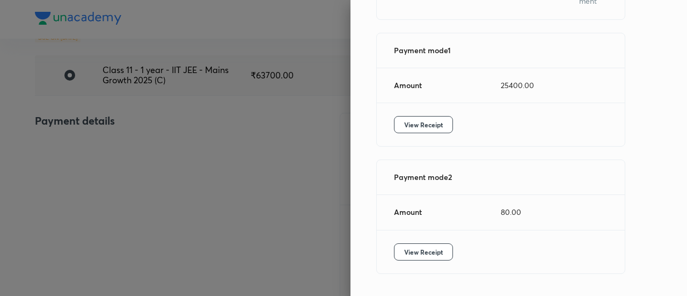
scroll to position [151, 0]
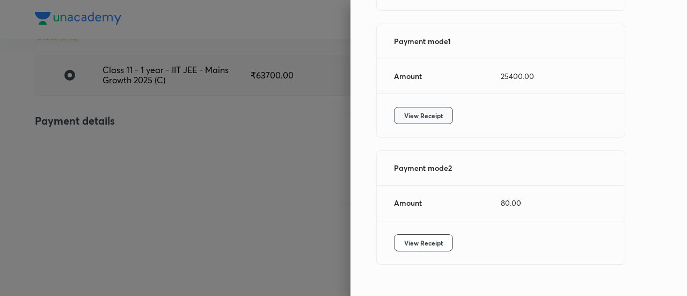
click at [416, 121] on span "View Receipt" at bounding box center [423, 115] width 39 height 11
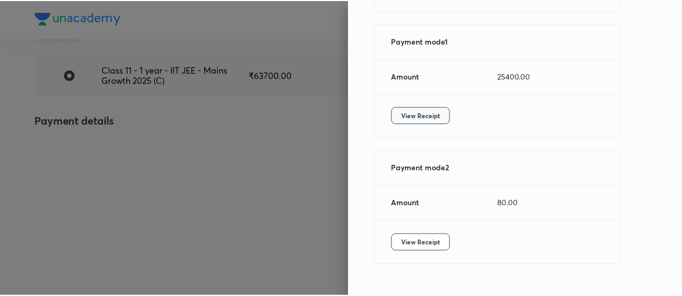
scroll to position [185, 0]
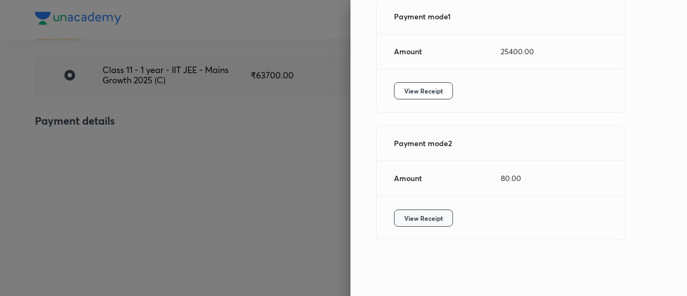
click at [413, 211] on button "View Receipt" at bounding box center [423, 217] width 59 height 17
click at [115, 125] on div at bounding box center [343, 148] width 687 height 296
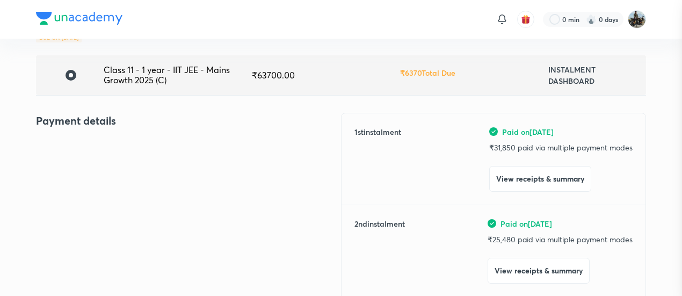
click at [115, 125] on div at bounding box center [341, 148] width 682 height 296
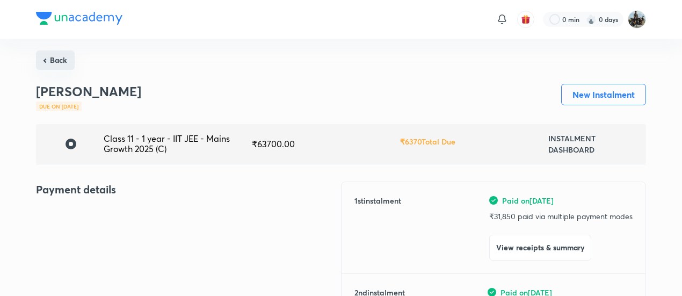
click at [55, 56] on button "Back" at bounding box center [55, 59] width 39 height 19
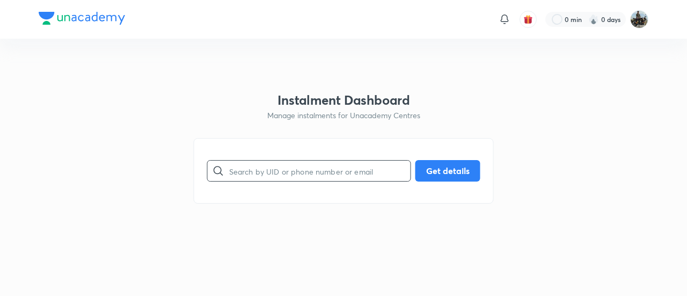
click at [292, 166] on input "text" at bounding box center [319, 170] width 181 height 27
paste input "5IY62F67EW"
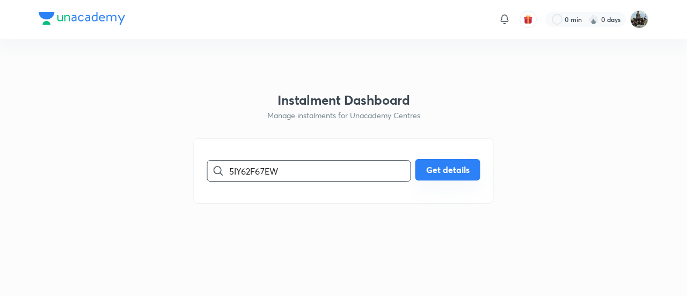
type input "5IY62F67EW"
click at [449, 178] on button "Get details" at bounding box center [448, 169] width 65 height 21
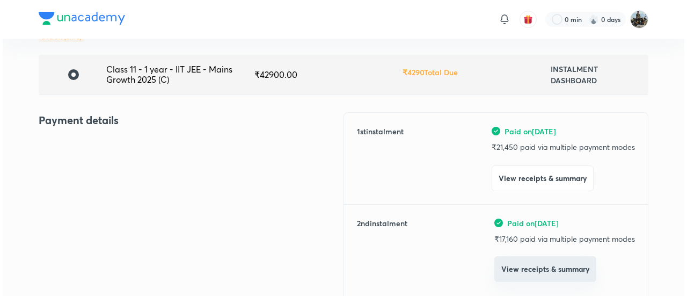
scroll to position [70, 0]
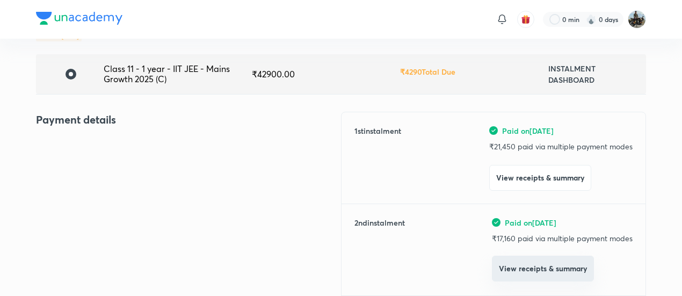
click at [514, 260] on button "View receipts & summary" at bounding box center [543, 269] width 102 height 26
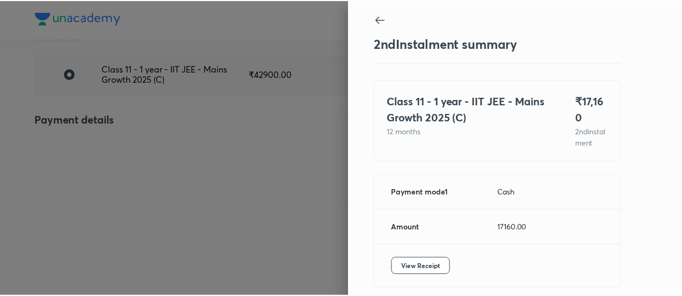
scroll to position [59, 0]
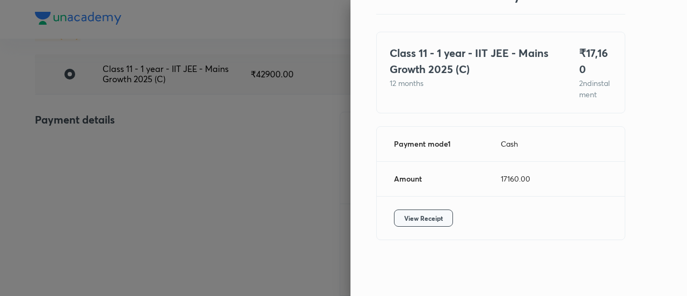
click at [415, 220] on span "View Receipt" at bounding box center [423, 218] width 39 height 11
click at [200, 95] on div at bounding box center [343, 148] width 687 height 296
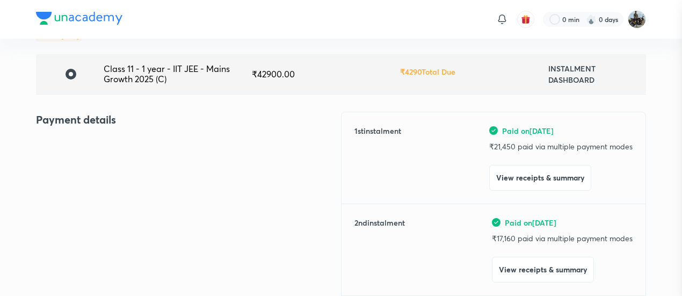
click at [200, 95] on div at bounding box center [341, 148] width 682 height 296
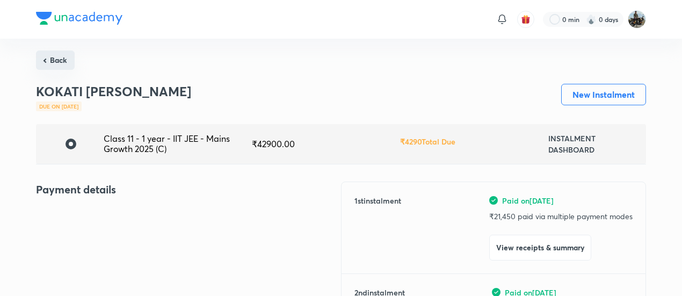
click at [69, 55] on button "Back" at bounding box center [55, 59] width 39 height 19
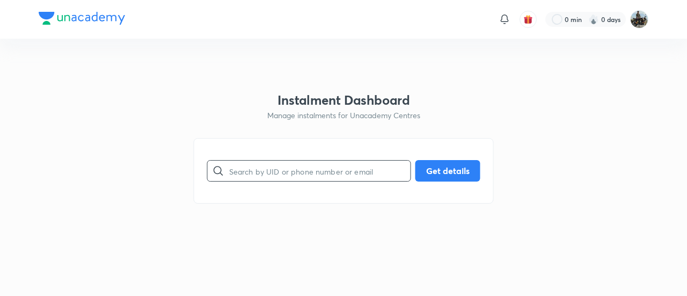
click at [264, 169] on input "text" at bounding box center [319, 170] width 181 height 27
paste input "VWE2UFXR1K"
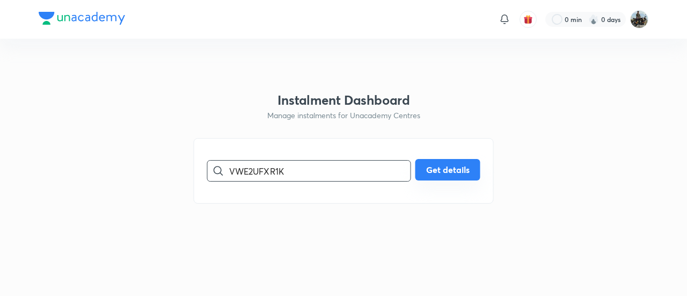
type input "VWE2UFXR1K"
click at [440, 177] on button "Get details" at bounding box center [448, 169] width 65 height 21
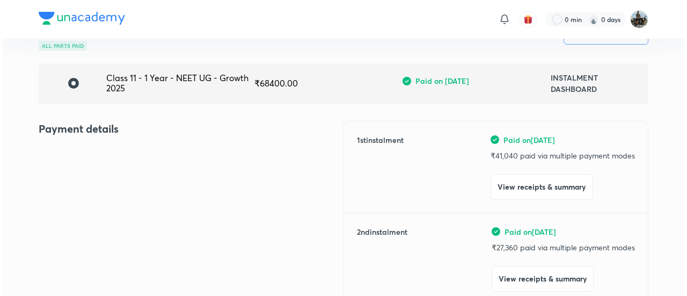
scroll to position [62, 0]
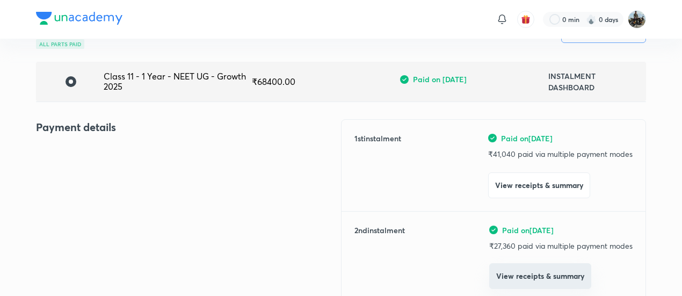
click at [509, 270] on button "View receipts & summary" at bounding box center [540, 276] width 102 height 26
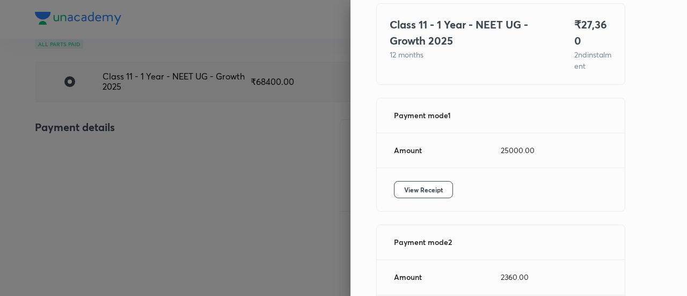
scroll to position [77, 0]
click at [427, 184] on span "View Receipt" at bounding box center [423, 189] width 39 height 11
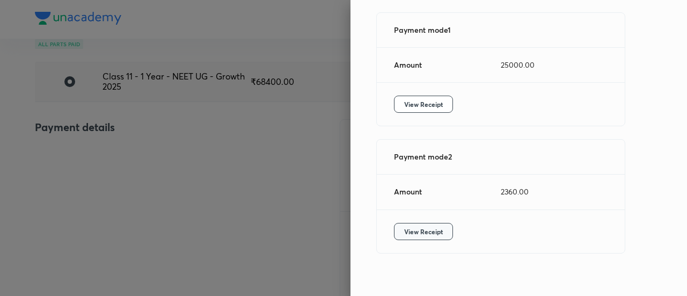
click at [405, 226] on span "View Receipt" at bounding box center [423, 231] width 39 height 11
